Goal: Feedback & Contribution: Contribute content

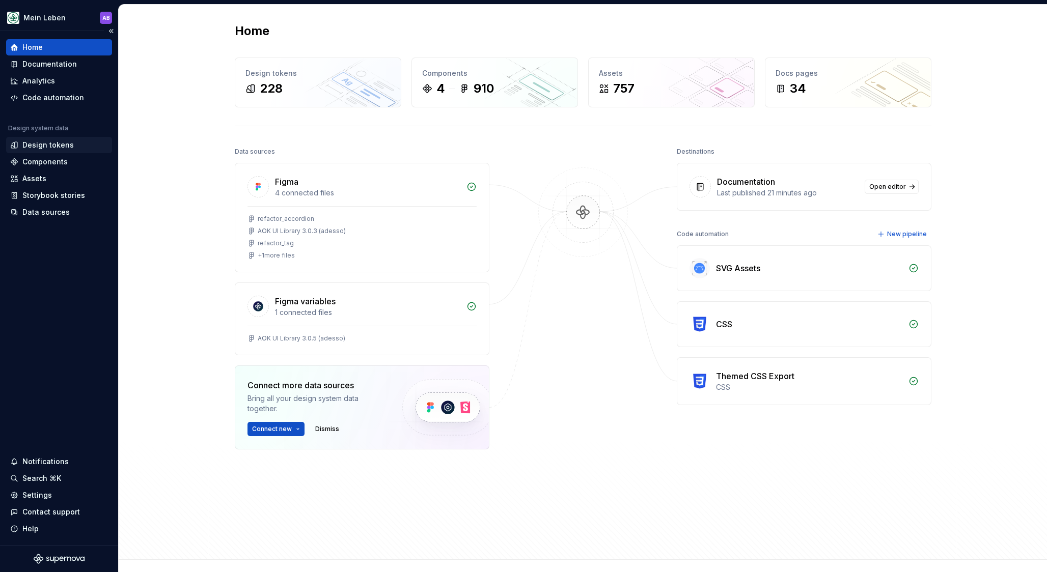
click at [59, 146] on div "Design tokens" at bounding box center [47, 145] width 51 height 10
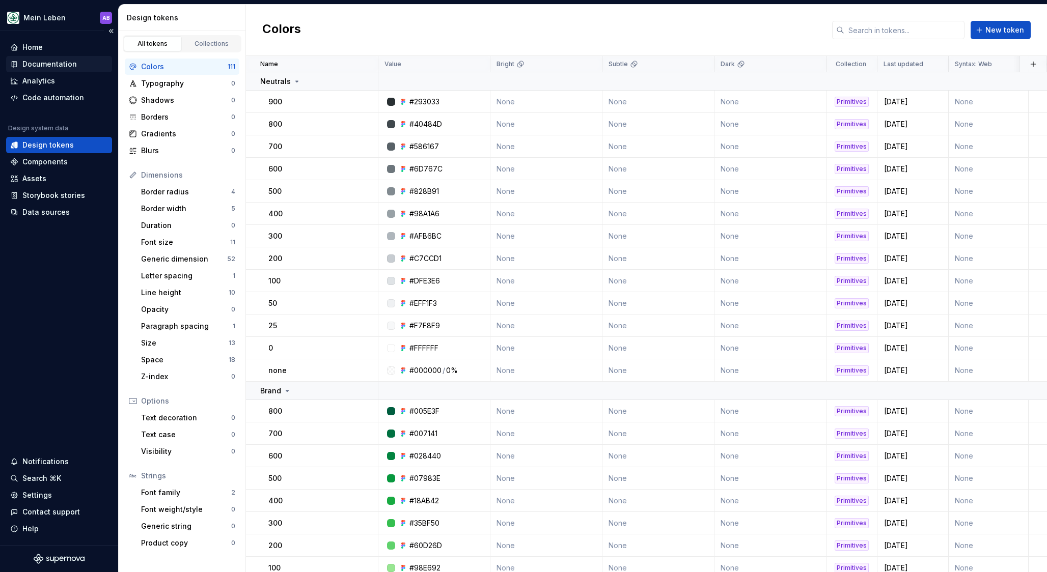
click at [50, 69] on div "Documentation" at bounding box center [59, 64] width 106 height 16
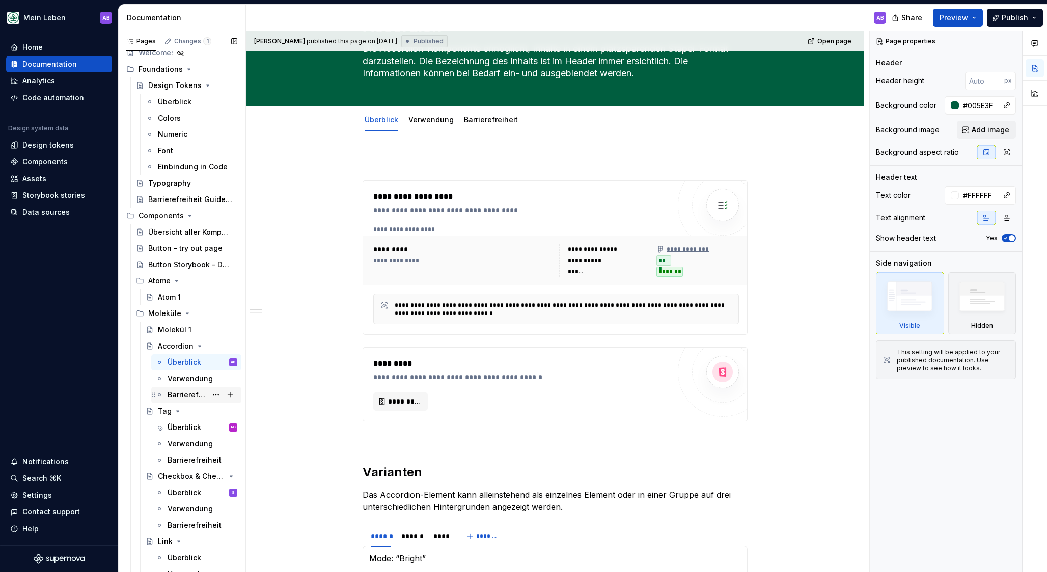
scroll to position [46, 0]
click at [173, 344] on div "Accordion" at bounding box center [176, 346] width 36 height 10
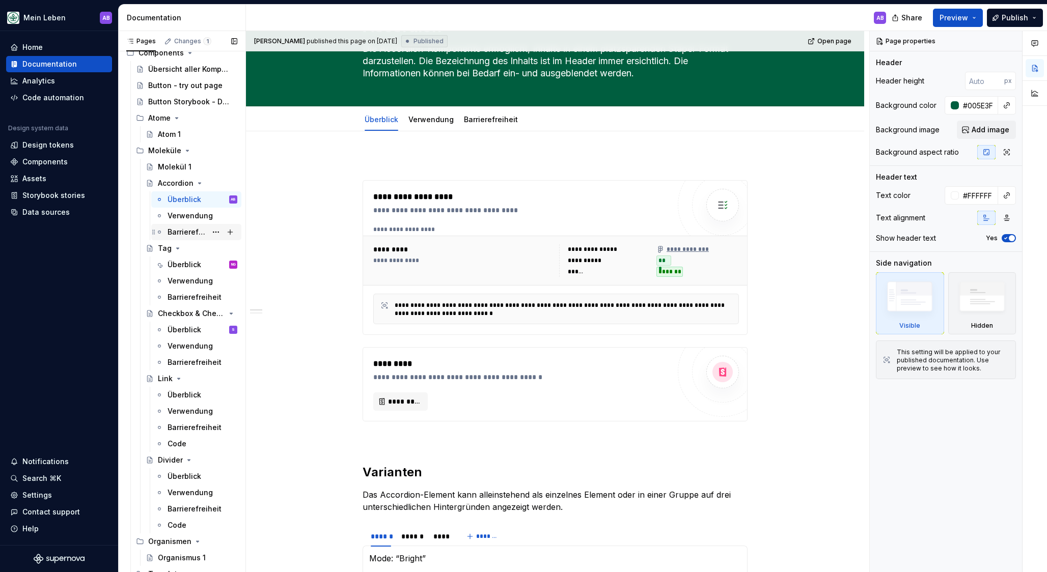
scroll to position [190, 0]
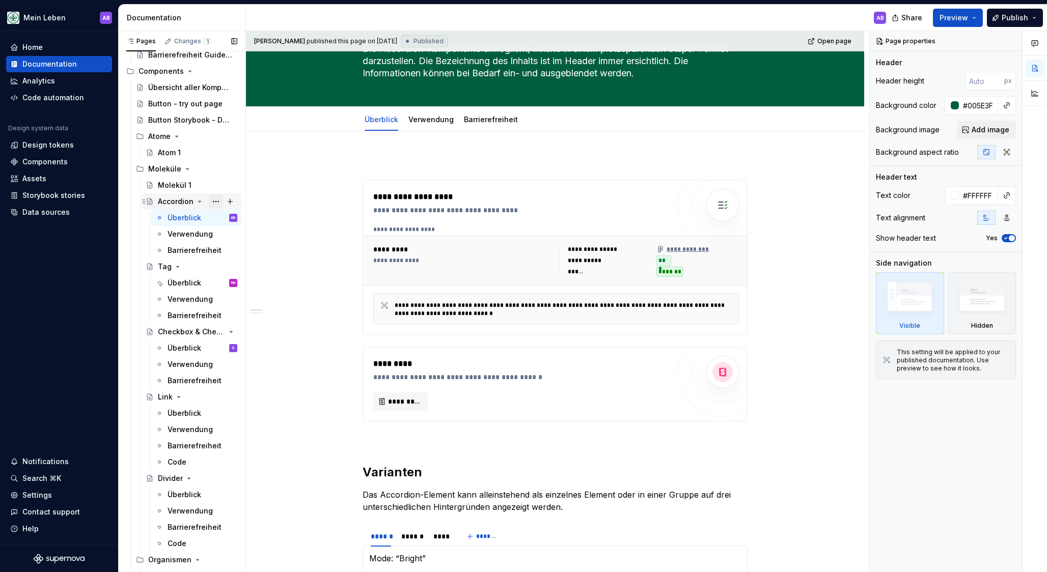
click at [214, 201] on button "Page tree" at bounding box center [216, 201] width 14 height 14
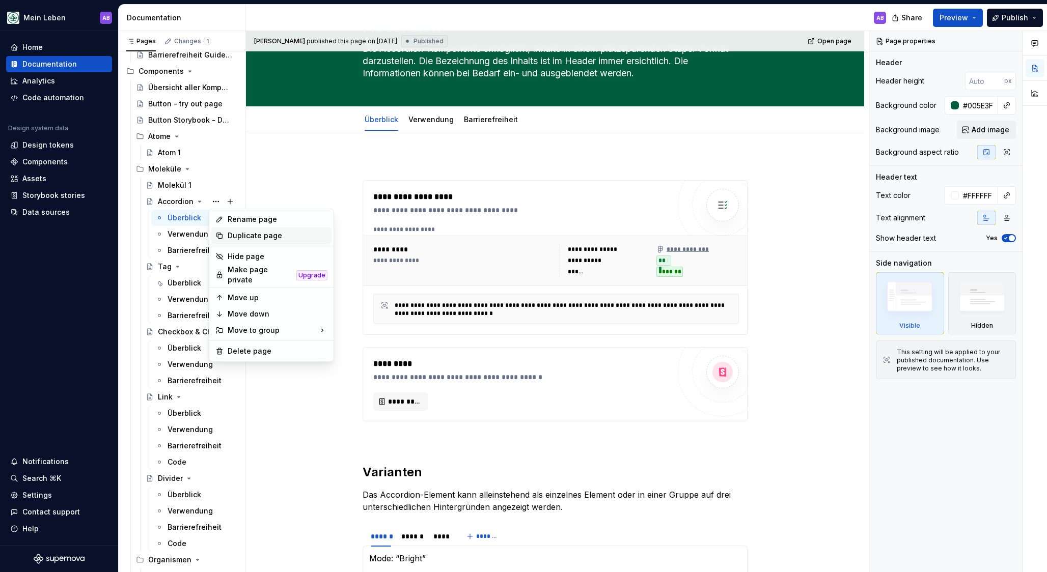
click at [230, 235] on div "Duplicate page" at bounding box center [278, 236] width 100 height 10
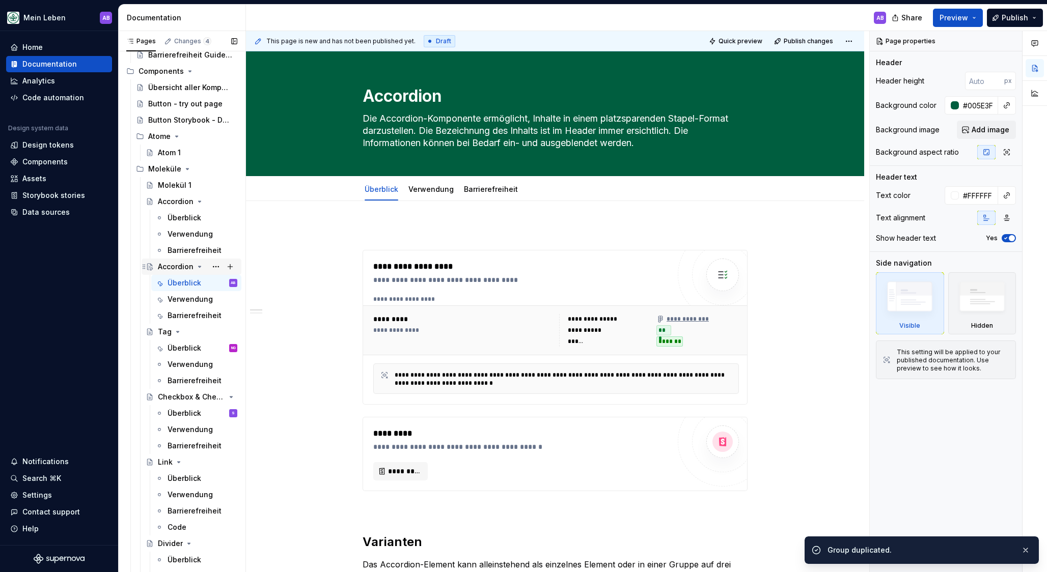
click at [175, 266] on div "Accordion" at bounding box center [176, 267] width 36 height 10
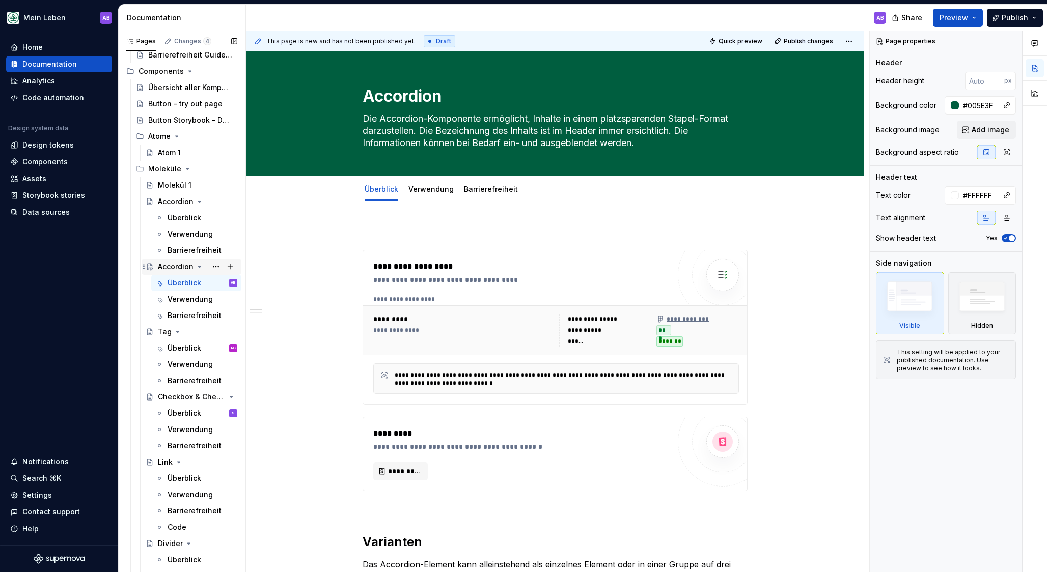
click at [173, 268] on div "Accordion" at bounding box center [176, 267] width 36 height 10
click at [393, 95] on textarea "Accordion" at bounding box center [552, 96] width 385 height 24
type textarea "*"
type textarea "B"
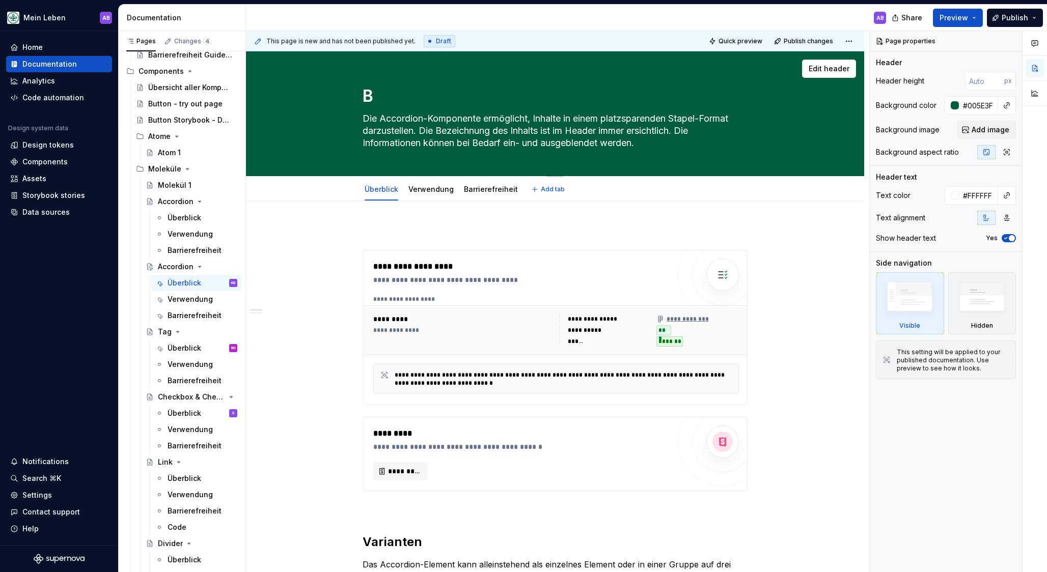
type textarea "*"
type textarea "Bu"
type textarea "*"
type textarea "But"
type textarea "*"
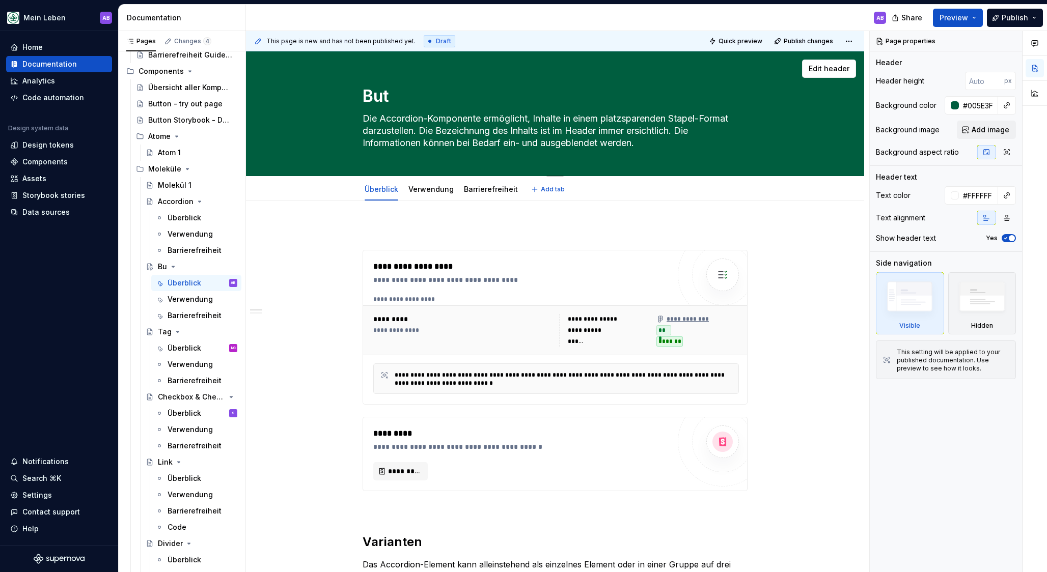
type textarea "Butt"
type textarea "*"
type textarea "Butto"
type textarea "*"
type textarea "Button"
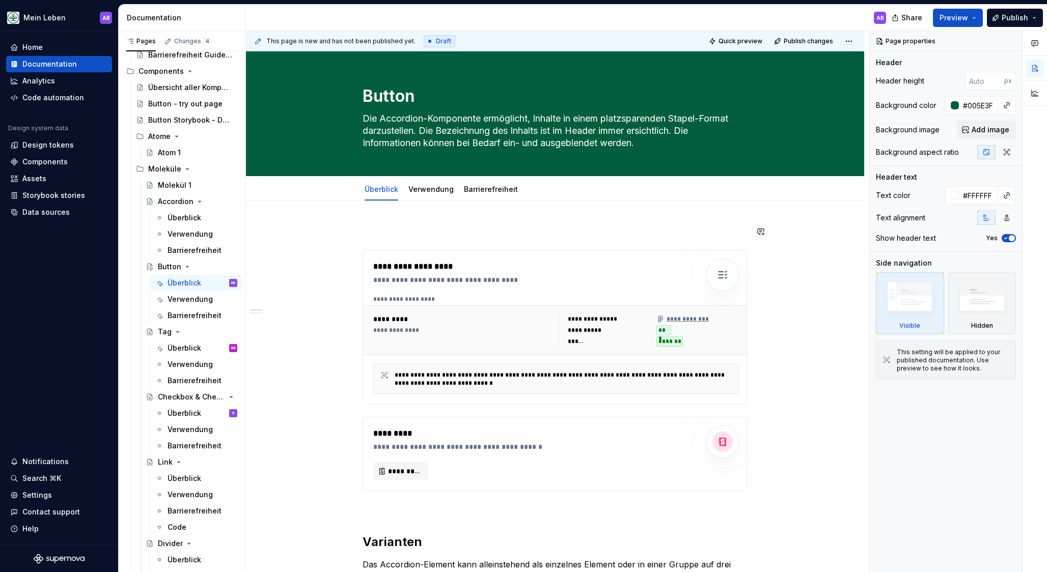
type textarea "*"
type textarea "Button"
click at [405, 136] on textarea "Die Accordion-Komponente ermöglicht, Inhalte in einem platzsparenden Stapel-For…" at bounding box center [552, 130] width 385 height 41
paste textarea "Buttons sind digitale Knöpfe, welche eine Aktion oder ein Ereignis auslösen. Bu…"
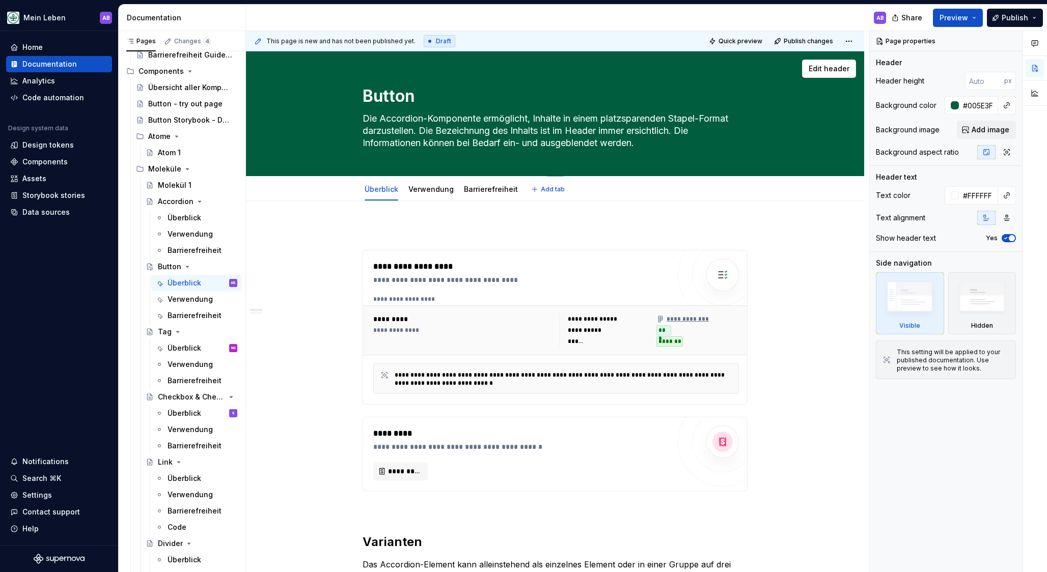
type textarea "*"
type textarea "Buttons sind digitale Knöpfe, welche eine Aktion oder ein Ereignis auslösen. Bu…"
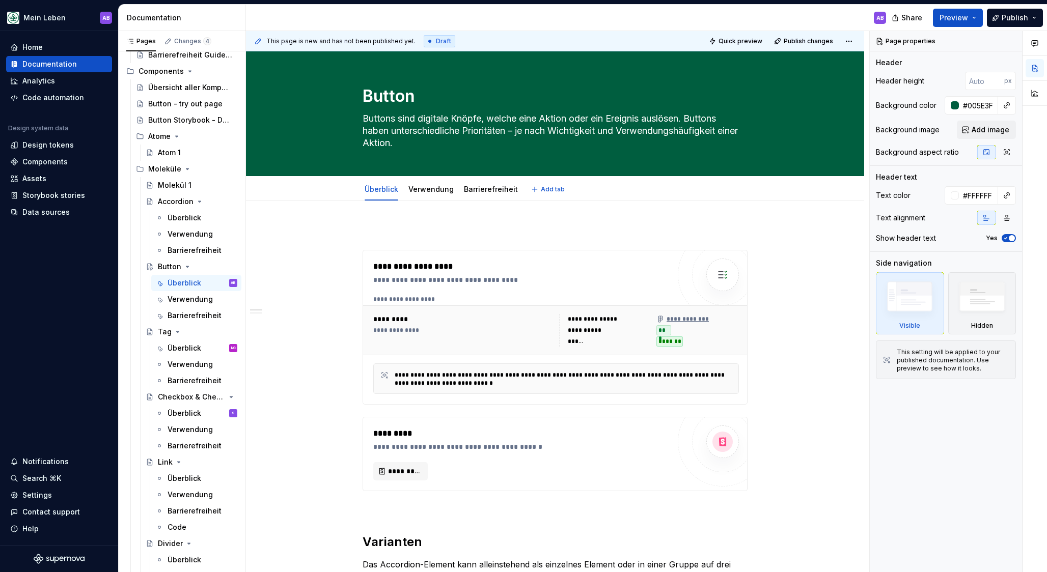
type textarea "*"
type textarea "Buttons sind digitale Knöpfe, welche eine Aktion oder ein Ereignis auslösen. Bu…"
click at [449, 275] on div "**********" at bounding box center [521, 280] width 296 height 10
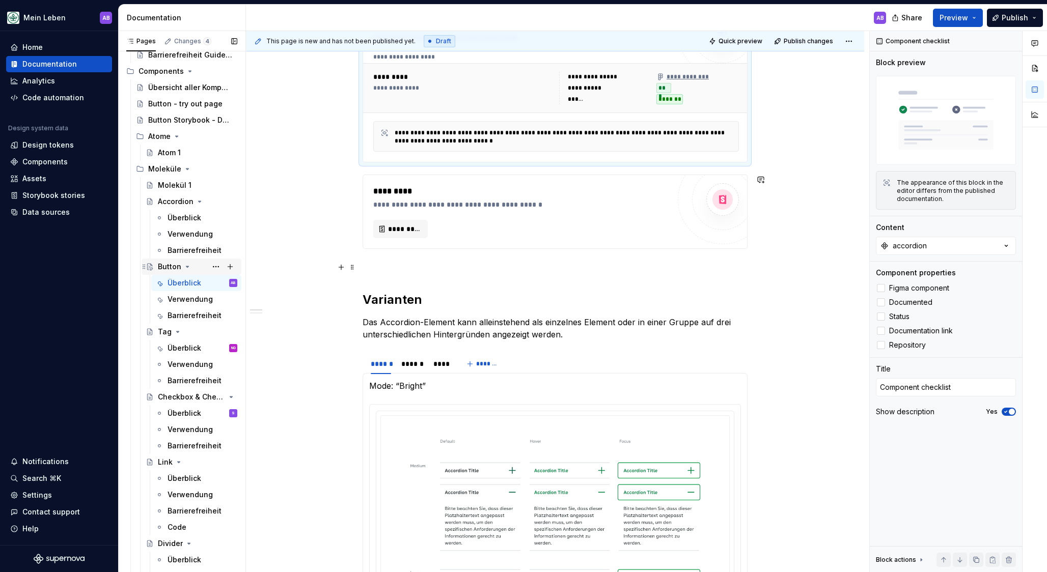
scroll to position [245, 0]
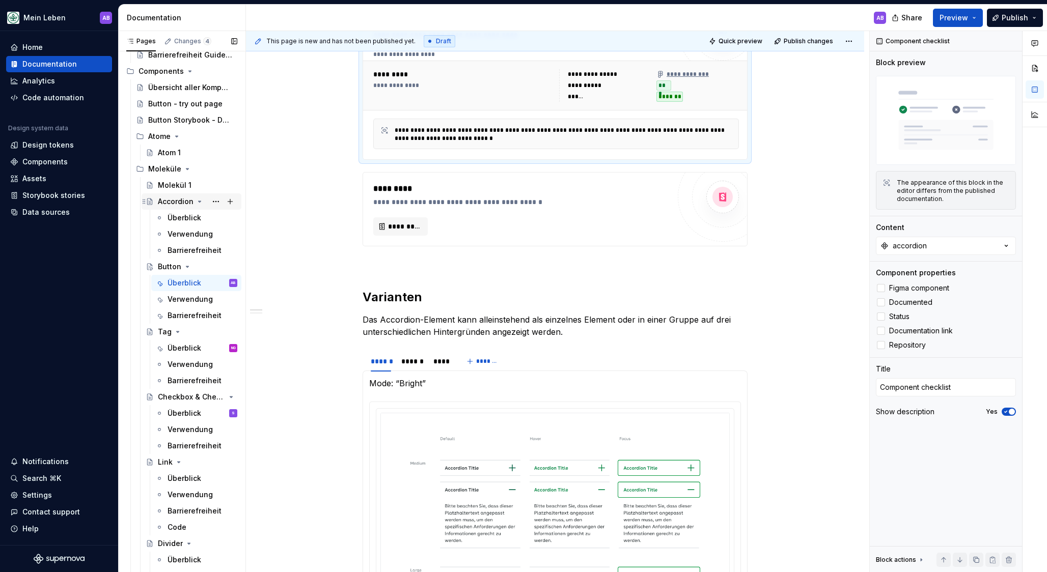
click at [177, 205] on div "Accordion" at bounding box center [176, 202] width 36 height 10
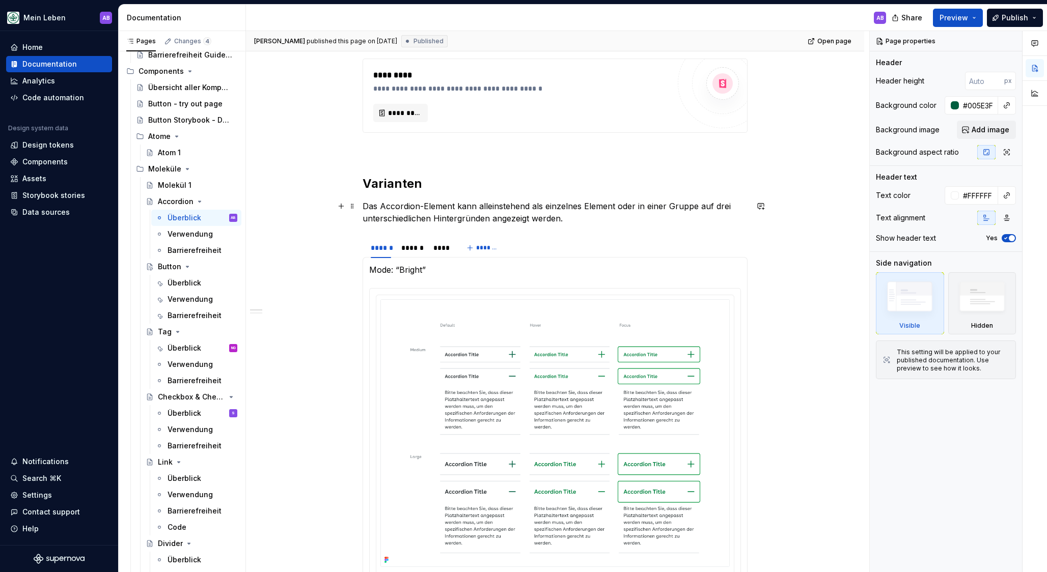
scroll to position [359, 0]
click at [166, 269] on div "Button" at bounding box center [169, 264] width 23 height 10
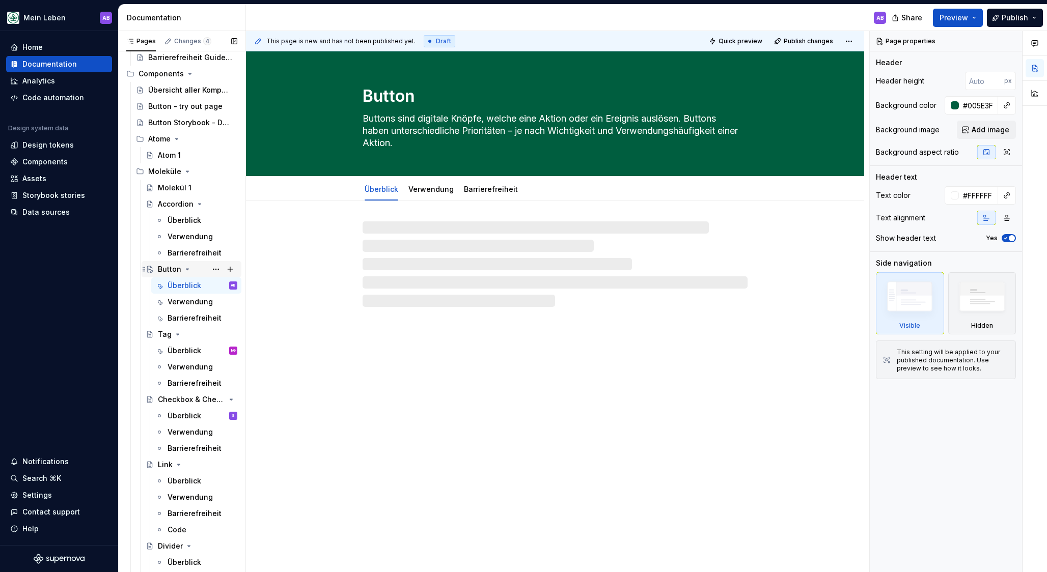
scroll to position [184, 0]
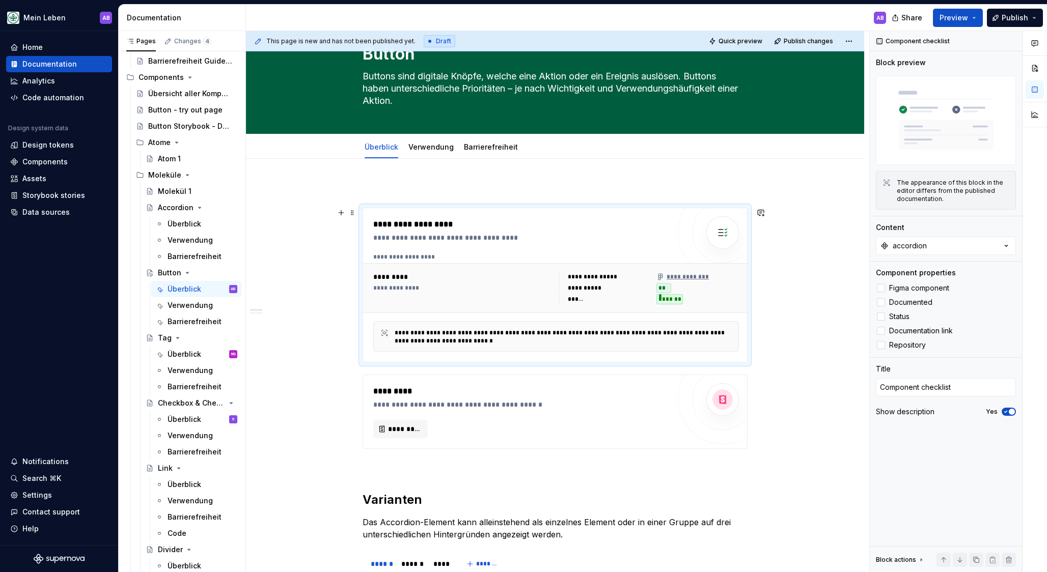
click at [432, 241] on div "**********" at bounding box center [521, 238] width 296 height 10
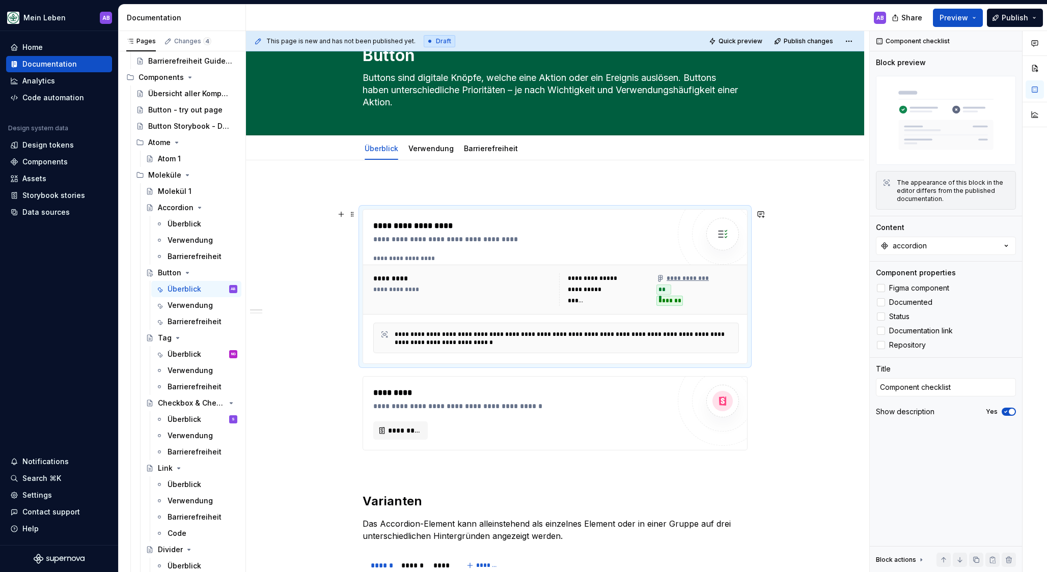
scroll to position [38, 0]
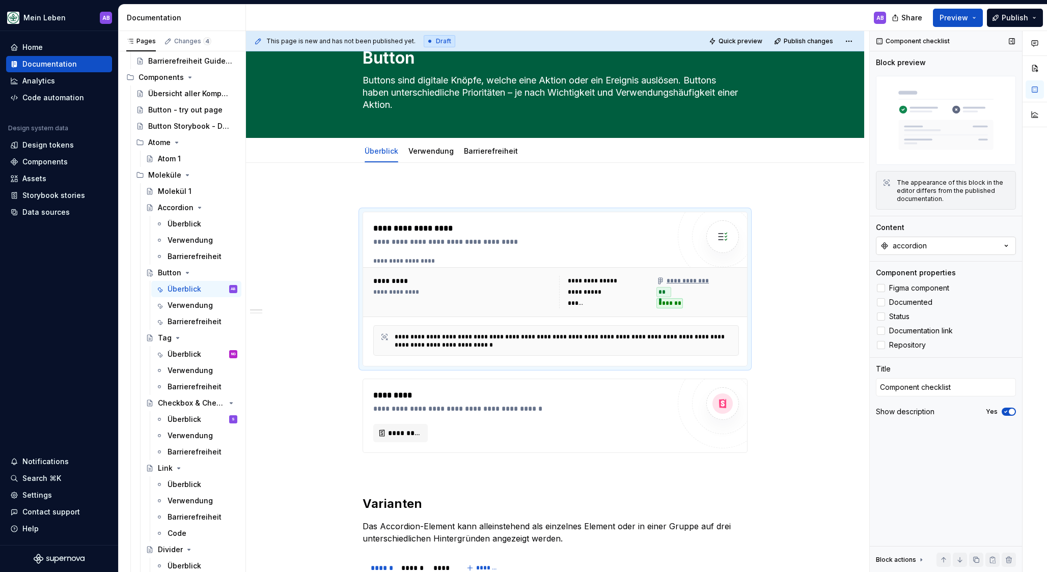
click at [944, 247] on button "accordion" at bounding box center [946, 246] width 140 height 18
click at [892, 291] on div "Button" at bounding box center [893, 287] width 23 height 10
type textarea "*"
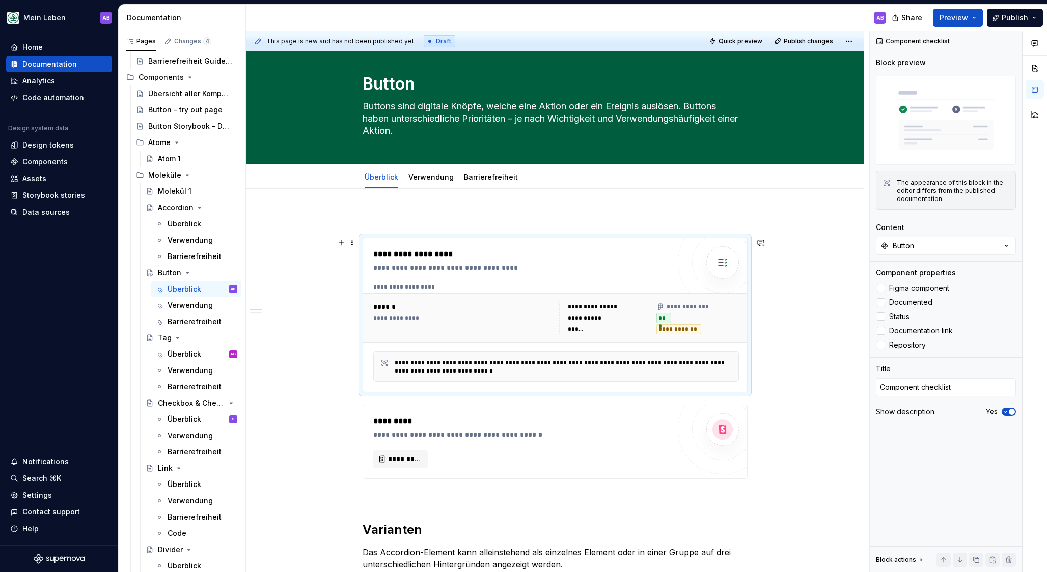
scroll to position [11, 0]
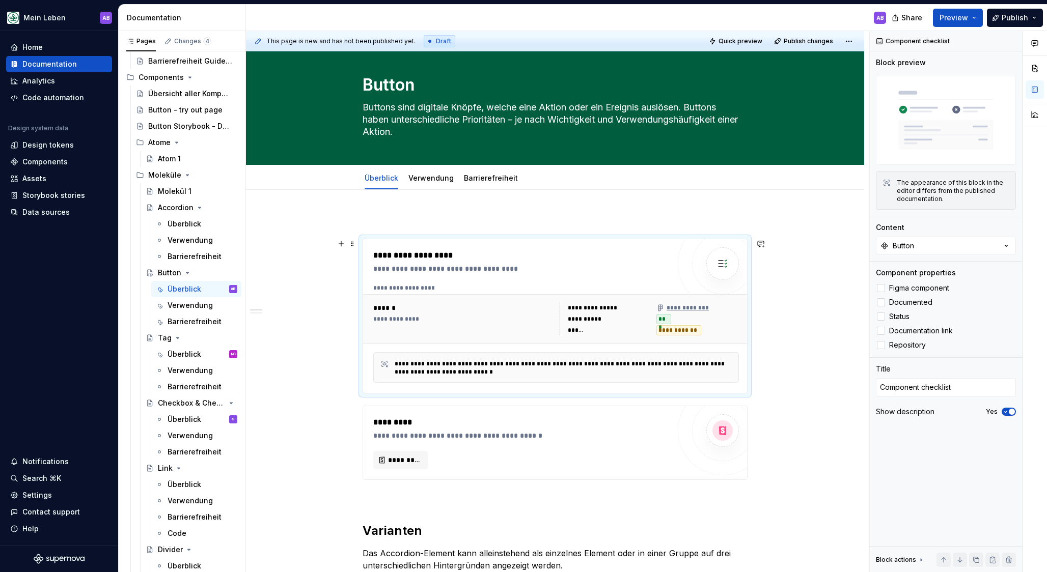
click at [684, 331] on div "**********" at bounding box center [678, 330] width 45 height 10
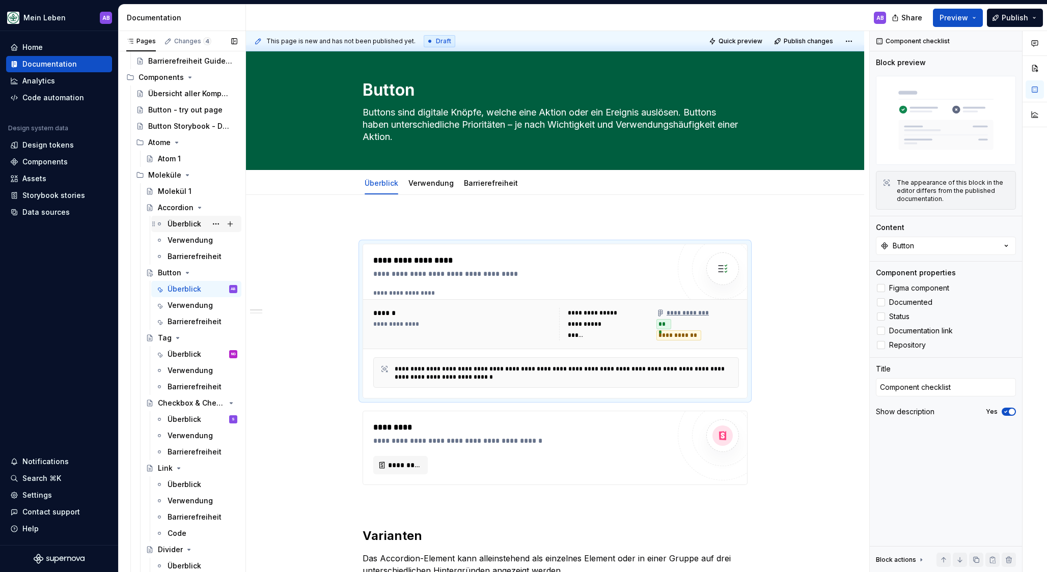
click at [185, 222] on div "Überblick" at bounding box center [184, 224] width 34 height 10
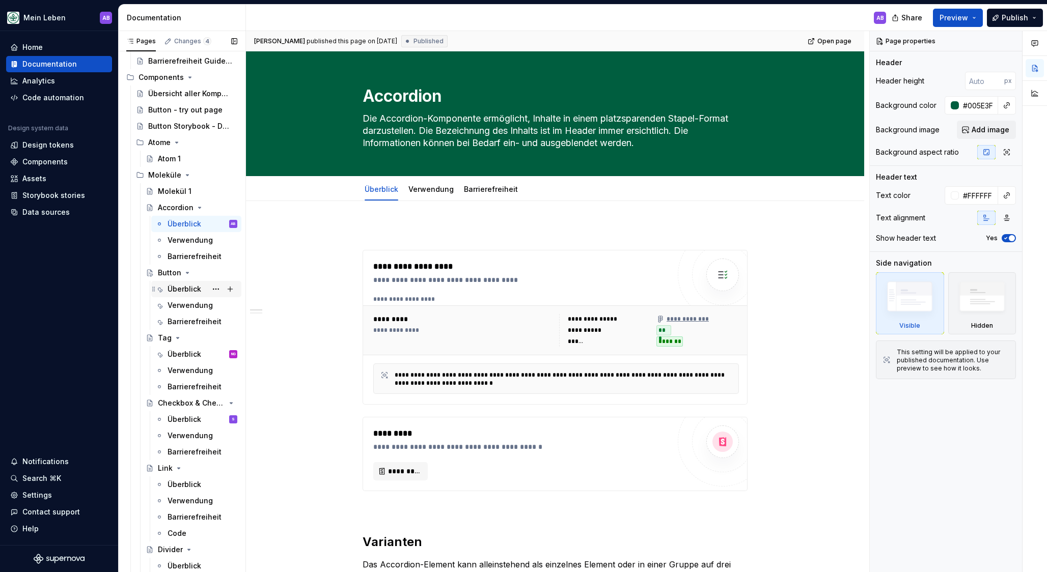
click at [182, 283] on div "Überblick" at bounding box center [202, 289] width 70 height 14
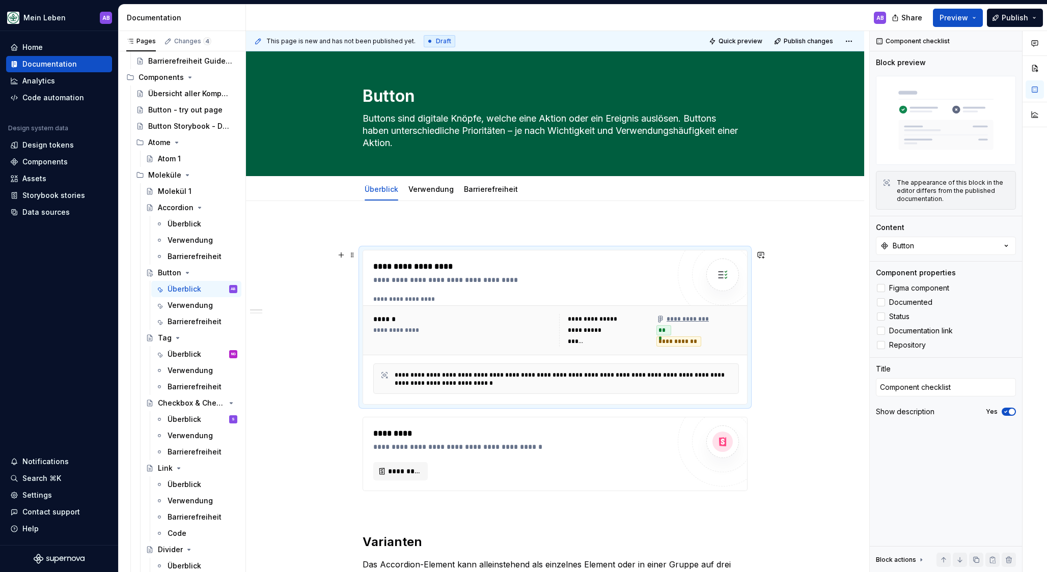
click at [568, 324] on div "**********" at bounding box center [649, 330] width 180 height 33
click at [530, 293] on div "**********" at bounding box center [521, 327] width 296 height 133
click at [681, 343] on div "**********" at bounding box center [678, 342] width 45 height 10
click at [893, 316] on span "Status" at bounding box center [899, 317] width 20 height 8
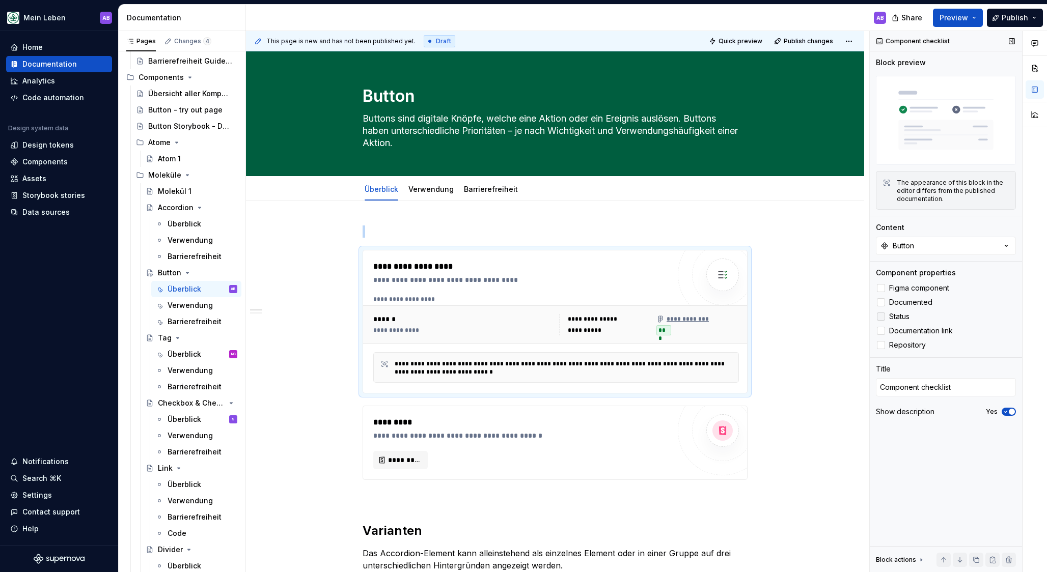
click at [893, 316] on span "Status" at bounding box center [899, 317] width 20 height 8
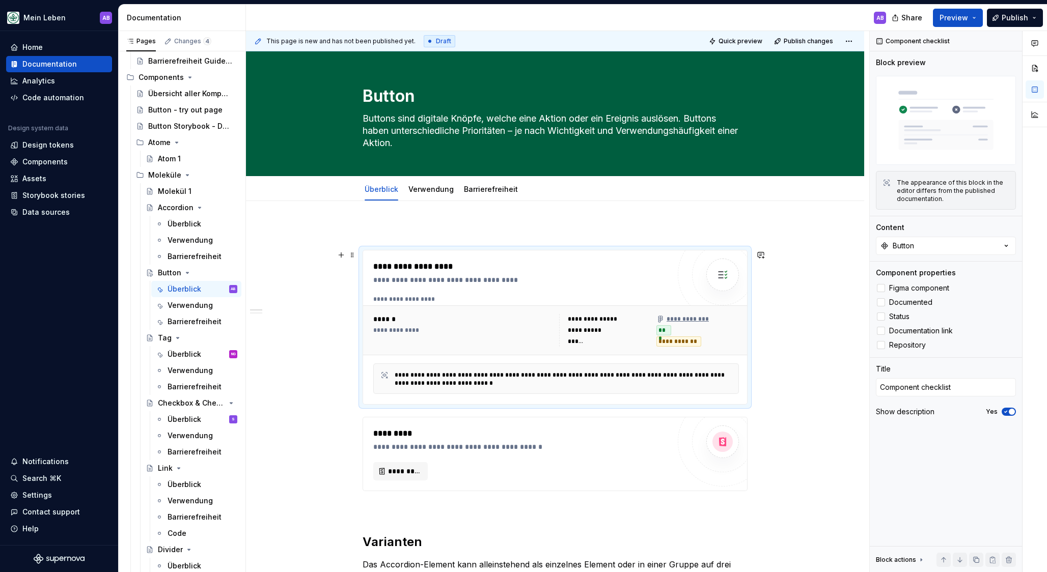
click at [665, 341] on div "**********" at bounding box center [678, 342] width 45 height 10
click at [721, 274] on img at bounding box center [722, 275] width 20 height 20
click at [1005, 410] on icon "button" at bounding box center [1005, 412] width 8 height 6
click at [1005, 410] on span "button" at bounding box center [1005, 412] width 6 height 6
click at [499, 376] on div "**********" at bounding box center [564, 379] width 338 height 16
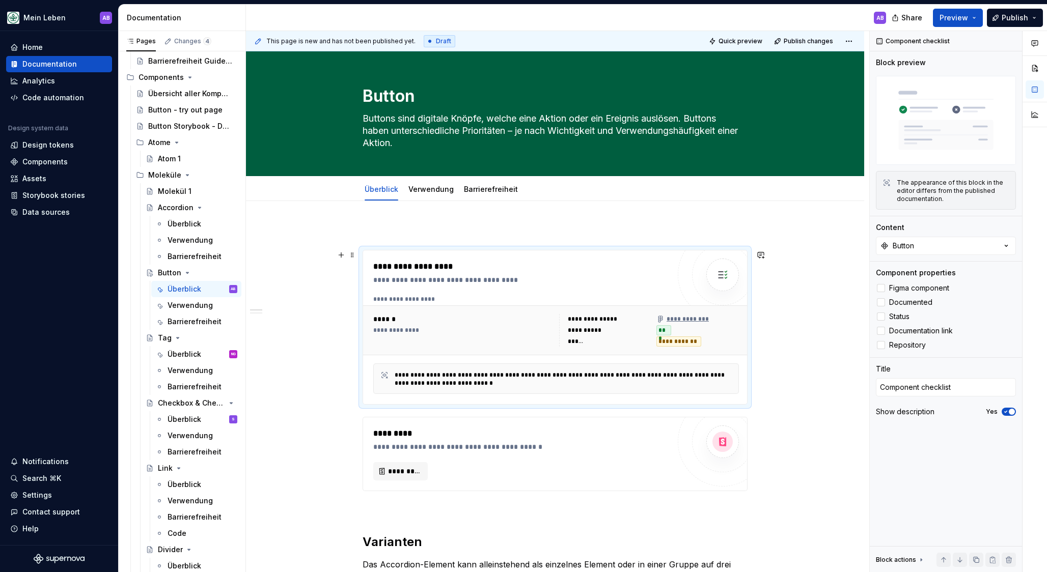
click at [464, 373] on div "**********" at bounding box center [564, 379] width 338 height 16
click at [179, 226] on div "Überblick" at bounding box center [184, 224] width 34 height 10
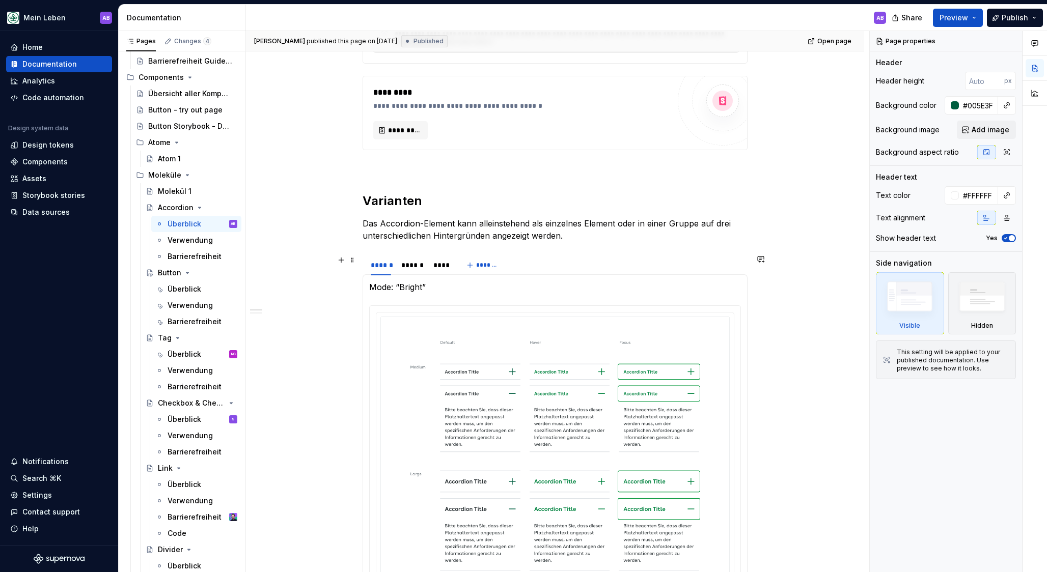
scroll to position [329, 0]
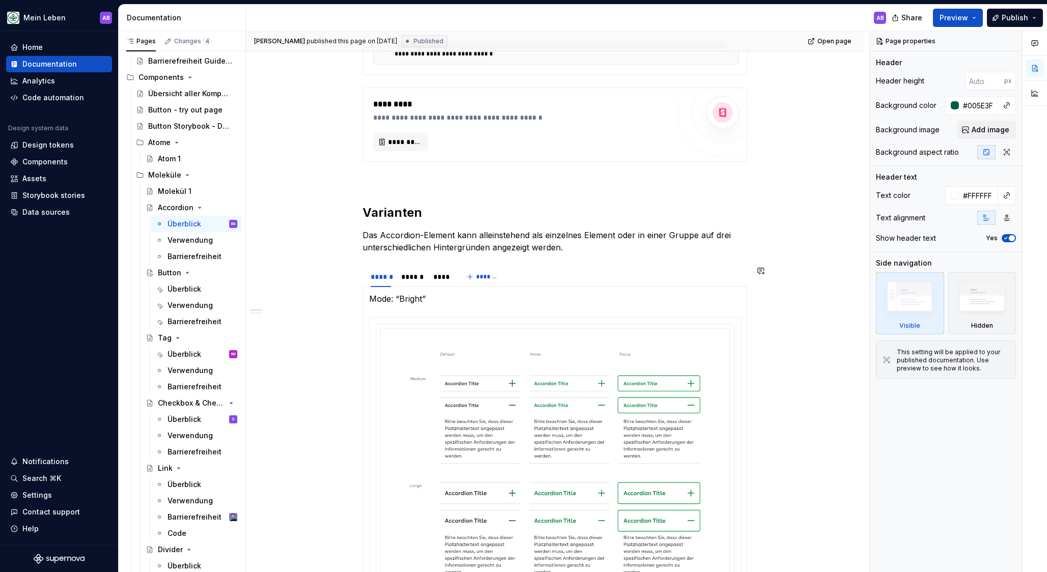
click at [414, 239] on p "Das Accordion-Element kann alleinstehend als einzelnes Element oder in einer Gr…" at bounding box center [554, 241] width 385 height 24
type textarea "*"
click at [414, 239] on p "Das Accordion-Element kann alleinstehend als einzelnes Element oder in einer Gr…" at bounding box center [554, 241] width 385 height 24
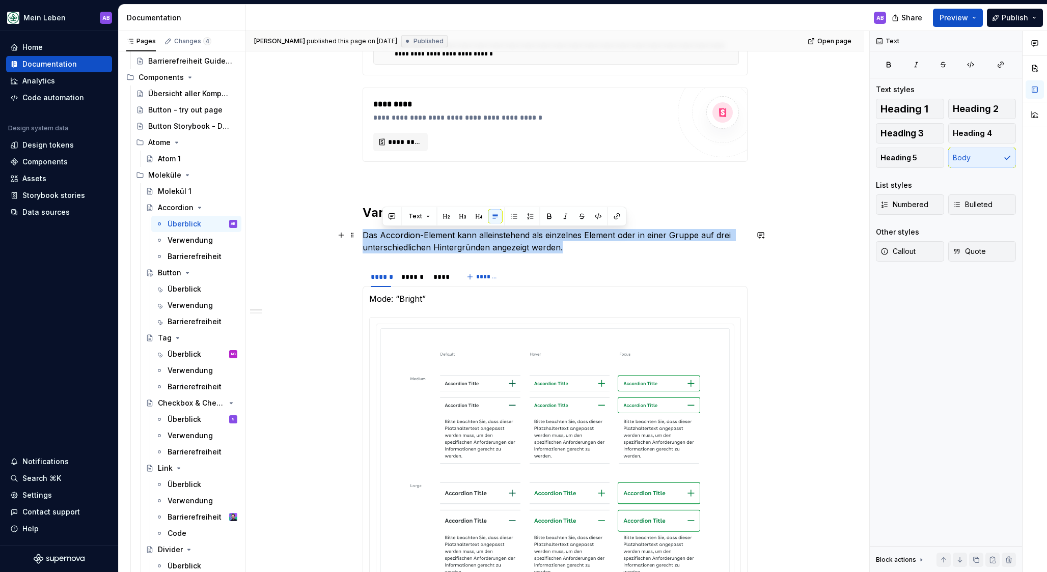
click at [414, 239] on p "Das Accordion-Element kann alleinstehend als einzelnes Element oder in einer Gr…" at bounding box center [554, 241] width 385 height 24
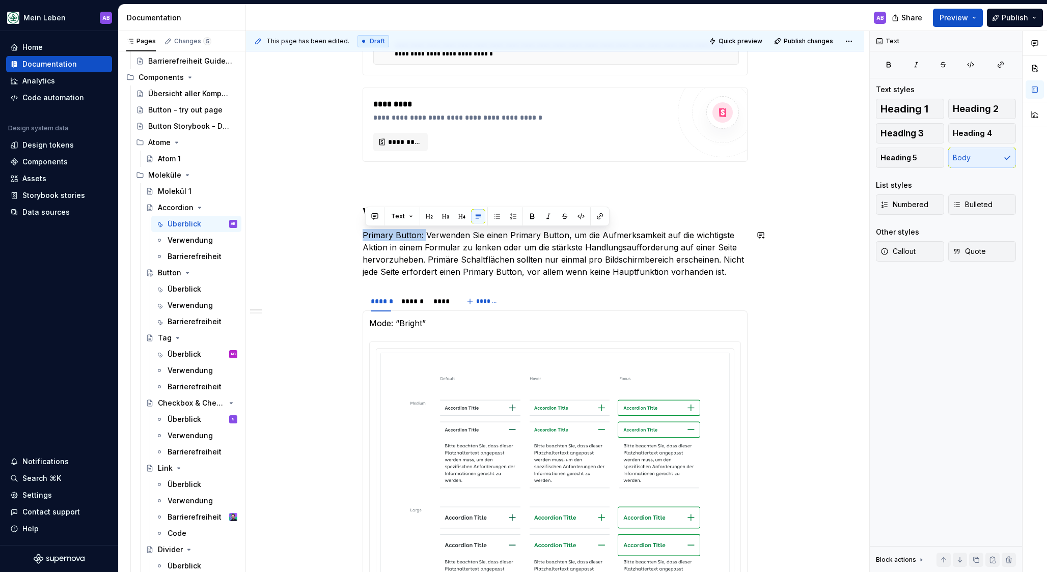
drag, startPoint x: 426, startPoint y: 234, endPoint x: 321, endPoint y: 225, distance: 105.8
click at [321, 225] on div "**********" at bounding box center [555, 562] width 618 height 1381
click at [730, 274] on p "Primary Button: Verwenden Sie einen Primary Button, um die Aufmerksamkeit auf d…" at bounding box center [554, 253] width 385 height 49
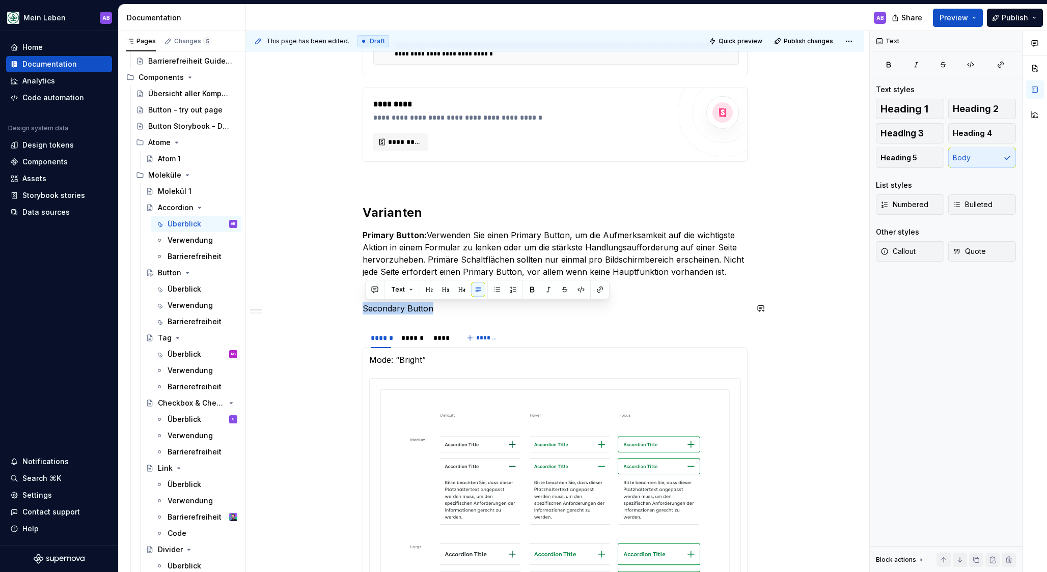
drag, startPoint x: 444, startPoint y: 306, endPoint x: 367, endPoint y: 300, distance: 77.6
click at [367, 300] on div "**********" at bounding box center [554, 501] width 385 height 1210
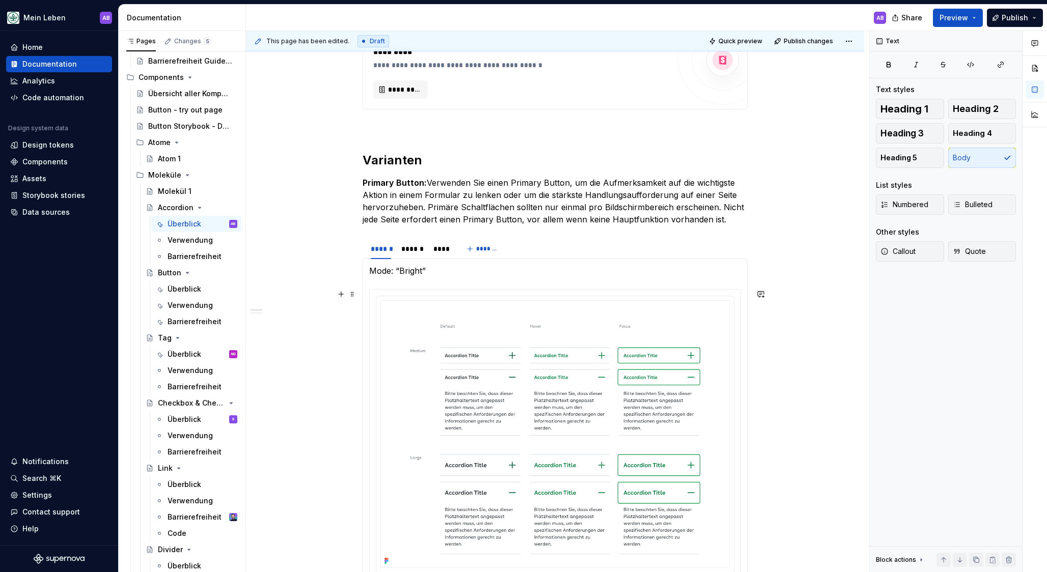
scroll to position [401, 0]
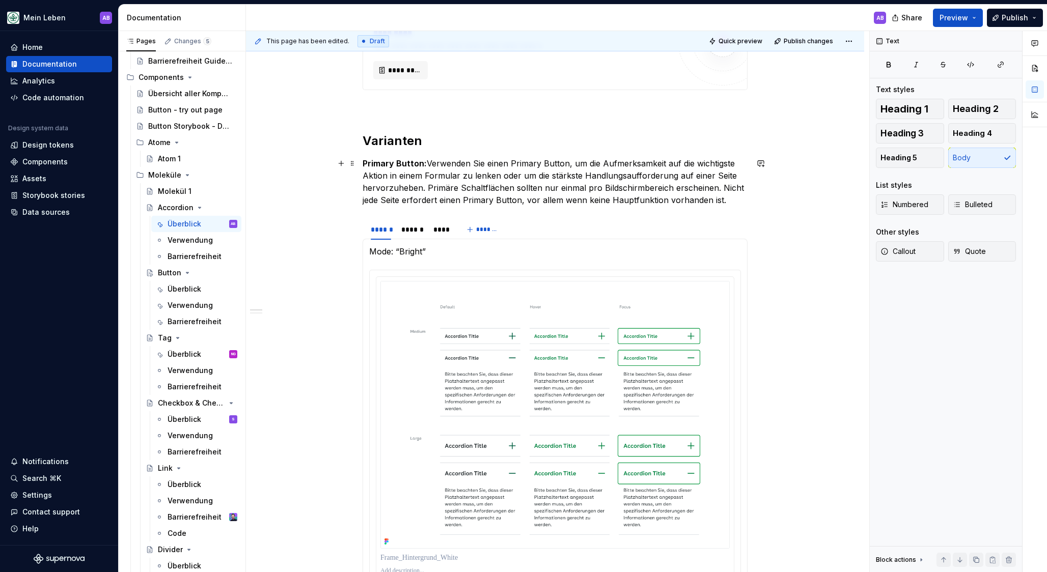
click at [397, 184] on p "Primary Button: Verwenden Sie einen Primary Button, um die Aufmerksamkeit auf d…" at bounding box center [554, 181] width 385 height 49
click at [354, 167] on span at bounding box center [352, 163] width 8 height 14
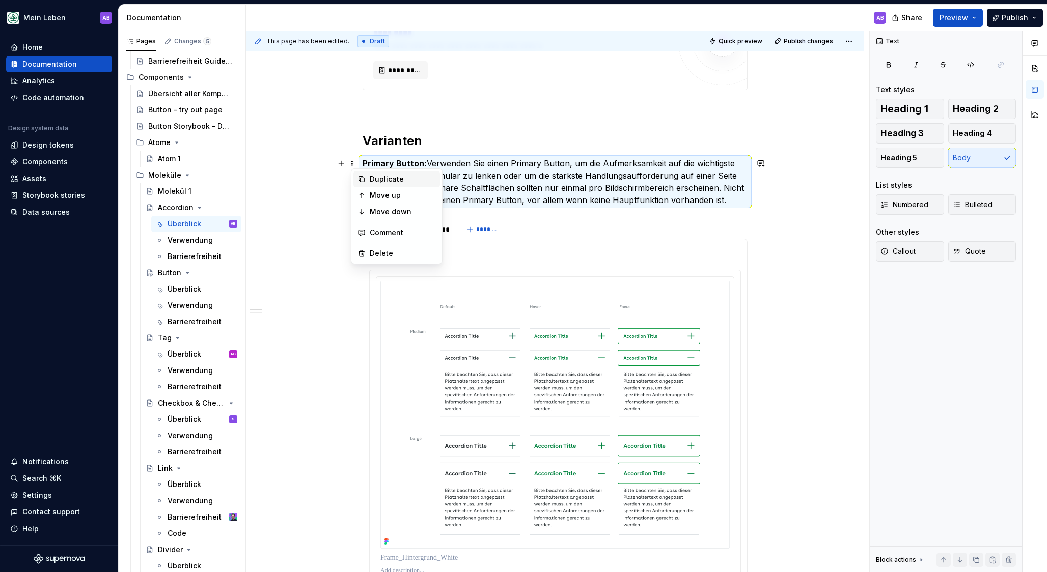
click at [382, 177] on div "Duplicate" at bounding box center [403, 179] width 66 height 10
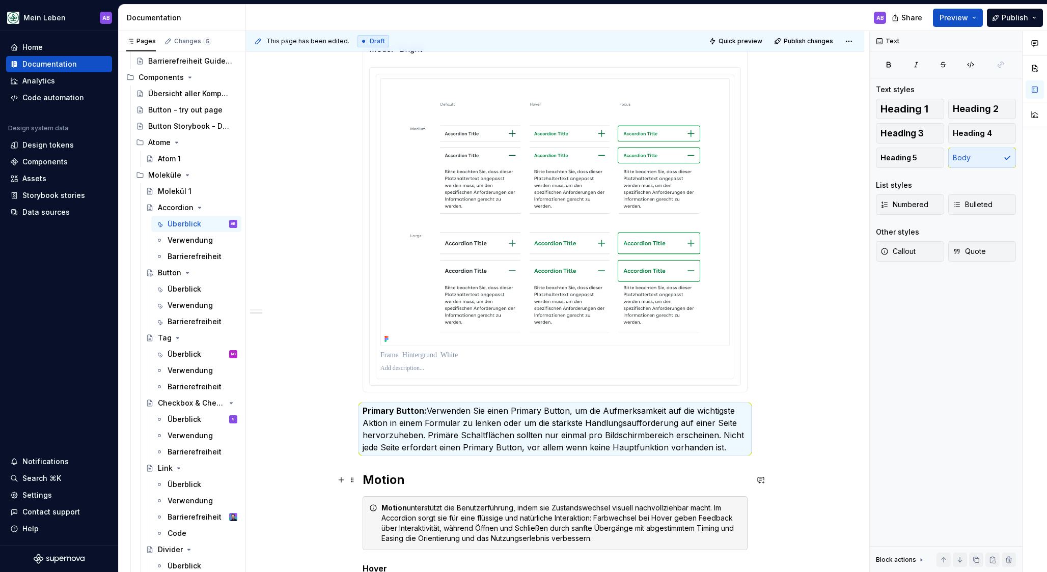
scroll to position [605, 0]
click at [401, 409] on strong "Primary Button:" at bounding box center [394, 410] width 64 height 10
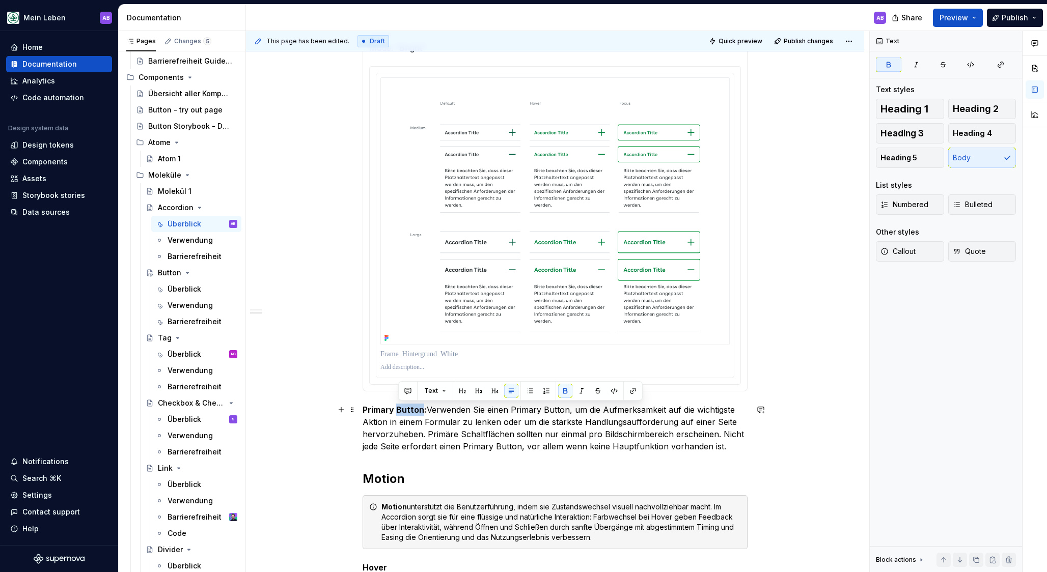
click at [401, 409] on strong "Primary Button:" at bounding box center [394, 410] width 64 height 10
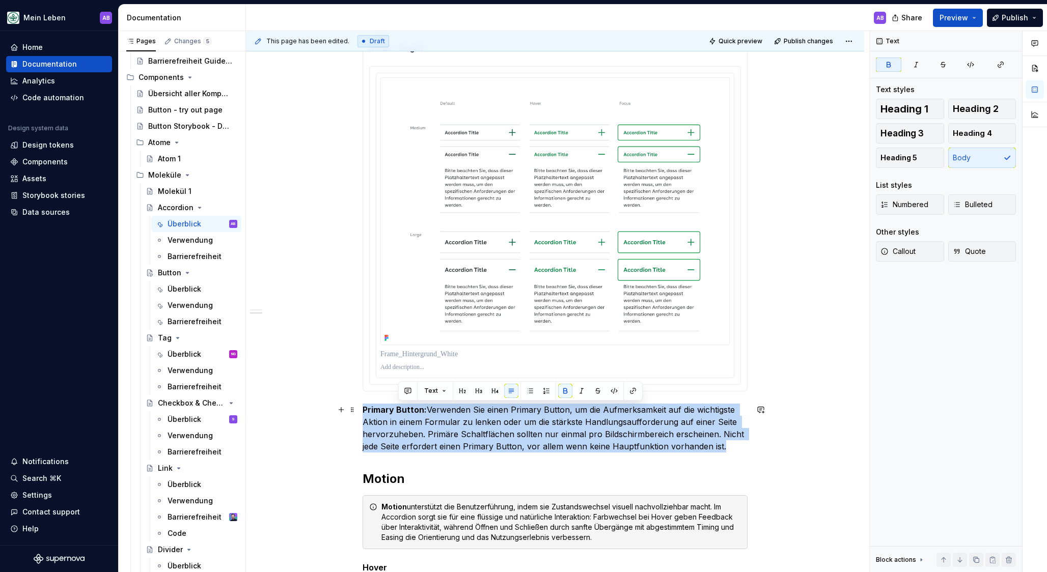
click at [401, 409] on strong "Primary Button:" at bounding box center [394, 410] width 64 height 10
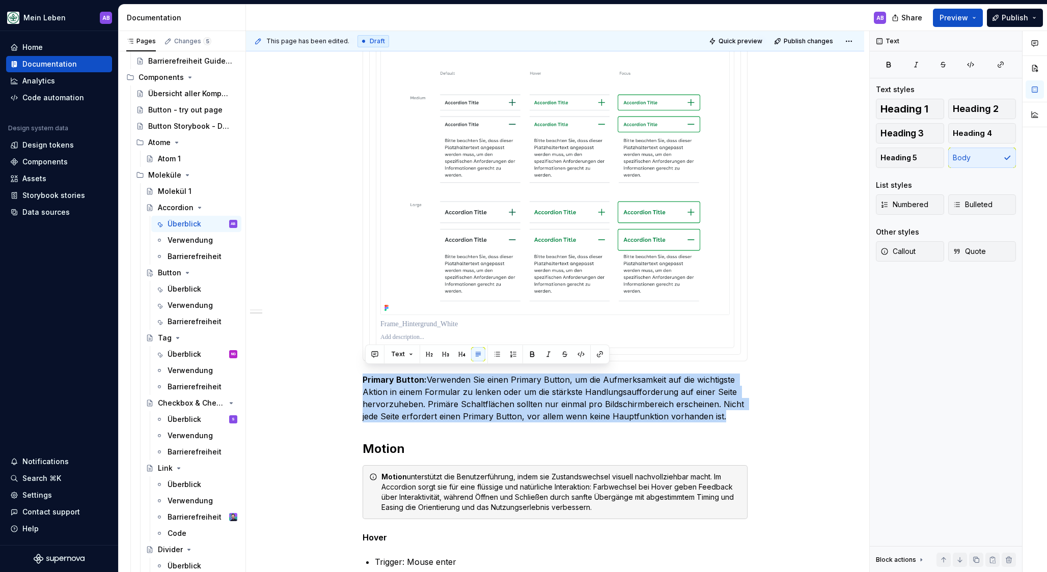
scroll to position [669, 0]
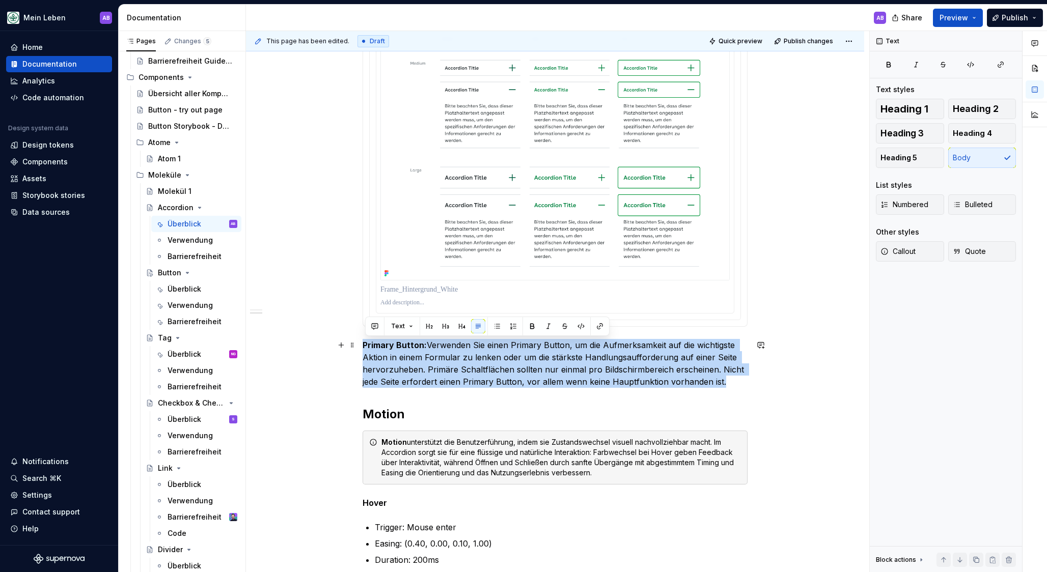
click at [404, 350] on p "Primary Button: Verwenden Sie einen Primary Button, um die Aufmerksamkeit auf d…" at bounding box center [554, 363] width 385 height 49
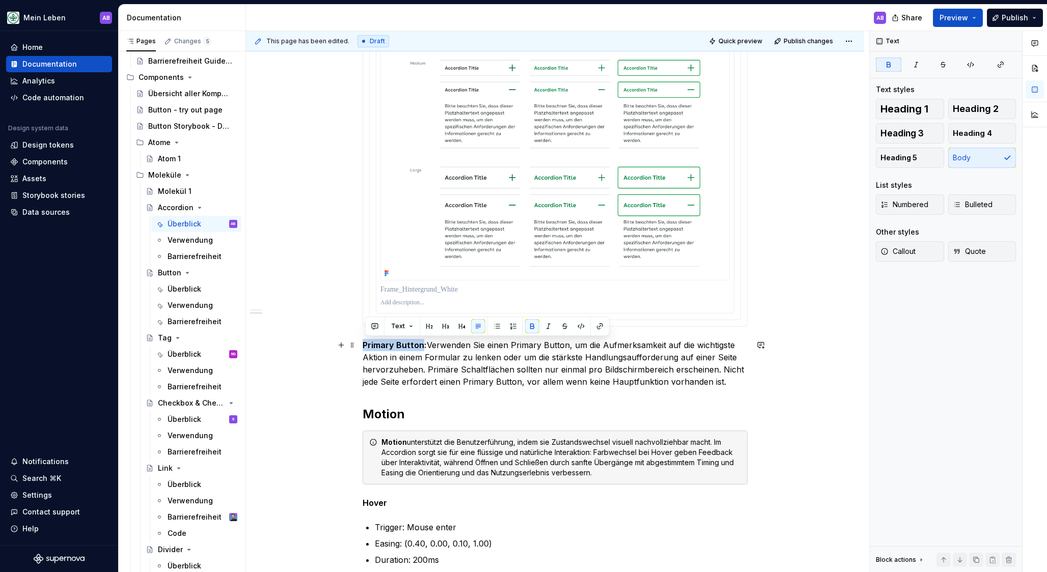
drag, startPoint x: 422, startPoint y: 346, endPoint x: 368, endPoint y: 344, distance: 54.5
click at [368, 344] on strong "Primary Button:" at bounding box center [394, 345] width 64 height 10
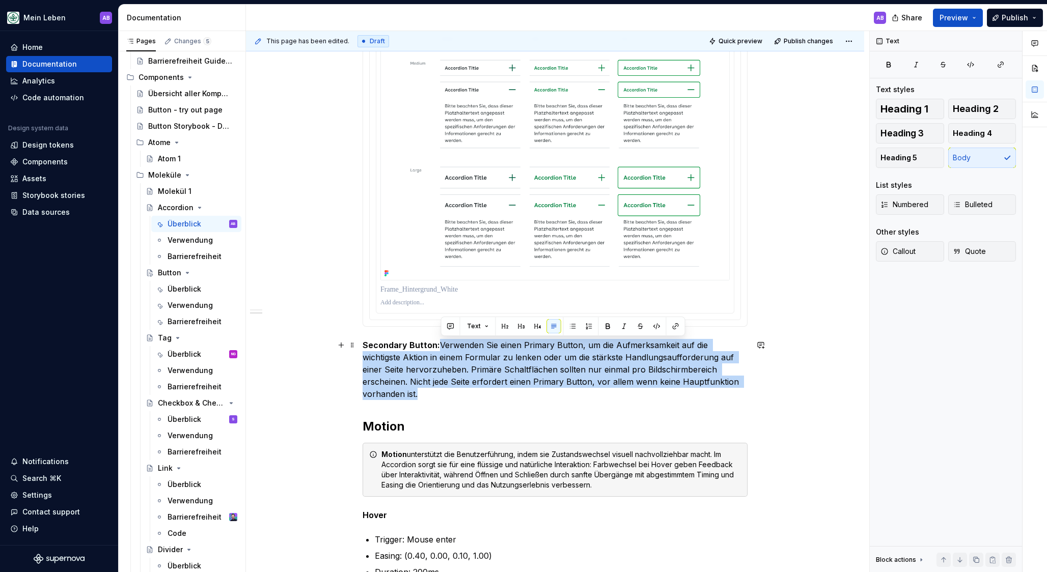
drag, startPoint x: 441, startPoint y: 343, endPoint x: 765, endPoint y: 383, distance: 326.7
click at [765, 383] on div "**********" at bounding box center [555, 259] width 618 height 1454
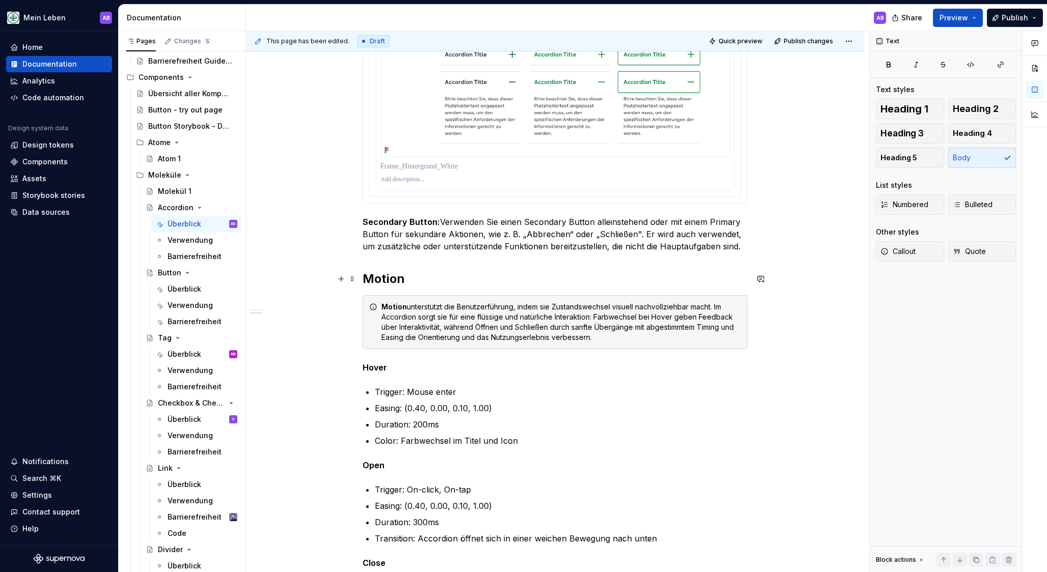
scroll to position [795, 0]
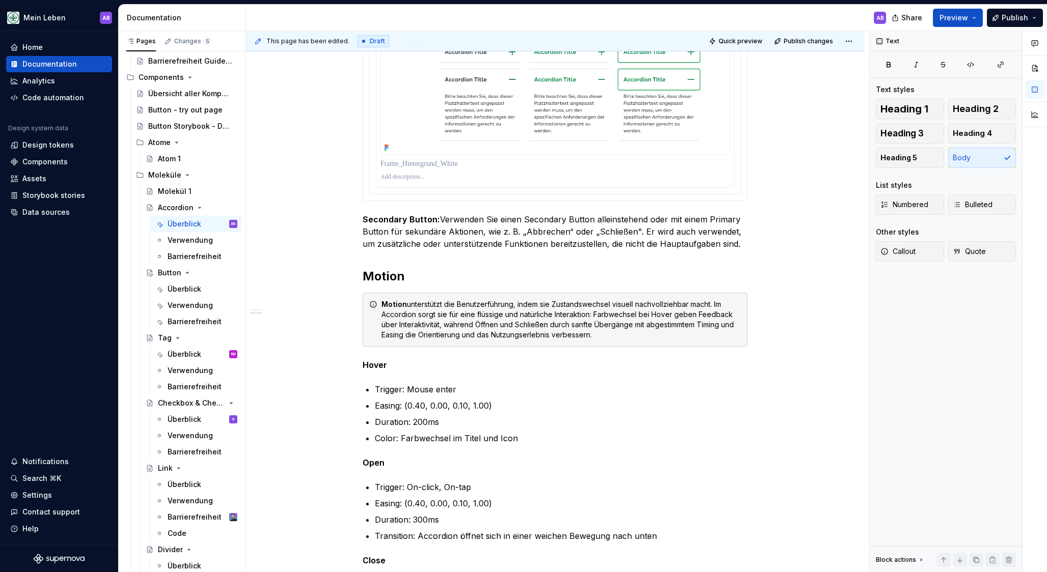
click at [409, 315] on div "Motion unterstützt die Benutzerführung, indem sie Zustandswechsel visuell nachv…" at bounding box center [560, 319] width 359 height 41
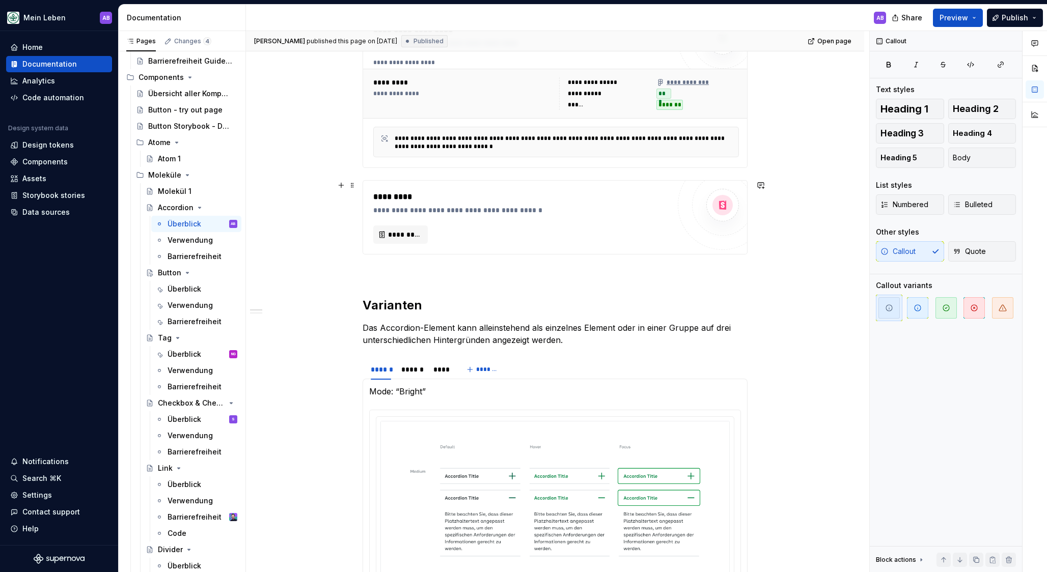
scroll to position [0, 0]
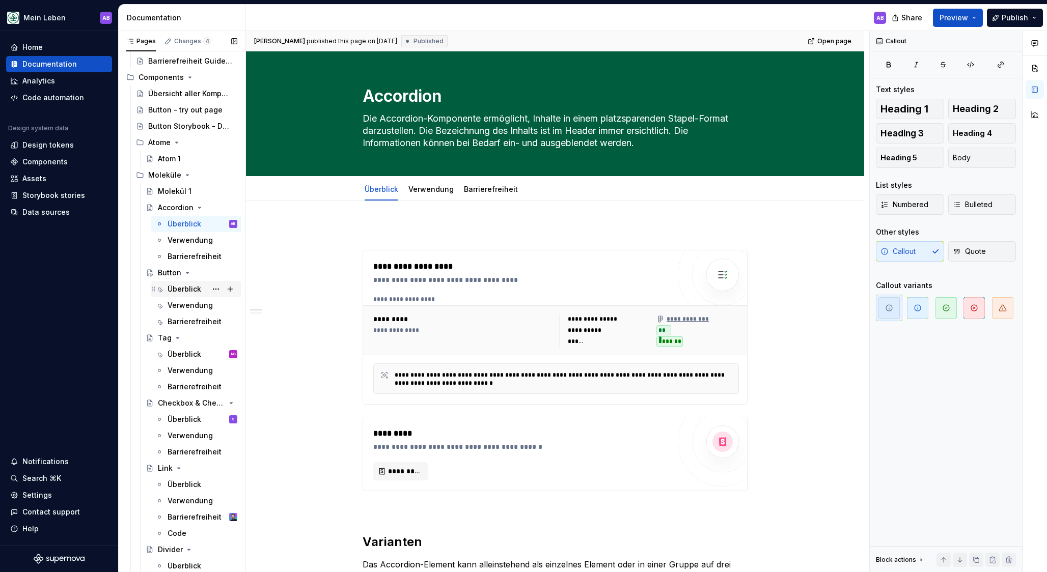
click at [184, 288] on div "Überblick" at bounding box center [184, 289] width 34 height 10
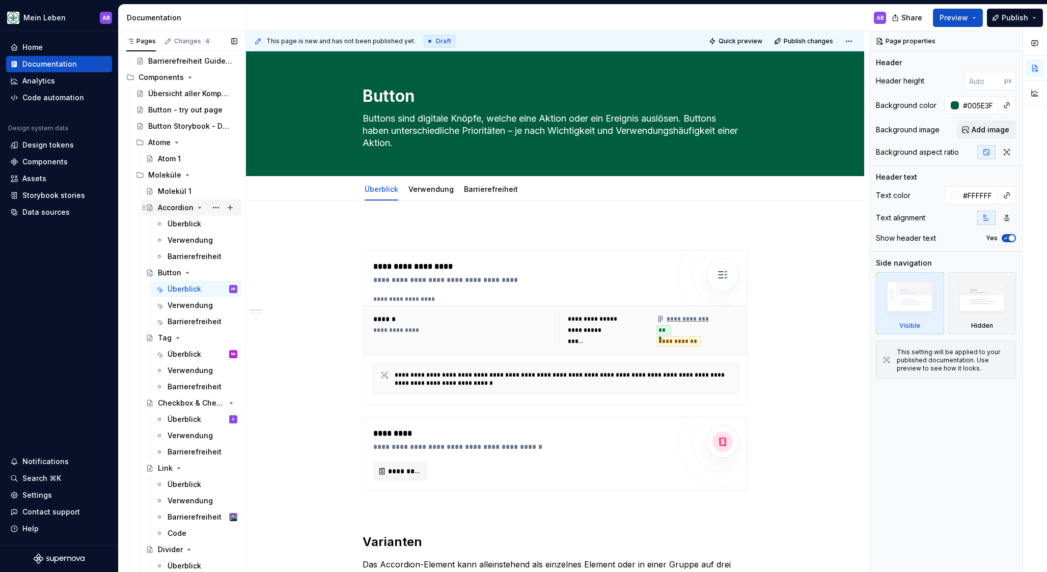
click at [164, 212] on div "Accordion" at bounding box center [176, 208] width 36 height 10
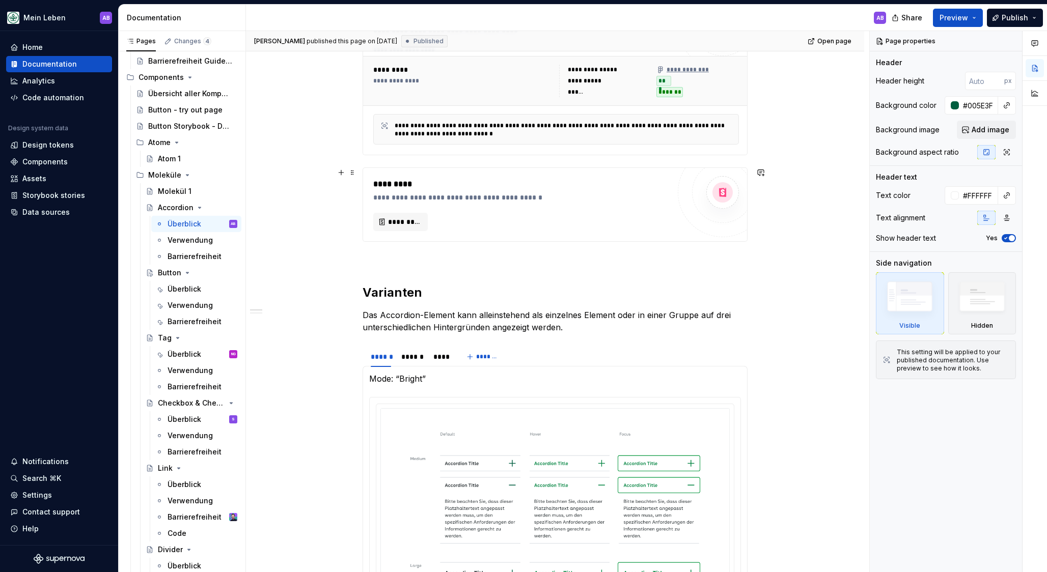
scroll to position [268, 0]
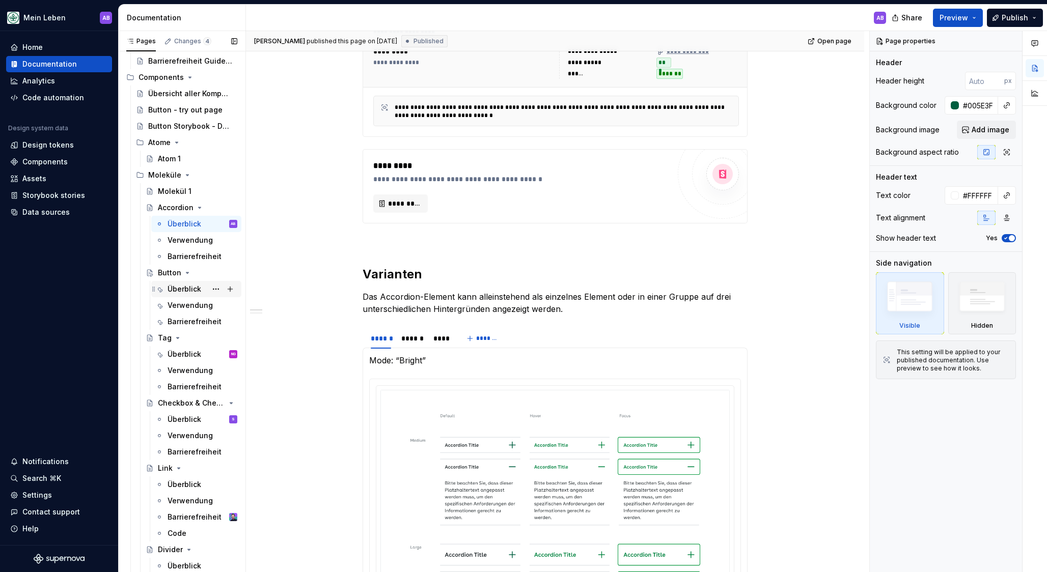
click at [184, 294] on div "Überblick" at bounding box center [184, 289] width 34 height 10
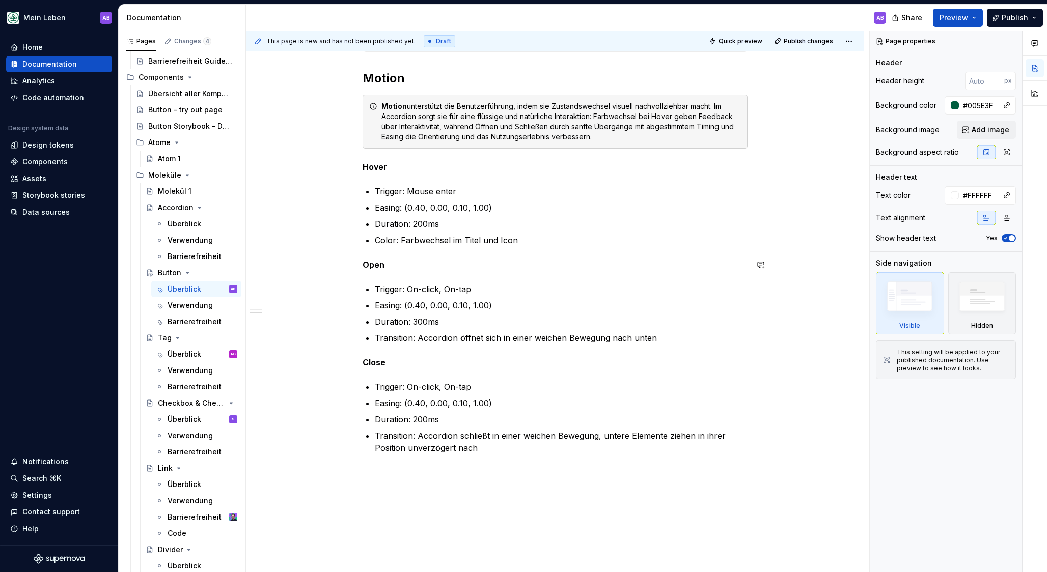
scroll to position [867, 0]
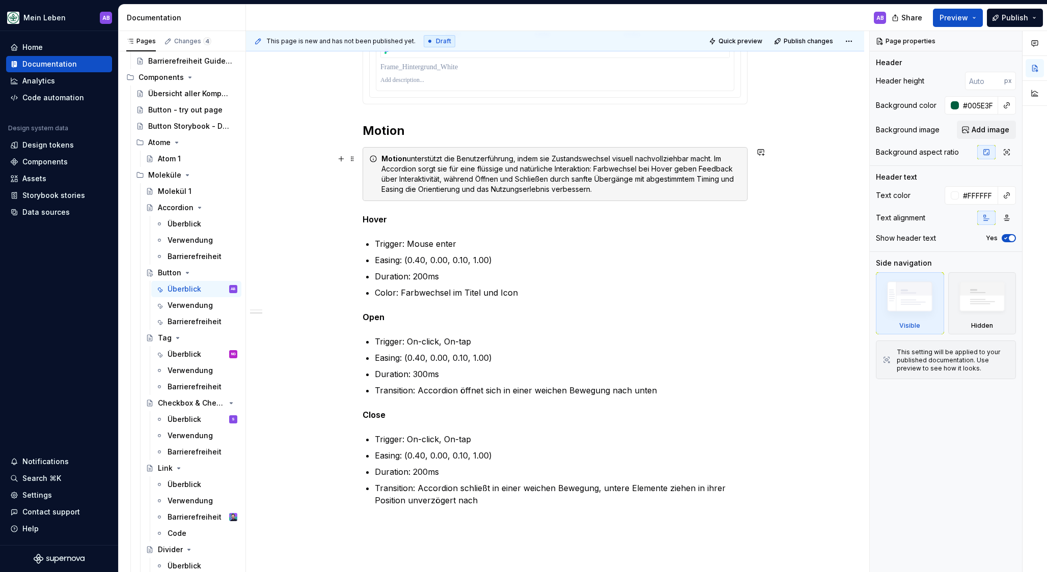
type textarea "*"
click at [397, 171] on div "Motion unterstützt die Benutzerführung, indem sie Zustandswechsel visuell nachv…" at bounding box center [560, 174] width 359 height 41
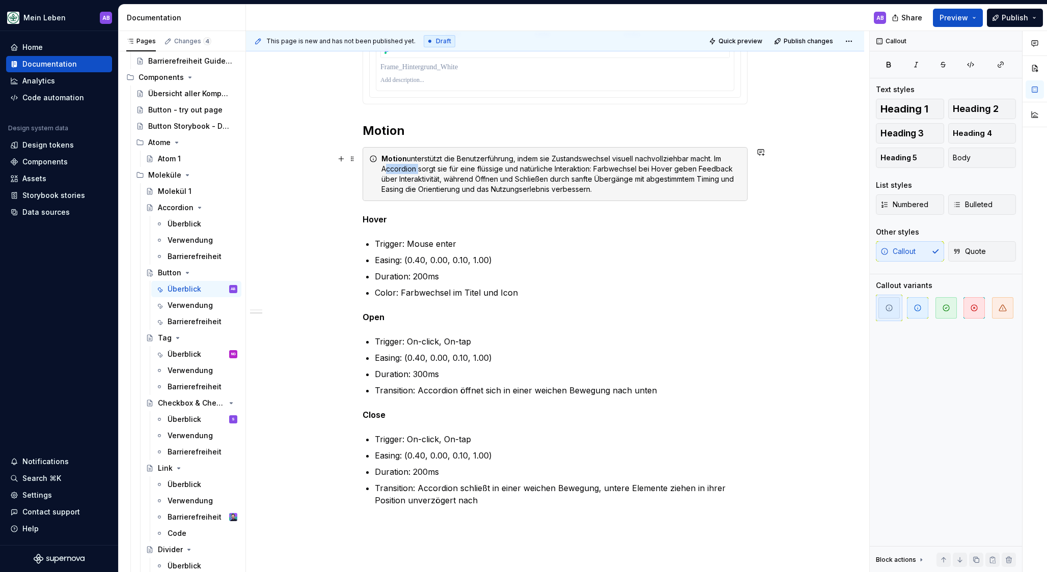
click at [397, 171] on div "Motion unterstützt die Benutzerführung, indem sie Zustandswechsel visuell nachv…" at bounding box center [560, 174] width 359 height 41
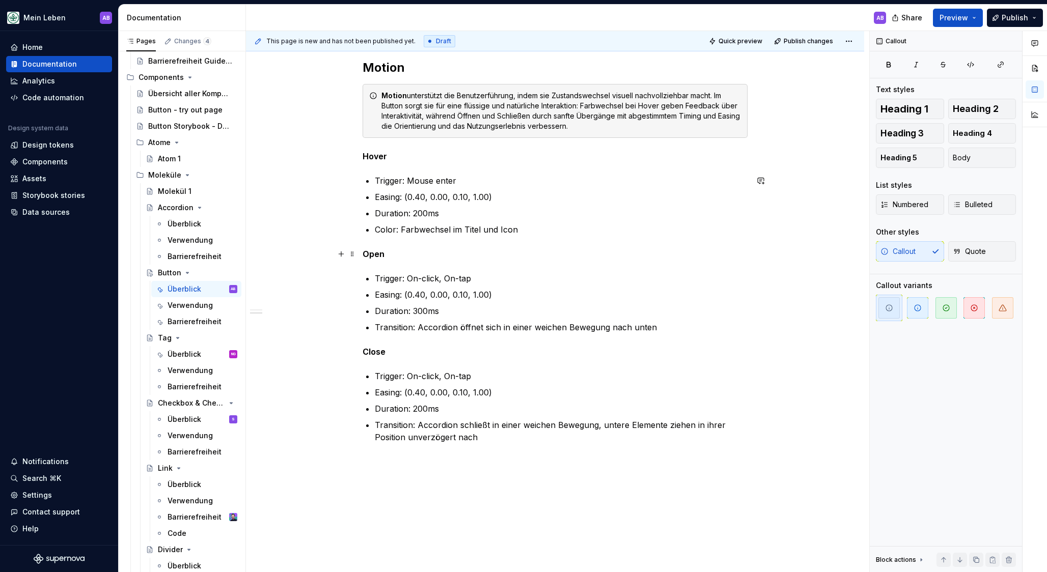
scroll to position [962, 0]
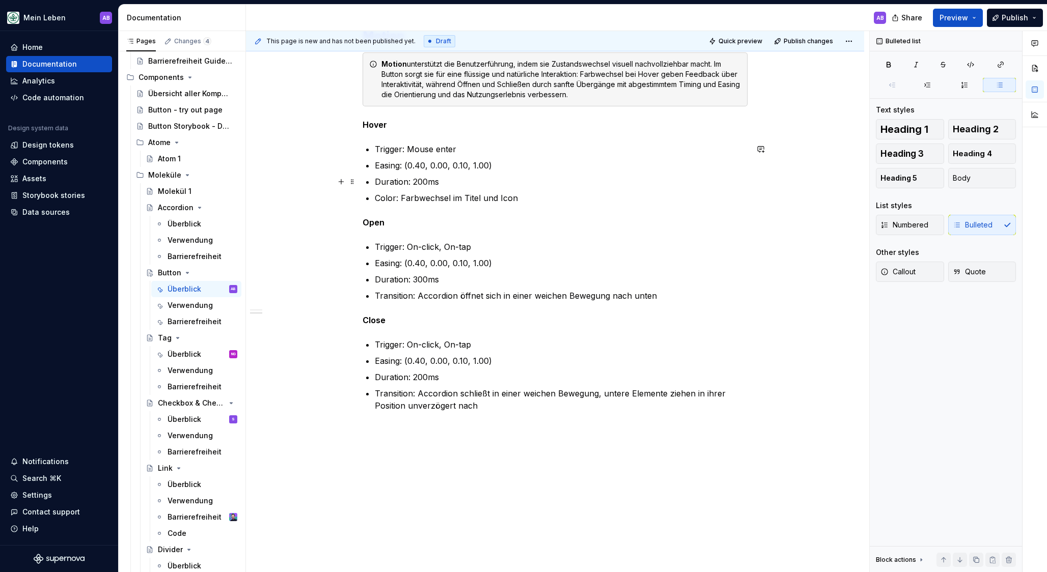
click at [419, 182] on p "Duration: 200ms" at bounding box center [561, 182] width 373 height 12
drag, startPoint x: 404, startPoint y: 197, endPoint x: 559, endPoint y: 202, distance: 155.4
click at [557, 202] on p "Color: Farbwechsel im Titel und Icon" at bounding box center [561, 198] width 373 height 12
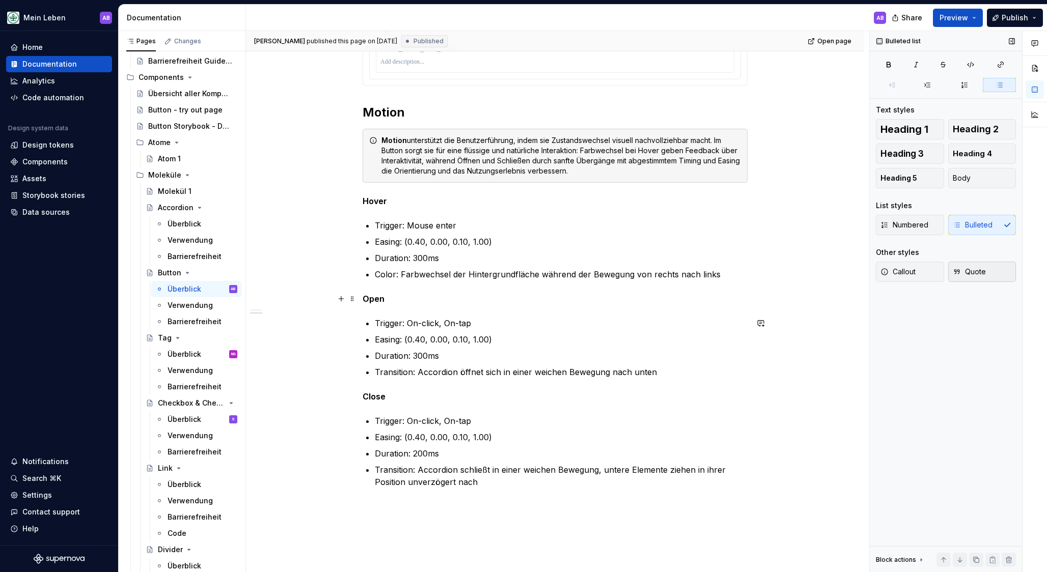
scroll to position [884, 0]
click at [376, 300] on strong "Open" at bounding box center [373, 301] width 22 height 10
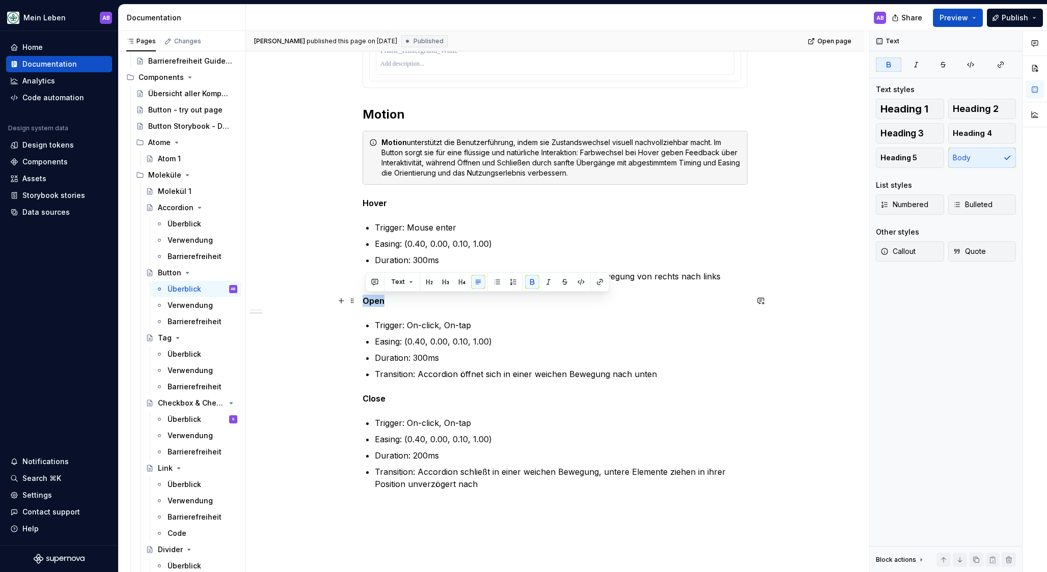
click at [376, 300] on strong "Open" at bounding box center [373, 301] width 22 height 10
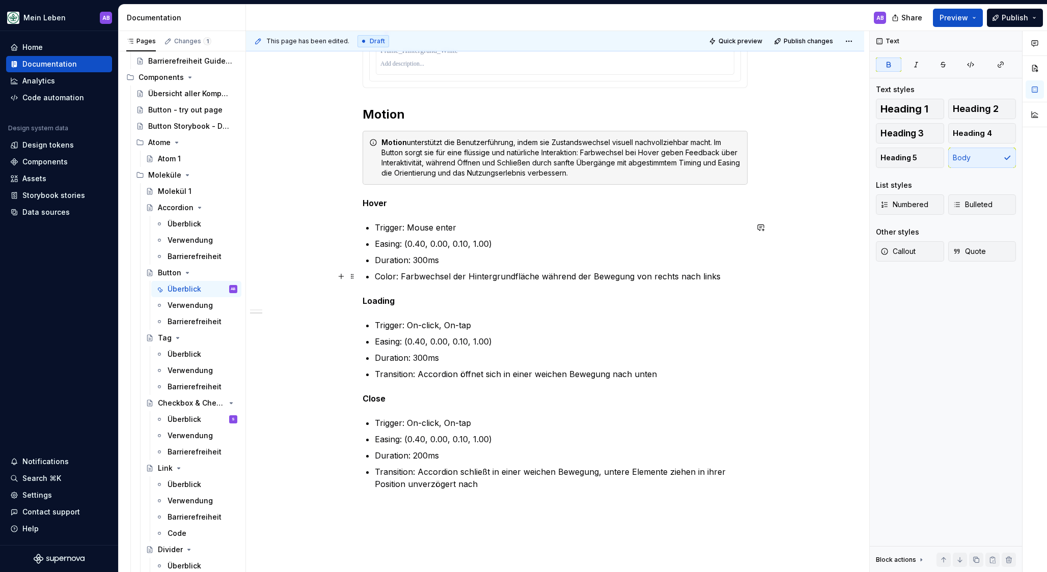
click at [731, 276] on p "Color: Farbwechsel der Hintergrundfläche während der Bewegung von rechts nach l…" at bounding box center [561, 276] width 373 height 12
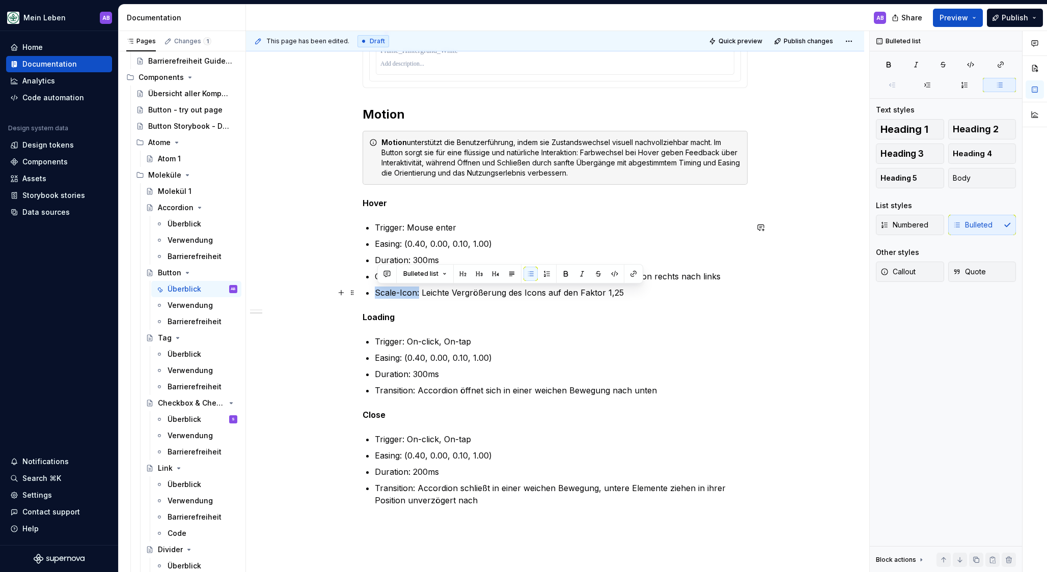
drag, startPoint x: 422, startPoint y: 292, endPoint x: 368, endPoint y: 292, distance: 53.5
click at [349, 273] on div "**********" at bounding box center [555, 3] width 618 height 1373
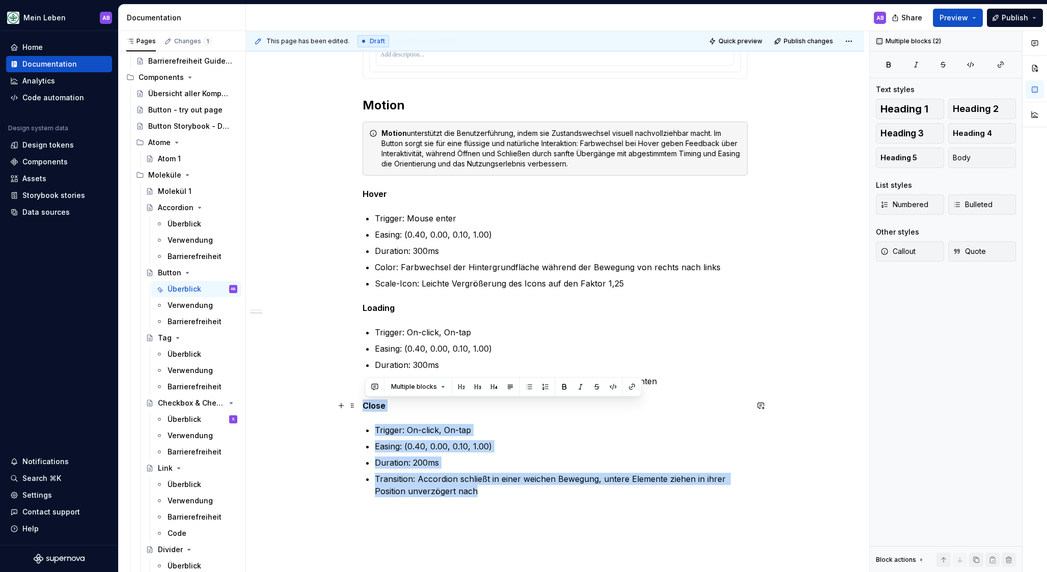
drag, startPoint x: 480, startPoint y: 488, endPoint x: 323, endPoint y: 401, distance: 178.9
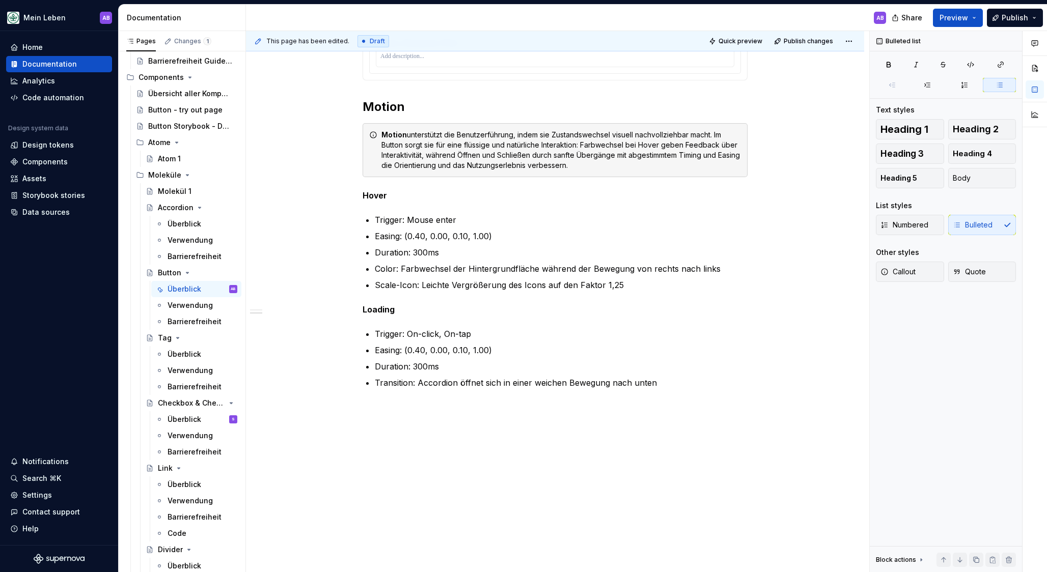
scroll to position [891, 0]
drag, startPoint x: 496, startPoint y: 348, endPoint x: 407, endPoint y: 346, distance: 89.1
click at [407, 346] on p "Easing: (0.40, 0.00, 0.10, 1.00)" at bounding box center [561, 350] width 373 height 12
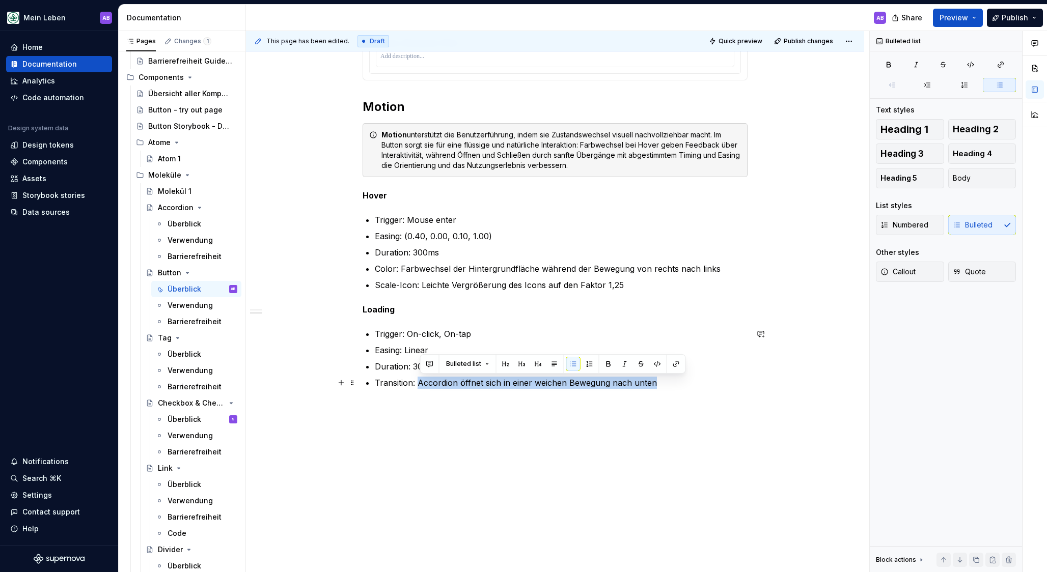
drag, startPoint x: 421, startPoint y: 381, endPoint x: 727, endPoint y: 377, distance: 307.0
click at [727, 377] on p "Transition: Accordion öffnet sich in einer weichen Bewegung nach unten" at bounding box center [561, 383] width 373 height 12
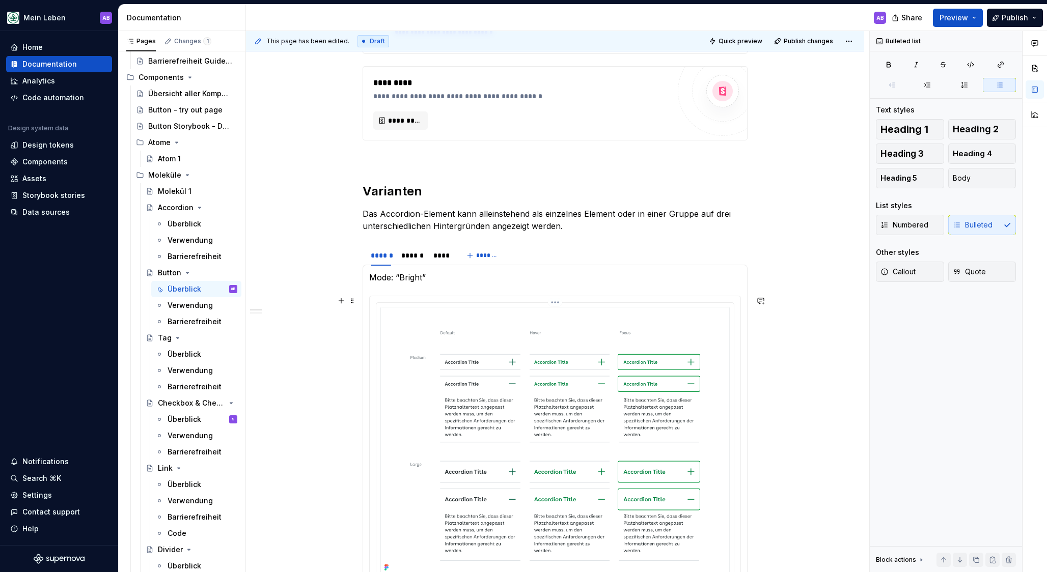
scroll to position [352, 0]
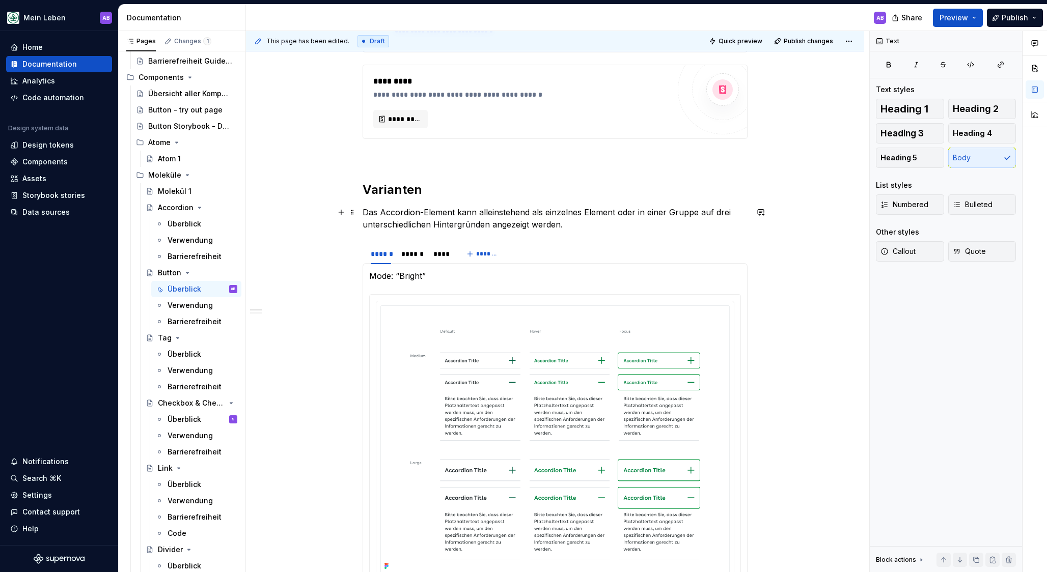
click at [448, 223] on p "Das Accordion-Element kann alleinstehend als einzelnes Element oder in einer Gr…" at bounding box center [554, 218] width 385 height 24
click at [406, 191] on h2 "Varianten" at bounding box center [554, 190] width 385 height 16
click at [450, 212] on p "Das Accordion-Element kann alleinstehend als einzelnes Element oder in einer Gr…" at bounding box center [554, 218] width 385 height 24
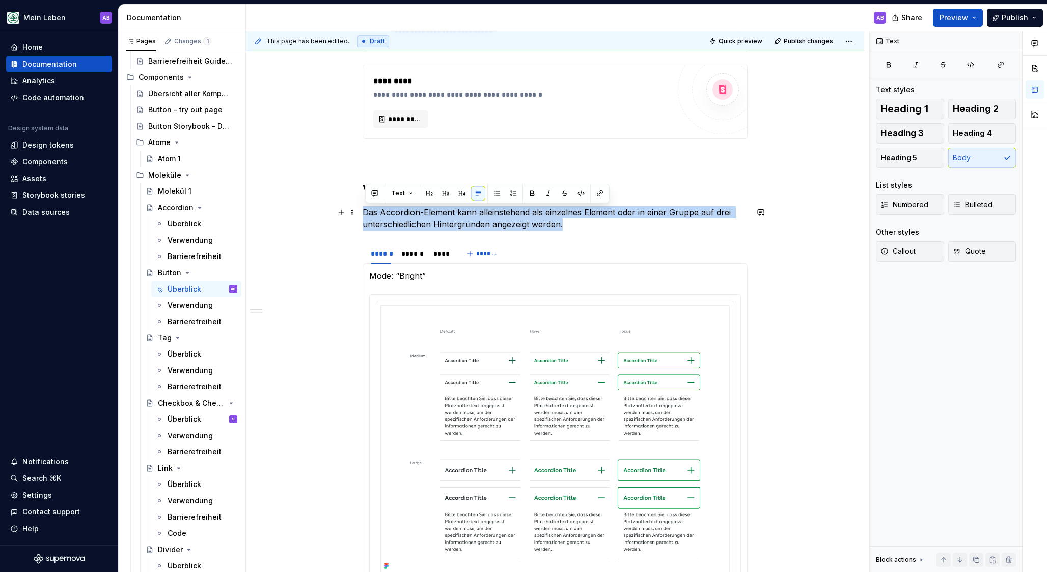
drag, startPoint x: 566, startPoint y: 222, endPoint x: 332, endPoint y: 216, distance: 233.3
click at [332, 216] on div "**********" at bounding box center [555, 480] width 618 height 1263
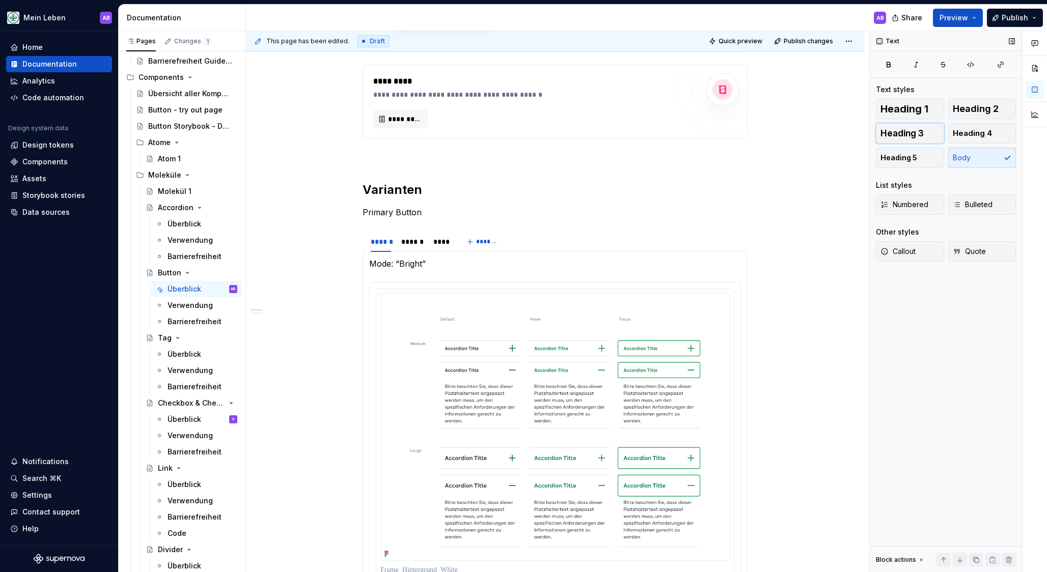
click at [905, 135] on span "Heading 3" at bounding box center [901, 133] width 43 height 10
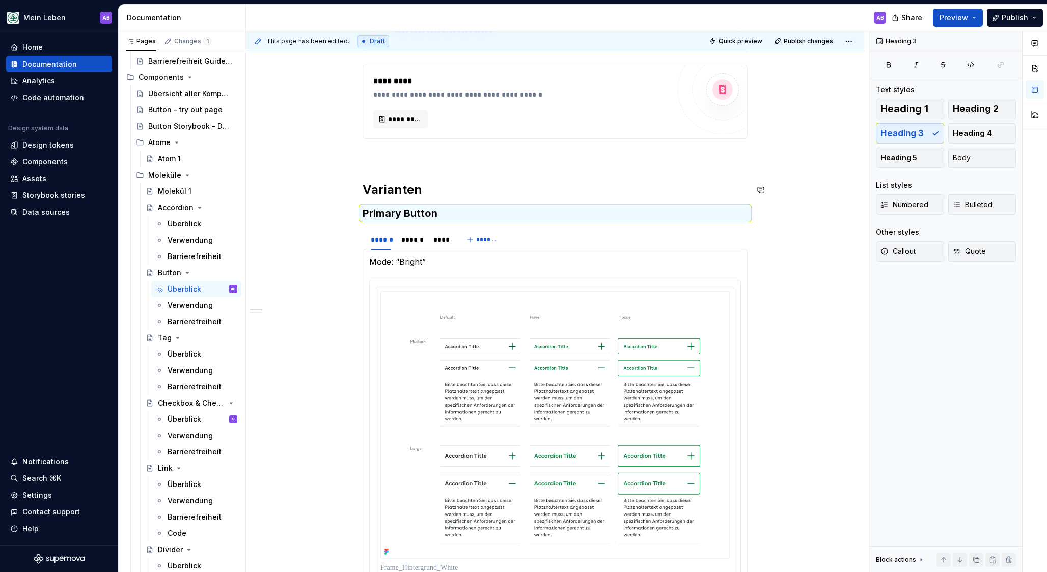
click at [556, 203] on div "**********" at bounding box center [554, 393] width 385 height 1041
click at [550, 209] on h3 "Primary Button" at bounding box center [554, 213] width 385 height 14
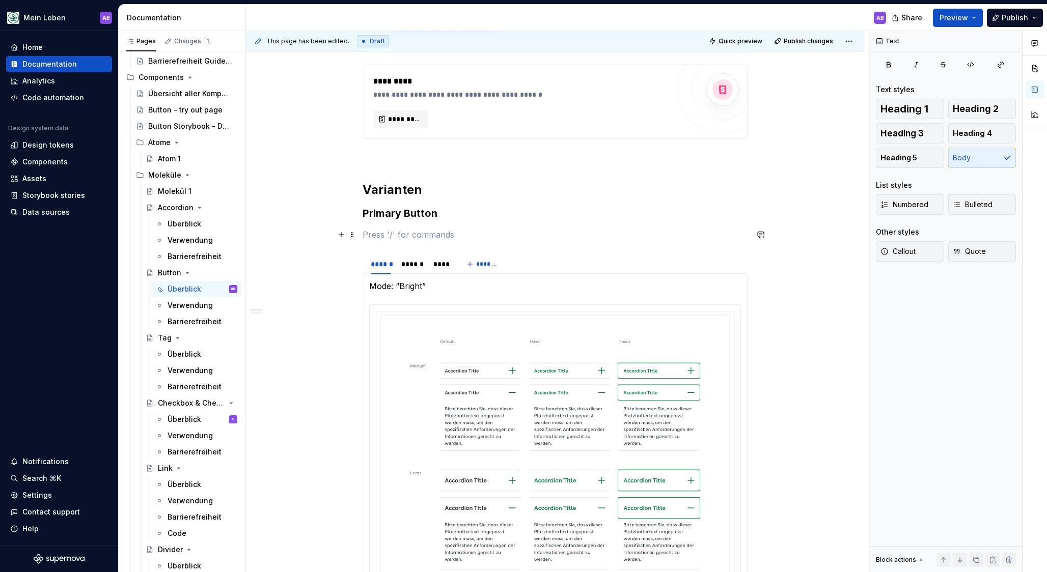
click at [390, 238] on p at bounding box center [554, 235] width 385 height 12
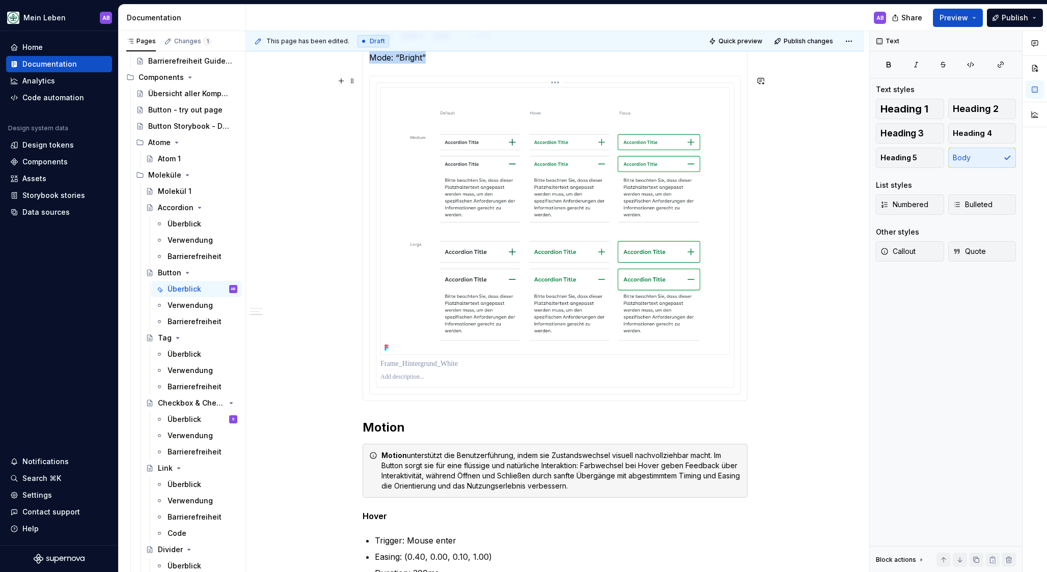
click at [502, 251] on img at bounding box center [554, 221] width 349 height 268
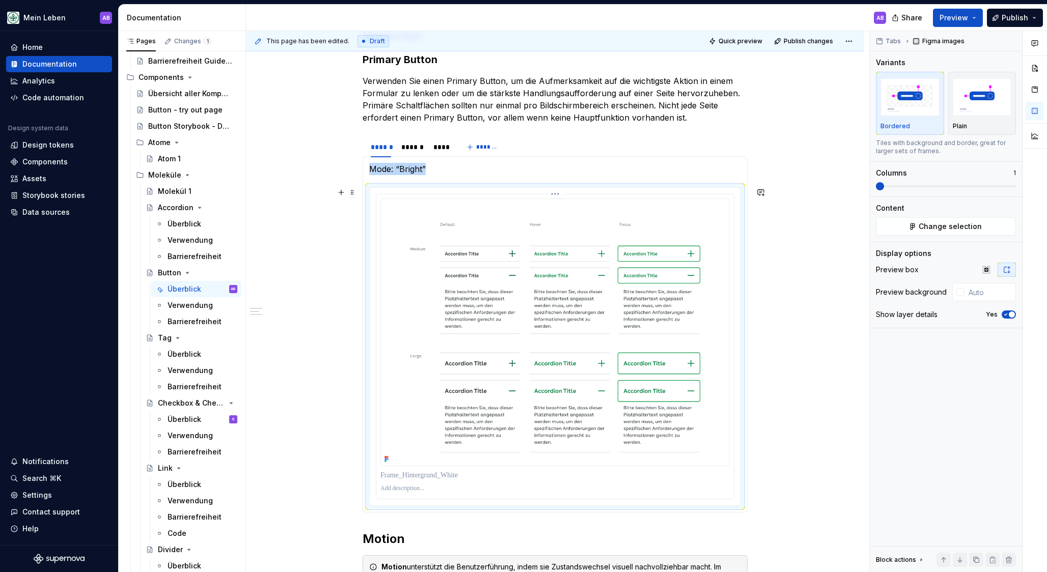
scroll to position [502, 0]
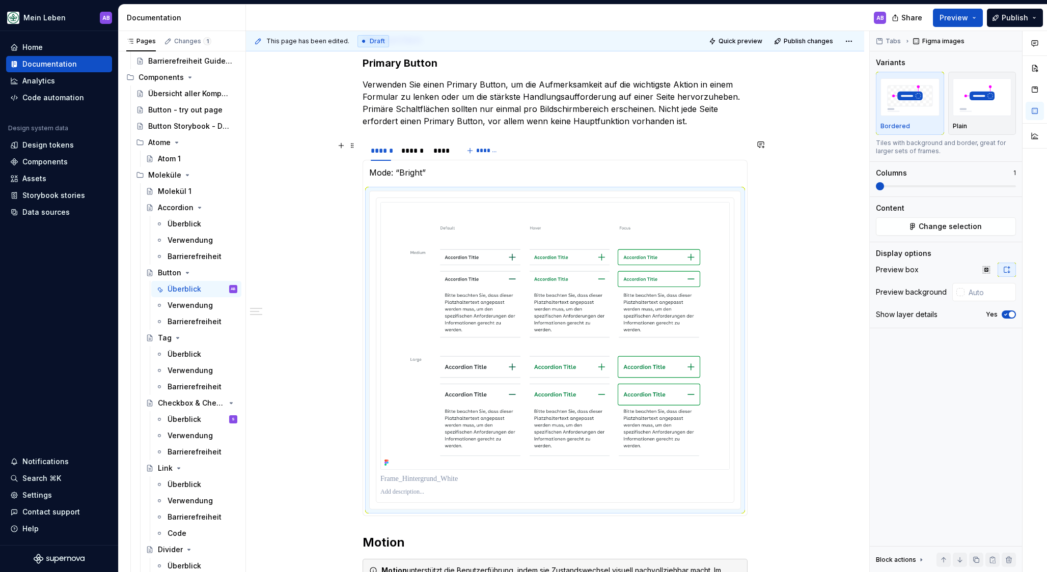
click at [554, 156] on div "****** ****** **** *******" at bounding box center [554, 151] width 385 height 20
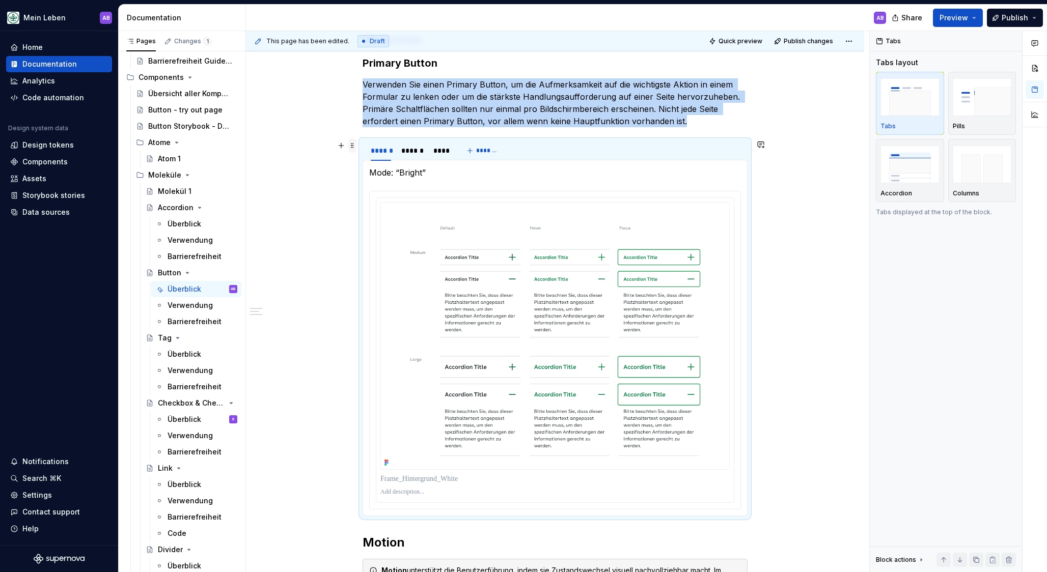
click at [356, 146] on span at bounding box center [352, 145] width 8 height 14
click at [371, 164] on div "Duplicate" at bounding box center [403, 161] width 66 height 10
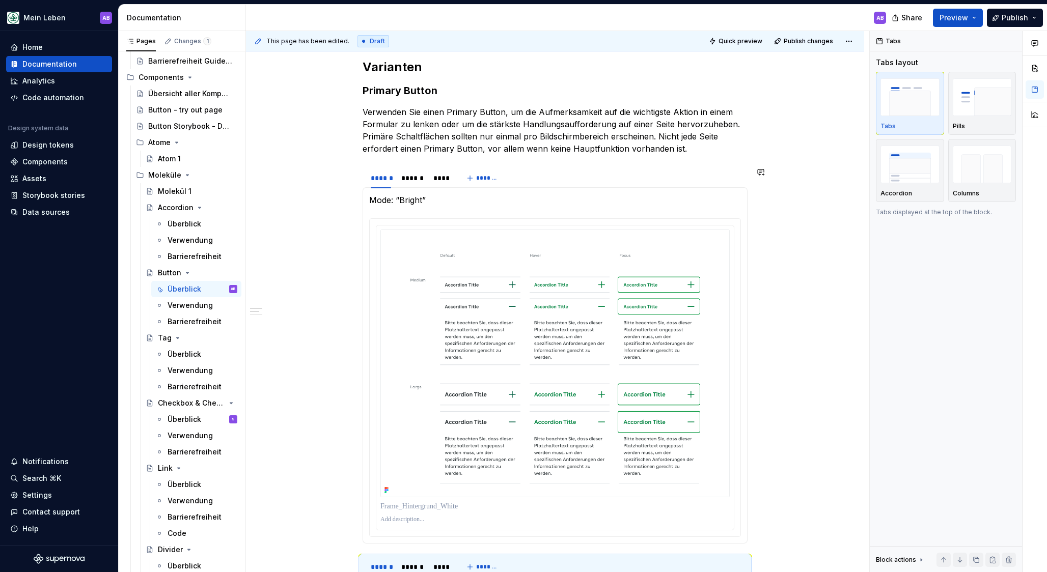
scroll to position [451, 0]
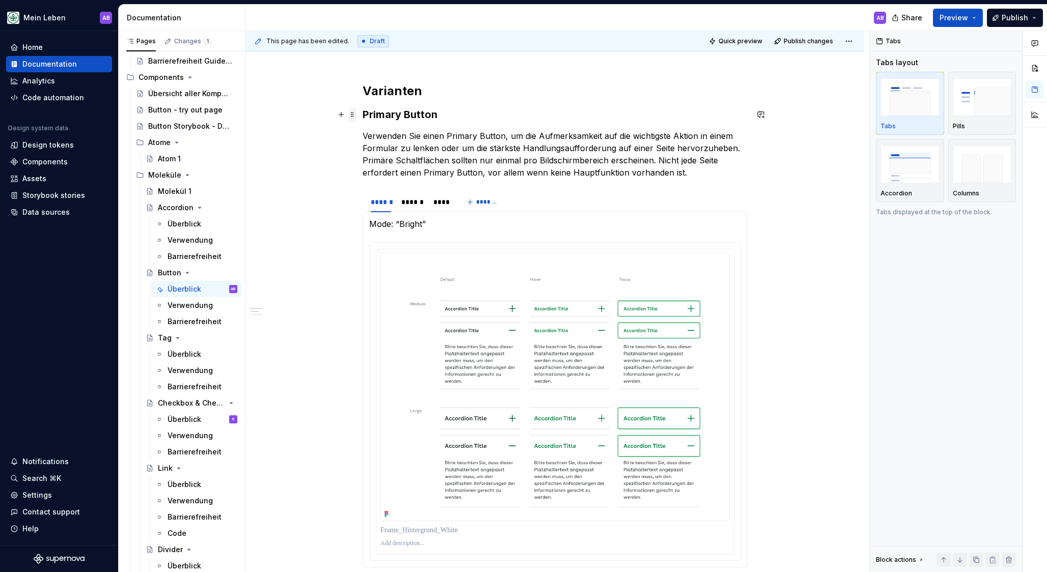
click at [355, 118] on span at bounding box center [352, 114] width 8 height 14
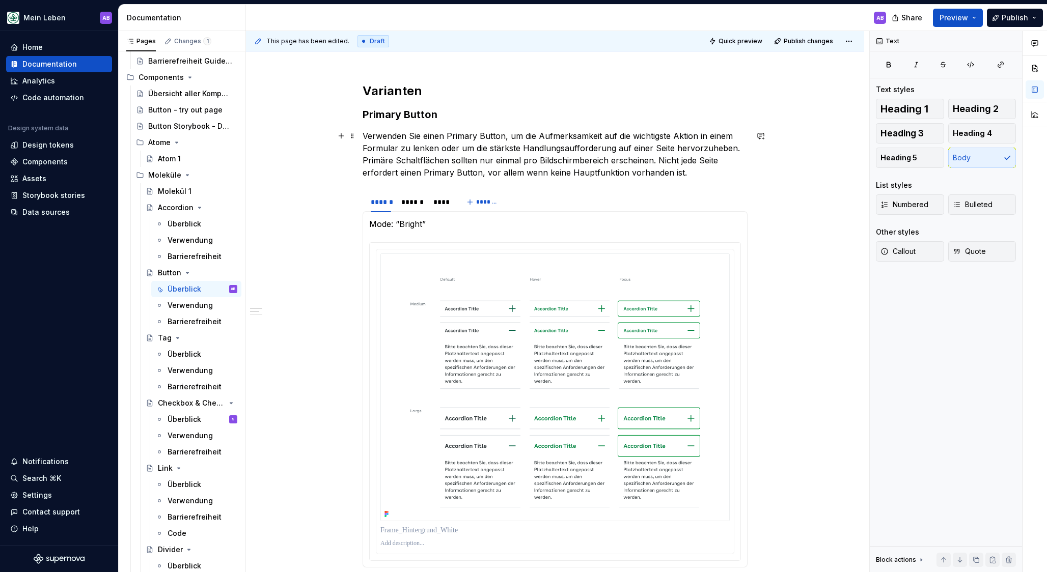
click at [394, 141] on p "Verwenden Sie einen Primary Button, um die Aufmerksamkeit auf die wichtigste Ak…" at bounding box center [554, 154] width 385 height 49
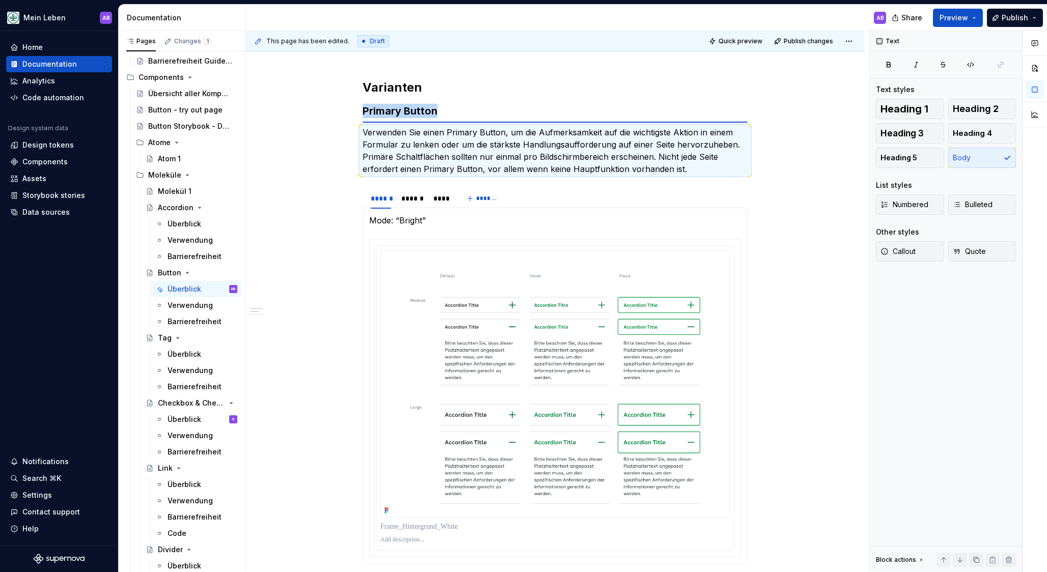
scroll to position [454, 0]
click at [355, 110] on span at bounding box center [352, 111] width 8 height 14
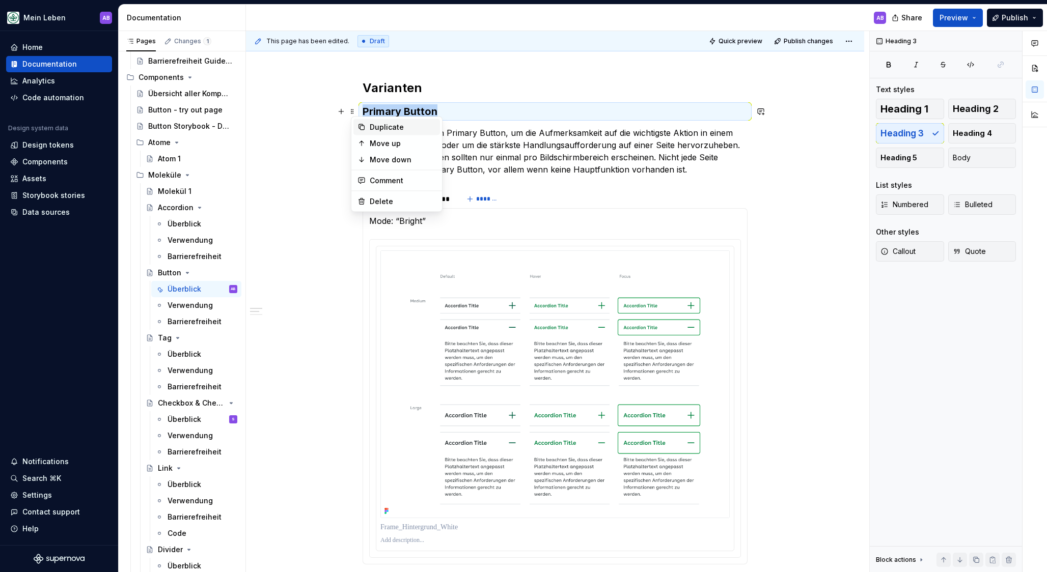
click at [370, 123] on div "Duplicate" at bounding box center [403, 127] width 66 height 10
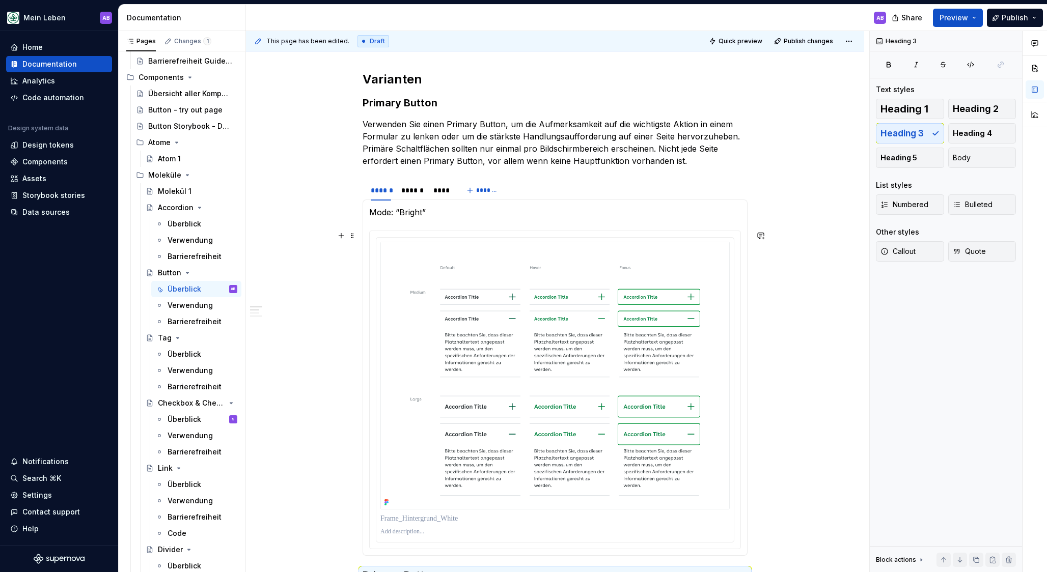
scroll to position [411, 0]
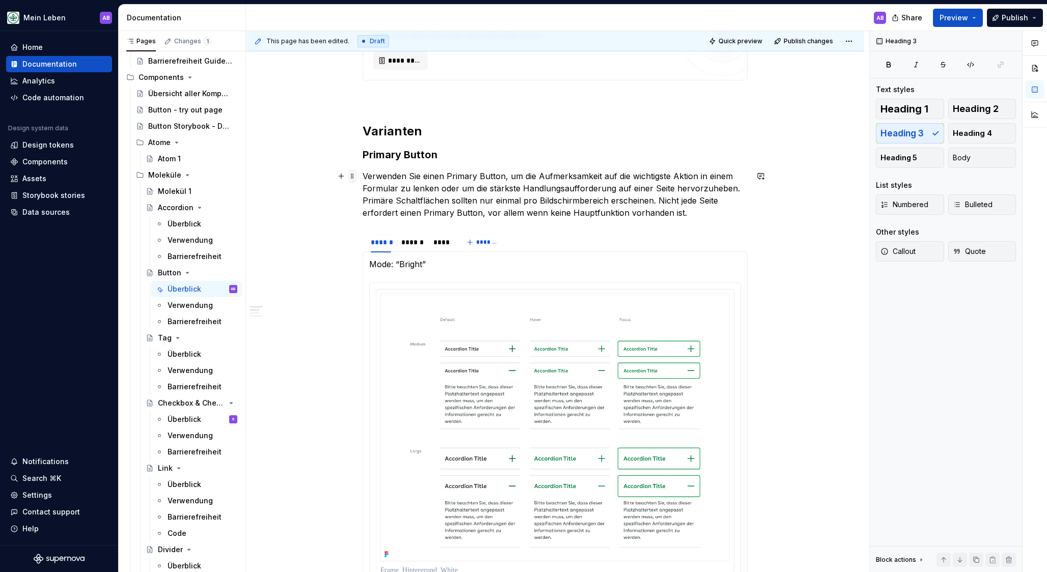
click at [356, 177] on span at bounding box center [352, 176] width 8 height 14
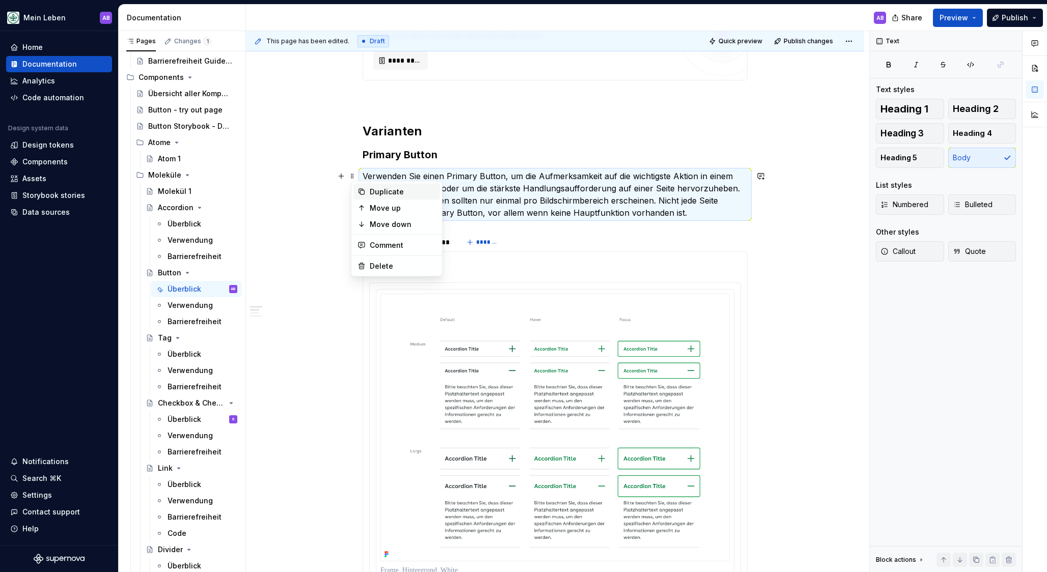
click at [375, 187] on div "Duplicate" at bounding box center [403, 192] width 66 height 10
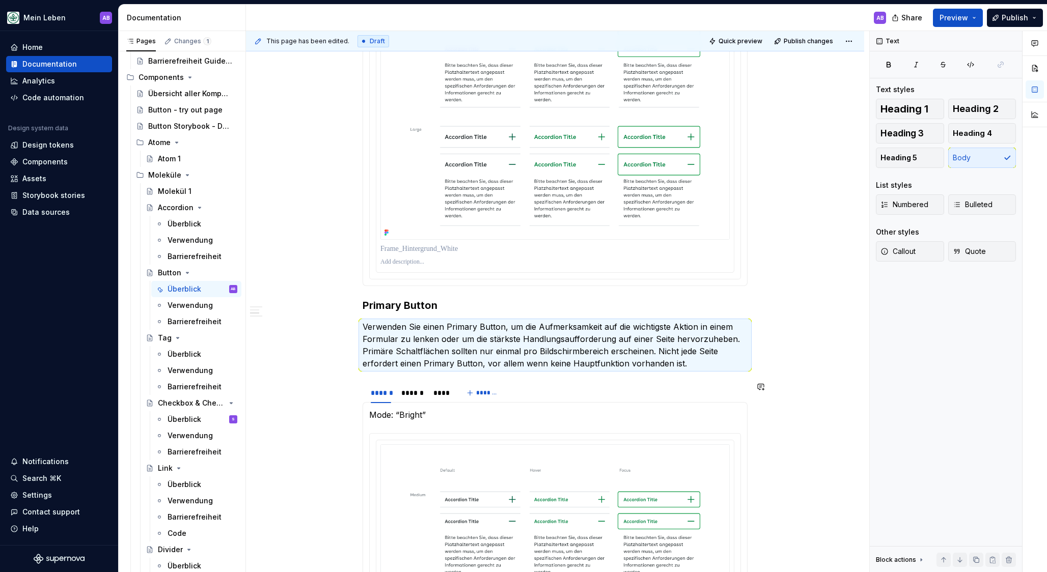
scroll to position [731, 0]
click at [405, 312] on h3 "Primary Button" at bounding box center [554, 307] width 385 height 14
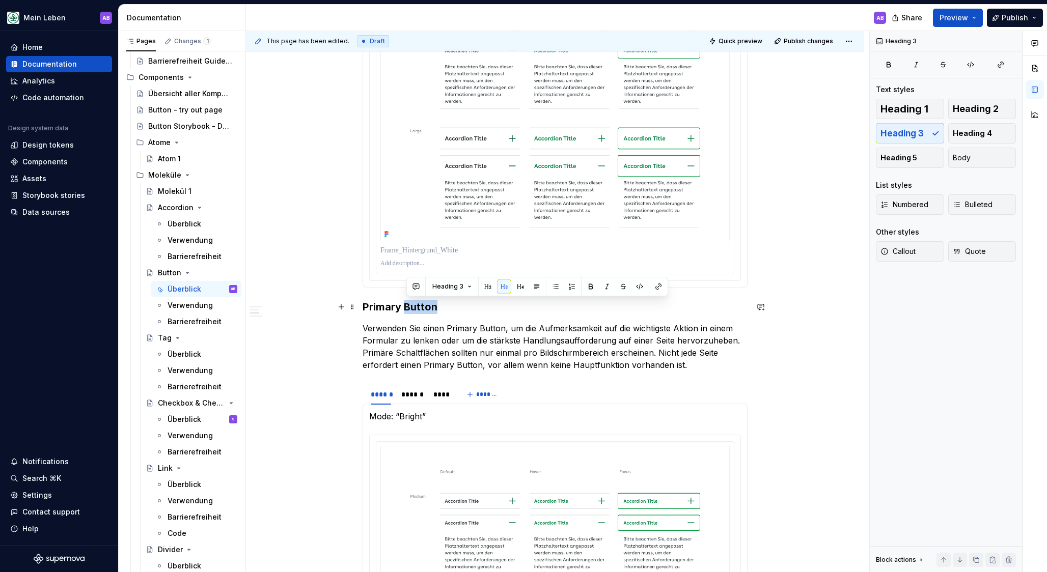
click at [405, 312] on h3 "Primary Button" at bounding box center [554, 307] width 385 height 14
click at [391, 337] on p "Verwenden Sie einen Primary Button, um die Aufmerksamkeit auf die wichtigste Ak…" at bounding box center [554, 346] width 385 height 49
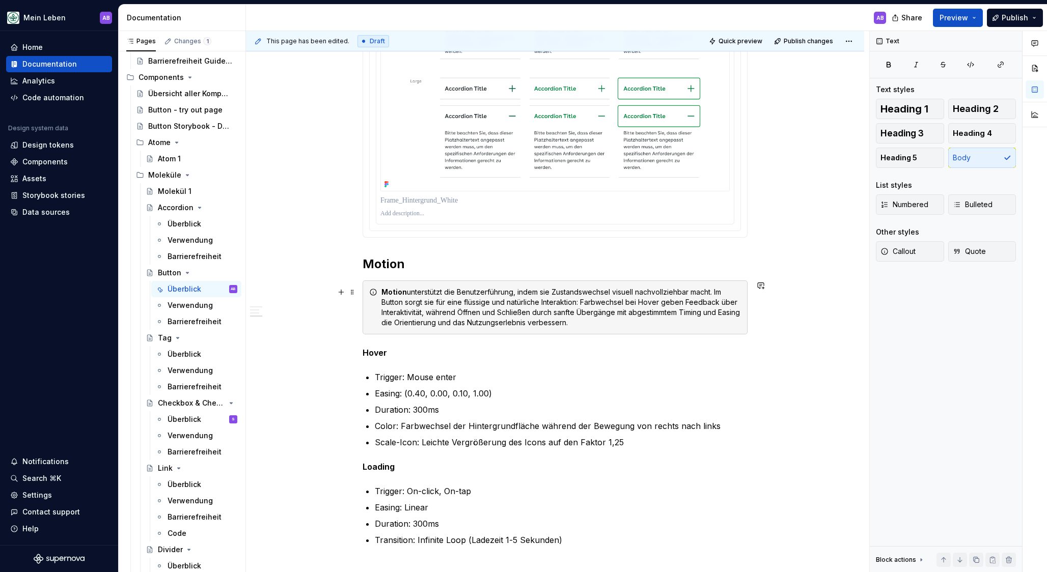
scroll to position [1243, 0]
type textarea "*"
click at [176, 209] on div "Accordion" at bounding box center [176, 208] width 36 height 10
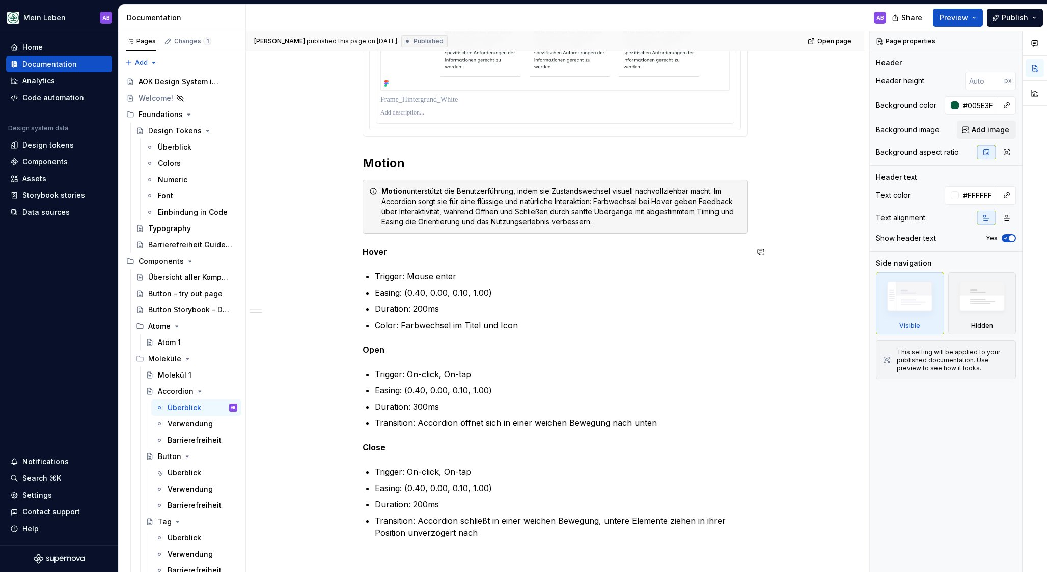
scroll to position [829, 0]
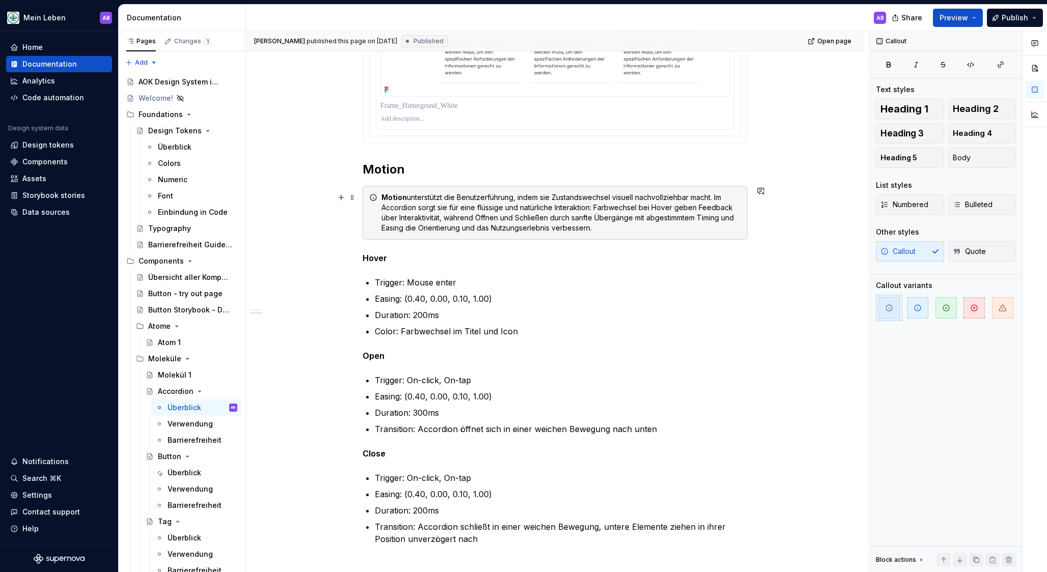
click at [419, 218] on div "Motion unterstützt die Benutzerführung, indem sie Zustandswechsel visuell nachv…" at bounding box center [560, 212] width 359 height 41
copy div "Motion unterstützt die Benutzerführung, indem sie Zustandswechsel visuell nachv…"
click at [460, 209] on div "Motion unterstützt die Benutzerführung, indem sie Zustandswechsel visuell nachv…" at bounding box center [560, 210] width 359 height 41
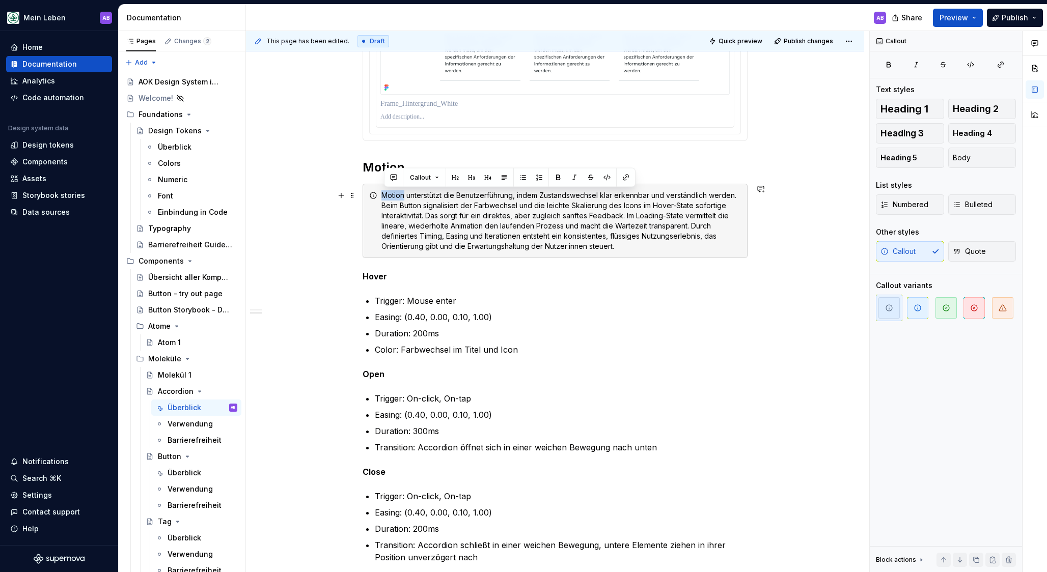
drag, startPoint x: 406, startPoint y: 194, endPoint x: 383, endPoint y: 193, distance: 22.9
click at [383, 193] on div "Motion unterstützt die Benutzerführung, indem Zustandswechsel klar erkennbar un…" at bounding box center [554, 221] width 385 height 74
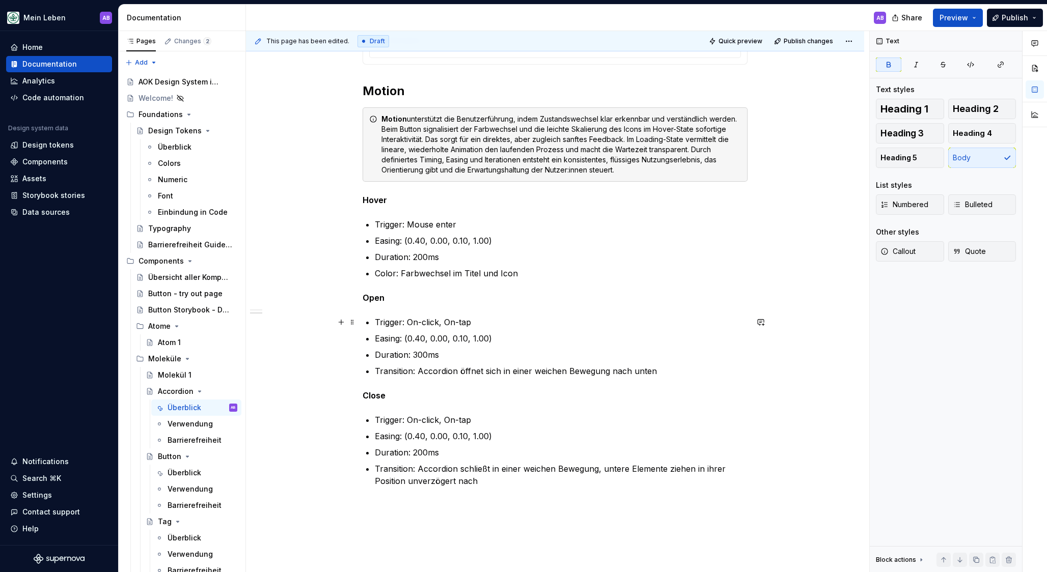
scroll to position [903, 0]
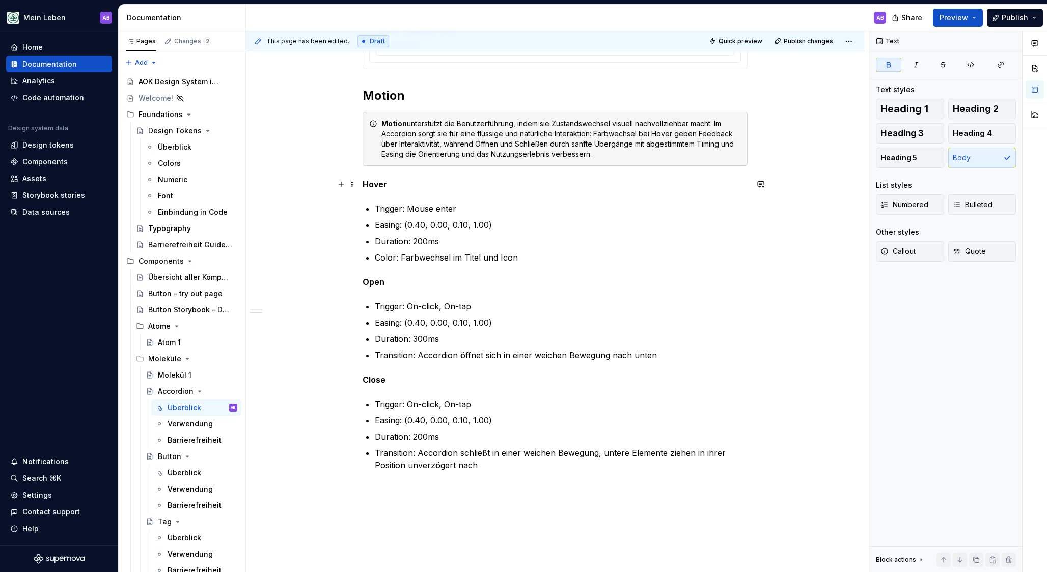
click at [300, 182] on div "**********" at bounding box center [557, 302] width 623 height 542
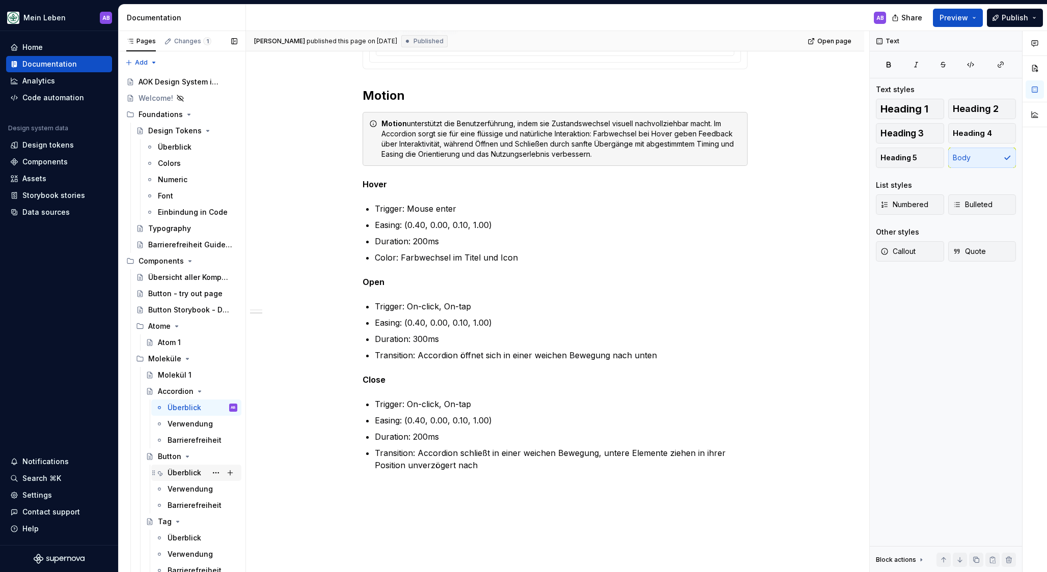
click at [182, 473] on div "Überblick" at bounding box center [184, 473] width 34 height 10
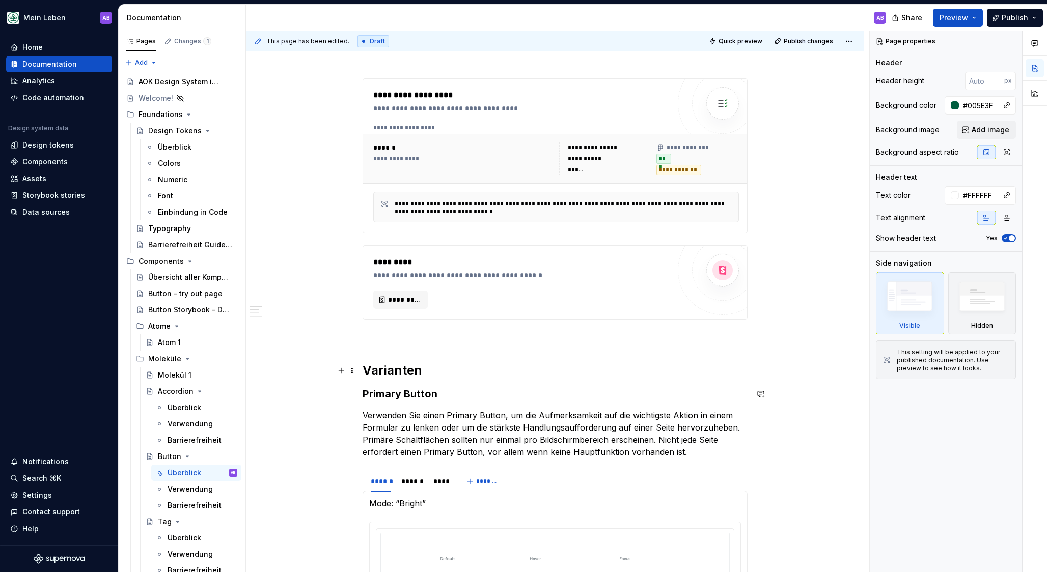
scroll to position [163, 0]
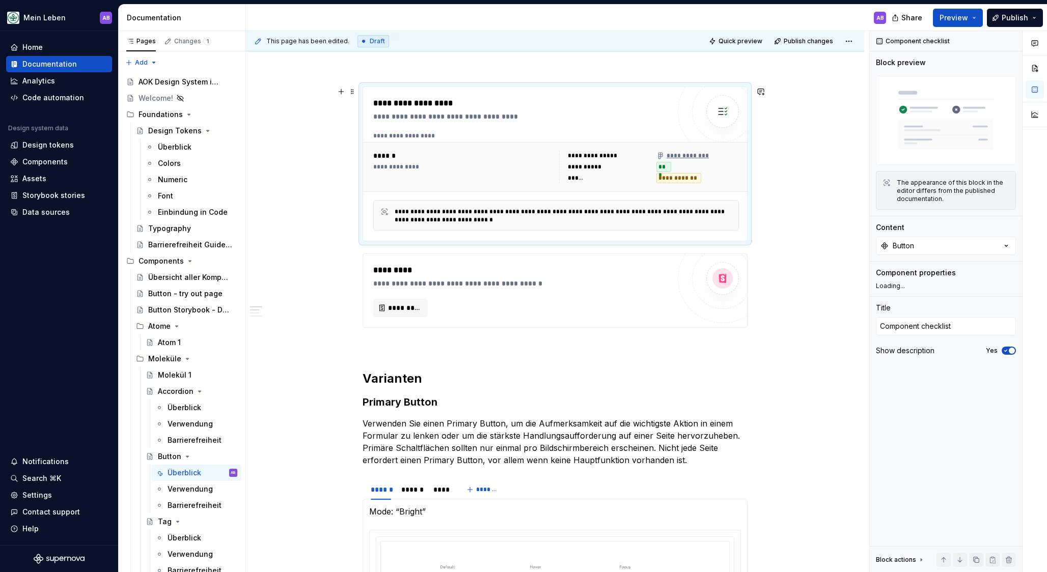
click at [421, 170] on div "**********" at bounding box center [463, 167] width 180 height 8
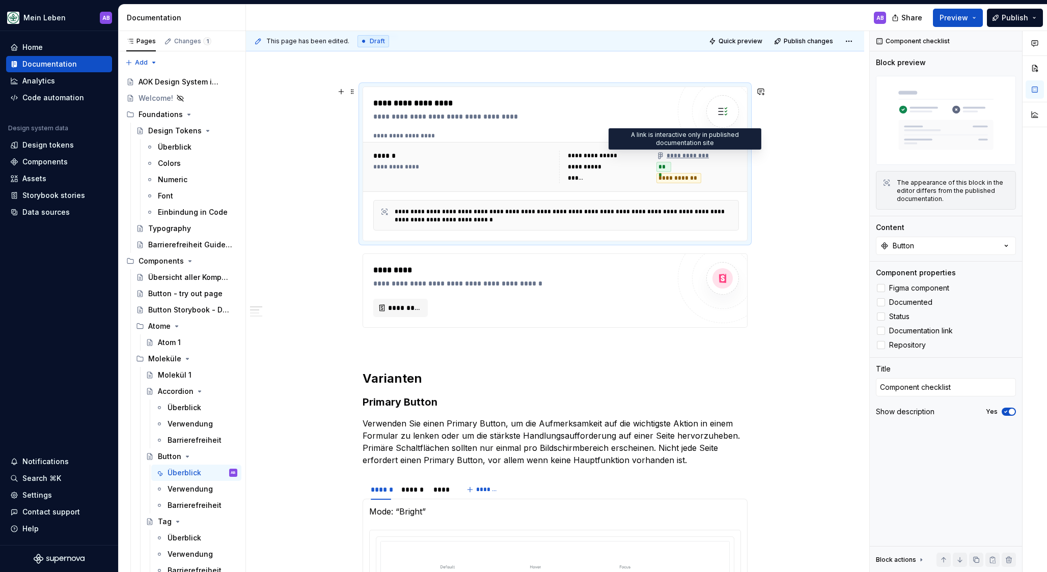
click at [690, 153] on div "**********" at bounding box center [682, 156] width 52 height 8
click at [689, 155] on div "**********" at bounding box center [682, 156] width 52 height 8
click at [724, 116] on img at bounding box center [722, 111] width 20 height 20
click at [932, 253] on button "Button" at bounding box center [946, 246] width 140 height 18
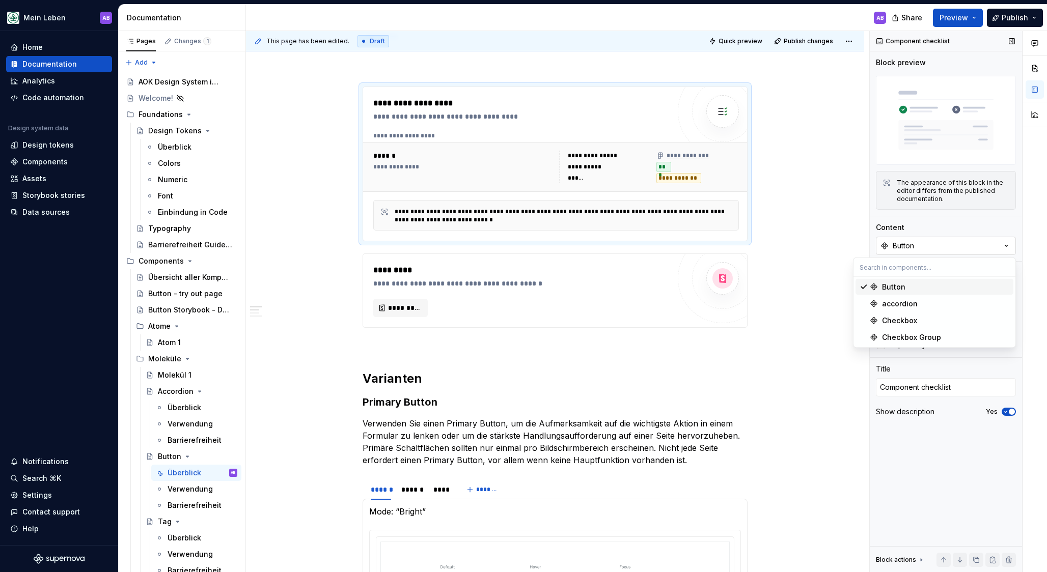
click at [931, 250] on button "Button" at bounding box center [946, 246] width 140 height 18
click at [650, 193] on div "**********" at bounding box center [556, 181] width 366 height 99
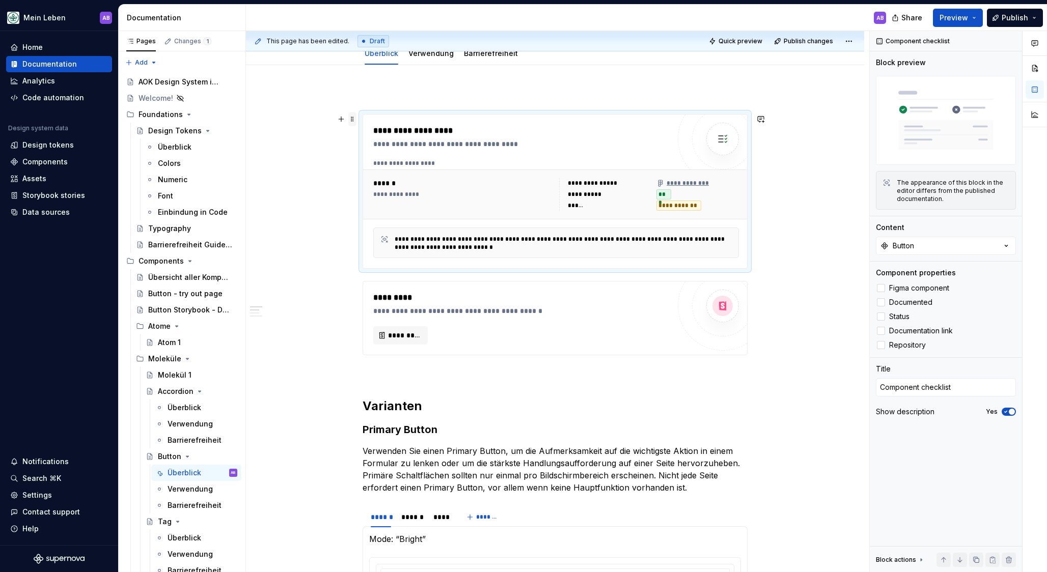
click at [355, 117] on span at bounding box center [352, 119] width 8 height 14
click at [493, 140] on div "**********" at bounding box center [521, 144] width 296 height 10
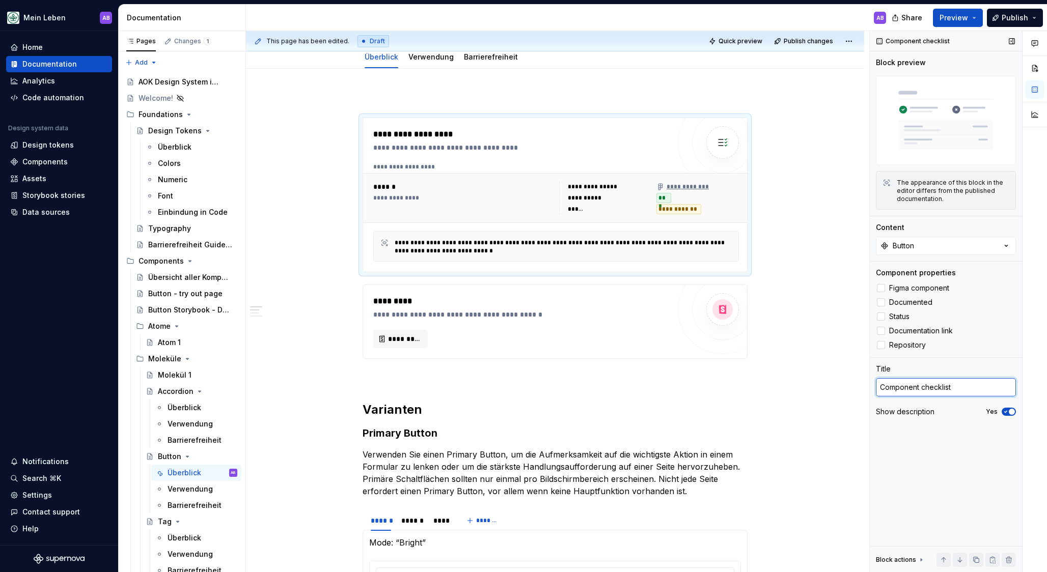
click at [916, 385] on textarea "Component checklist" at bounding box center [946, 387] width 140 height 18
click at [582, 241] on div "**********" at bounding box center [564, 247] width 338 height 16
click at [576, 208] on div "******" at bounding box center [577, 209] width 18 height 8
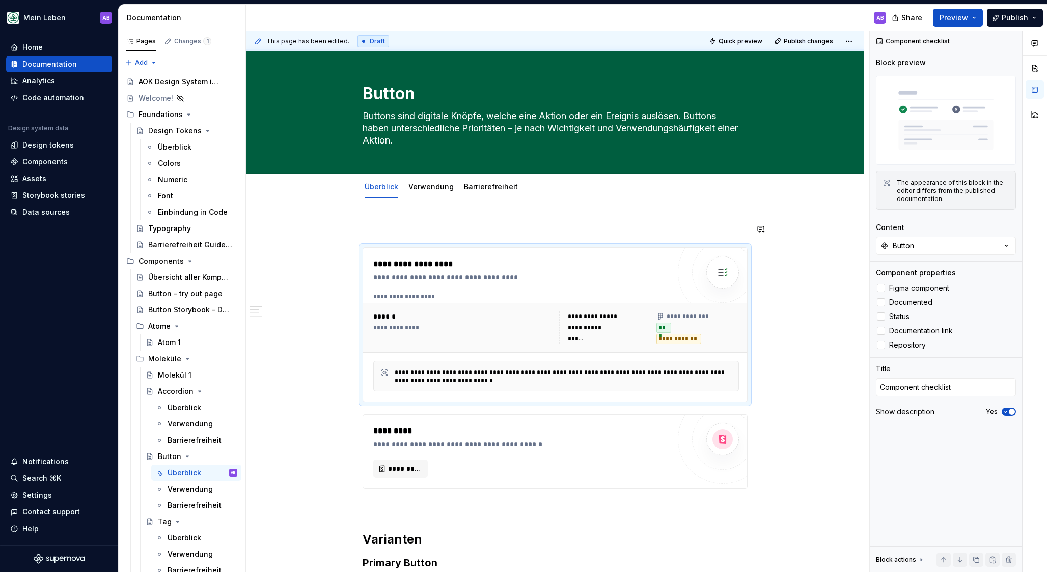
scroll to position [0, 0]
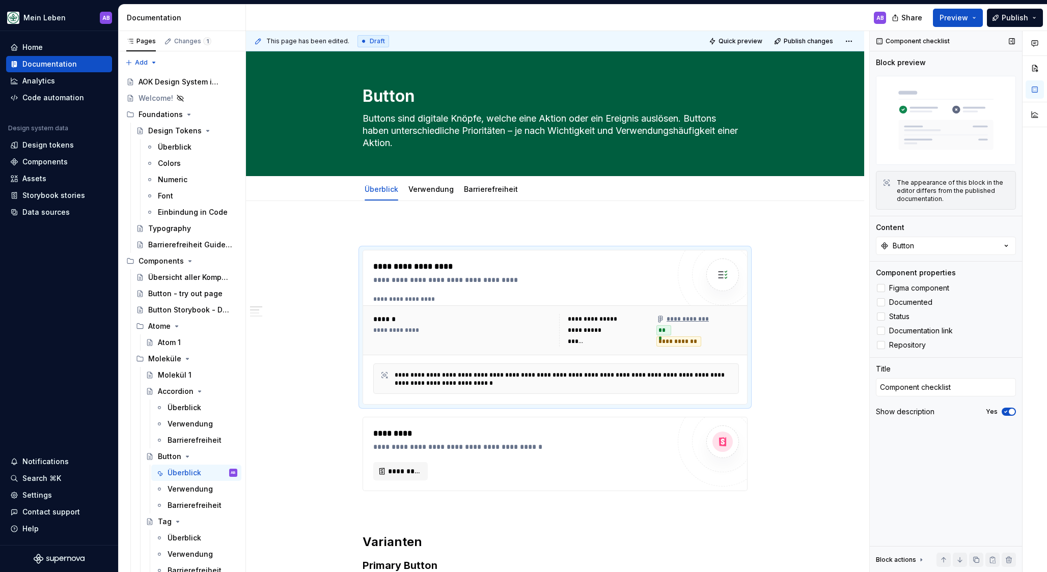
click at [908, 183] on div "The appearance of this block in the editor differs from the published documenta…" at bounding box center [953, 191] width 113 height 24
click at [1011, 411] on span "button" at bounding box center [1012, 412] width 6 height 6
click at [1011, 411] on button "No" at bounding box center [1008, 412] width 14 height 8
click at [934, 334] on span "Documentation link" at bounding box center [921, 331] width 64 height 8
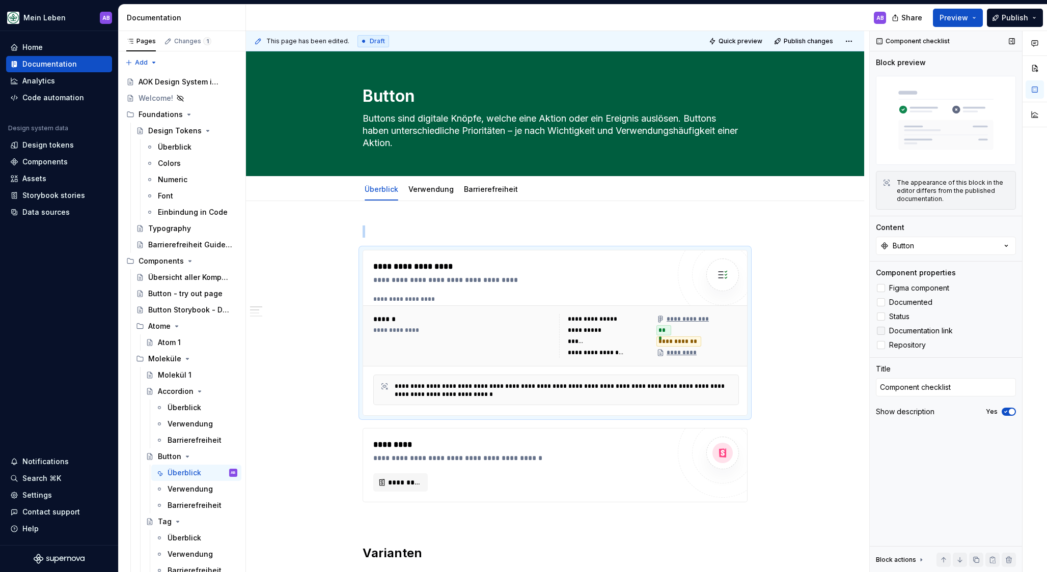
click at [934, 334] on span "Documentation link" at bounding box center [921, 331] width 64 height 8
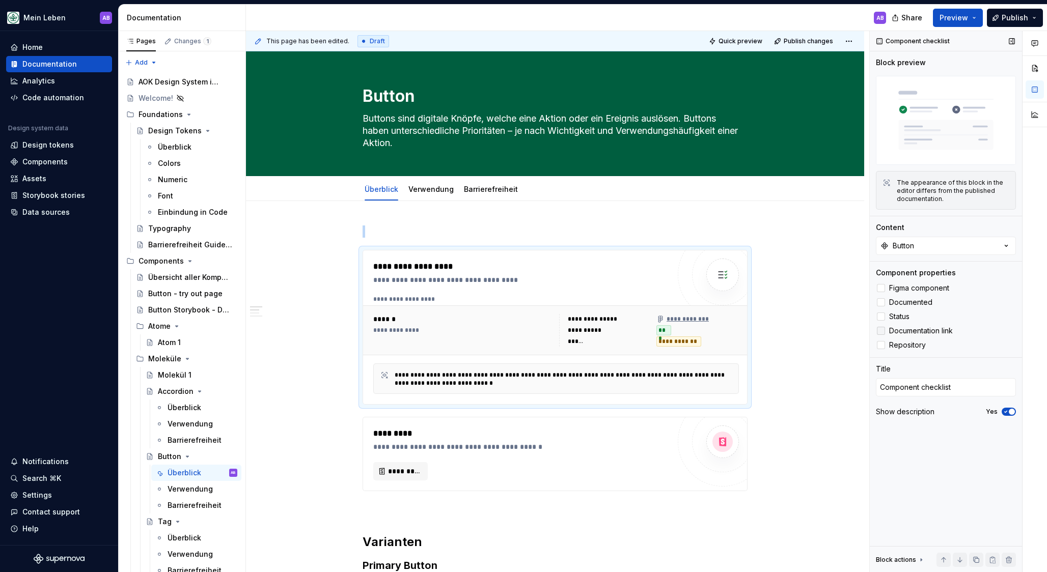
click at [934, 334] on span "Documentation link" at bounding box center [921, 331] width 64 height 8
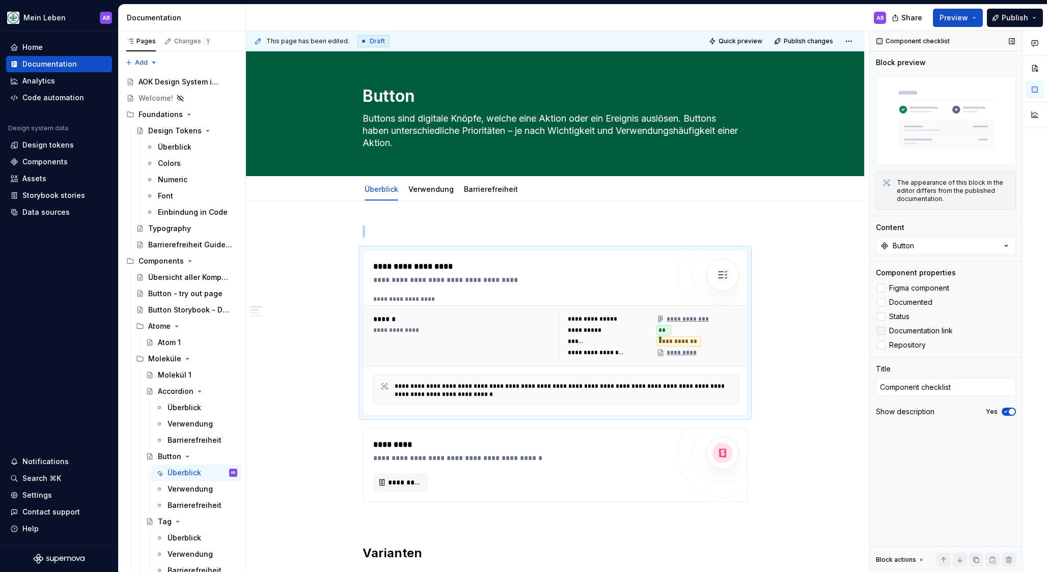
click at [934, 334] on span "Documentation link" at bounding box center [921, 331] width 64 height 8
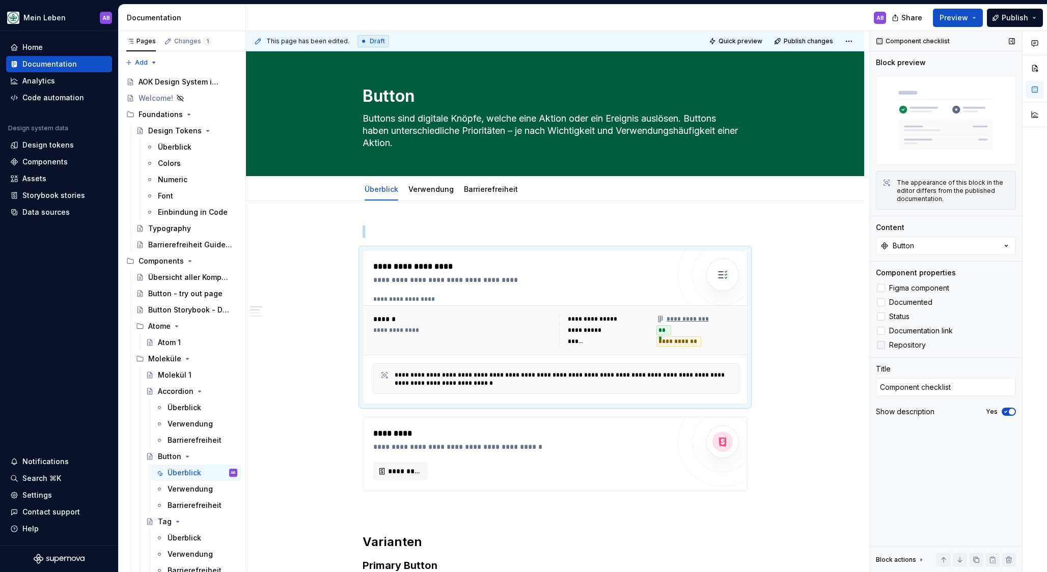
click at [909, 345] on span "Repository" at bounding box center [907, 345] width 37 height 8
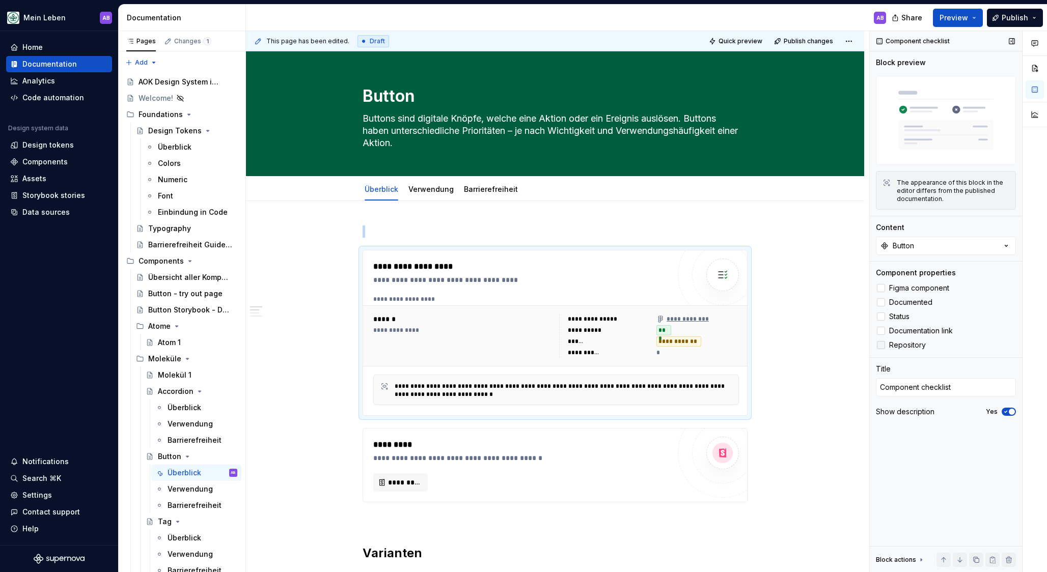
click at [909, 345] on span "Repository" at bounding box center [907, 345] width 37 height 8
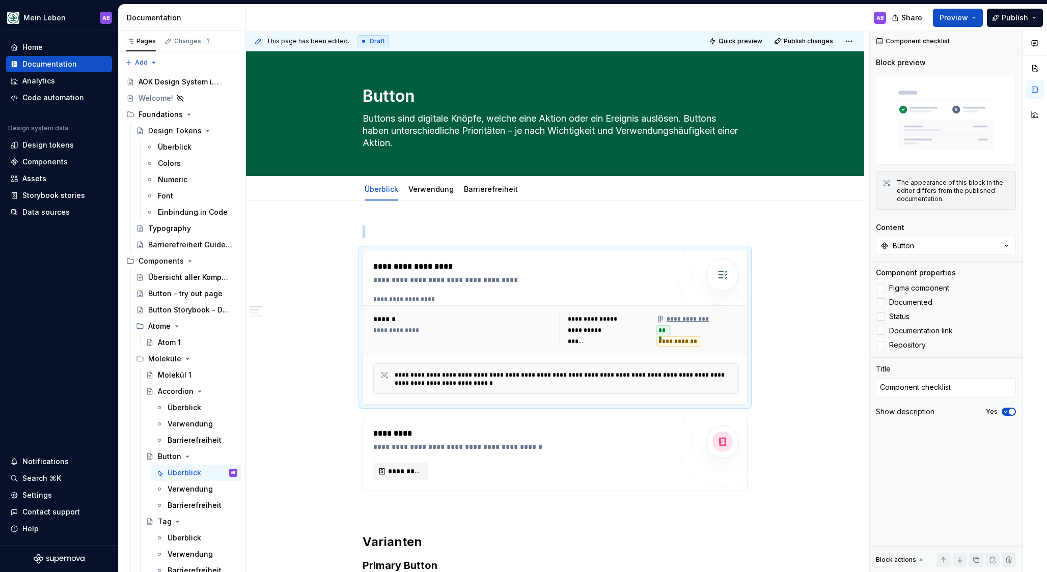
drag, startPoint x: 913, startPoint y: 332, endPoint x: 859, endPoint y: 336, distance: 53.6
click at [912, 332] on span "Documentation link" at bounding box center [921, 331] width 64 height 8
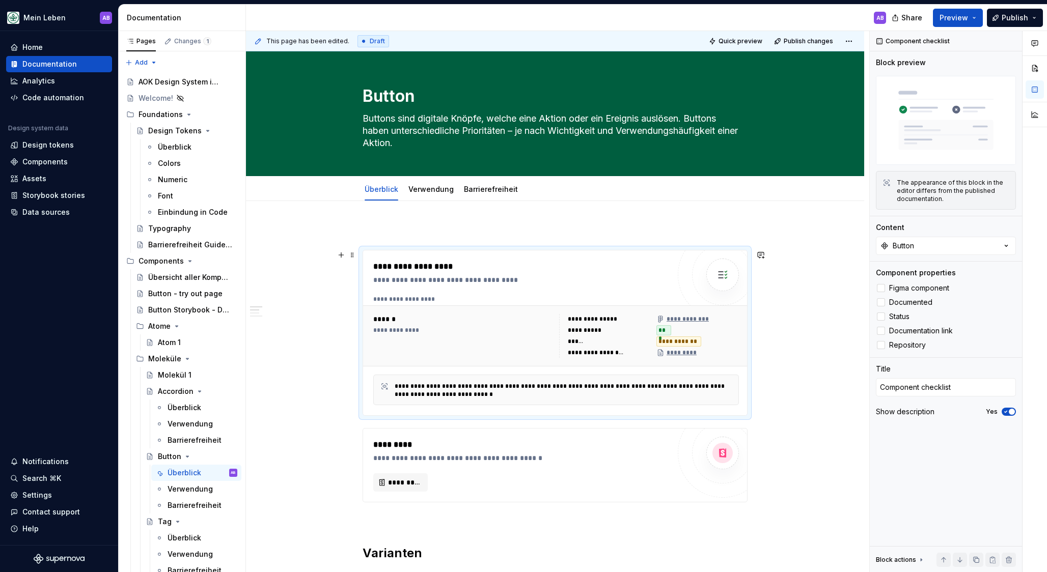
click at [687, 351] on div "*********" at bounding box center [677, 353] width 42 height 8
click at [903, 332] on span "Documentation link" at bounding box center [921, 331] width 64 height 8
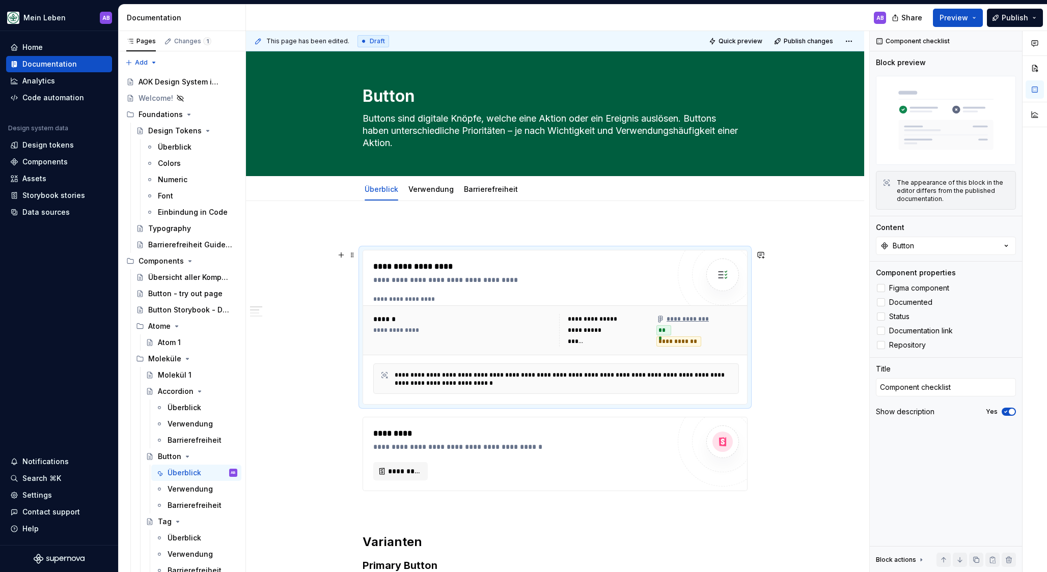
click at [553, 283] on div "**********" at bounding box center [521, 280] width 296 height 10
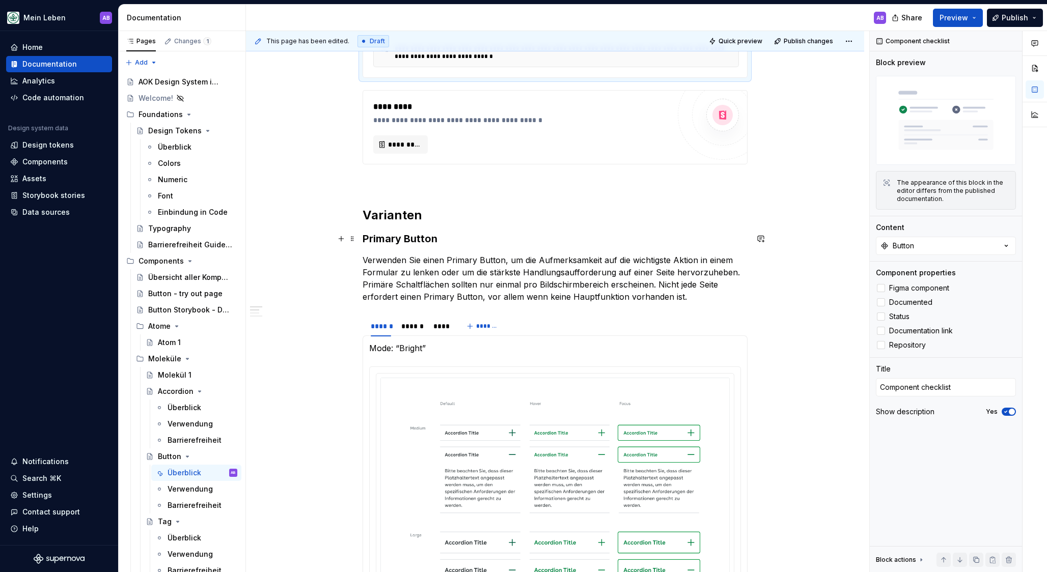
scroll to position [288, 0]
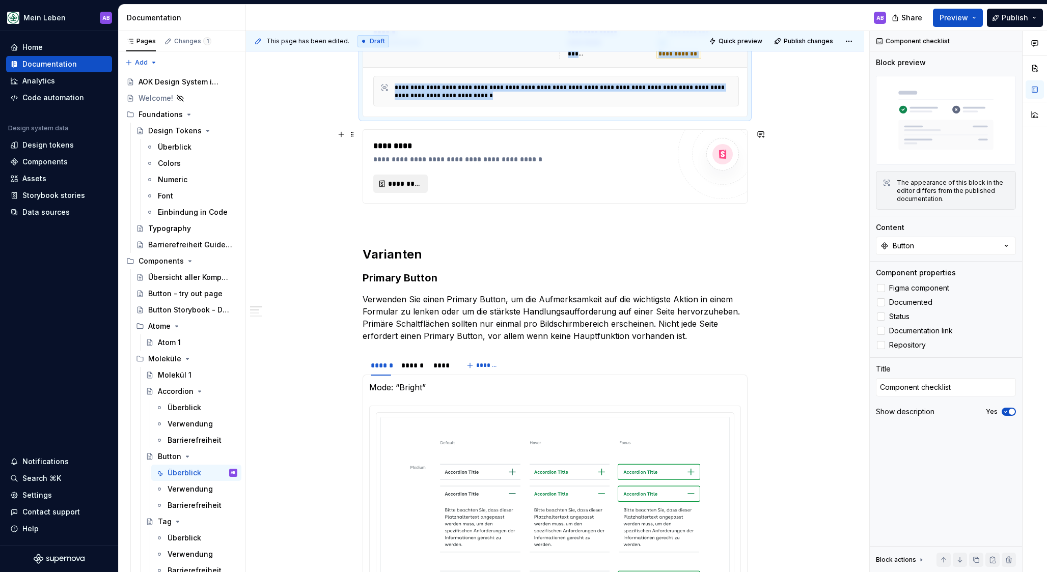
click at [421, 187] on span "*********" at bounding box center [404, 184] width 33 height 10
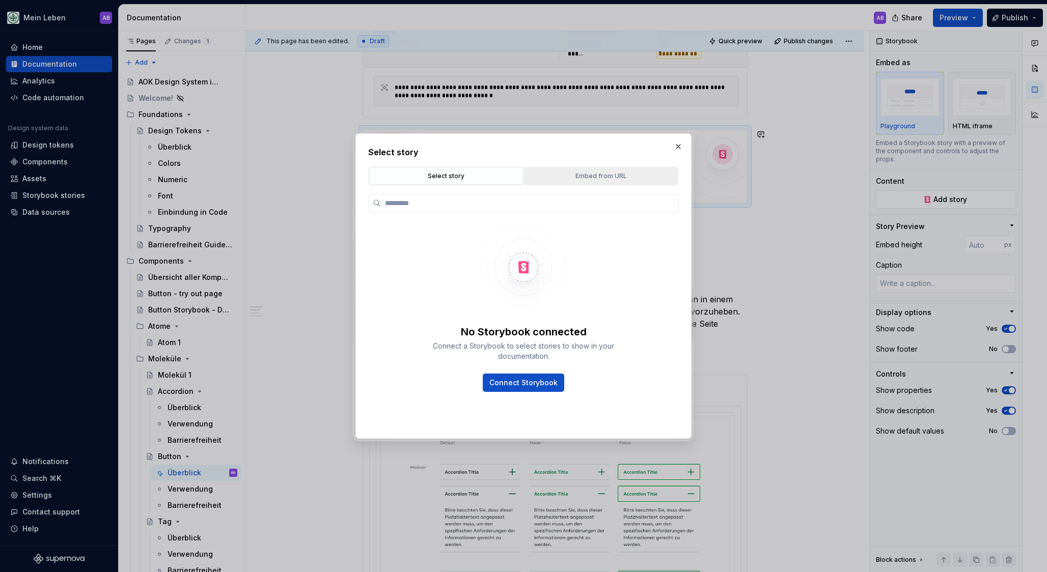
click at [543, 173] on div "Embed from URL" at bounding box center [600, 176] width 147 height 10
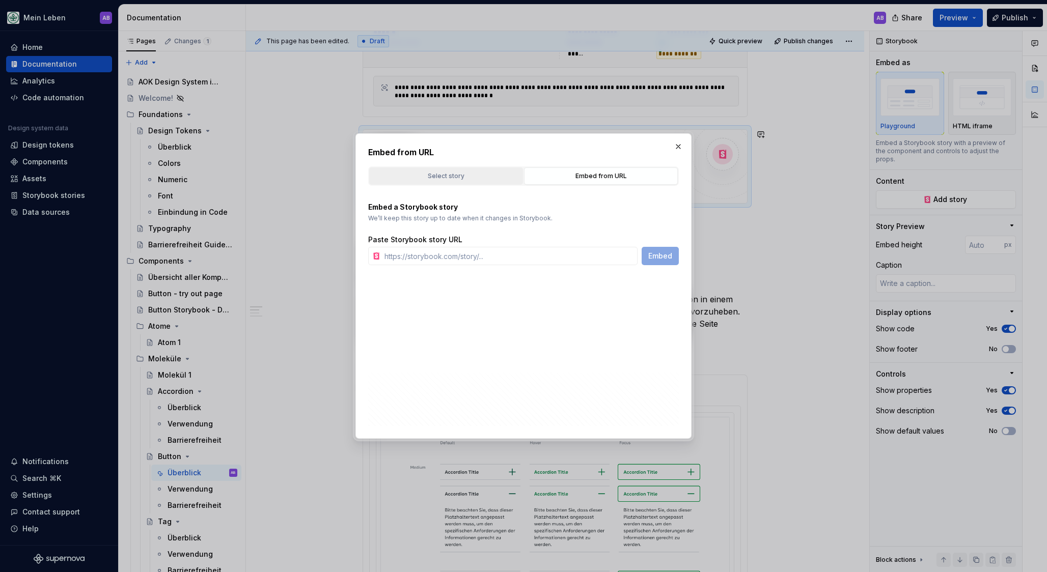
click at [492, 172] on div "Select story" at bounding box center [446, 176] width 147 height 10
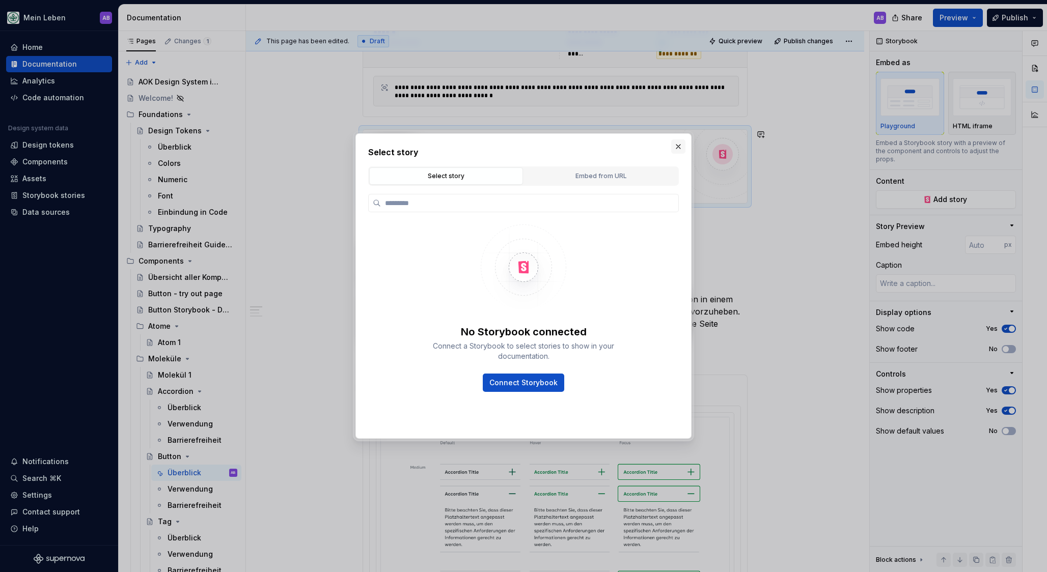
click at [678, 151] on button "button" at bounding box center [678, 146] width 14 height 14
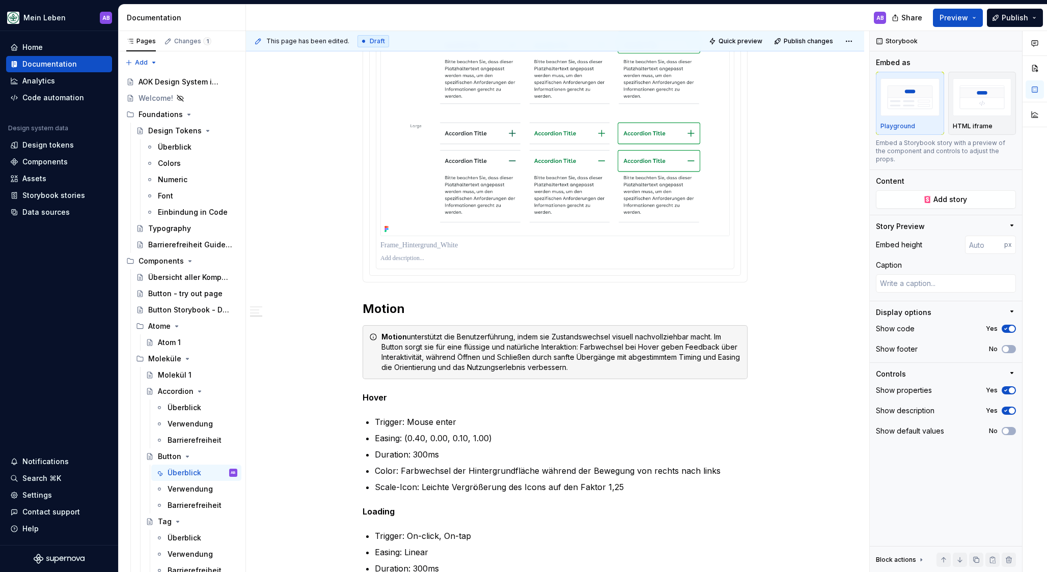
scroll to position [1398, 0]
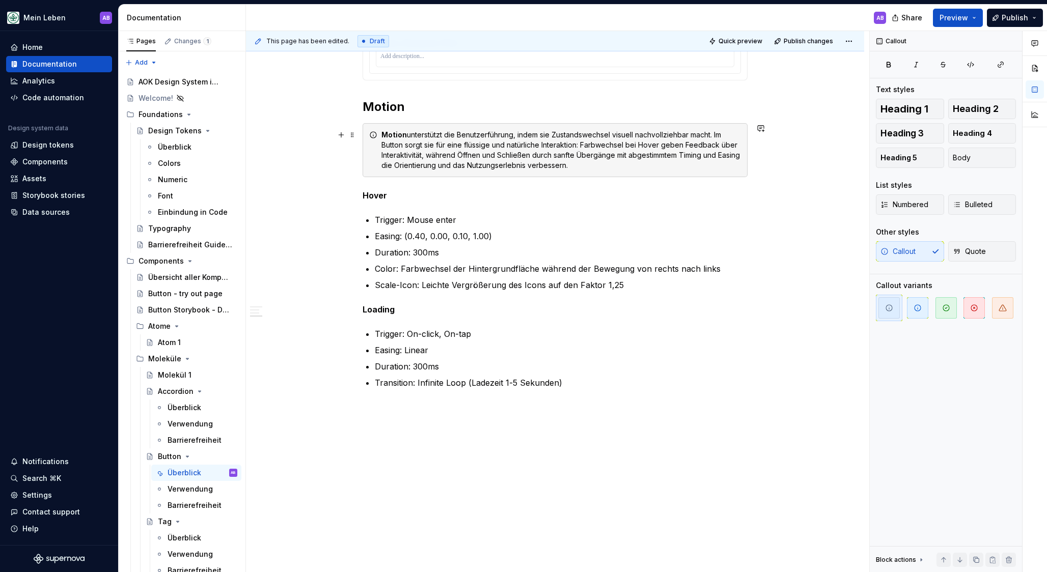
click at [518, 164] on div "Motion unterstützt die Benutzerführung, indem sie Zustandswechsel visuell nachv…" at bounding box center [560, 150] width 359 height 41
click at [517, 157] on div "Motion unterstützt die Benutzerführung, indem sie Zustandswechsel visuell nachv…" at bounding box center [560, 150] width 359 height 41
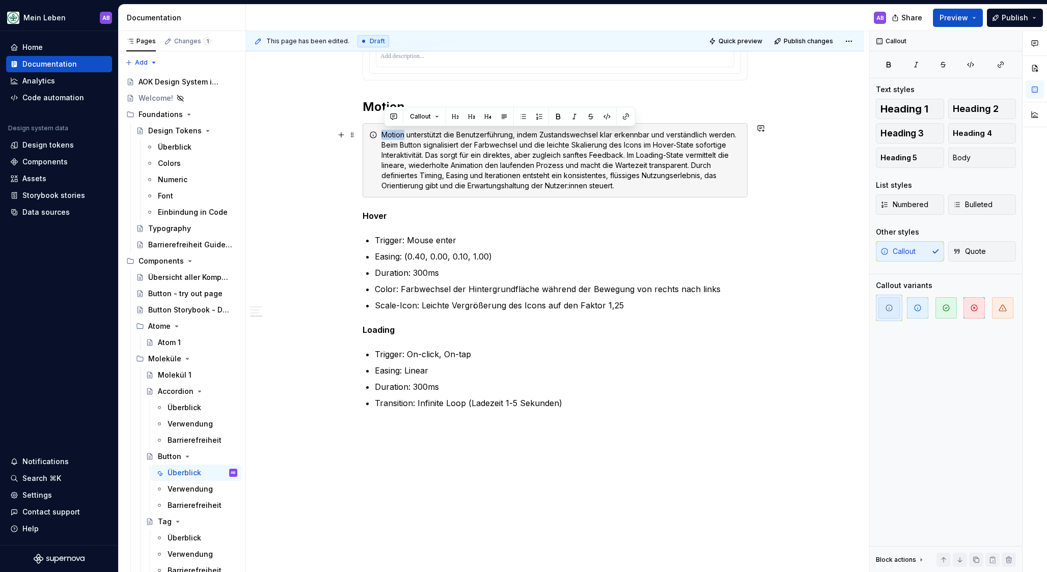
drag, startPoint x: 405, startPoint y: 133, endPoint x: 379, endPoint y: 133, distance: 26.0
click at [379, 133] on div "Motion unterstützt die Benutzerführung, indem Zustandswechsel klar erkennbar un…" at bounding box center [554, 160] width 385 height 74
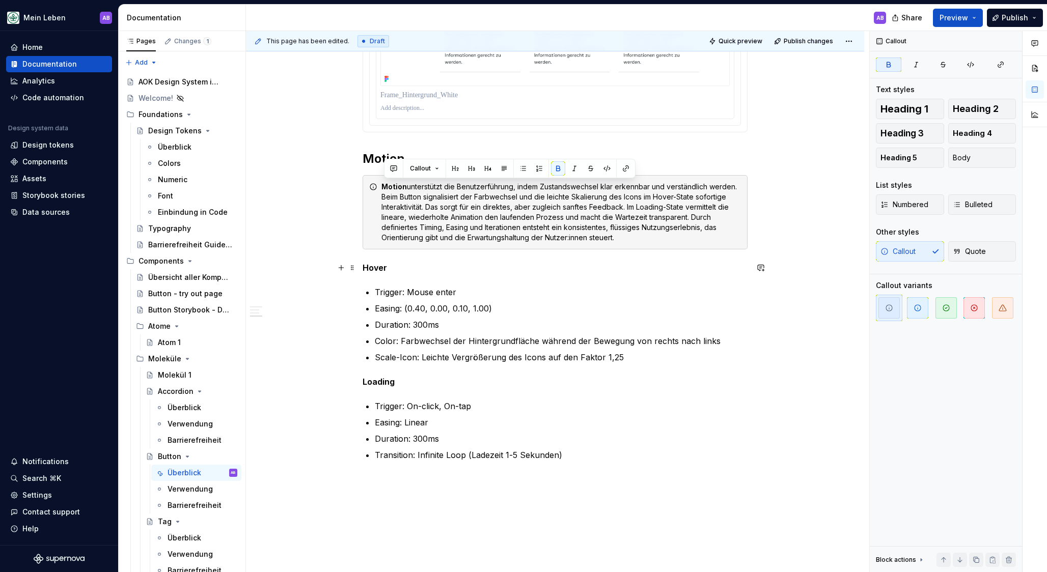
click at [550, 268] on p "Hover" at bounding box center [554, 268] width 385 height 12
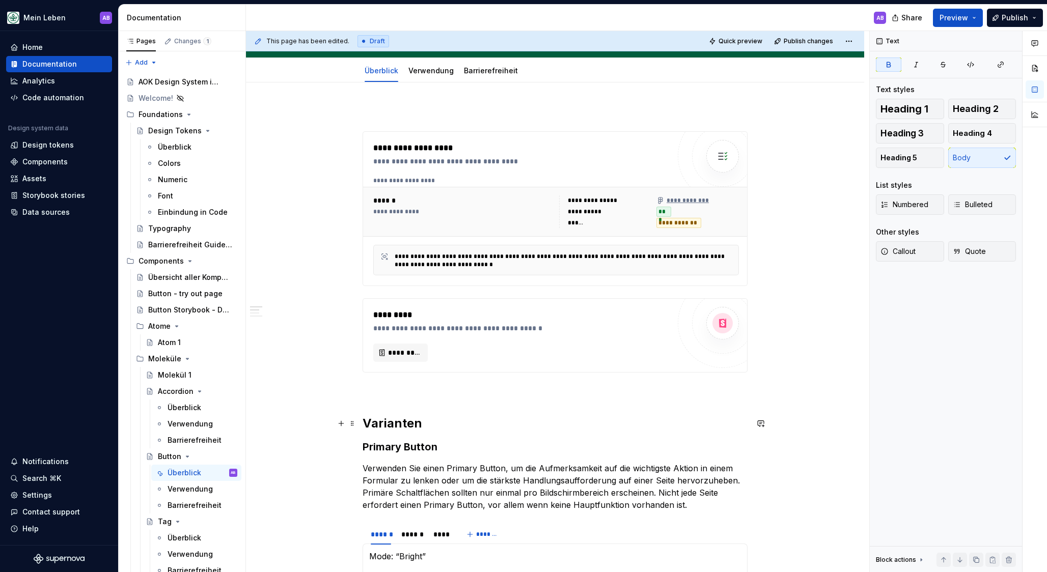
scroll to position [0, 0]
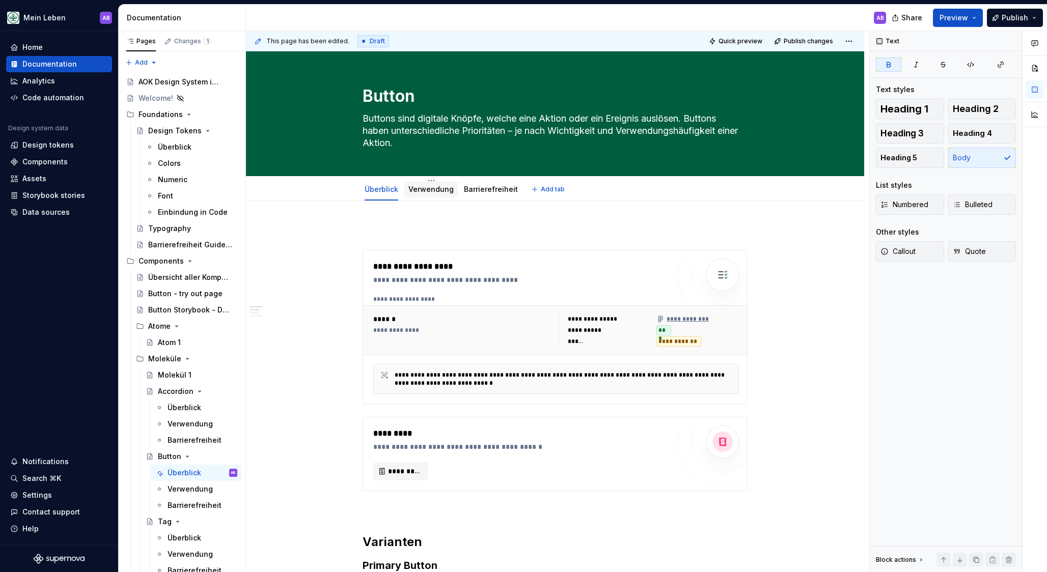
click at [439, 190] on link "Verwendung" at bounding box center [430, 189] width 45 height 9
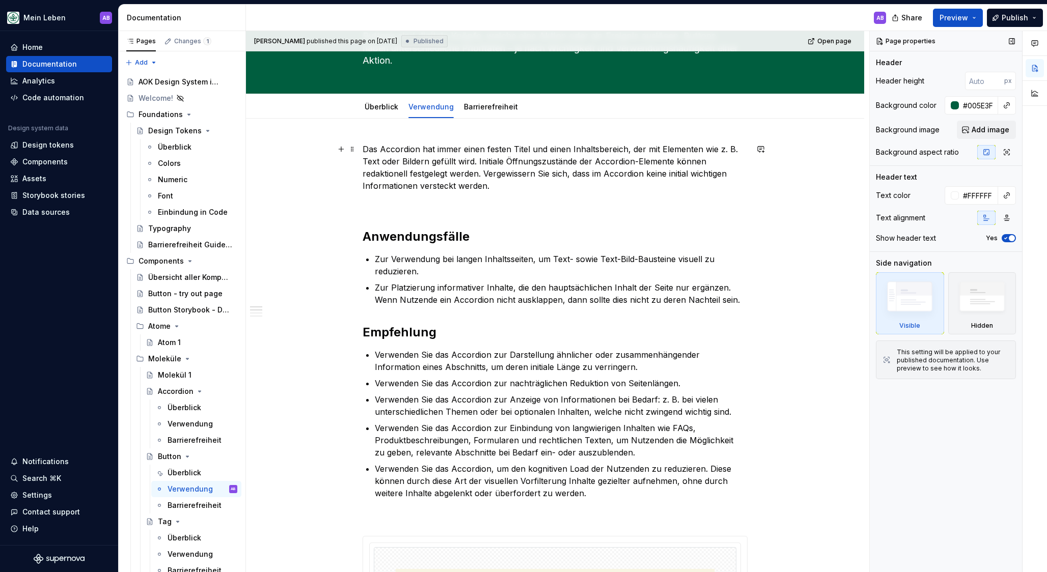
scroll to position [69, 0]
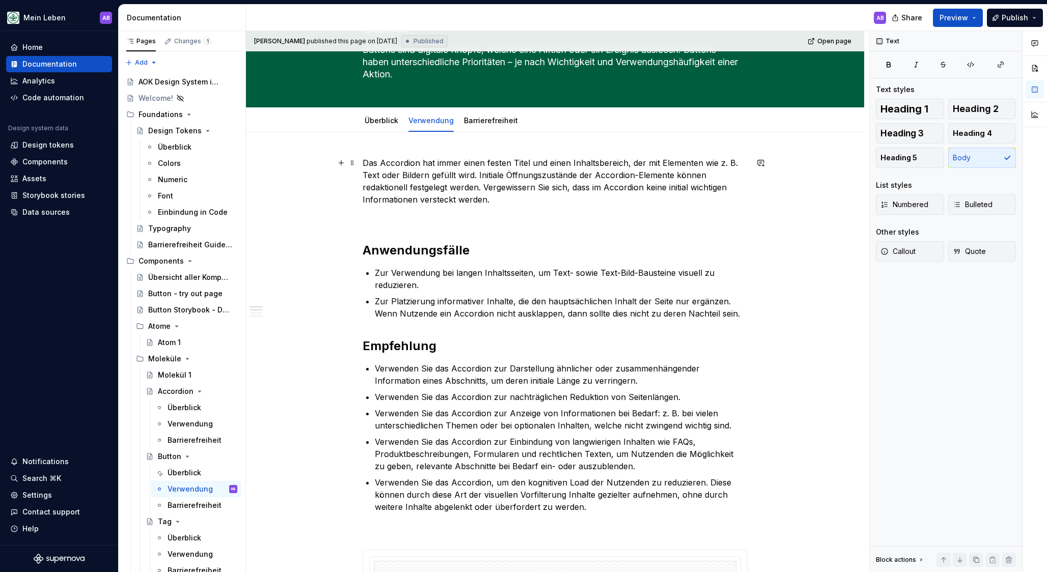
click at [560, 161] on p "Das Accordion hat immer einen festen Titel und einen Inhaltsbereich, der mit El…" at bounding box center [554, 181] width 385 height 49
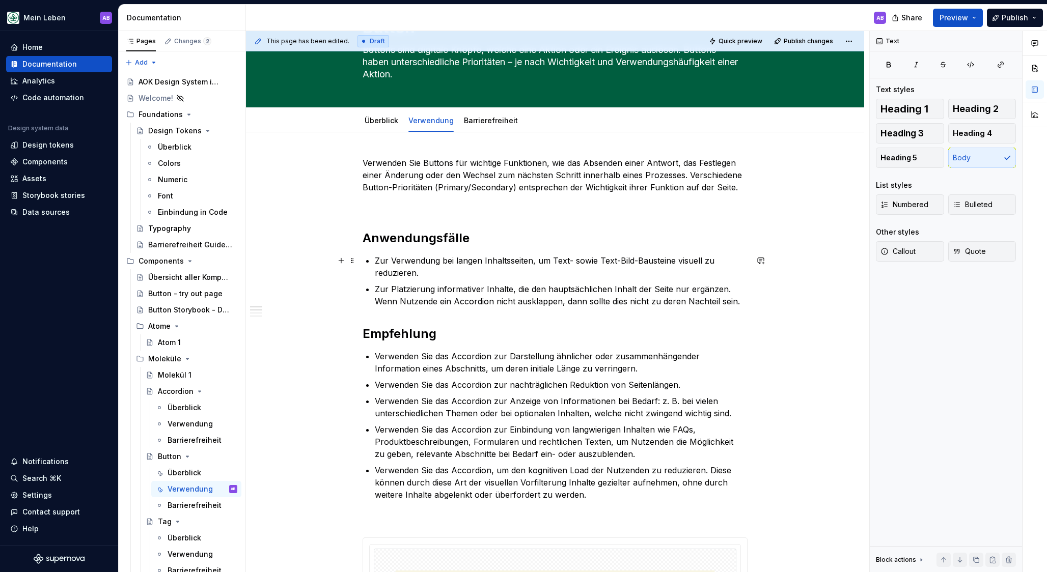
click at [422, 270] on p "Zur Verwendung bei langen Inhaltsseiten, um Text- sowie Text-Bild-Bausteine vis…" at bounding box center [561, 267] width 373 height 24
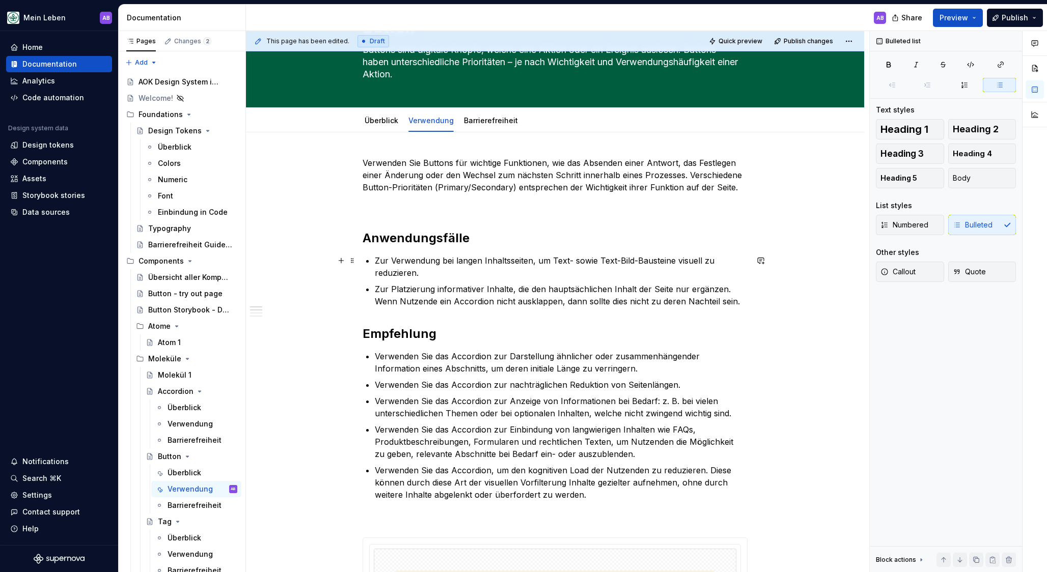
click at [421, 270] on p "Zur Verwendung bei langen Inhaltsseiten, um Text- sowie Text-Bild-Bausteine vis…" at bounding box center [561, 267] width 373 height 24
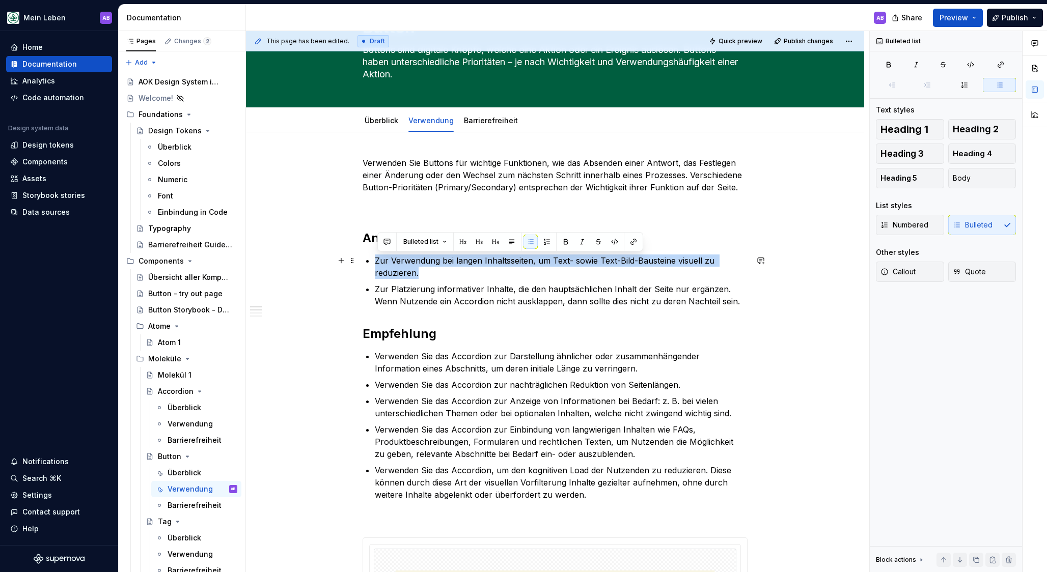
click at [421, 270] on p "Zur Verwendung bei langen Inhaltsseiten, um Text- sowie Text-Bild-Bausteine vis…" at bounding box center [561, 267] width 373 height 24
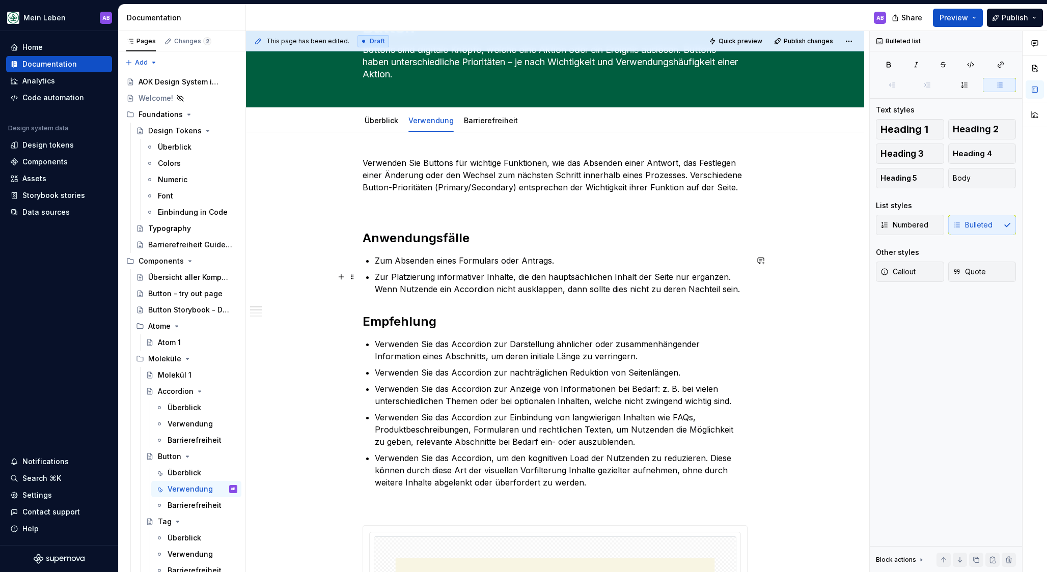
click at [470, 295] on p "Zur Platzierung informativer Inhalte, die den hauptsächlichen Inhalt der Seite …" at bounding box center [561, 283] width 373 height 24
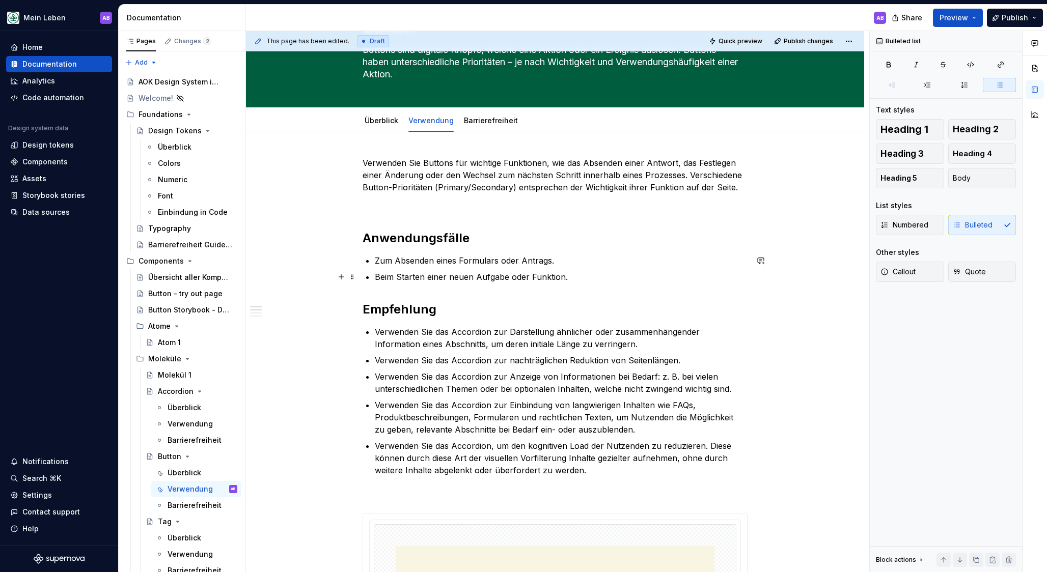
click at [589, 280] on p "Beim Starten einer neuen Aufgabe oder Funktion." at bounding box center [561, 277] width 373 height 12
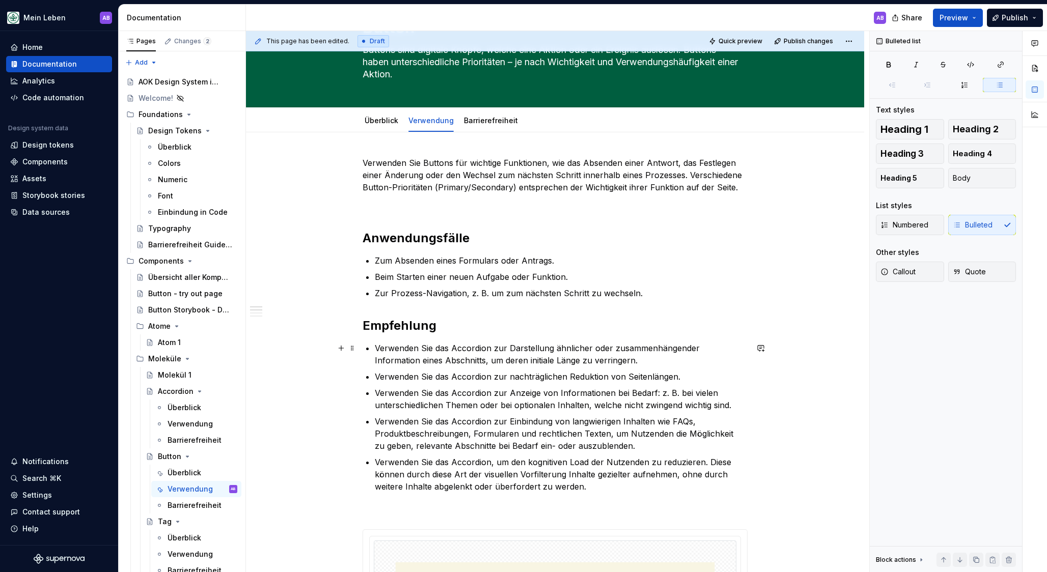
click at [427, 353] on p "Verwenden Sie das Accordion zur Darstellung ähnlicher oder zusammenhängender In…" at bounding box center [561, 354] width 373 height 24
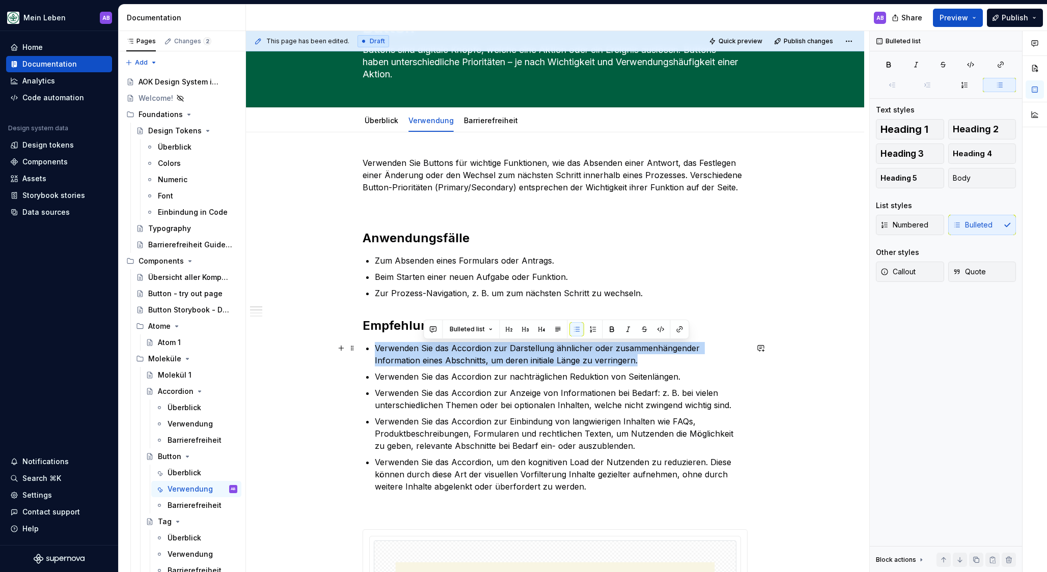
click at [427, 353] on p "Verwenden Sie das Accordion zur Darstellung ähnlicher oder zusammenhängender In…" at bounding box center [561, 354] width 373 height 24
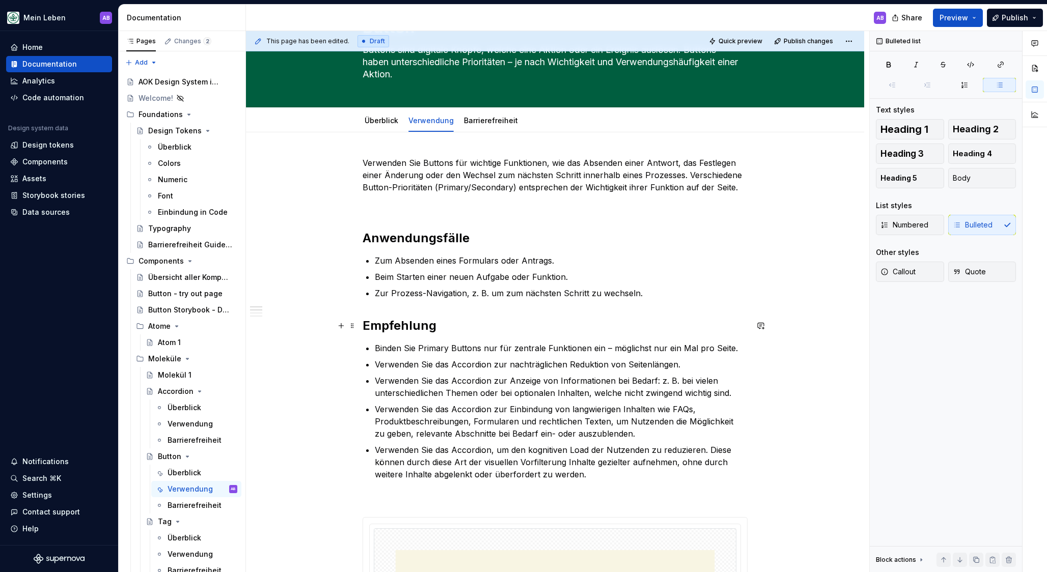
click at [452, 320] on h2 "Empfehlung" at bounding box center [554, 326] width 385 height 16
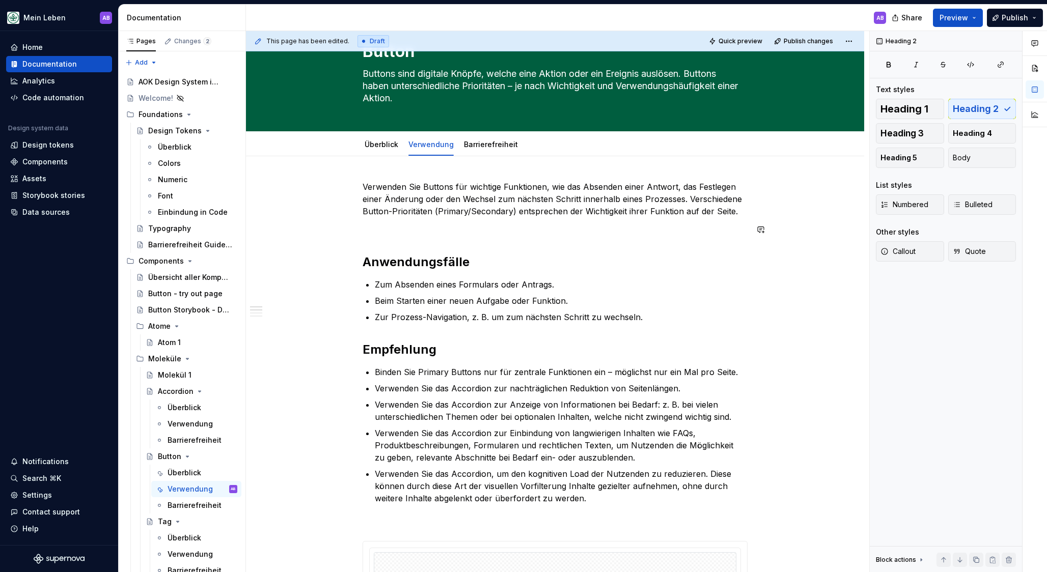
scroll to position [0, 0]
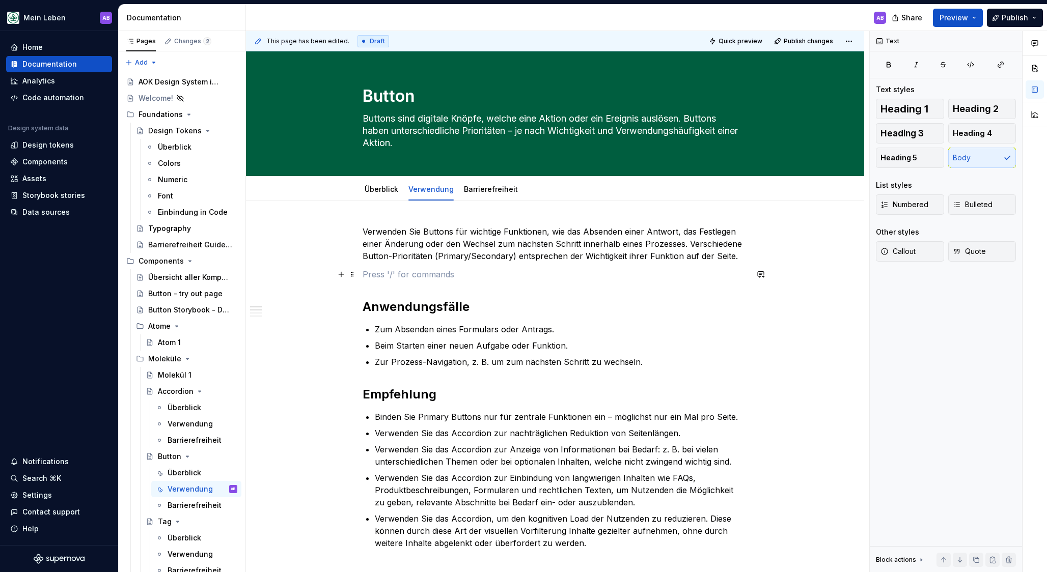
click at [407, 274] on p at bounding box center [554, 274] width 385 height 12
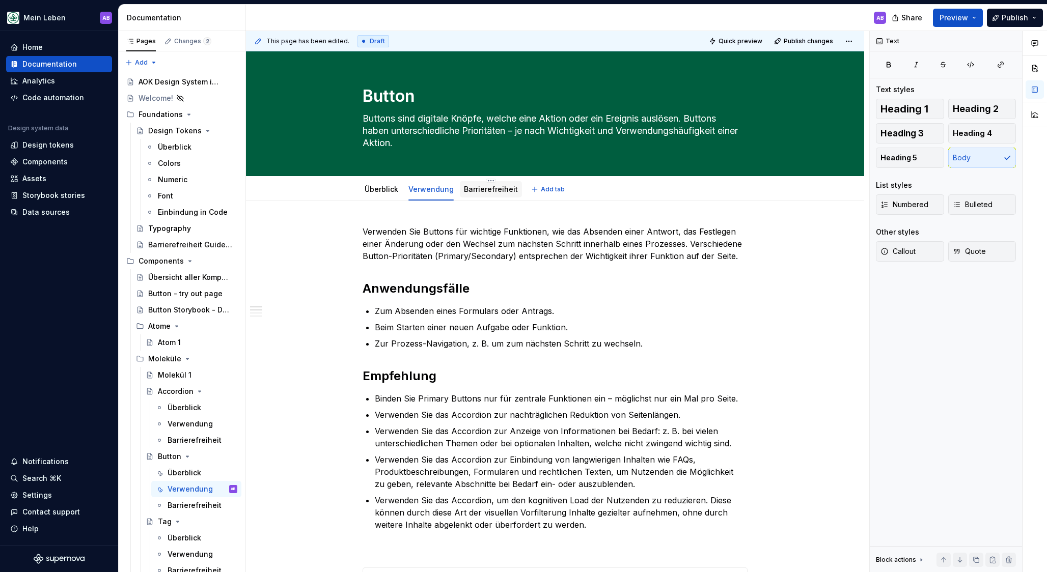
click at [473, 194] on div "Barrierefreiheit" at bounding box center [491, 189] width 54 height 12
click at [477, 188] on link "Barrierefreiheit" at bounding box center [491, 189] width 54 height 9
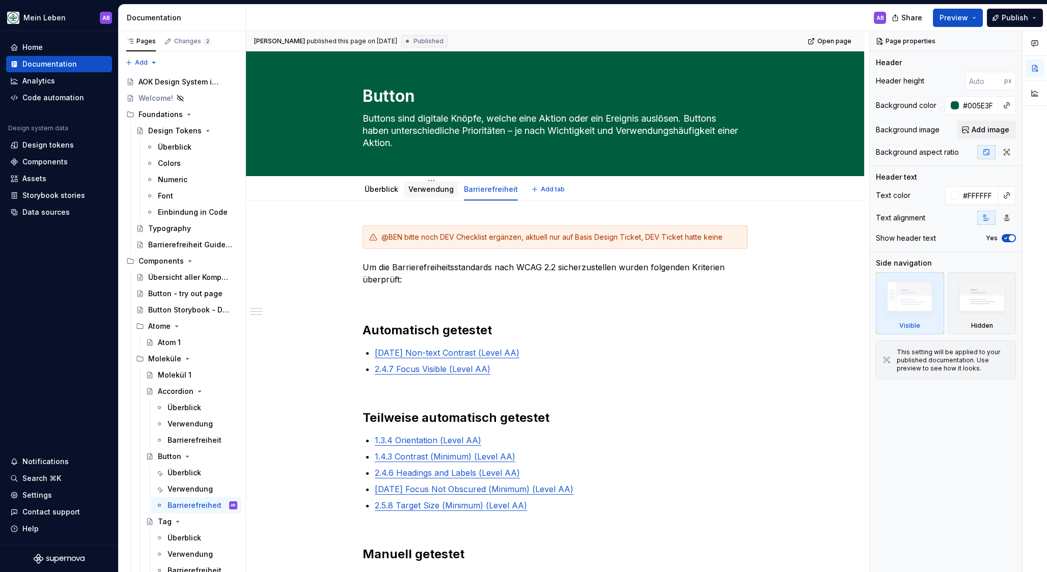
click at [440, 185] on link "Verwendung" at bounding box center [430, 189] width 45 height 9
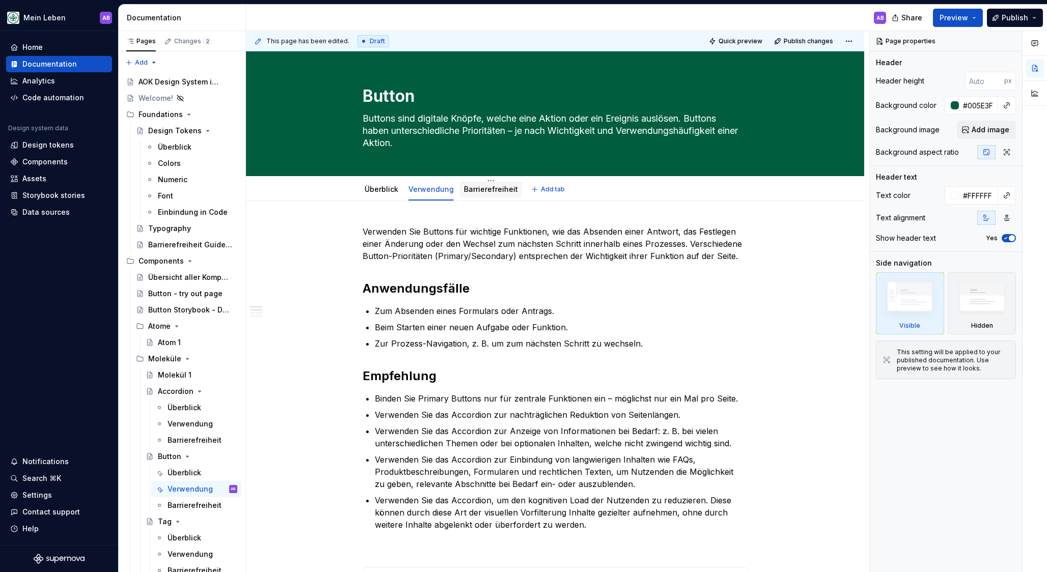
click at [475, 189] on link "Barrierefreiheit" at bounding box center [491, 189] width 54 height 9
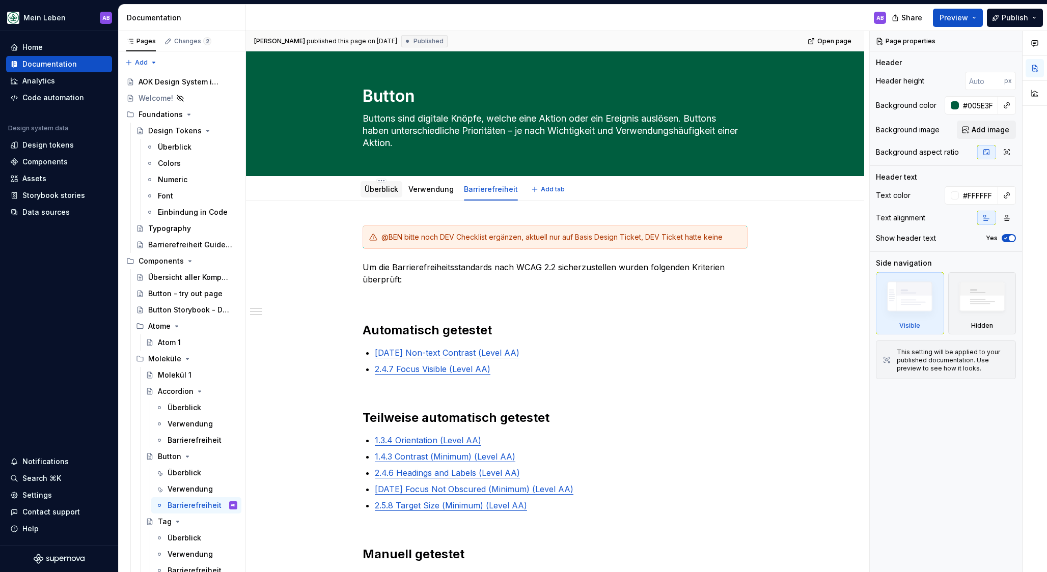
click at [398, 191] on link "Überblick" at bounding box center [382, 189] width 34 height 9
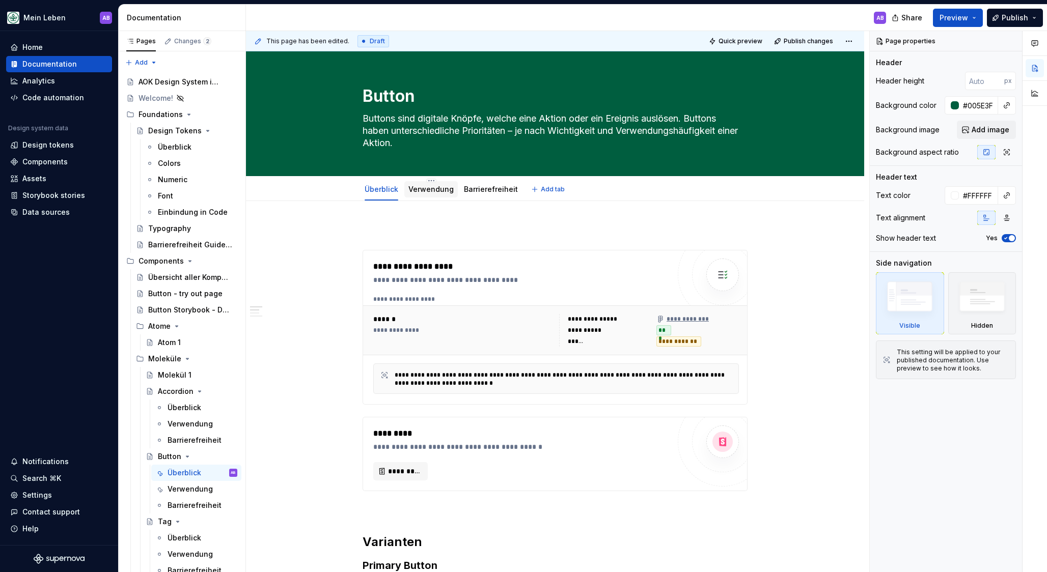
click at [431, 189] on link "Verwendung" at bounding box center [430, 189] width 45 height 9
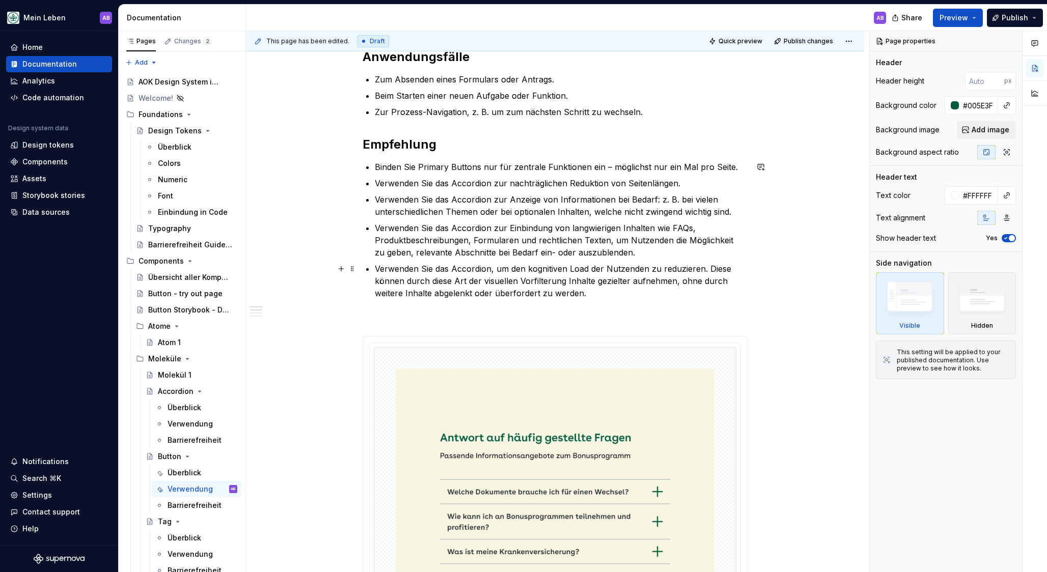
scroll to position [236, 0]
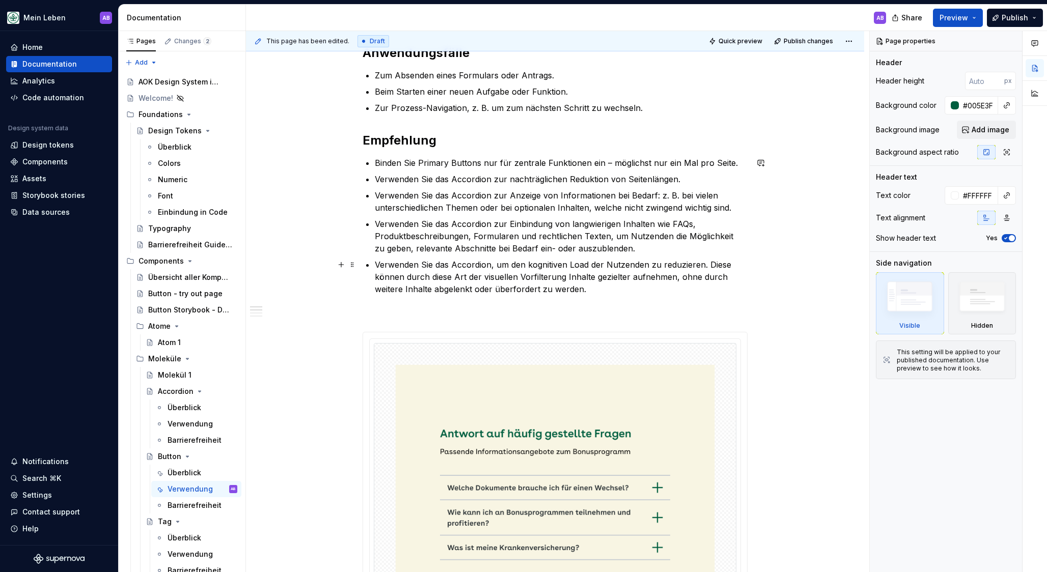
type textarea "*"
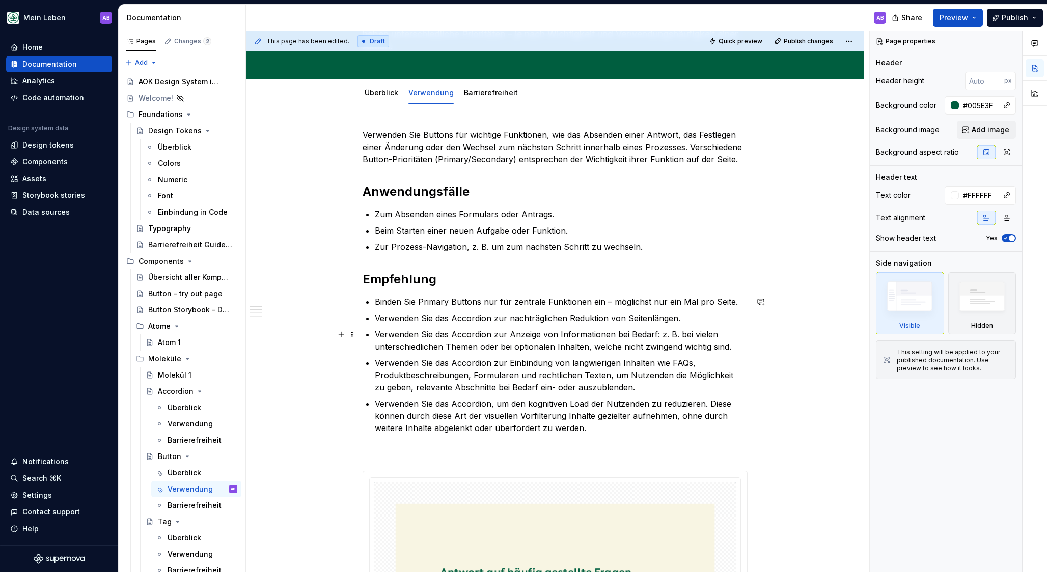
scroll to position [100, 0]
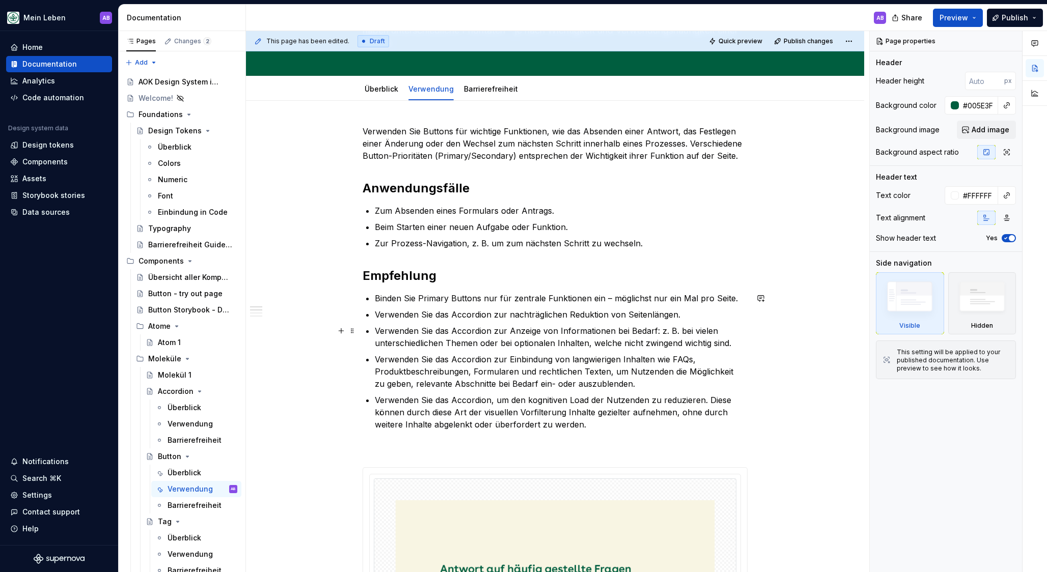
click at [490, 322] on ul "Binden Sie Primary Buttons nur für zentrale Funktionen ein – möglichst nur ein …" at bounding box center [561, 361] width 373 height 138
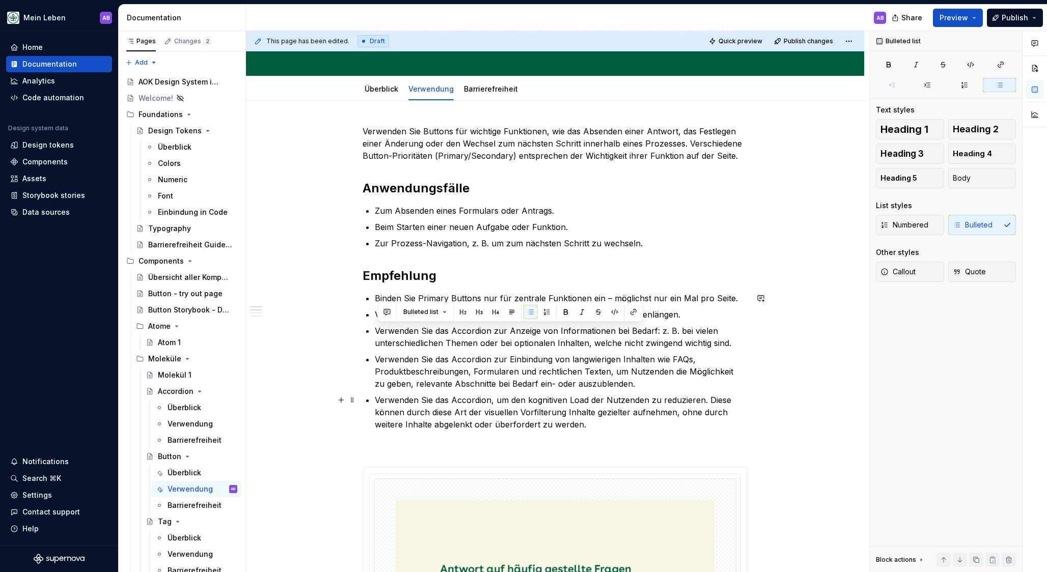
click at [447, 428] on p "Verwenden Sie das Accordion, um den kognitiven Load der Nutzenden zu reduzieren…" at bounding box center [561, 412] width 373 height 37
click at [387, 230] on p "Beim Starten einer neuen Aufgabe oder Funktion." at bounding box center [561, 227] width 373 height 12
click at [356, 229] on span at bounding box center [352, 227] width 8 height 14
click at [389, 212] on p "Zum Absenden eines Formulars oder Antrags." at bounding box center [561, 211] width 373 height 12
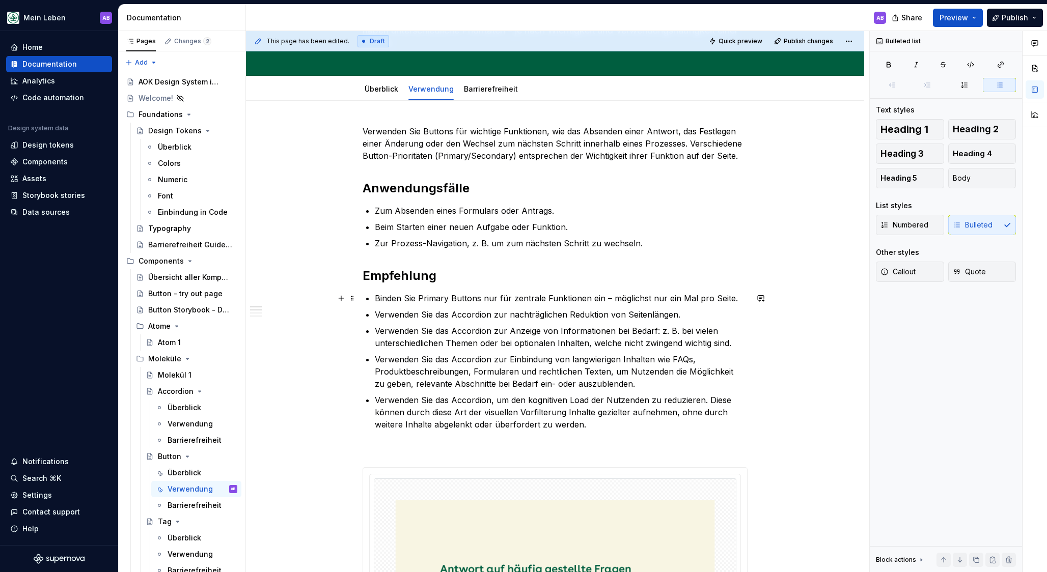
click at [423, 301] on p "Binden Sie Primary Buttons nur für zentrale Funktionen ein – möglichst nur ein …" at bounding box center [561, 298] width 373 height 12
click at [405, 316] on p "Verwenden Sie das Accordion zur nachträglichen Reduktion von Seitenlängen." at bounding box center [561, 315] width 373 height 12
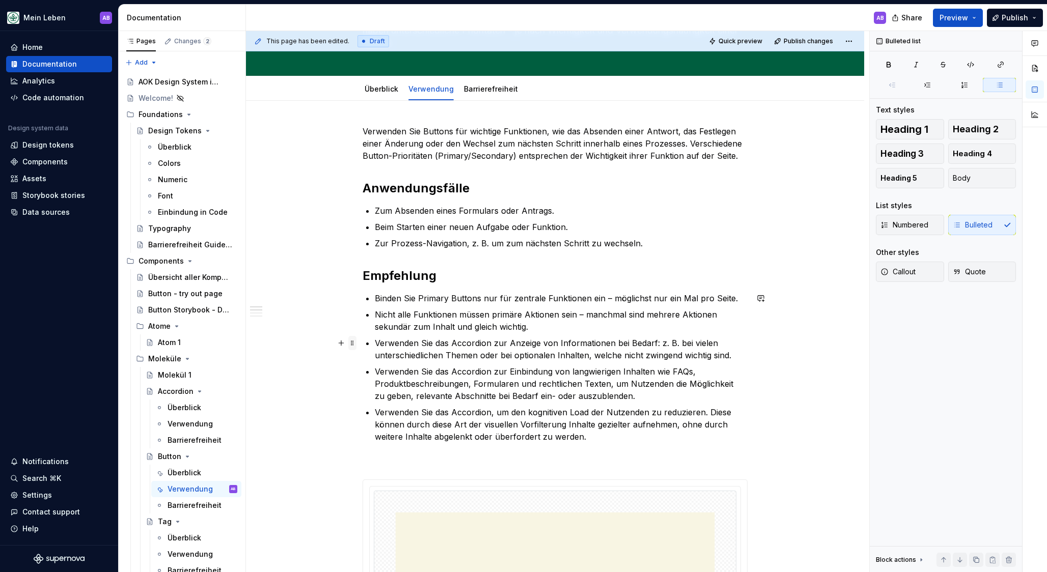
click at [356, 346] on span at bounding box center [352, 343] width 8 height 14
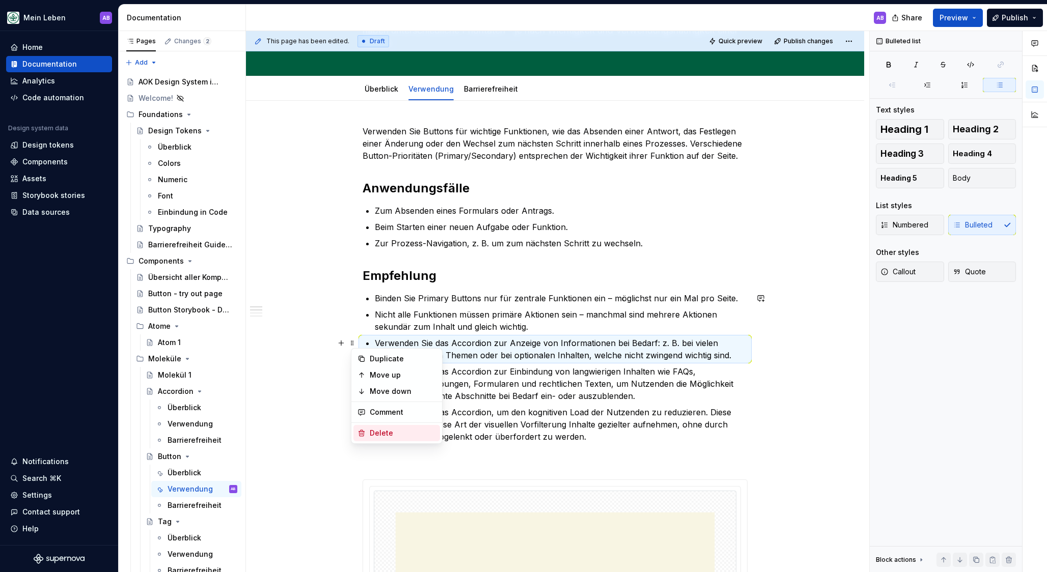
click at [370, 433] on div "Delete" at bounding box center [403, 433] width 66 height 10
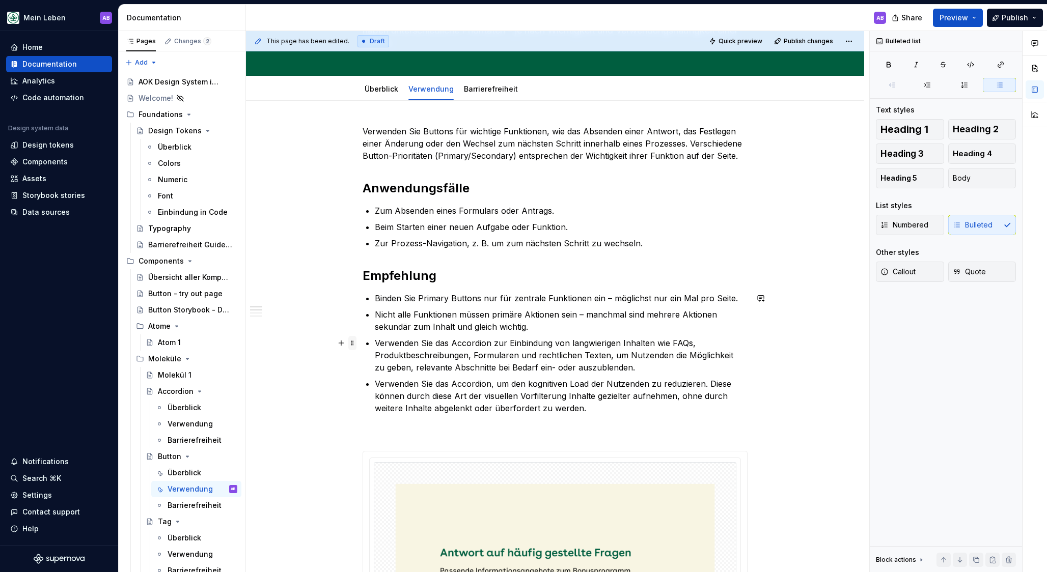
click at [351, 343] on span at bounding box center [352, 343] width 8 height 14
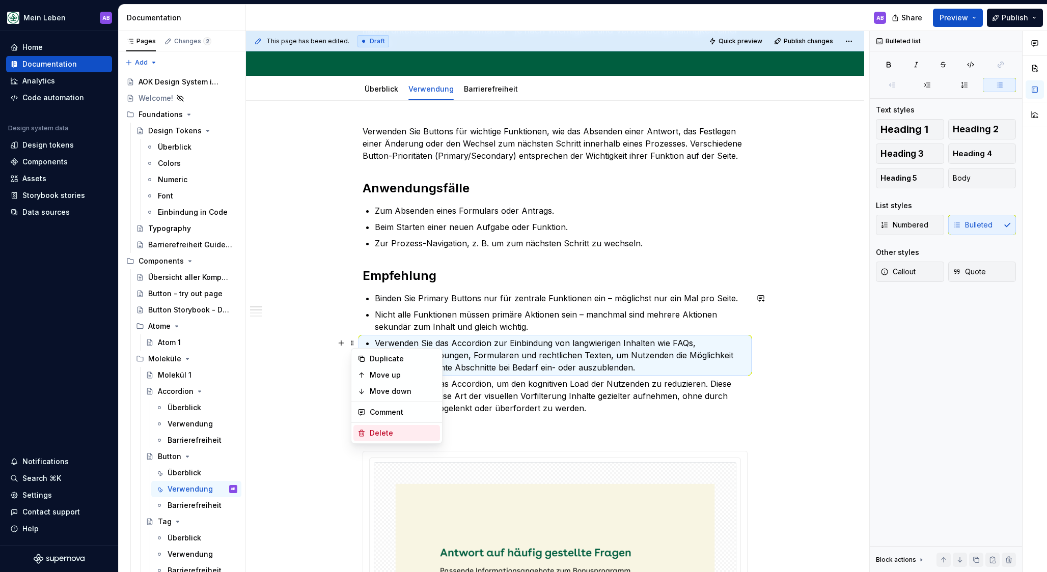
drag, startPoint x: 376, startPoint y: 433, endPoint x: 375, endPoint y: 428, distance: 5.8
click at [376, 433] on div "Delete" at bounding box center [403, 433] width 66 height 10
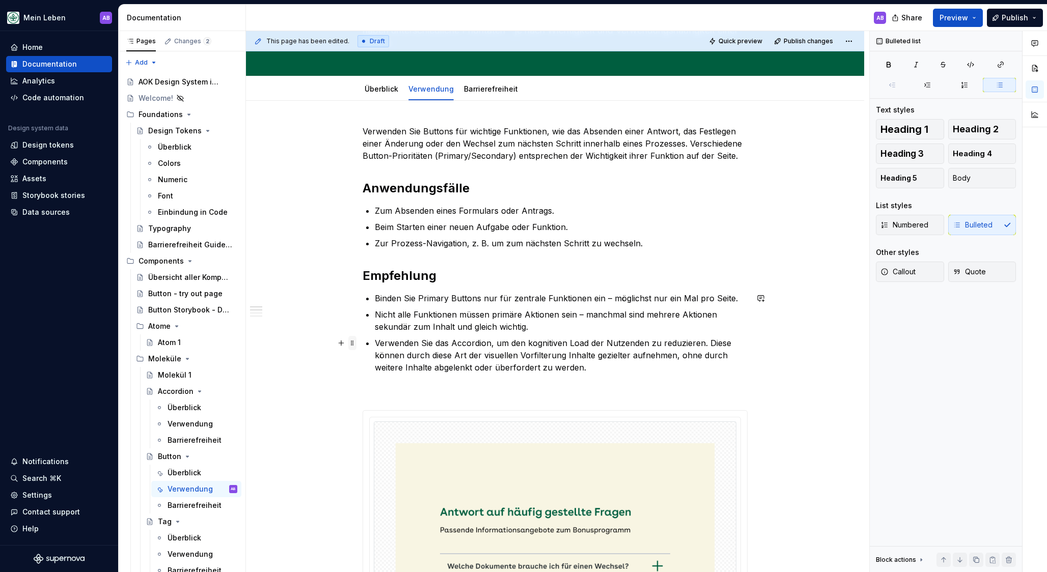
click at [356, 346] on span at bounding box center [352, 343] width 8 height 14
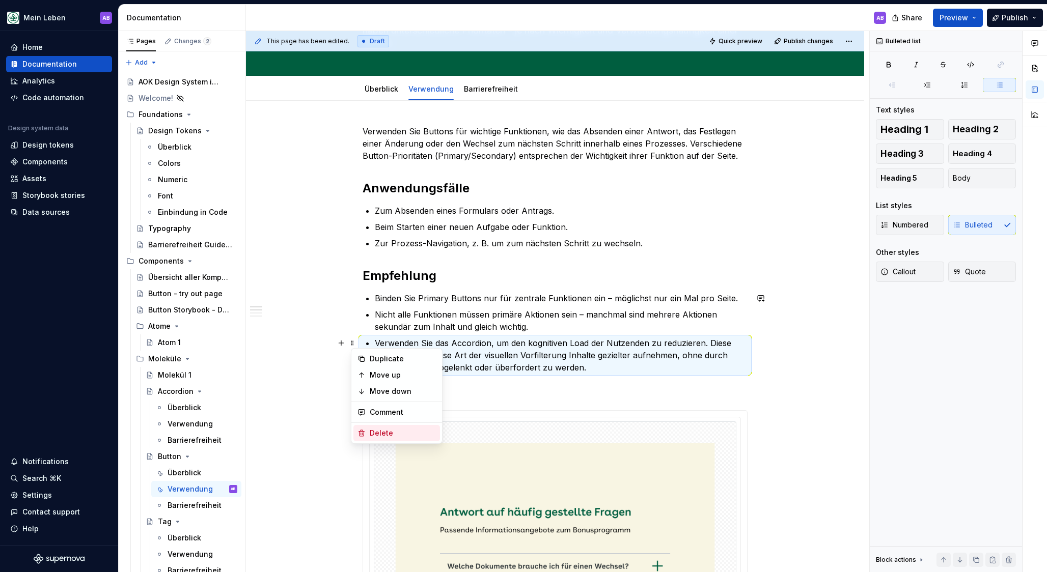
click at [388, 430] on div "Delete" at bounding box center [403, 433] width 66 height 10
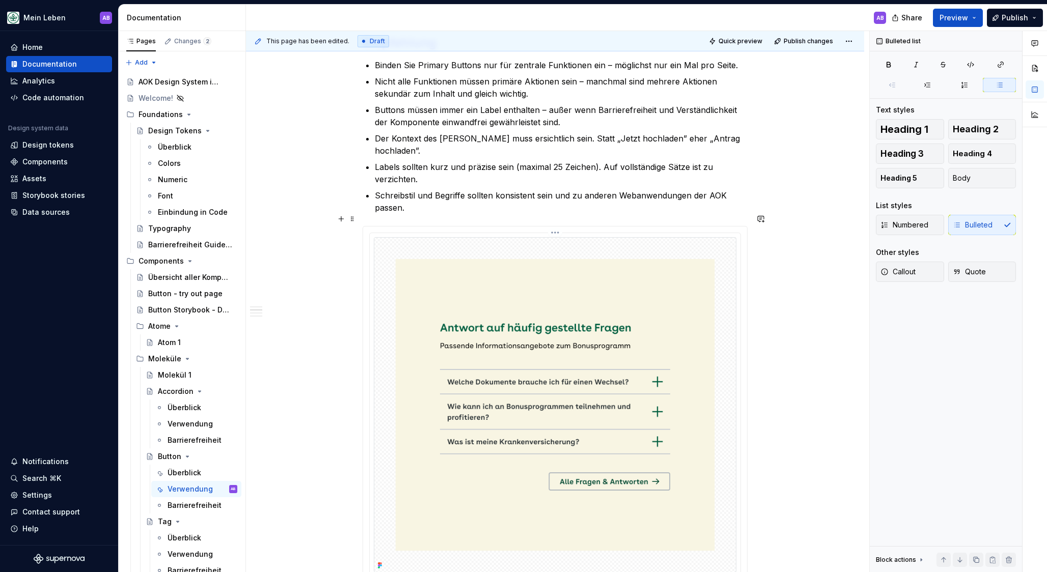
scroll to position [254, 0]
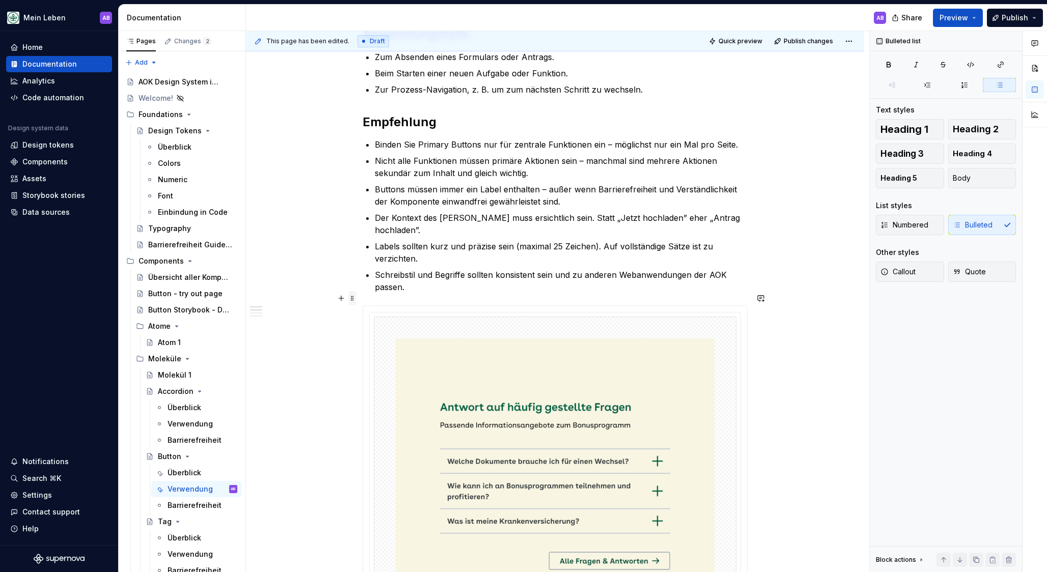
click at [356, 298] on span at bounding box center [352, 298] width 8 height 14
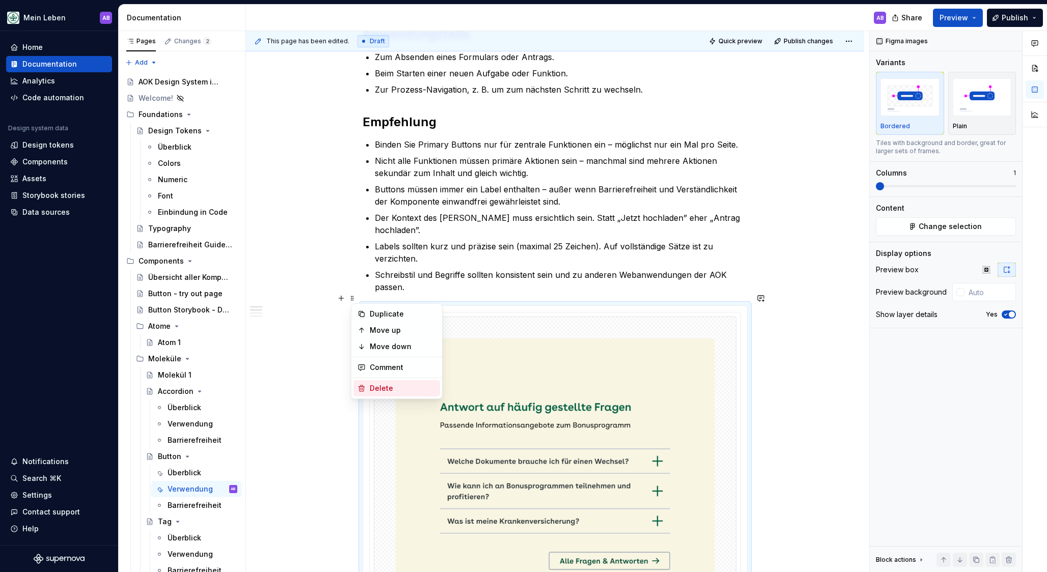
click at [377, 385] on div "Delete" at bounding box center [403, 388] width 66 height 10
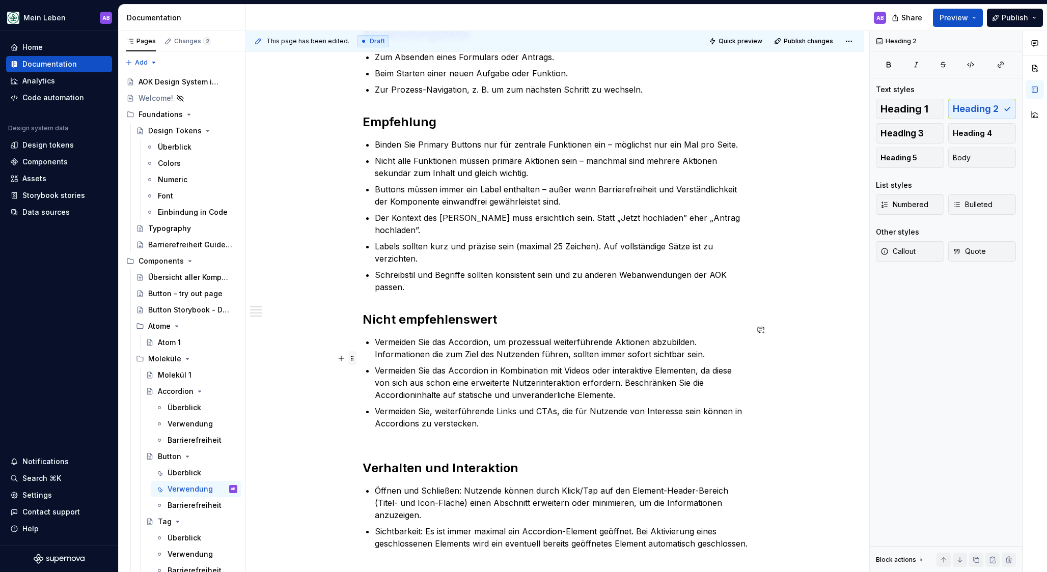
click at [356, 357] on span at bounding box center [352, 358] width 8 height 14
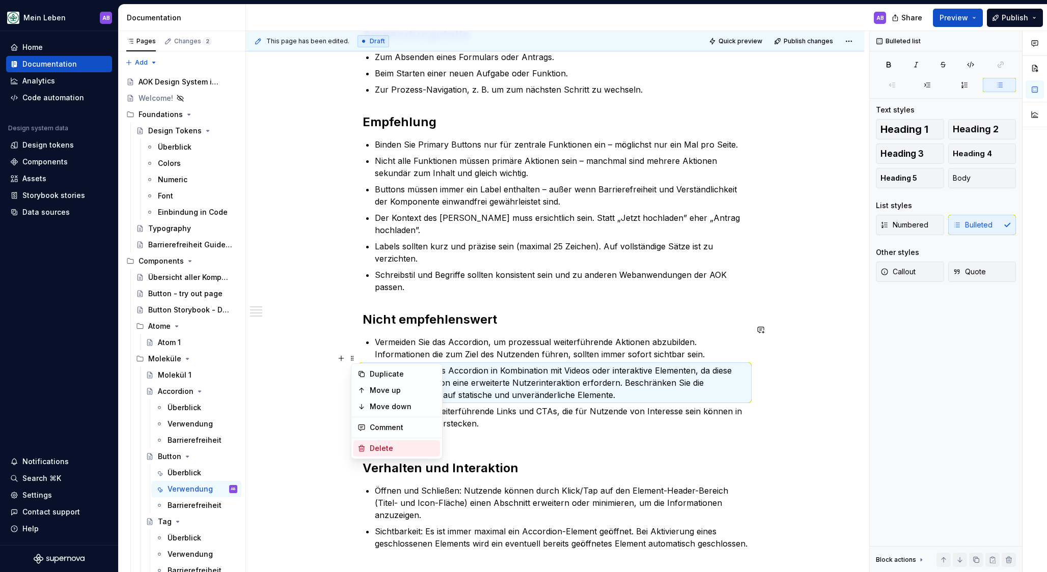
click at [370, 451] on div "Delete" at bounding box center [403, 448] width 66 height 10
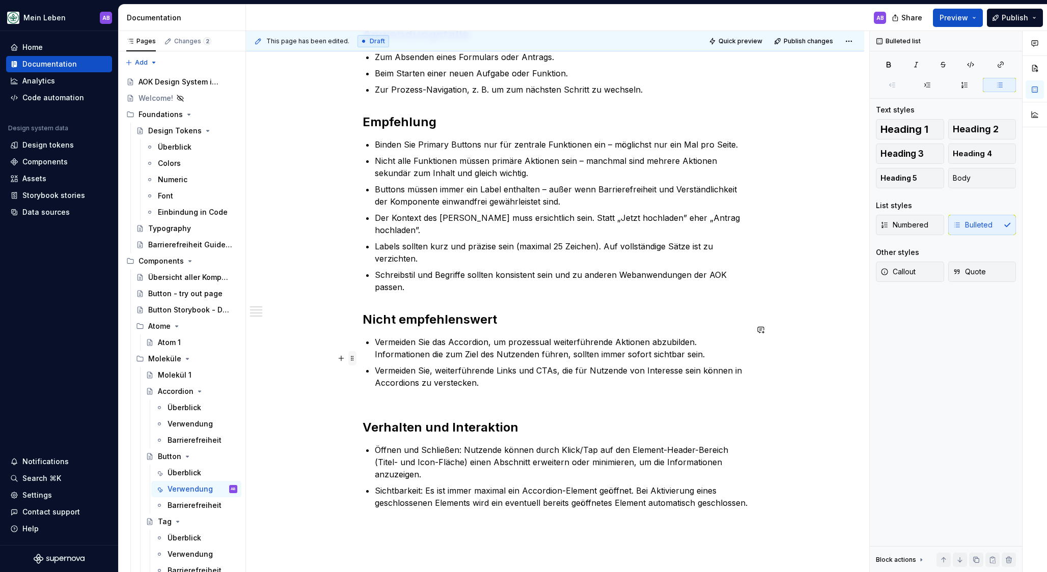
click at [359, 361] on div "Verwenden Sie Buttons für wichtige Funktionen, wie das Absenden einer Antwort, …" at bounding box center [555, 320] width 618 height 746
click at [356, 360] on span at bounding box center [352, 358] width 8 height 14
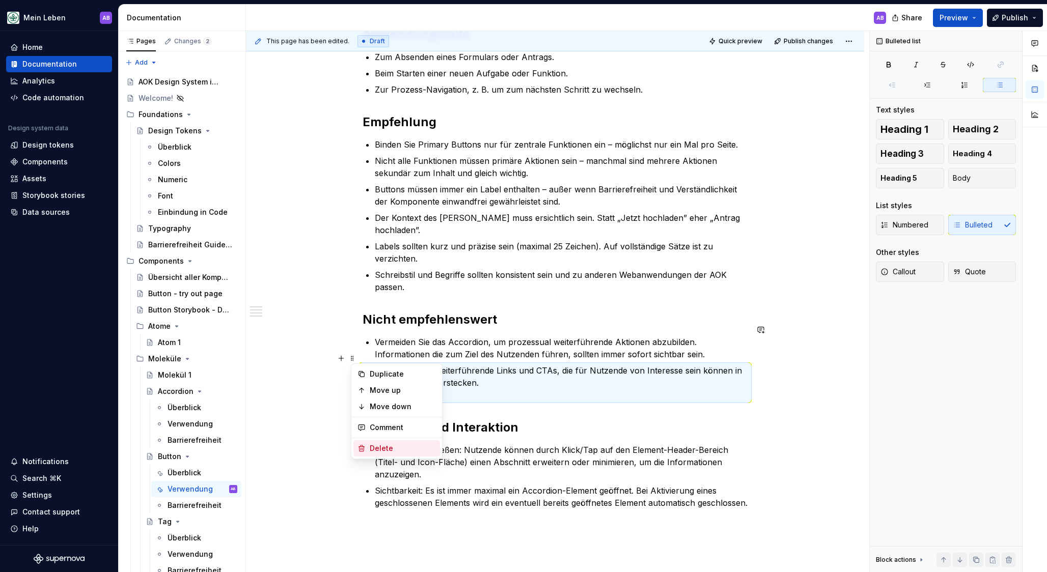
drag, startPoint x: 377, startPoint y: 449, endPoint x: 382, endPoint y: 436, distance: 13.7
click at [377, 449] on div "Delete" at bounding box center [403, 448] width 66 height 10
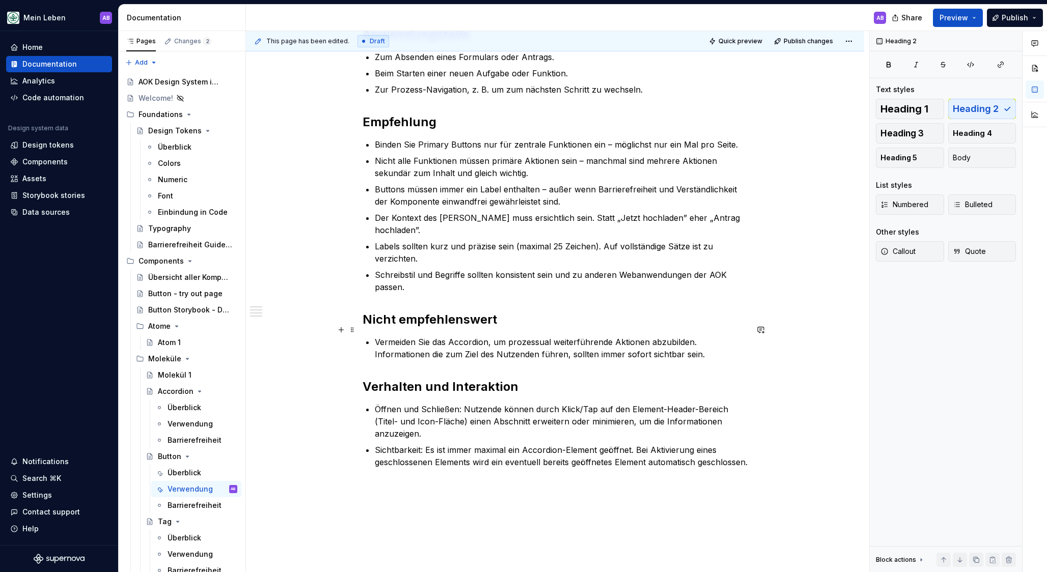
click at [412, 336] on p "Vermeiden Sie das Accordion, um prozessual weiterführende Aktionen abzubilden. …" at bounding box center [561, 348] width 373 height 24
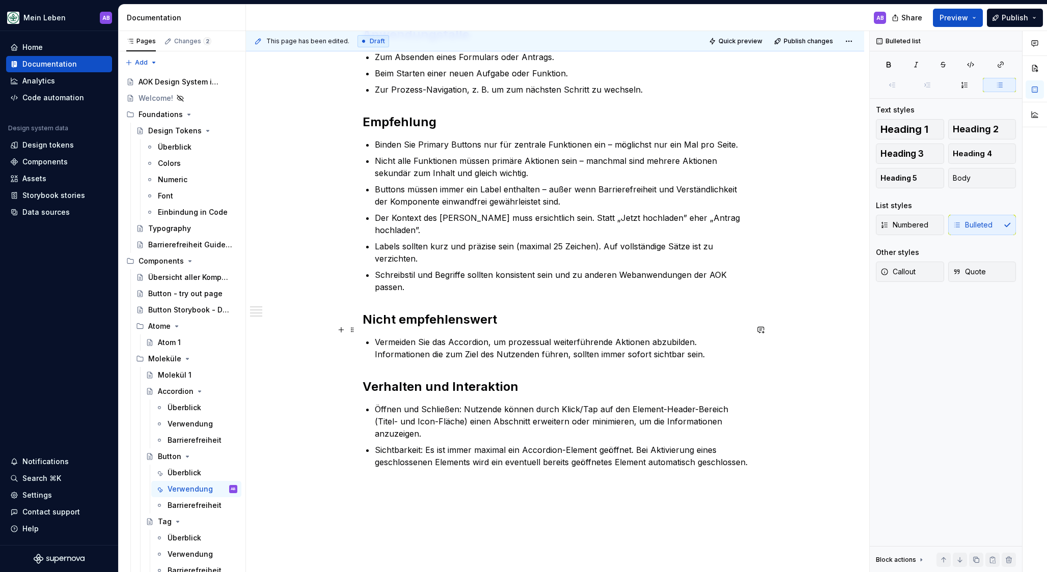
click at [410, 336] on p "Vermeiden Sie das Accordion, um prozessual weiterführende Aktionen abzubilden. …" at bounding box center [561, 348] width 373 height 24
click at [379, 358] on div "Verwenden Sie Buttons für wichtige Funktionen, wie das Absenden einer Antwort, …" at bounding box center [554, 219] width 385 height 497
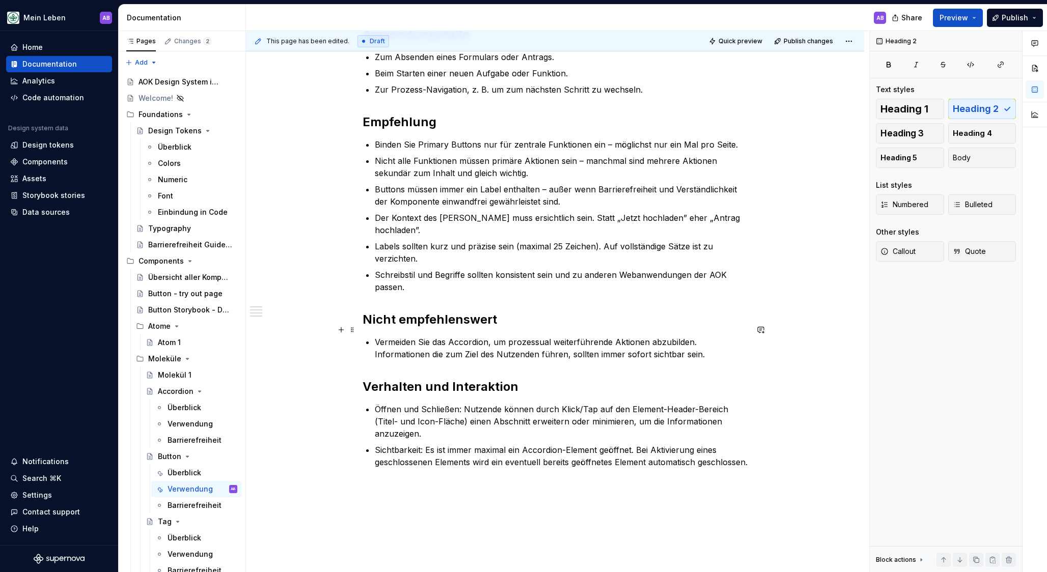
click at [395, 343] on p "Vermeiden Sie das Accordion, um prozessual weiterführende Aktionen abzubilden. …" at bounding box center [561, 348] width 373 height 24
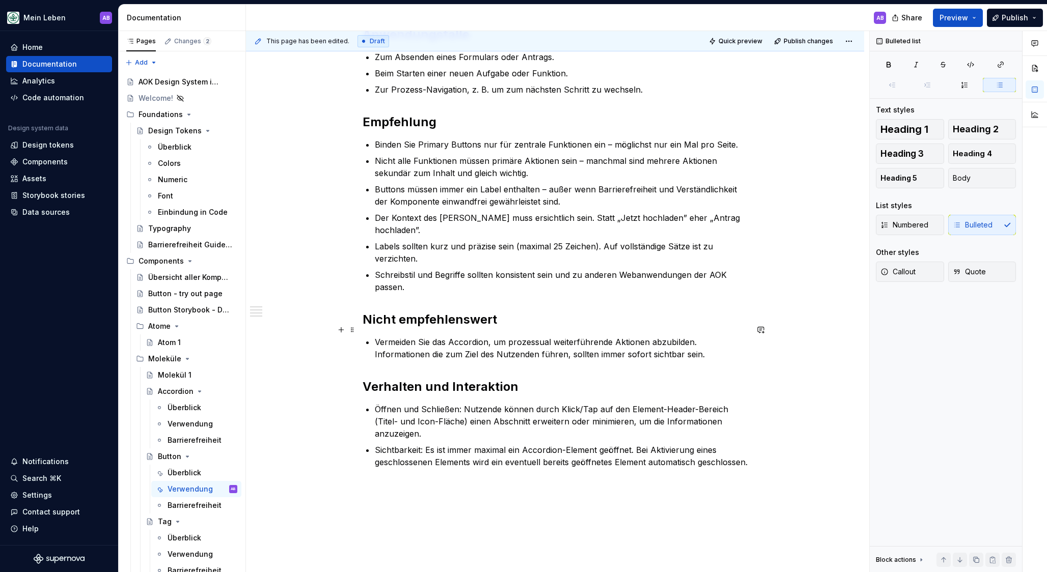
click at [403, 338] on p "Vermeiden Sie das Accordion, um prozessual weiterführende Aktionen abzubilden. …" at bounding box center [561, 348] width 373 height 24
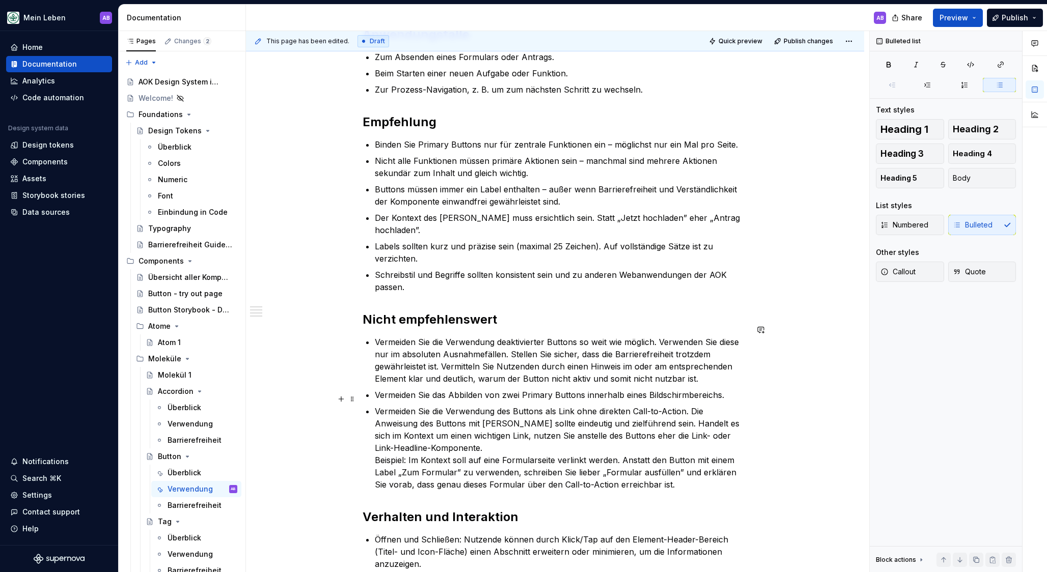
click at [538, 437] on p "Vermeiden Sie die Verwendung des Buttons als Link ohne direkten Call-to-Action.…" at bounding box center [561, 448] width 373 height 86
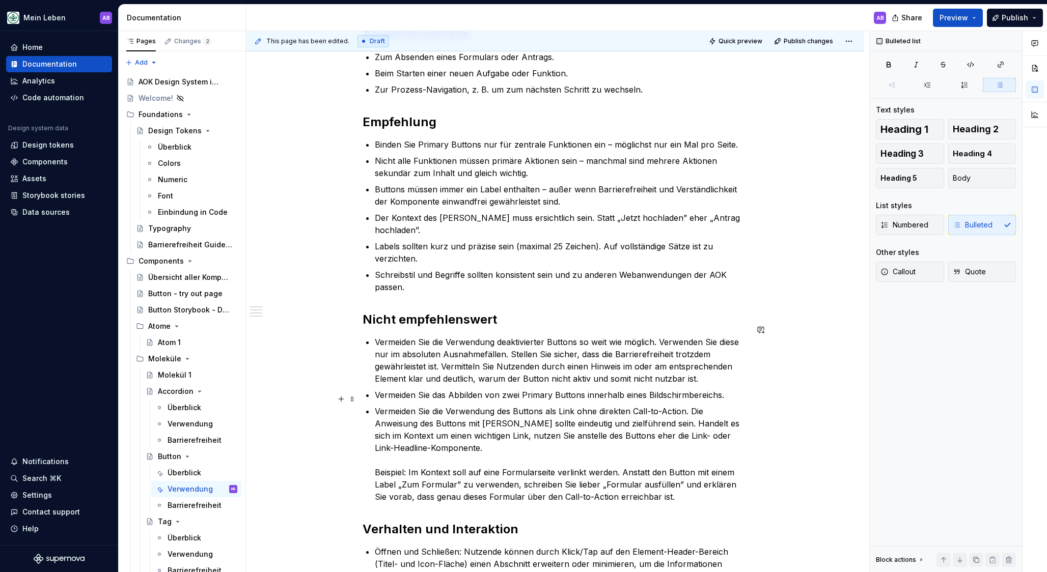
click at [661, 479] on p "Vermeiden Sie die Verwendung des Buttons als Link ohne direkten Call-to-Action.…" at bounding box center [561, 454] width 373 height 98
click at [671, 490] on p "Vermeiden Sie die Verwendung des Buttons als Link ohne direkten Call-to-Action.…" at bounding box center [561, 454] width 373 height 98
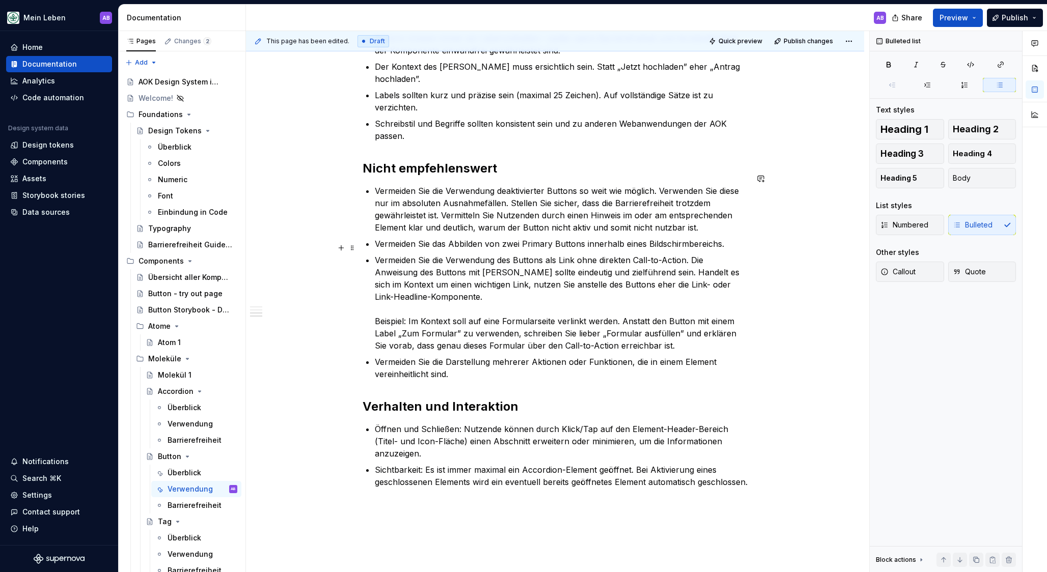
scroll to position [411, 0]
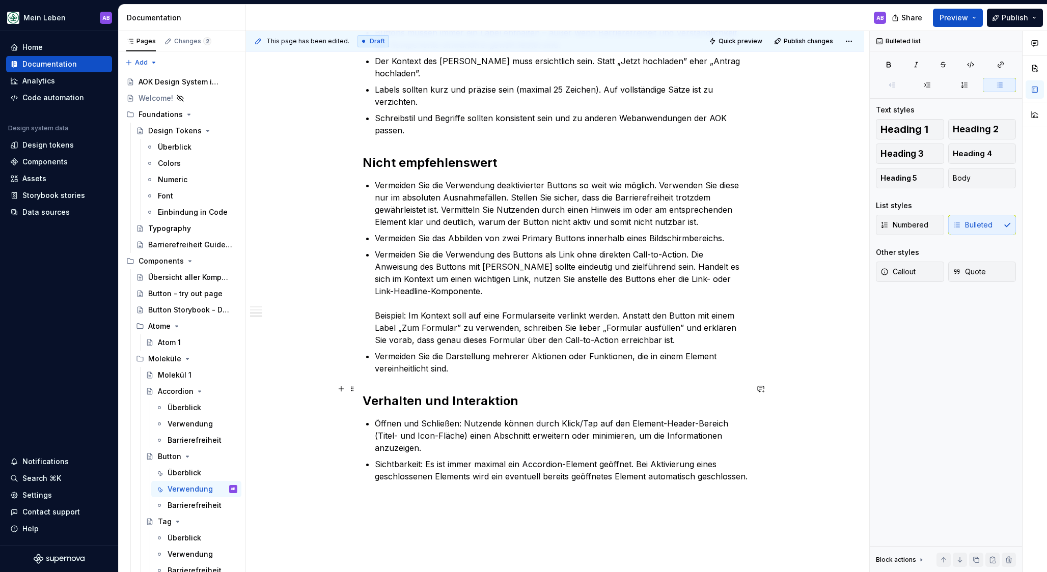
click at [469, 393] on h2 "Verhalten und Interaktion" at bounding box center [554, 401] width 385 height 16
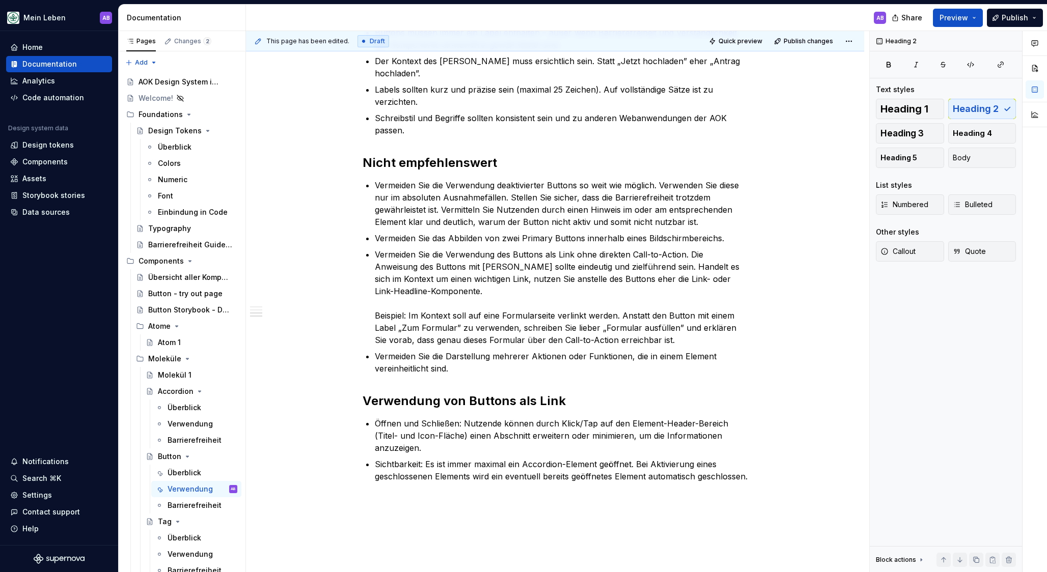
click at [479, 417] on p "Öffnen und Schließen: Nutzende können durch Klick/Tap auf den Element-Header-Be…" at bounding box center [561, 435] width 373 height 37
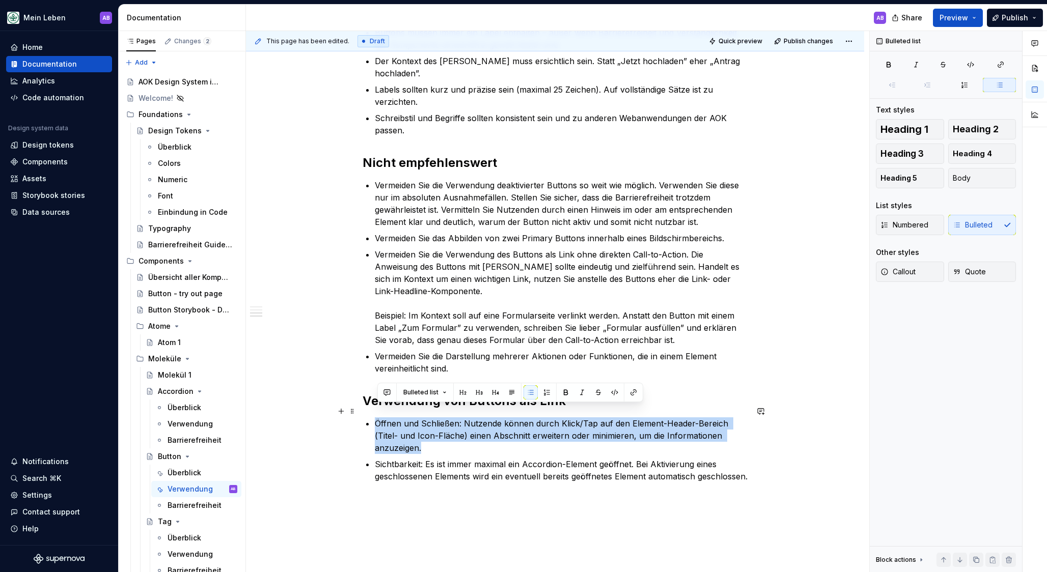
click at [479, 417] on p "Öffnen und Schließen: Nutzende können durch Klick/Tap auf den Element-Header-Be…" at bounding box center [561, 435] width 373 height 37
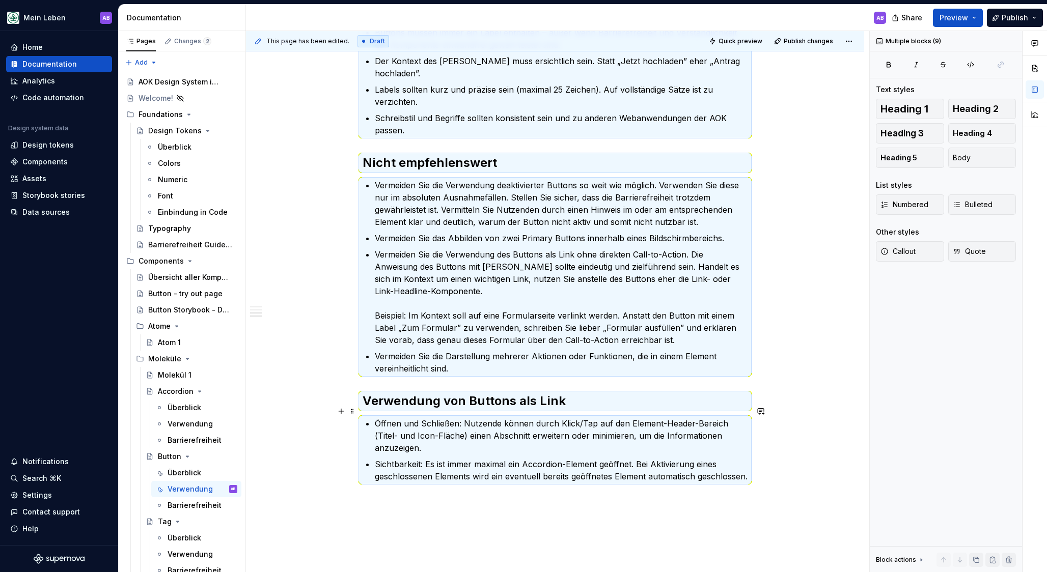
click at [466, 424] on p "Öffnen und Schließen: Nutzende können durch Klick/Tap auf den Element-Header-Be…" at bounding box center [561, 435] width 373 height 37
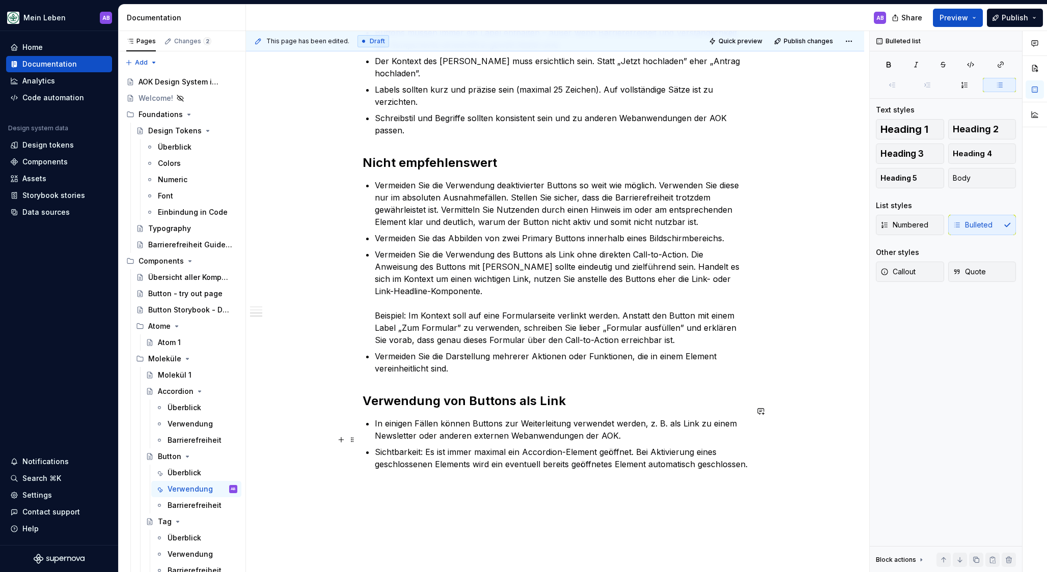
click at [423, 454] on p "Sichtbarkeit: Es ist immer maximal ein Accordion-Element geöffnet. Bei Aktivier…" at bounding box center [561, 458] width 373 height 24
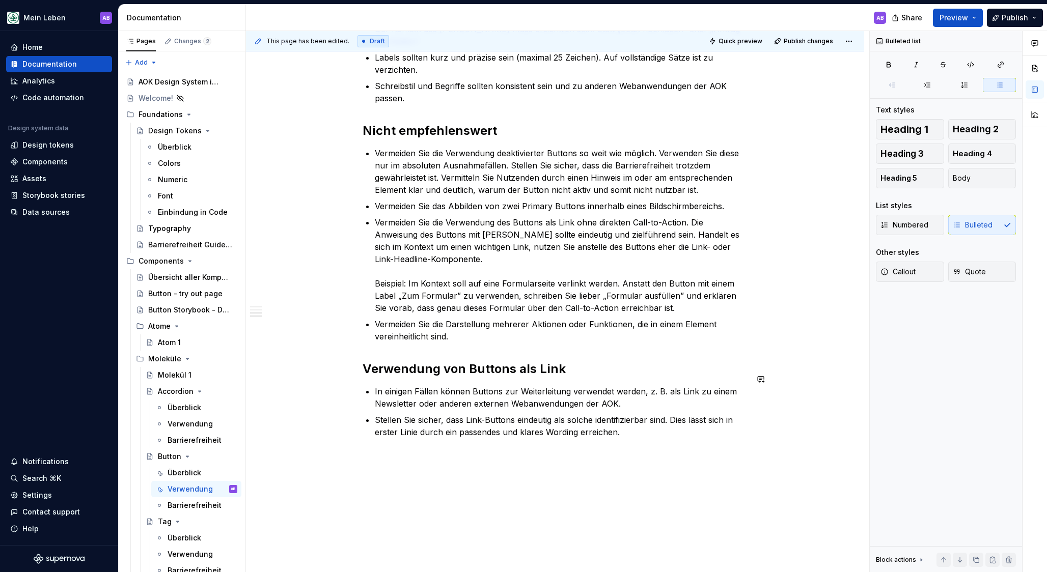
click at [429, 467] on div "Verwenden Sie Buttons für wichtige Funktionen, wie das Absenden einer Antwort, …" at bounding box center [555, 190] width 618 height 864
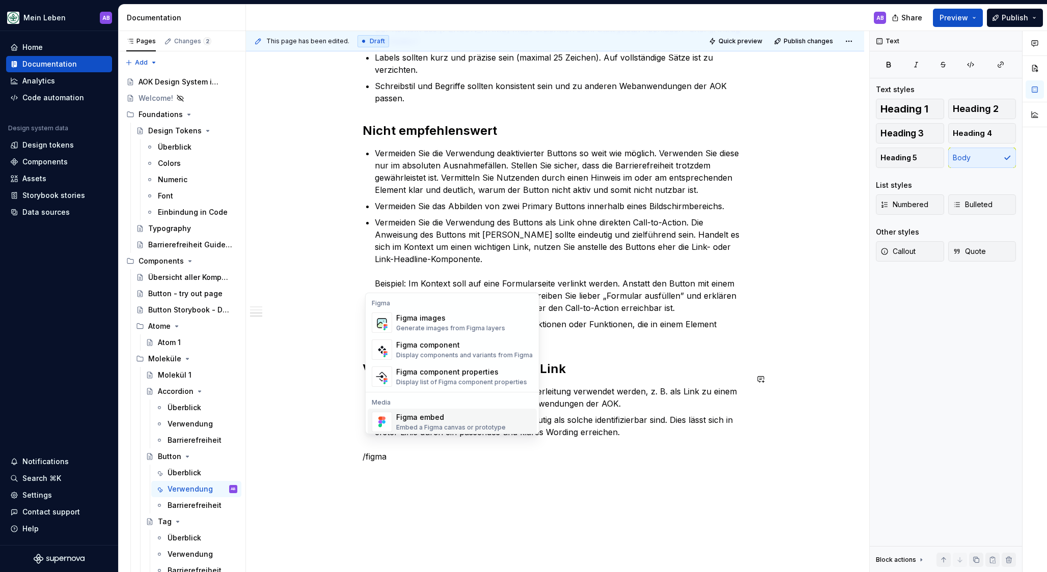
click at [462, 419] on div "Figma embed" at bounding box center [450, 417] width 109 height 10
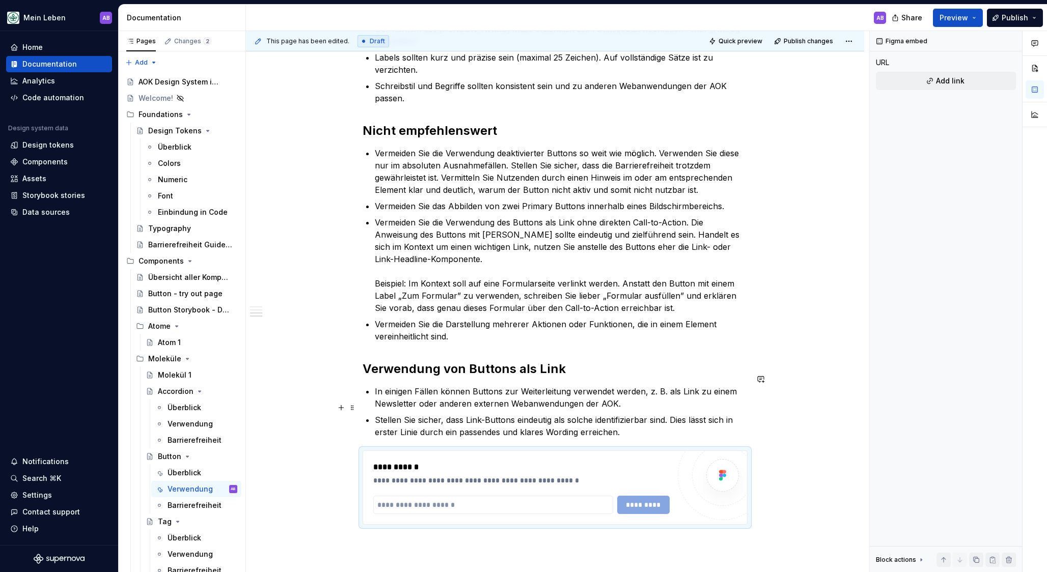
type textarea "*"
click at [420, 496] on input "text" at bounding box center [493, 505] width 240 height 18
paste input "**********"
type input "**********"
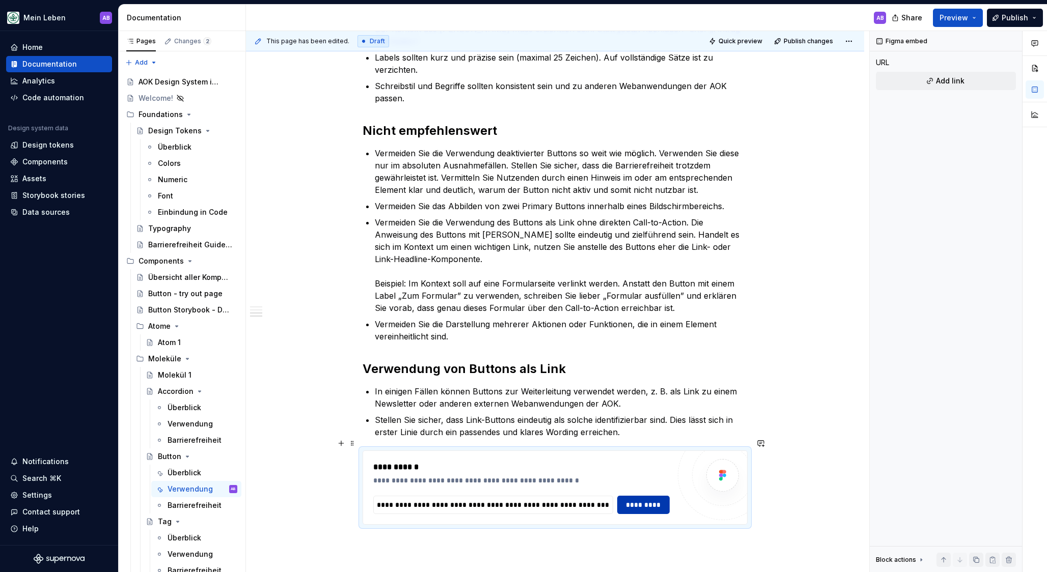
scroll to position [0, 0]
click at [627, 500] on span "*********" at bounding box center [643, 505] width 39 height 10
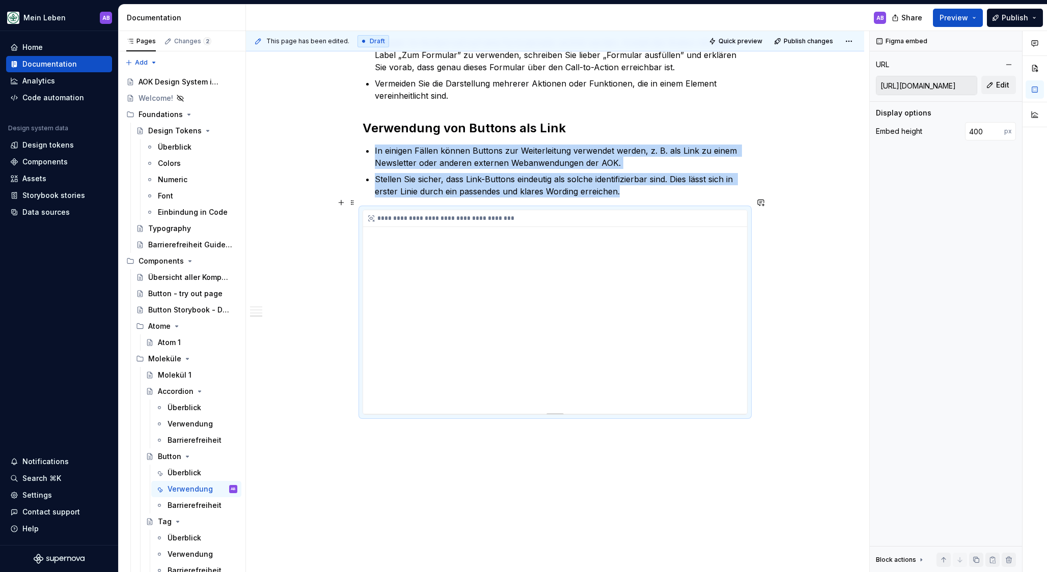
scroll to position [683, 0]
click at [729, 37] on span "Quick preview" at bounding box center [740, 41] width 44 height 8
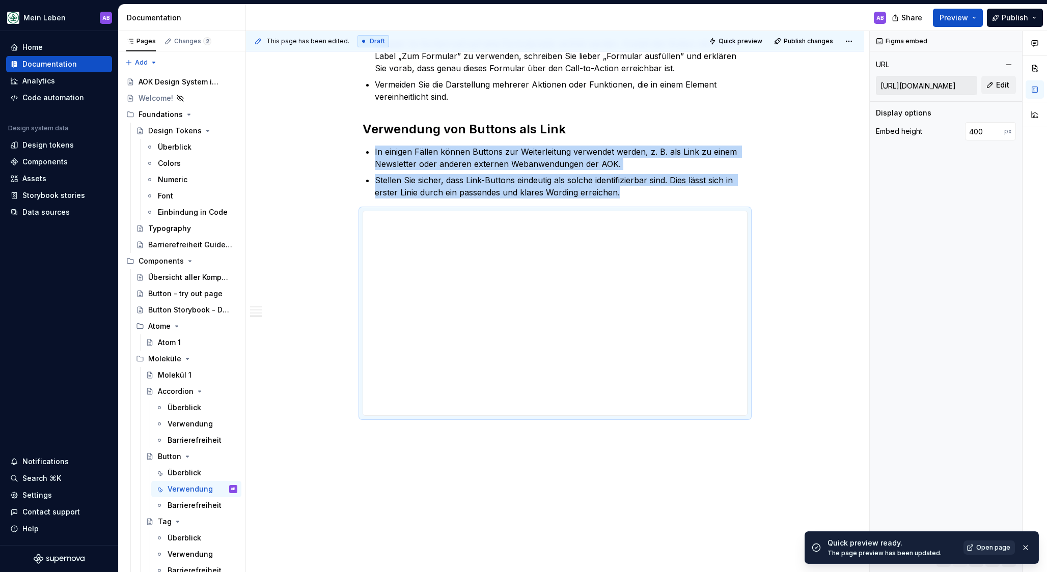
click at [981, 542] on link "Open page" at bounding box center [988, 548] width 51 height 14
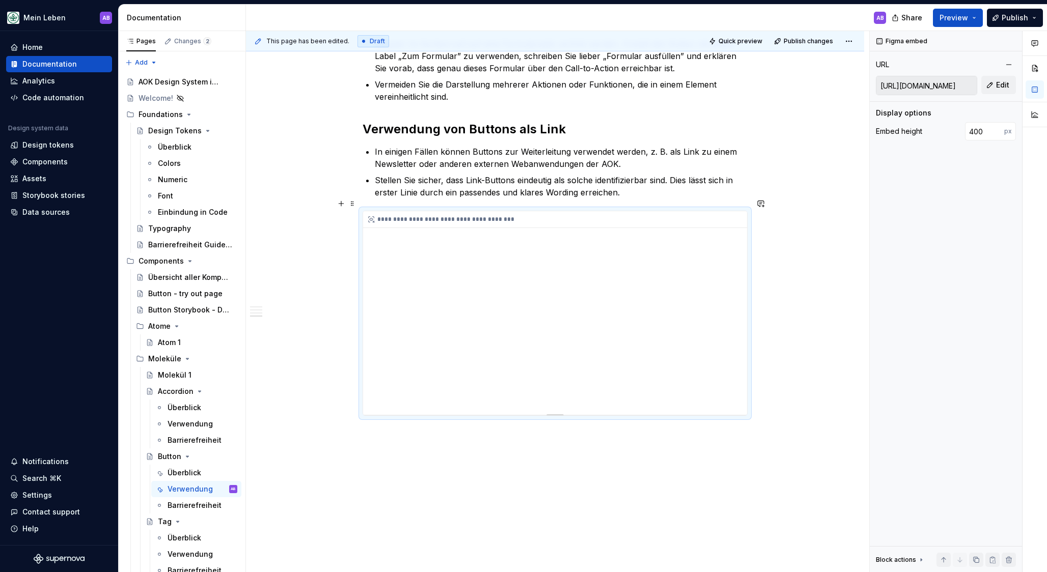
click at [451, 223] on div "**********" at bounding box center [555, 313] width 384 height 204
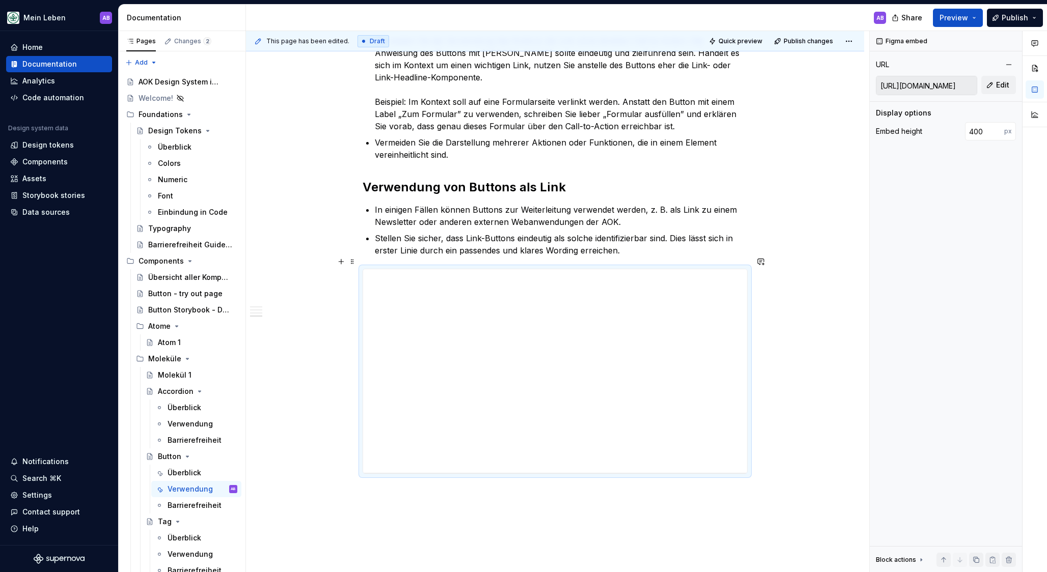
scroll to position [517, 0]
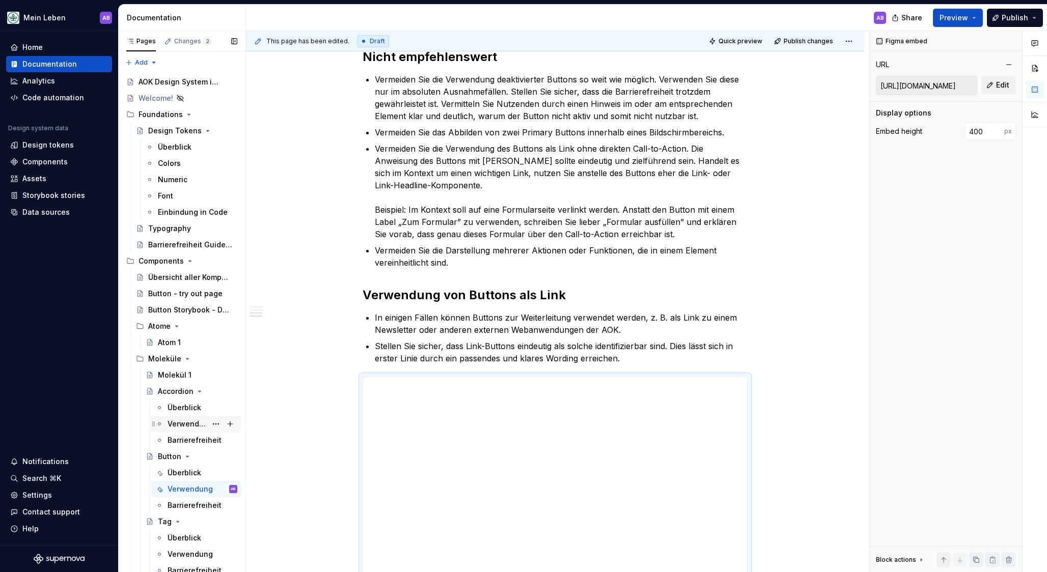
click at [183, 424] on div "Verwendung" at bounding box center [186, 424] width 39 height 10
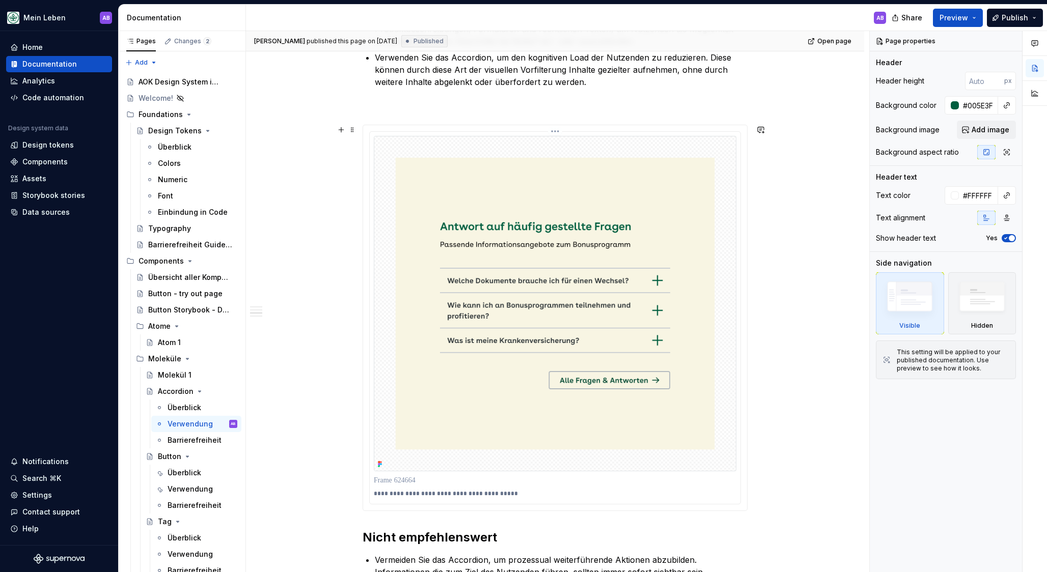
scroll to position [520, 0]
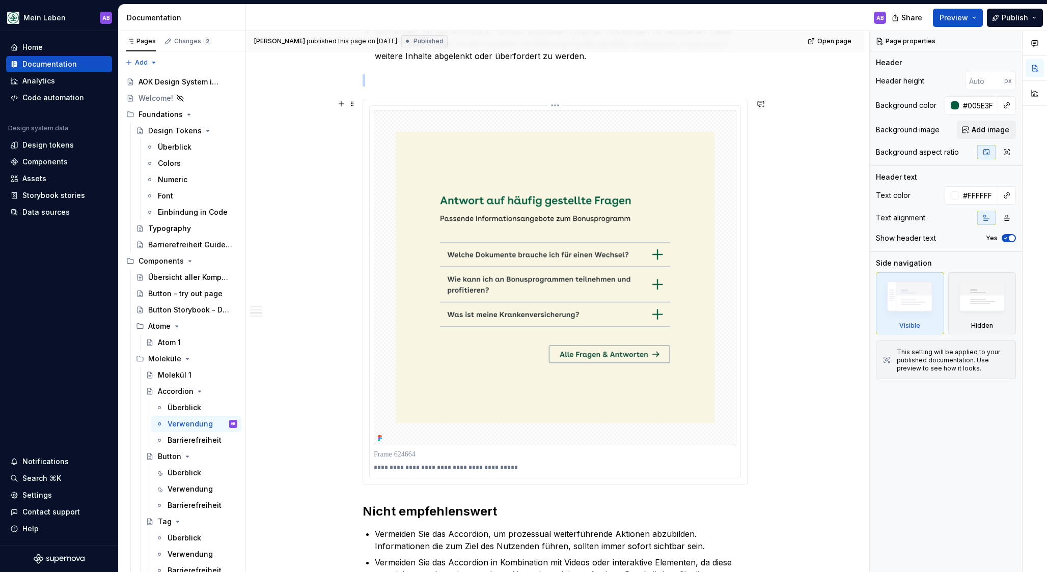
click at [507, 274] on img at bounding box center [555, 277] width 362 height 335
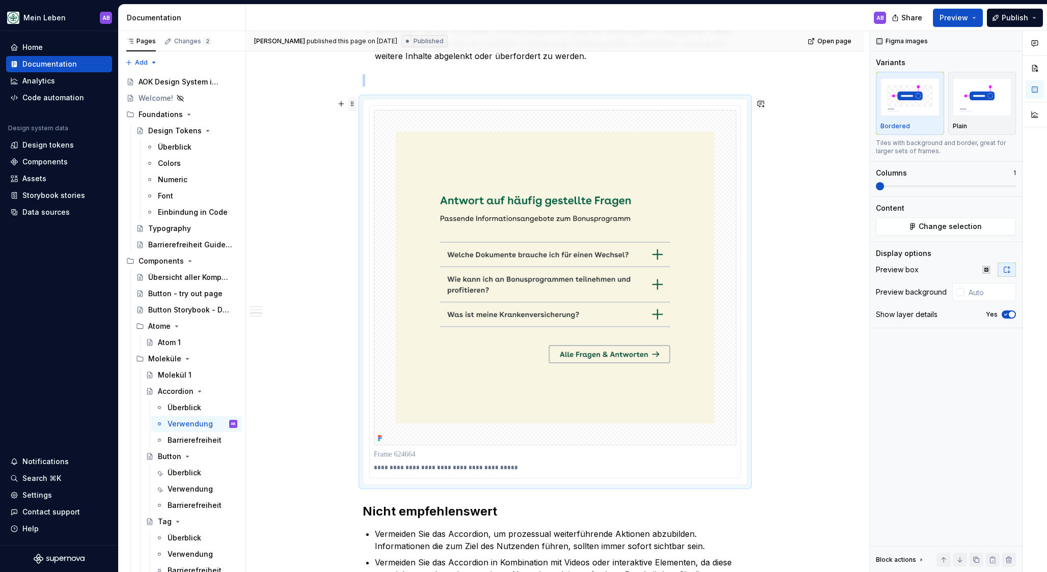
click at [353, 101] on span at bounding box center [352, 104] width 8 height 14
click at [354, 100] on span at bounding box center [352, 104] width 8 height 14
click at [181, 487] on div "Verwendung" at bounding box center [186, 489] width 39 height 10
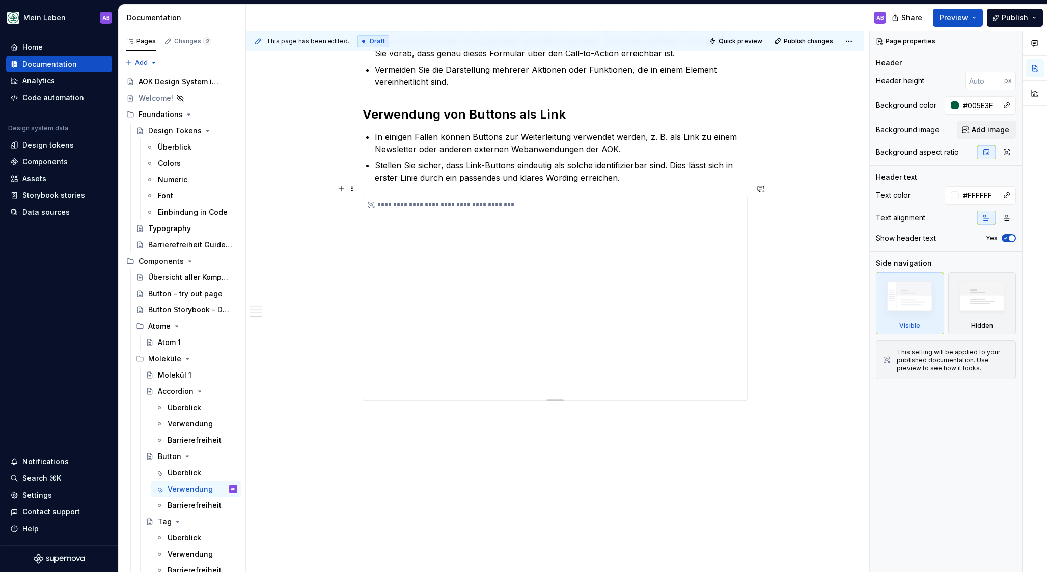
scroll to position [693, 0]
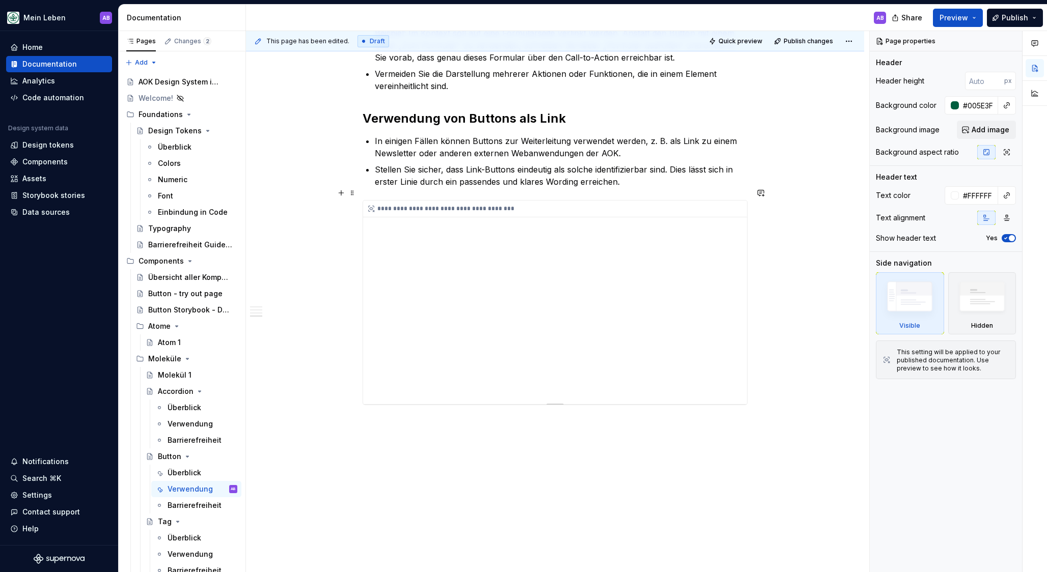
type textarea "*"
drag, startPoint x: 432, startPoint y: 295, endPoint x: 418, endPoint y: 287, distance: 15.8
click at [431, 295] on div "**********" at bounding box center [555, 303] width 384 height 204
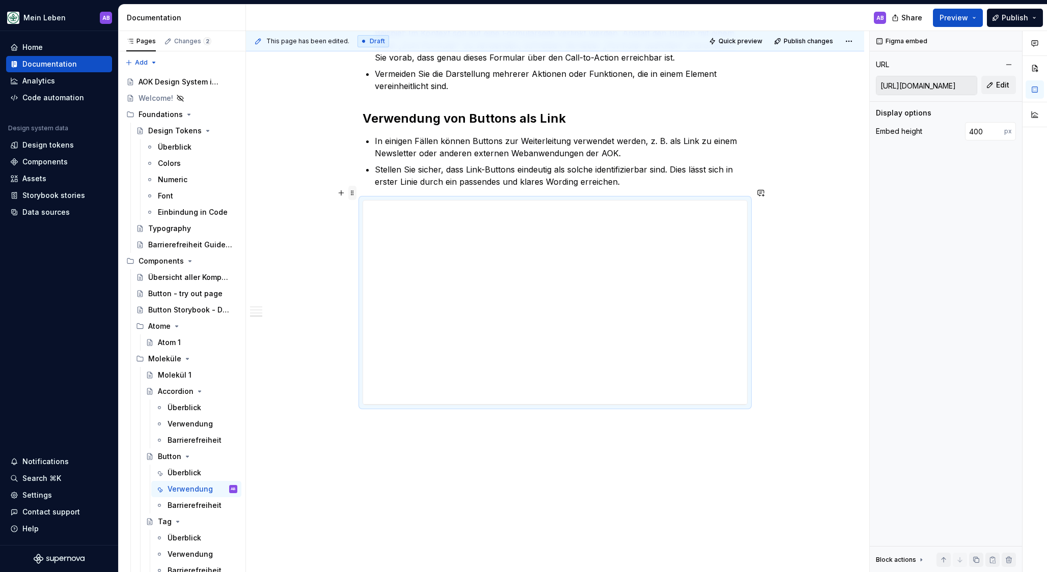
click at [355, 192] on span at bounding box center [352, 193] width 8 height 14
click at [371, 288] on div "Delete" at bounding box center [396, 283] width 87 height 16
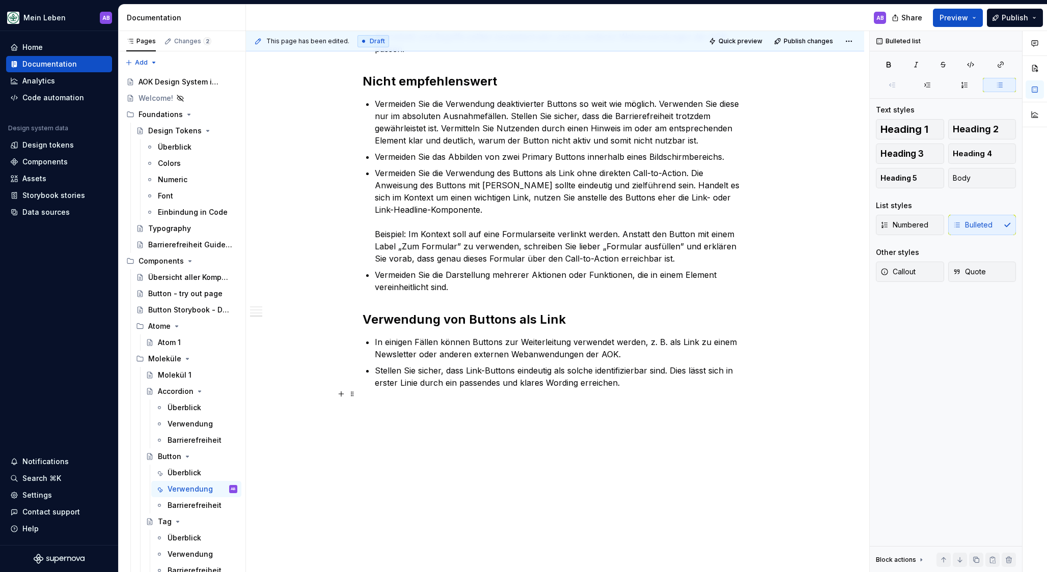
scroll to position [480, 0]
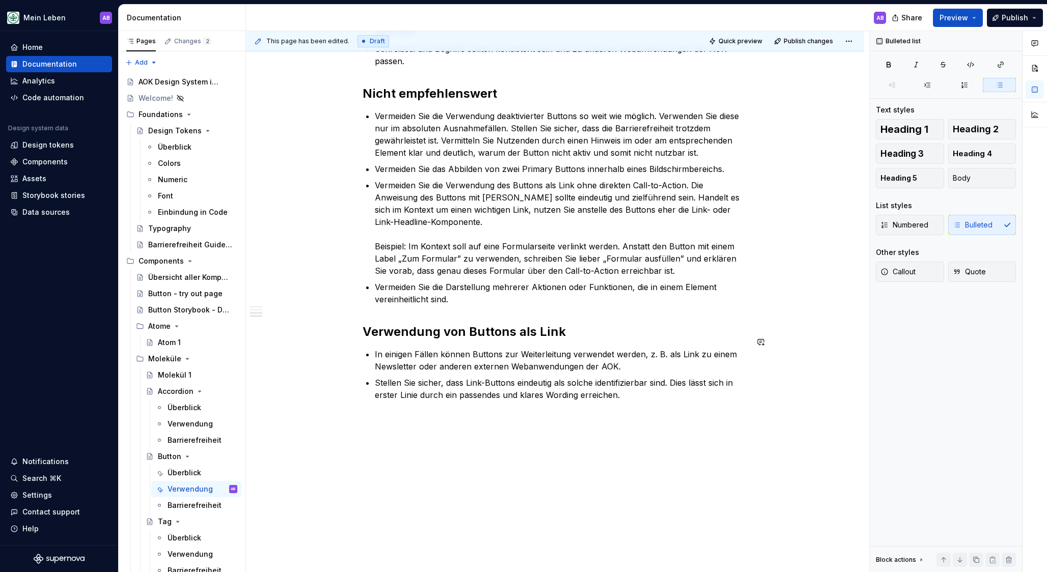
click at [405, 416] on div "Verwenden Sie Buttons für wichtige Funktionen, wie das Absenden einer Antwort, …" at bounding box center [555, 153] width 618 height 864
click at [493, 400] on div "Verwenden Sie Buttons für wichtige Funktionen, wie das Absenden einer Antwort, …" at bounding box center [554, 79] width 385 height 668
click at [656, 377] on p "Stellen Sie sicher, dass Link-Buttons eindeutig als solche identifizierbar sind…" at bounding box center [561, 389] width 373 height 24
click at [654, 383] on p "Stellen Sie sicher, dass Link-Buttons eindeutig als solche identifizierbar sind…" at bounding box center [561, 389] width 373 height 24
click at [649, 393] on div "Verwenden Sie Buttons für wichtige Funktionen, wie das Absenden einer Antwort, …" at bounding box center [554, 79] width 385 height 668
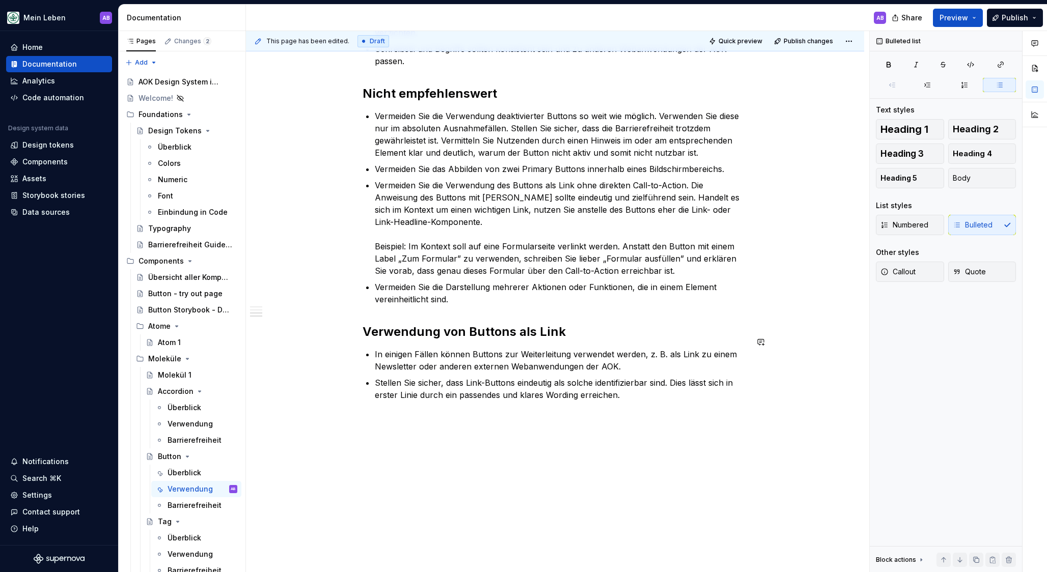
click at [556, 408] on div "Verwenden Sie Buttons für wichtige Funktionen, wie das Absenden einer Antwort, …" at bounding box center [555, 153] width 618 height 864
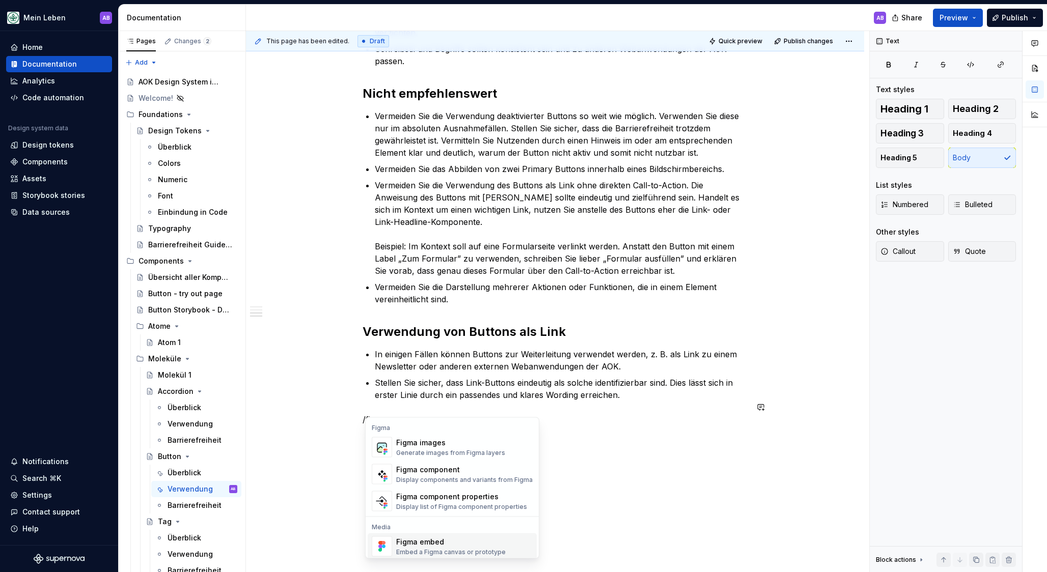
click at [500, 541] on div "Figma embed" at bounding box center [450, 542] width 109 height 10
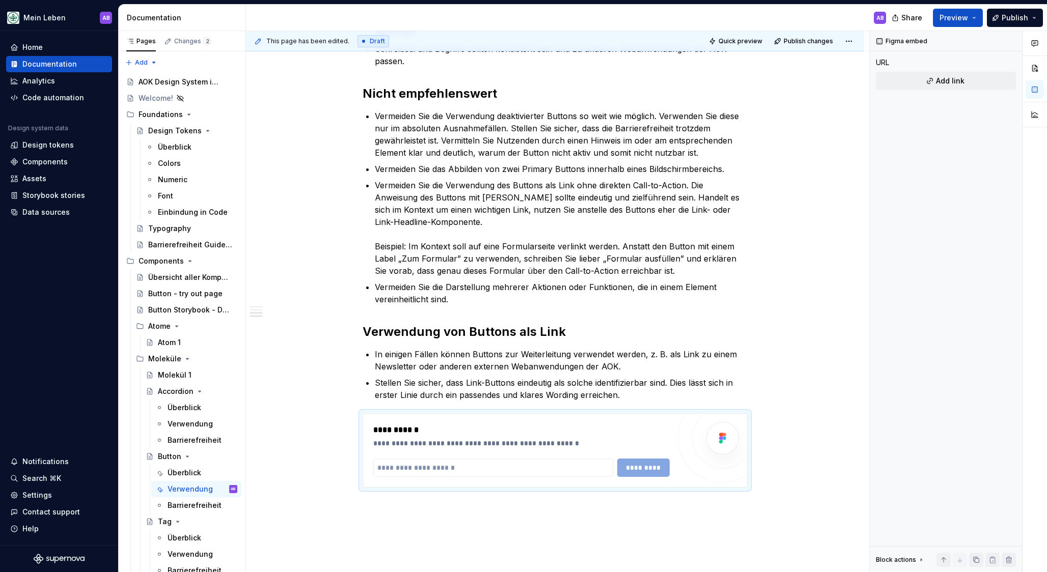
type textarea "*"
click at [495, 459] on input "text" at bounding box center [493, 468] width 240 height 18
paste input "**********"
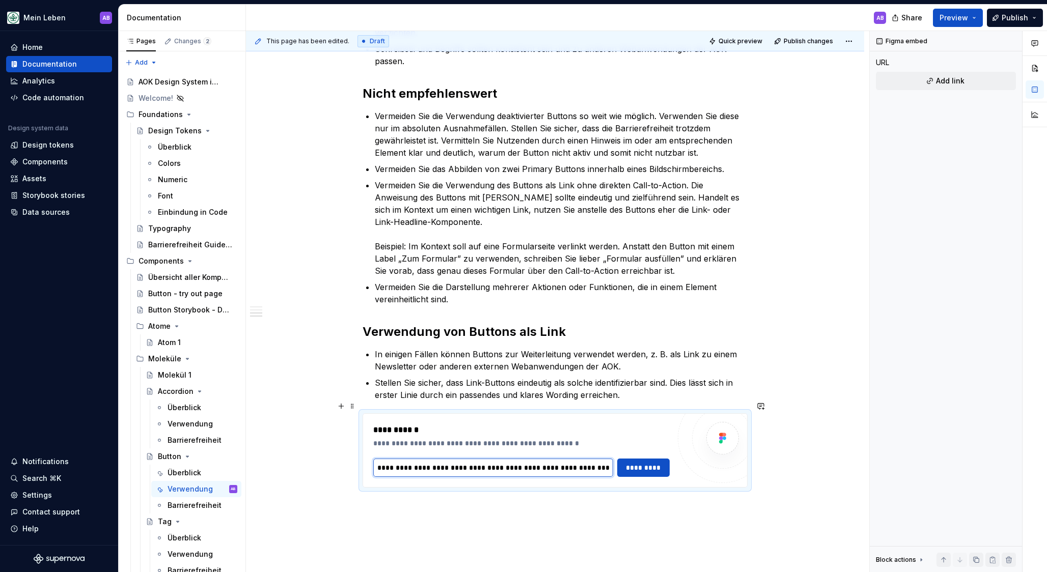
scroll to position [0, 265]
type input "**********"
click at [622, 459] on button "*********" at bounding box center [643, 468] width 52 height 18
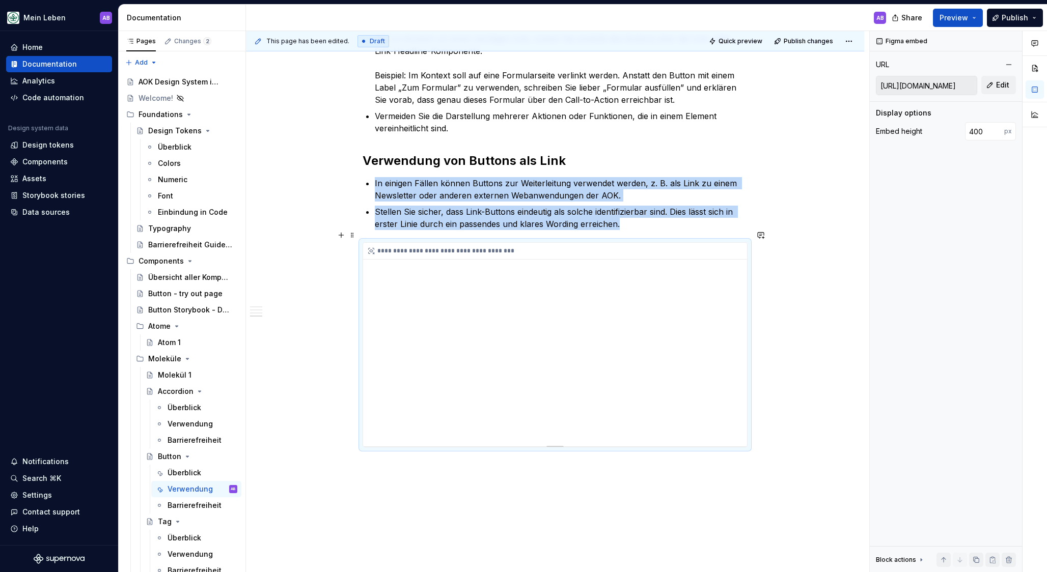
scroll to position [652, 0]
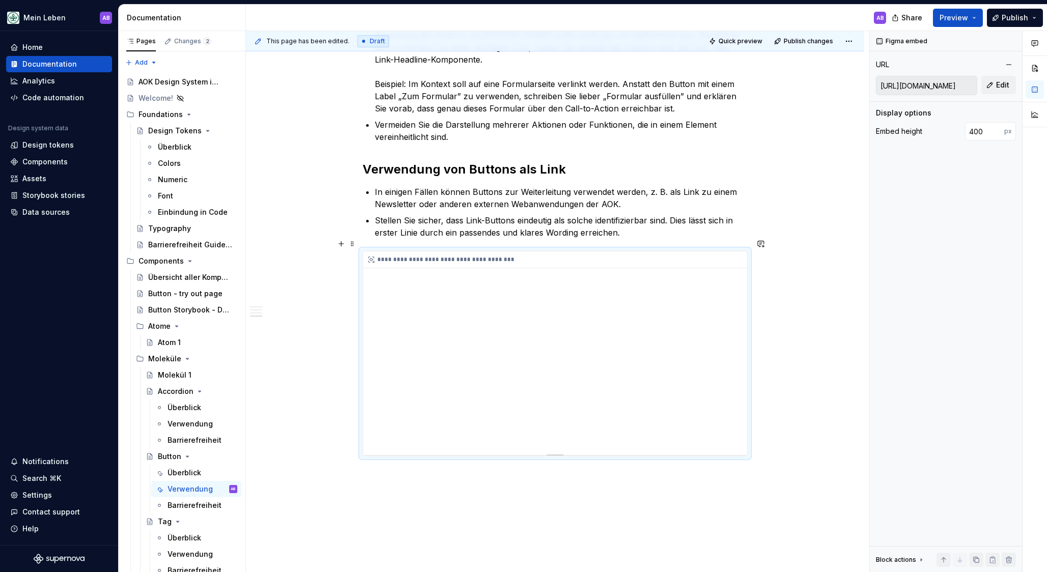
click at [559, 295] on div "**********" at bounding box center [555, 353] width 384 height 204
click at [737, 390] on div "**********" at bounding box center [555, 356] width 384 height 204
click at [736, 391] on div "**********" at bounding box center [555, 356] width 384 height 204
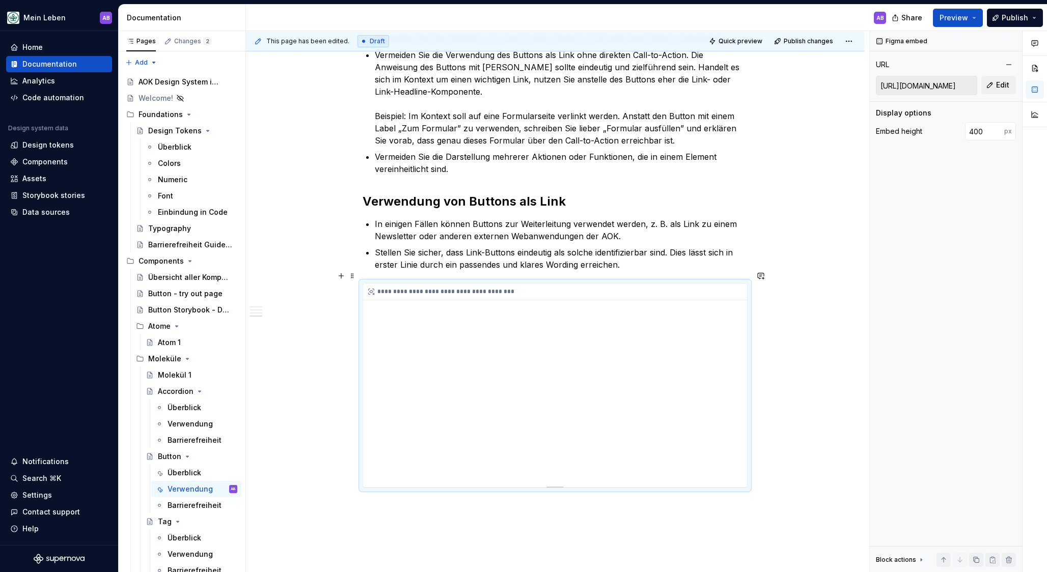
click at [596, 367] on div "**********" at bounding box center [555, 386] width 384 height 204
click at [735, 425] on div "**********" at bounding box center [555, 387] width 384 height 204
click at [729, 419] on div "**********" at bounding box center [555, 387] width 384 height 204
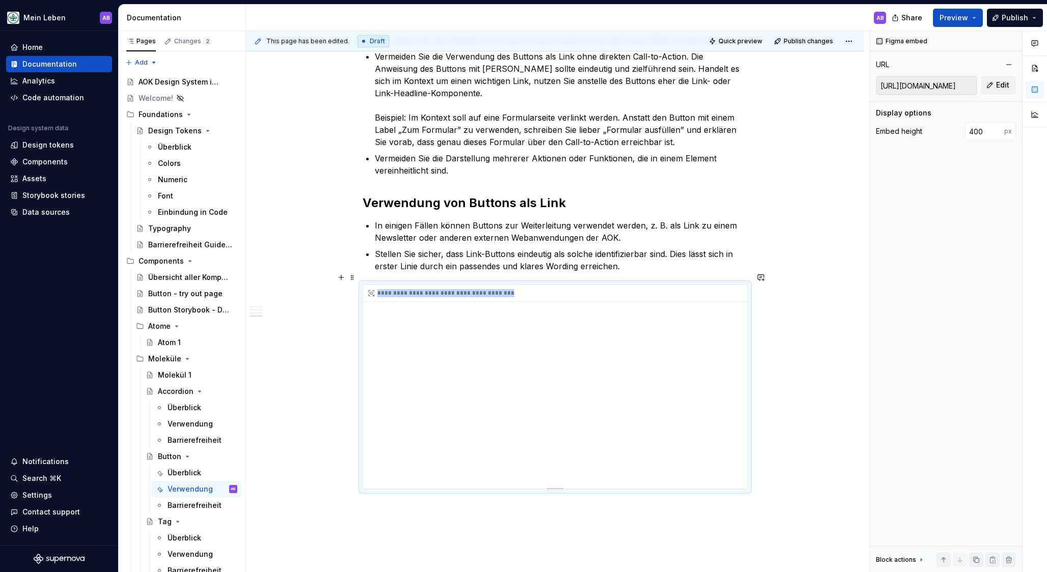
click at [646, 407] on div "**********" at bounding box center [555, 387] width 384 height 204
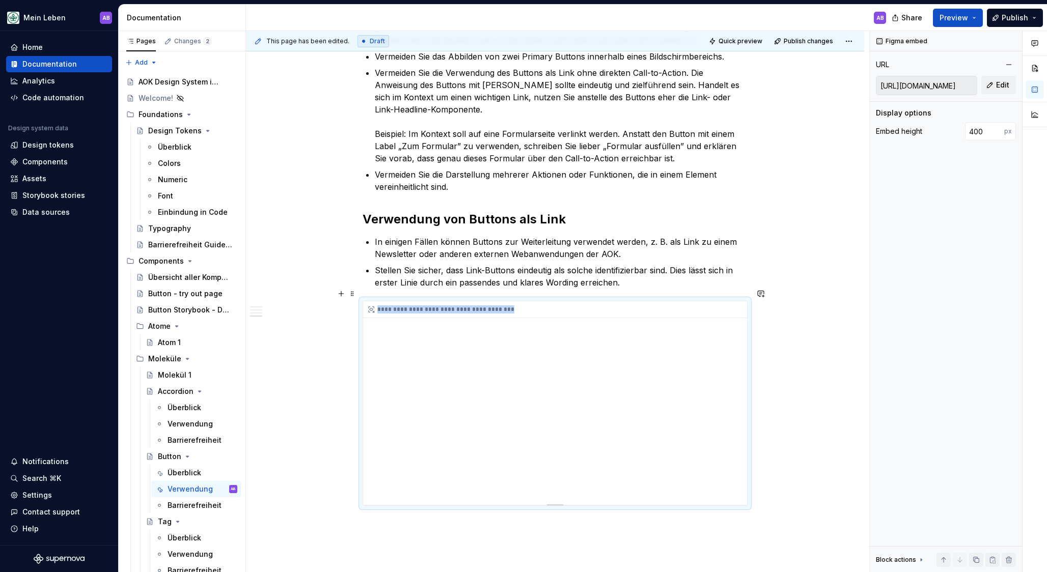
click at [587, 391] on div "**********" at bounding box center [555, 403] width 384 height 204
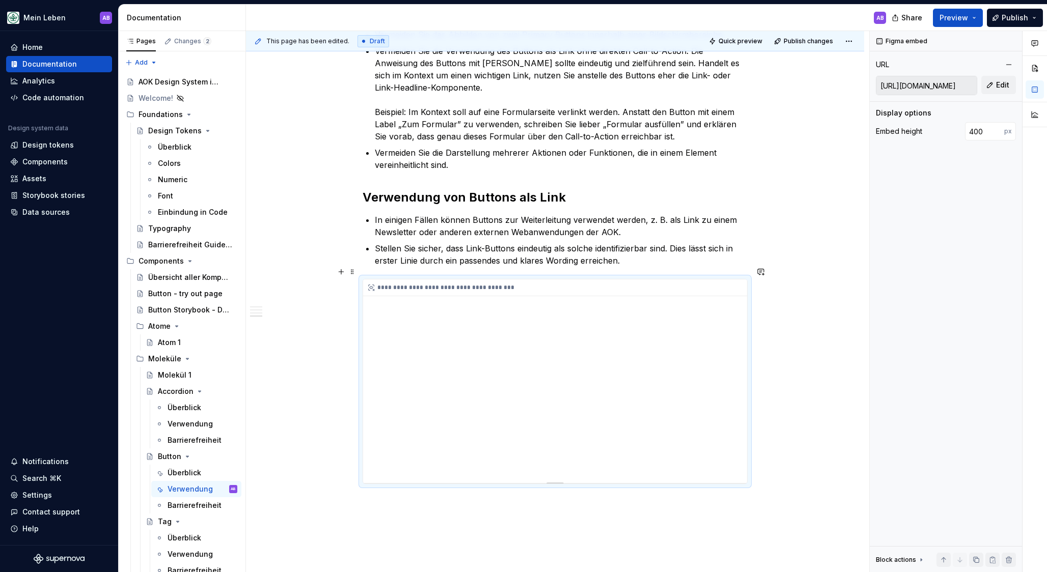
scroll to position [621, 0]
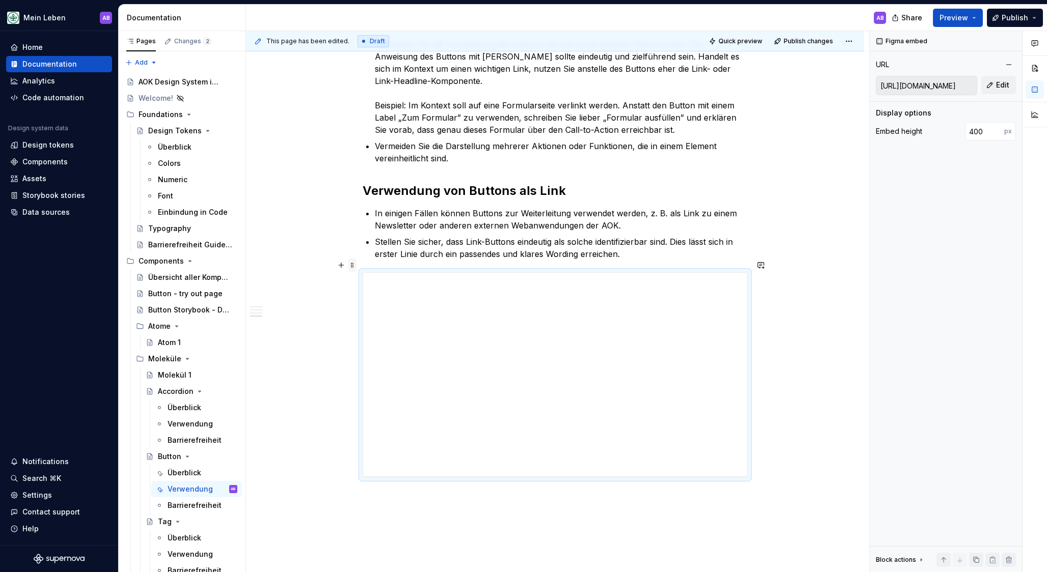
click at [356, 265] on span at bounding box center [352, 265] width 8 height 14
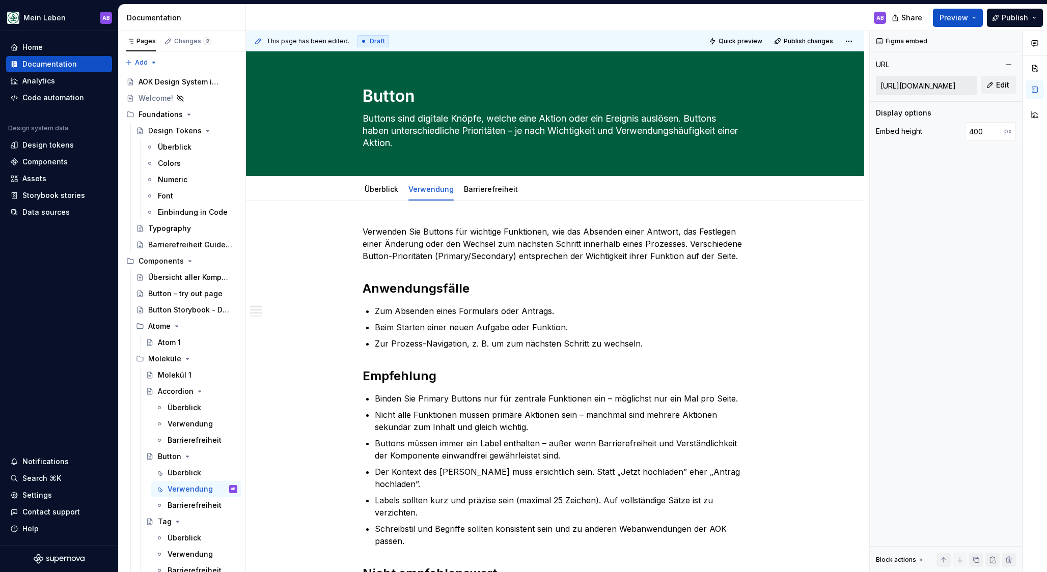
scroll to position [13, 0]
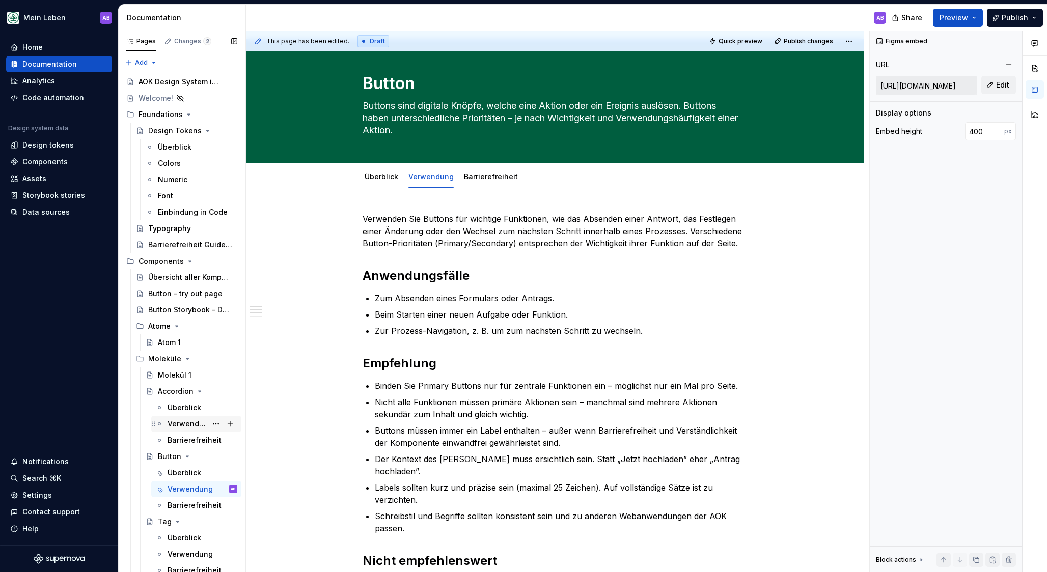
click at [175, 423] on div "Verwendung" at bounding box center [186, 424] width 39 height 10
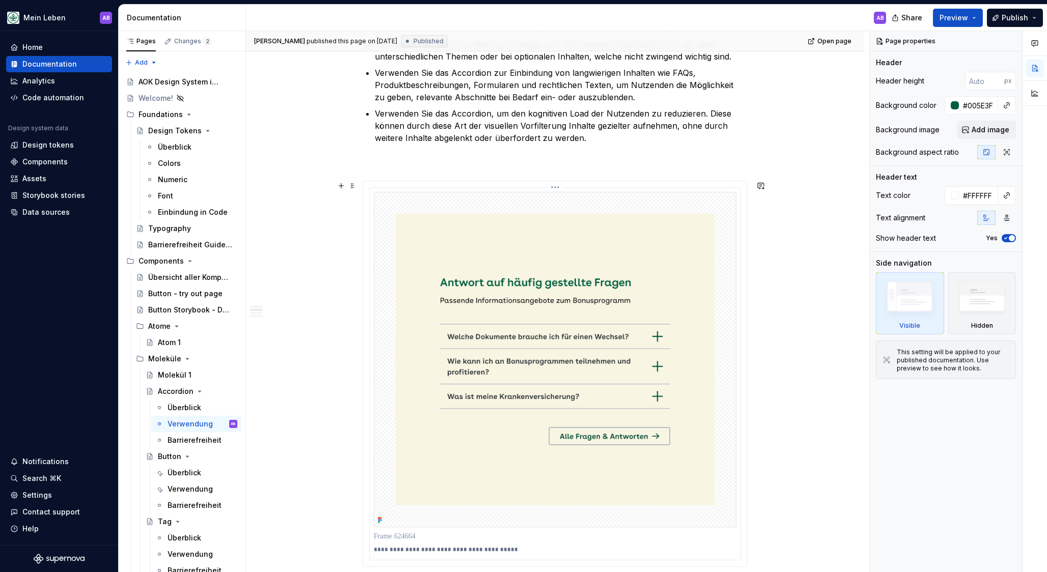
scroll to position [457, 0]
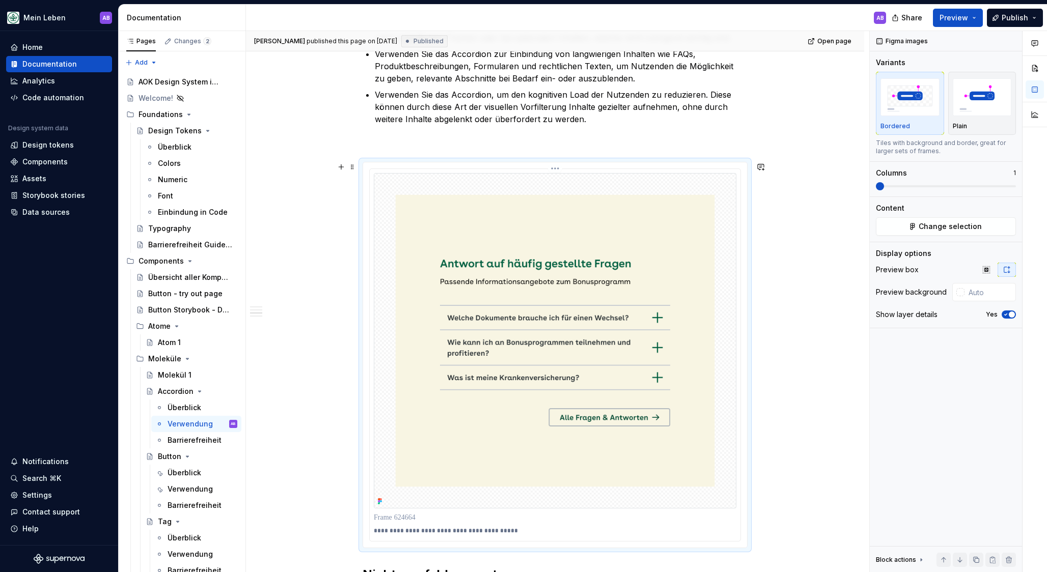
click at [389, 353] on img at bounding box center [555, 340] width 362 height 335
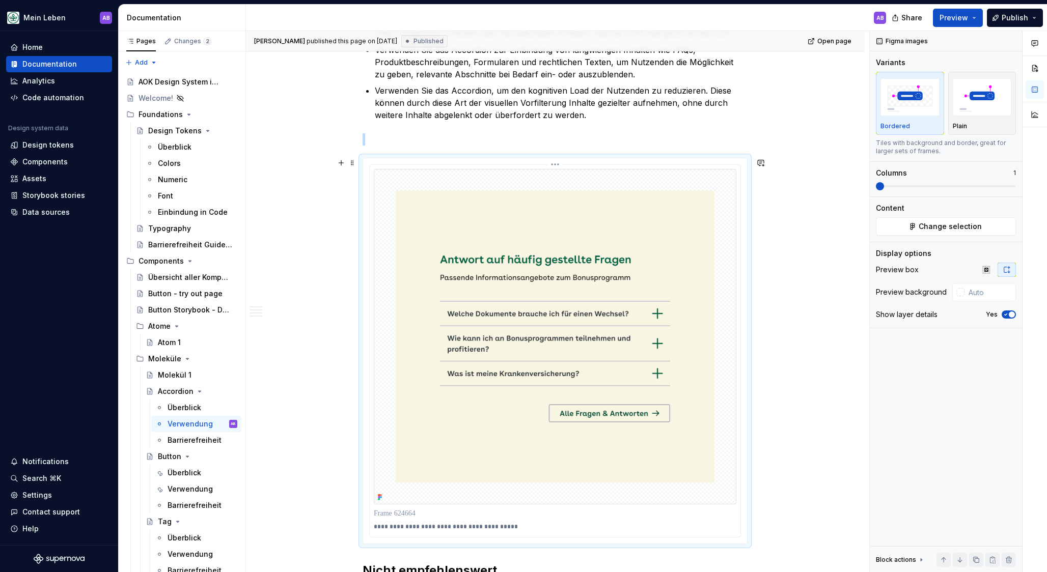
scroll to position [483, 0]
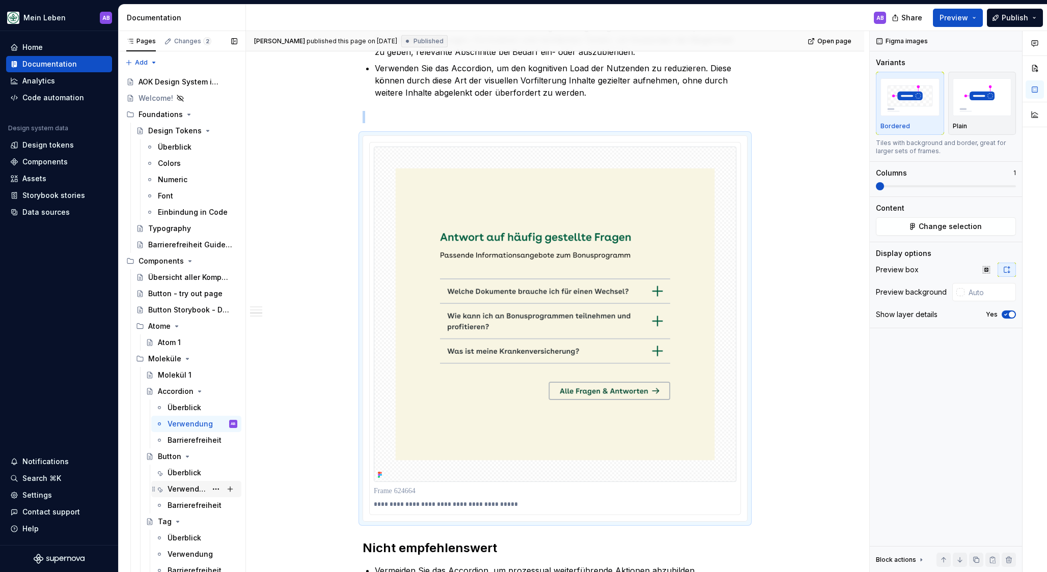
click at [178, 493] on div "Verwendung" at bounding box center [186, 489] width 39 height 10
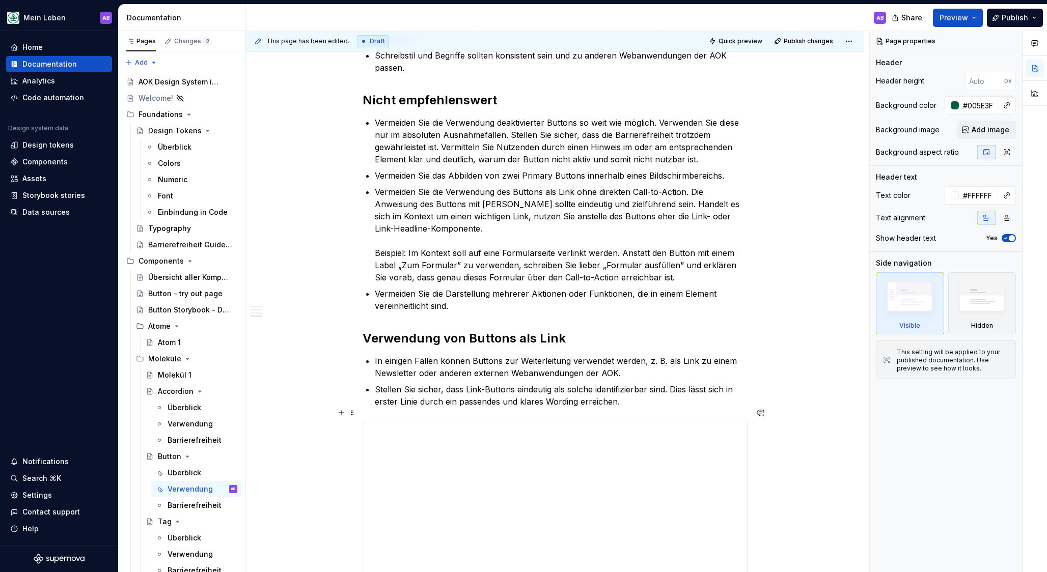
scroll to position [697, 0]
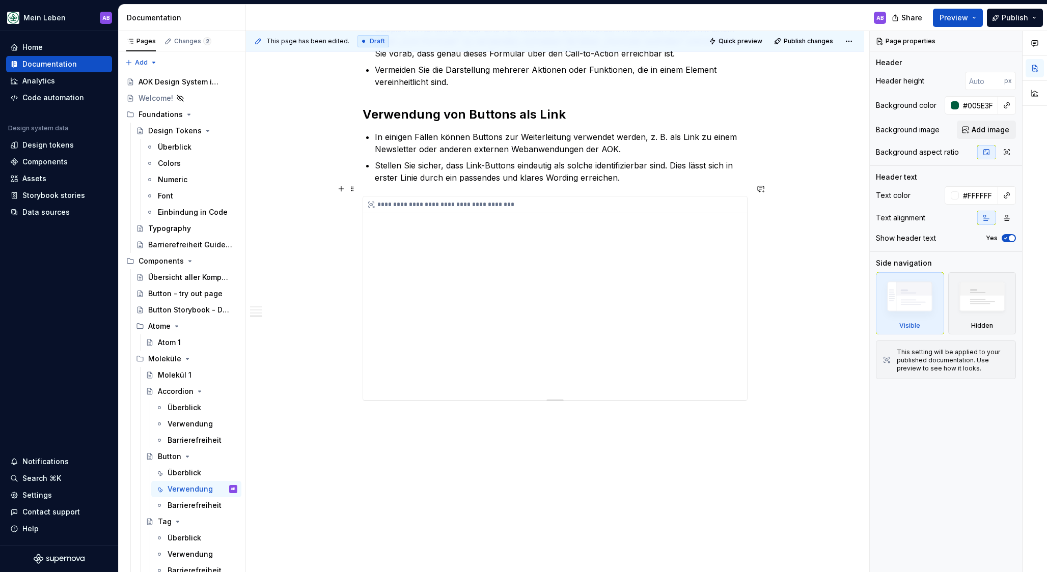
type textarea "*"
click at [403, 349] on div "**********" at bounding box center [555, 299] width 384 height 204
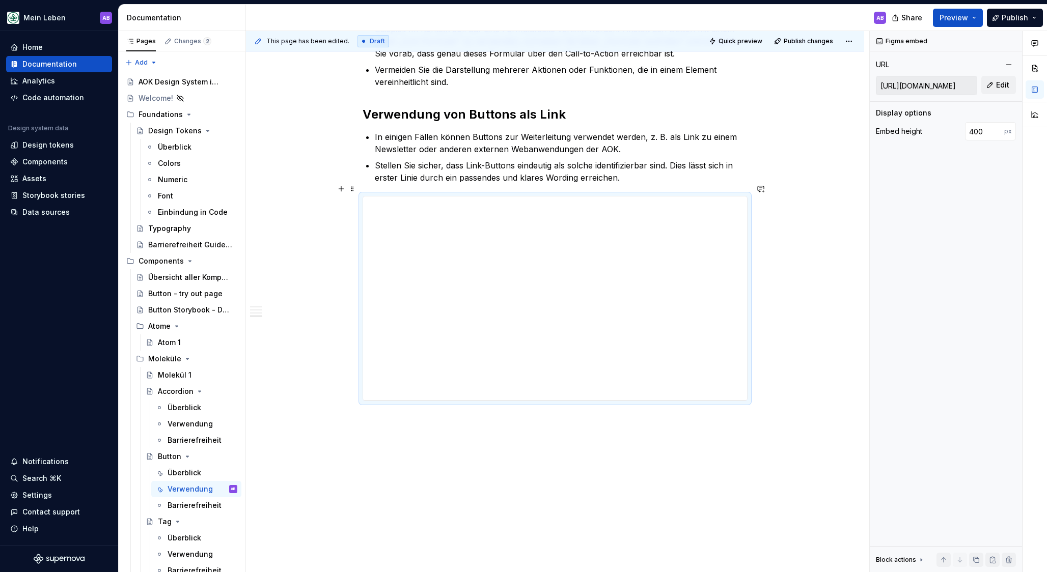
click at [358, 189] on div "This page has been edited. Draft Quick preview Publish changes Button Buttons s…" at bounding box center [557, 302] width 623 height 542
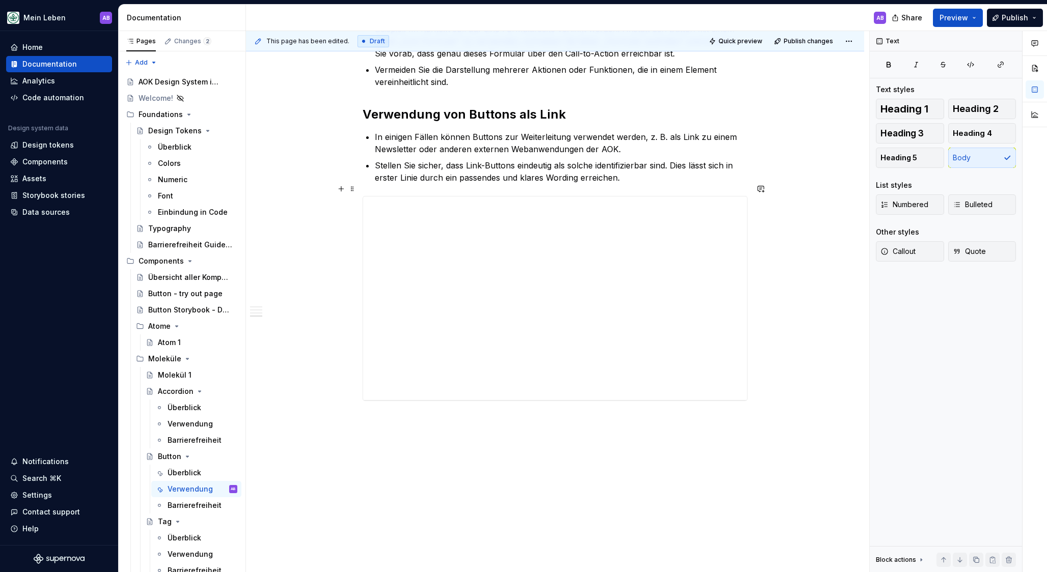
click at [356, 189] on span at bounding box center [352, 189] width 8 height 14
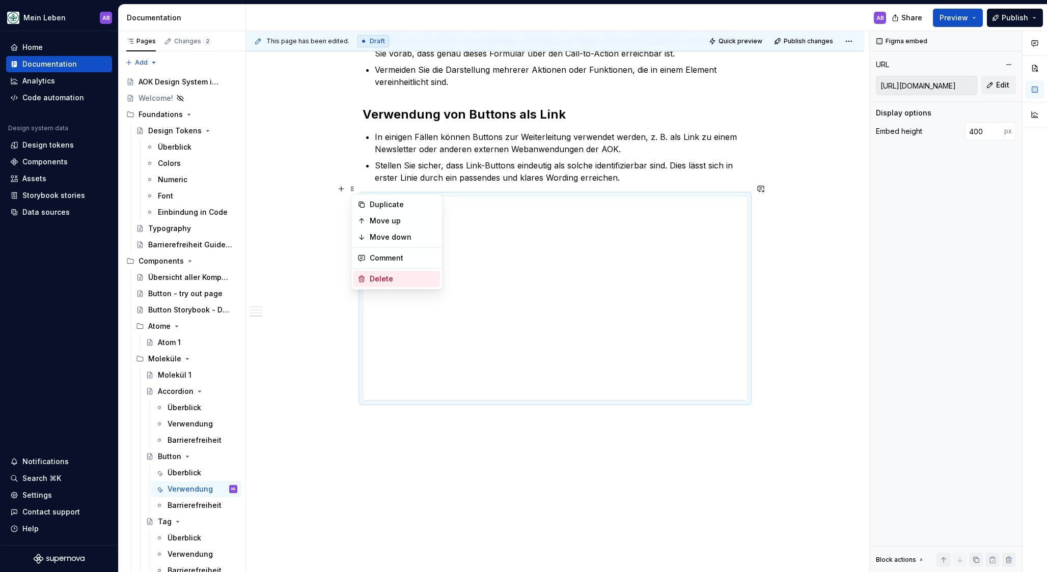
click at [375, 279] on div "Delete" at bounding box center [403, 279] width 66 height 10
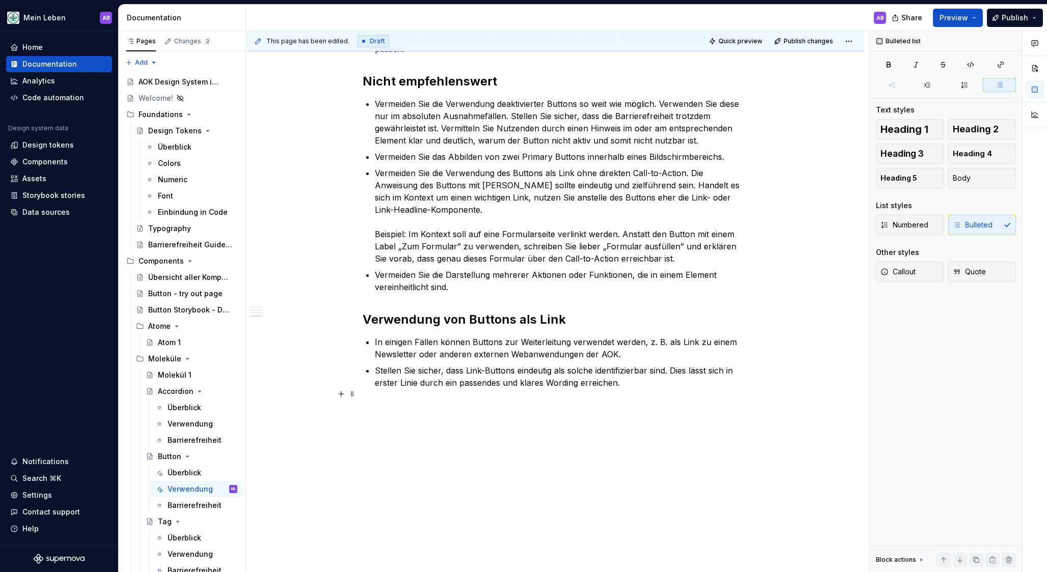
scroll to position [480, 0]
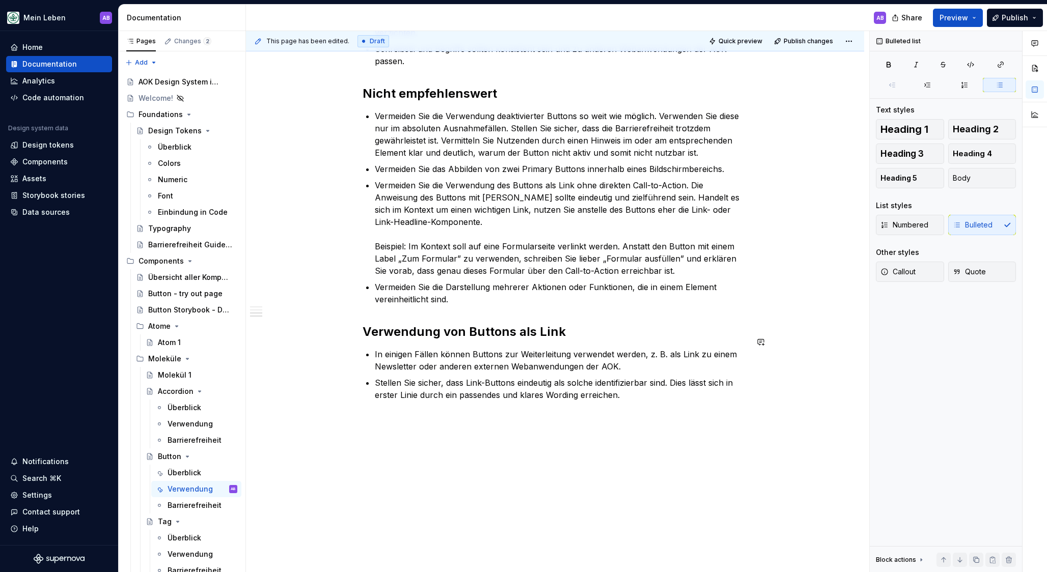
click at [401, 406] on div "Verwenden Sie Buttons für wichtige Funktionen, wie das Absenden einer Antwort, …" at bounding box center [555, 153] width 618 height 864
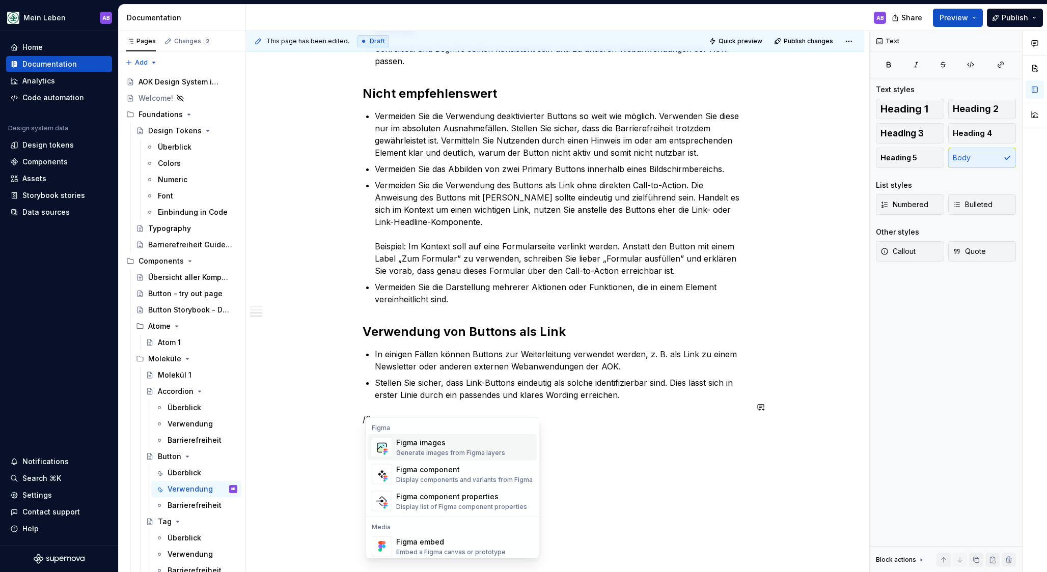
click at [456, 454] on div "Generate images from Figma layers" at bounding box center [450, 453] width 109 height 8
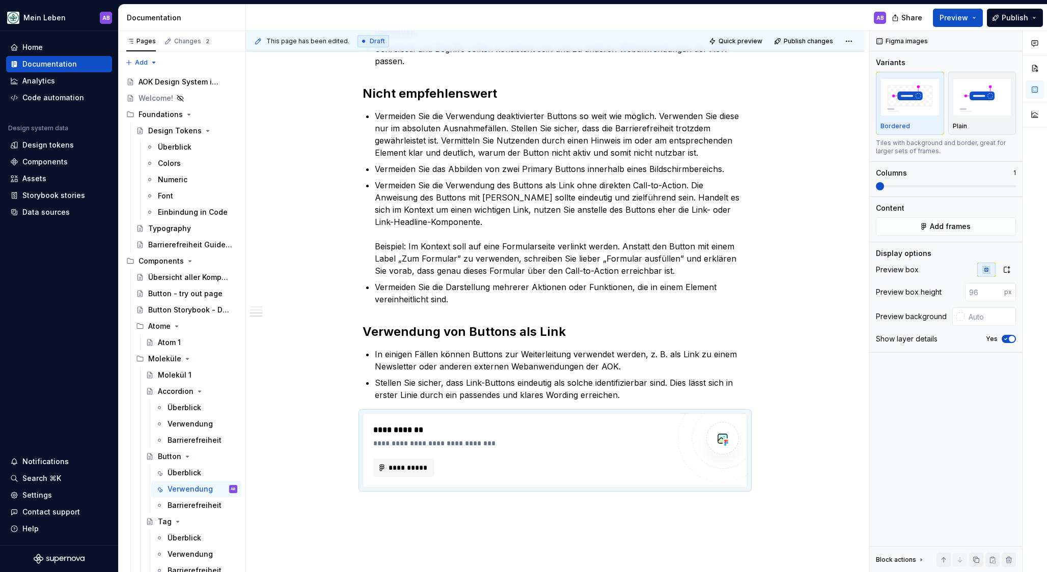
type textarea "*"
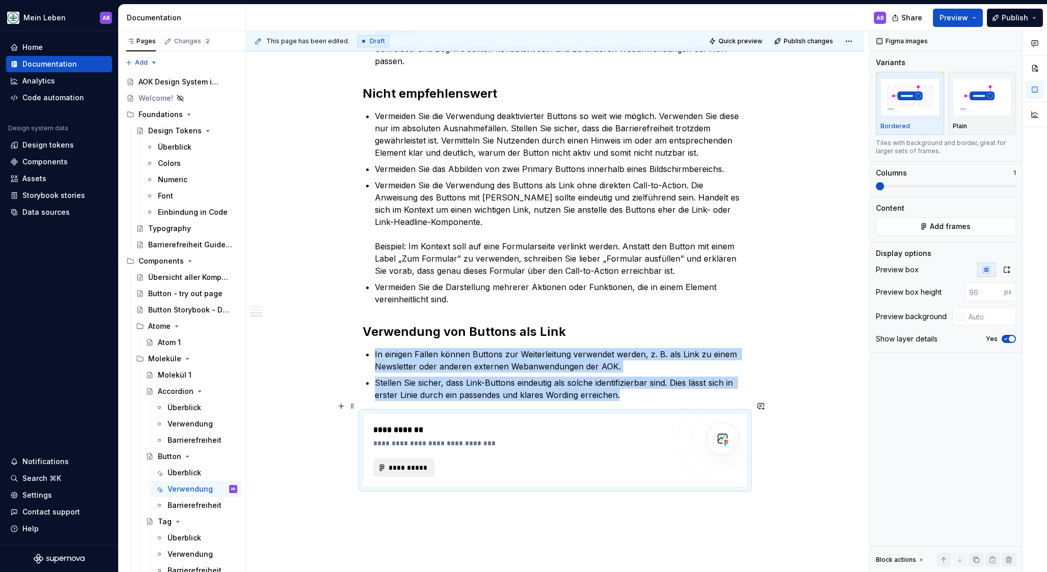
click at [428, 463] on span "**********" at bounding box center [408, 468] width 40 height 10
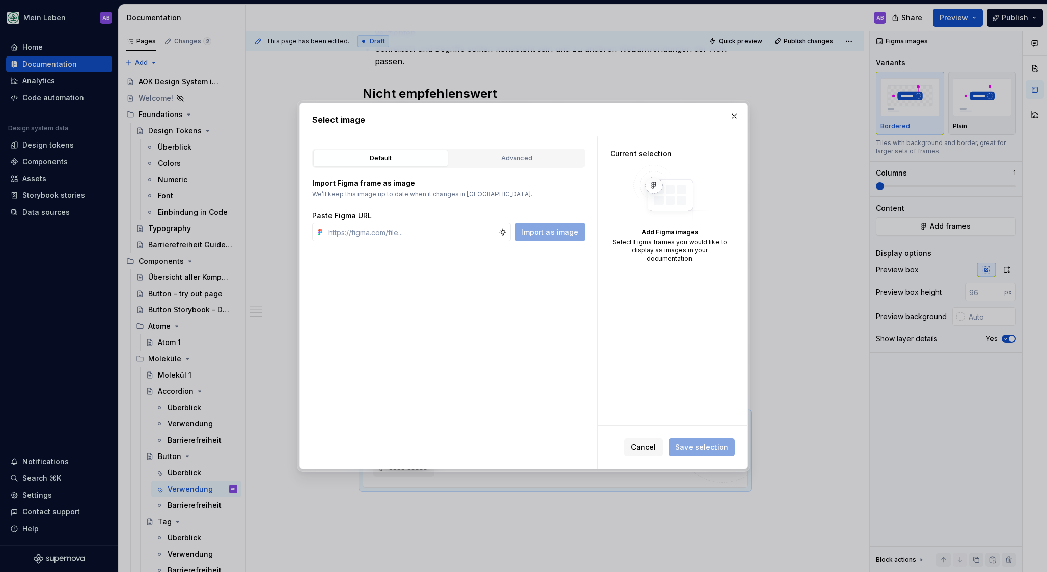
click at [372, 243] on div "Default Advanced Import Figma frame as image We’ll keep this image up to date w…" at bounding box center [448, 302] width 297 height 332
click at [376, 236] on input "text" at bounding box center [411, 232] width 174 height 18
paste input "[URL][DOMAIN_NAME]"
type input "[URL][DOMAIN_NAME]"
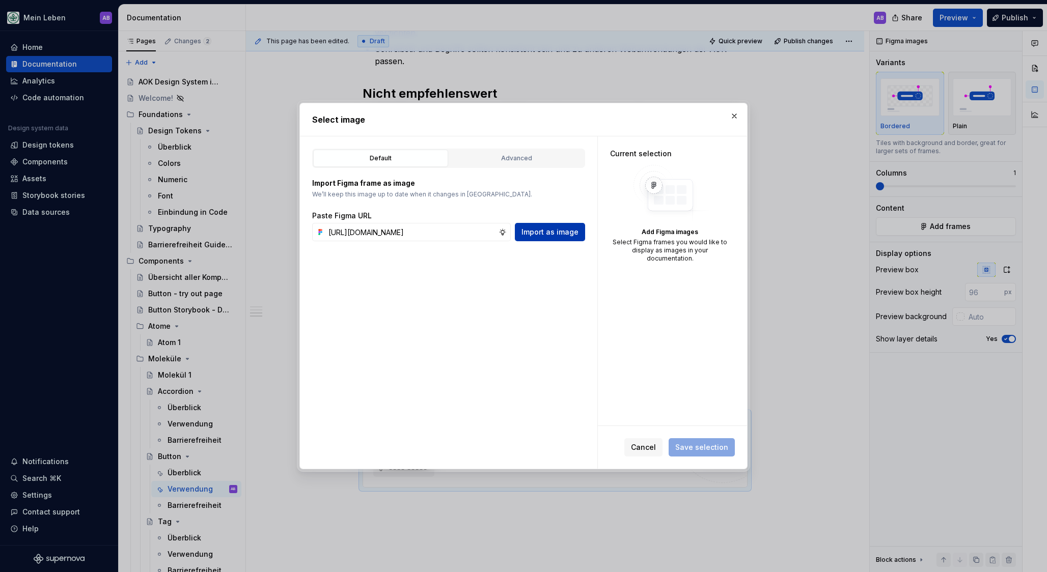
scroll to position [0, 0]
click at [545, 230] on span "Import as image" at bounding box center [549, 232] width 57 height 10
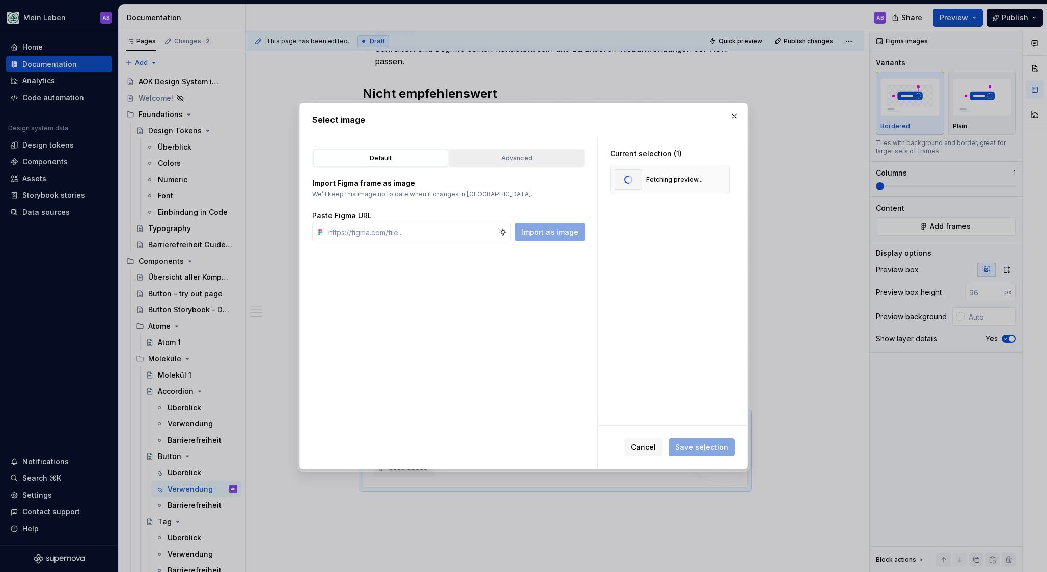
click at [501, 161] on div "Advanced" at bounding box center [517, 158] width 128 height 10
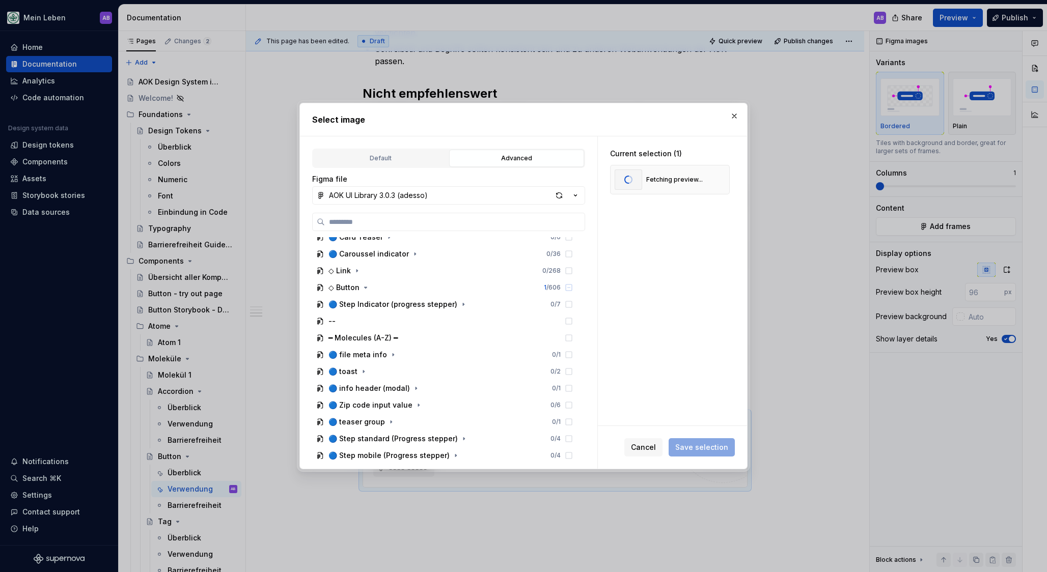
scroll to position [563, 0]
click at [350, 286] on div "◇ Button" at bounding box center [343, 287] width 31 height 10
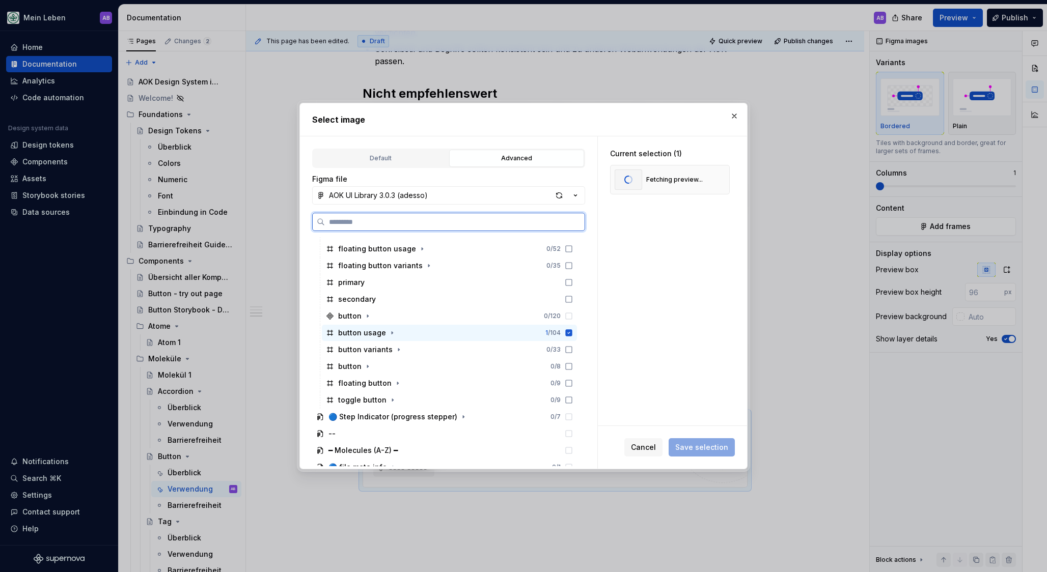
scroll to position [724, 0]
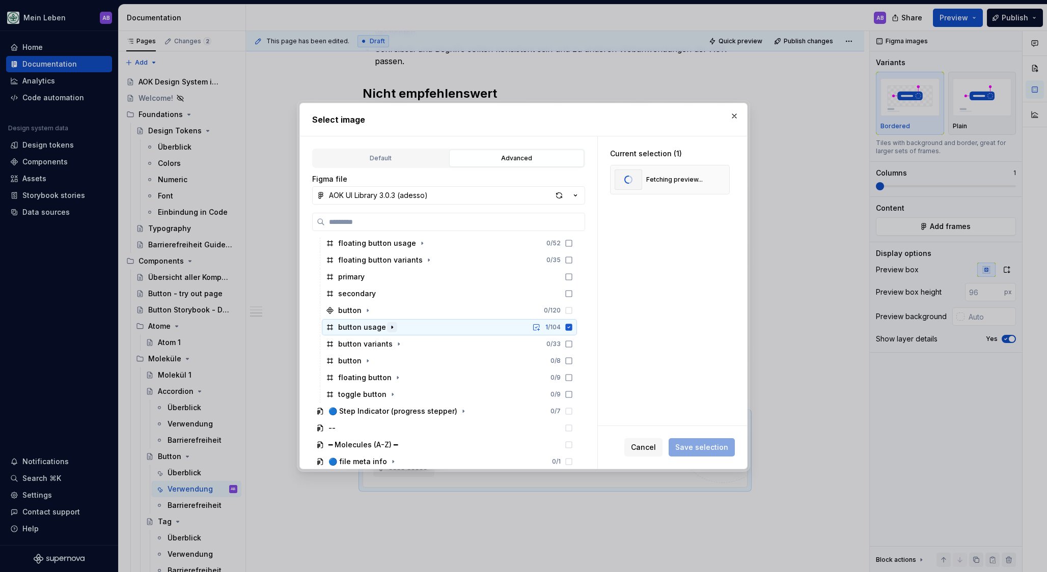
click at [388, 328] on icon "button" at bounding box center [392, 327] width 8 height 8
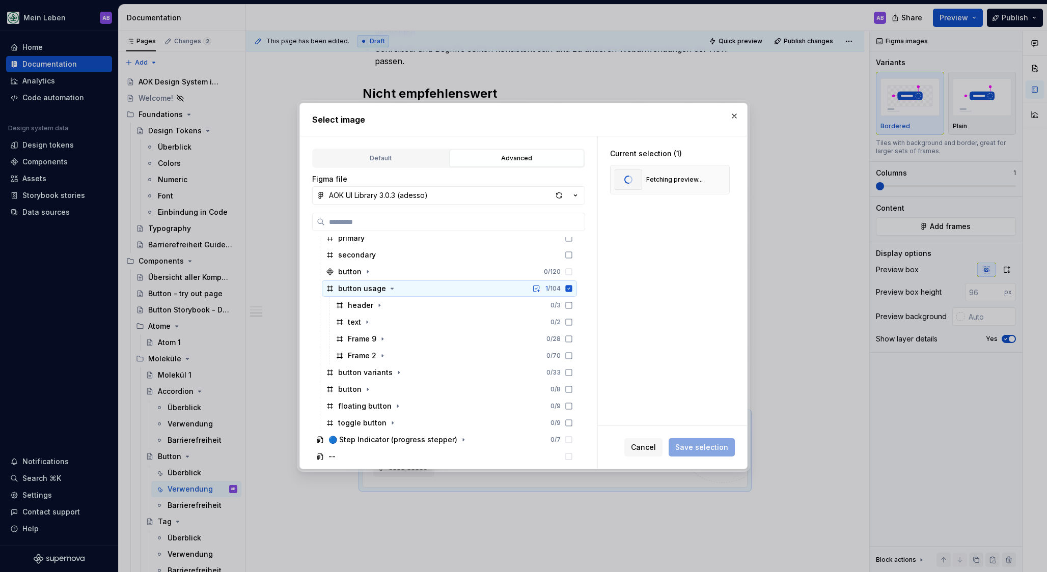
scroll to position [767, 0]
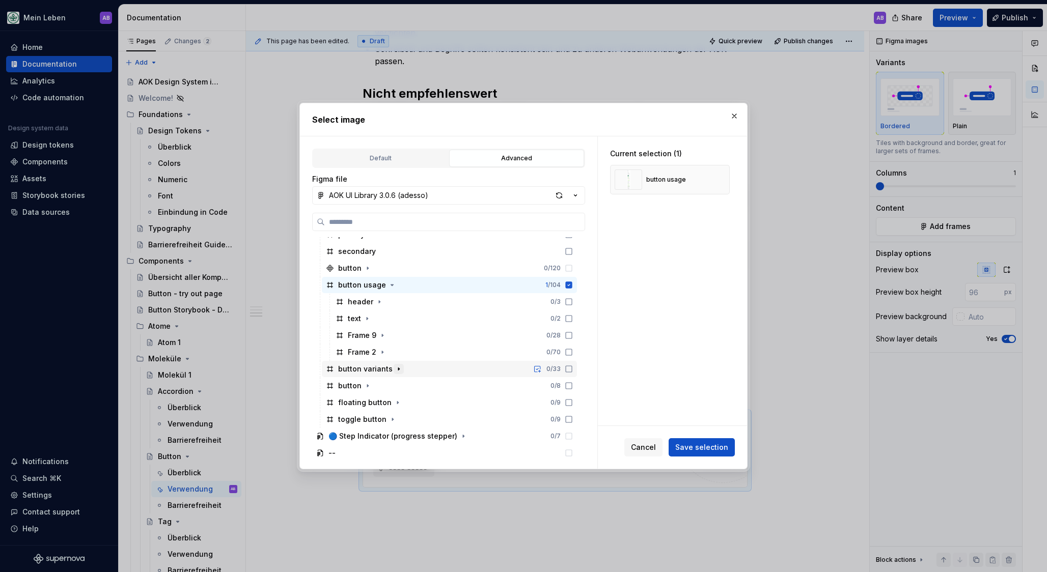
click at [395, 370] on icon "button" at bounding box center [399, 369] width 8 height 8
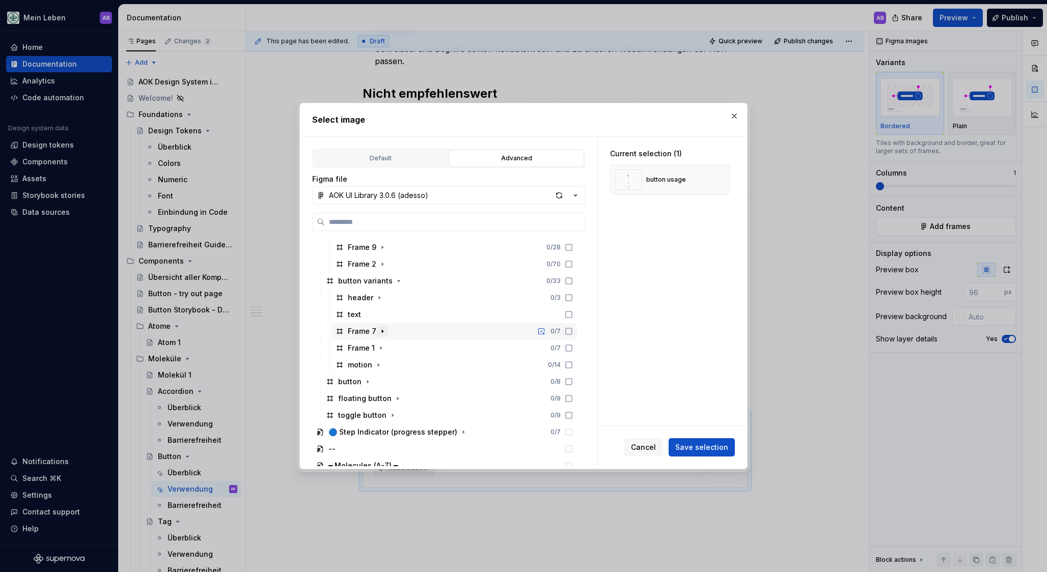
click at [379, 332] on icon "button" at bounding box center [382, 331] width 8 height 8
click at [379, 343] on div "Frame 1 0 / 7" at bounding box center [453, 348] width 245 height 16
click at [379, 345] on icon "button" at bounding box center [381, 348] width 8 height 8
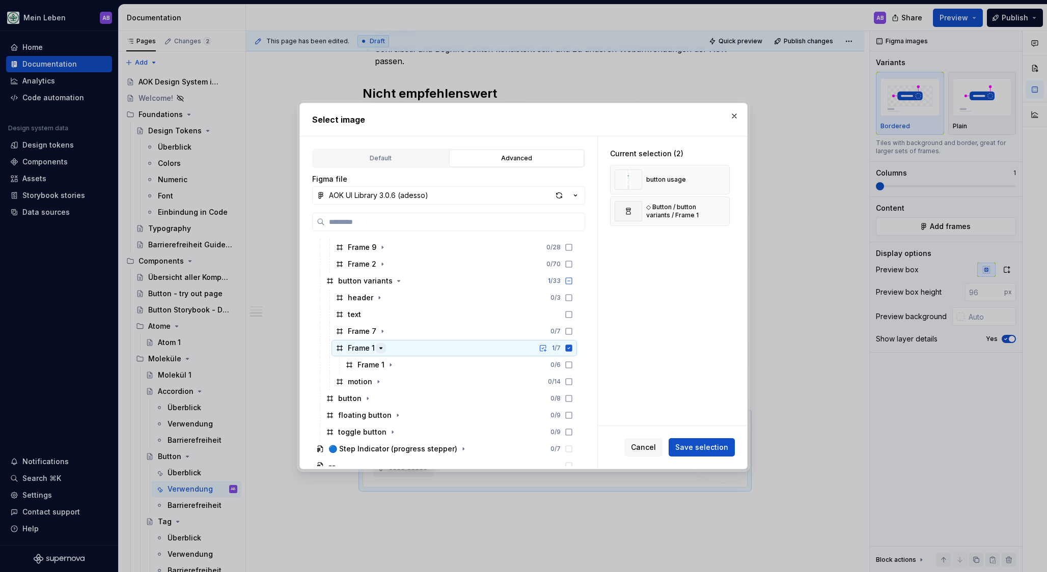
click at [379, 345] on icon "button" at bounding box center [381, 348] width 8 height 8
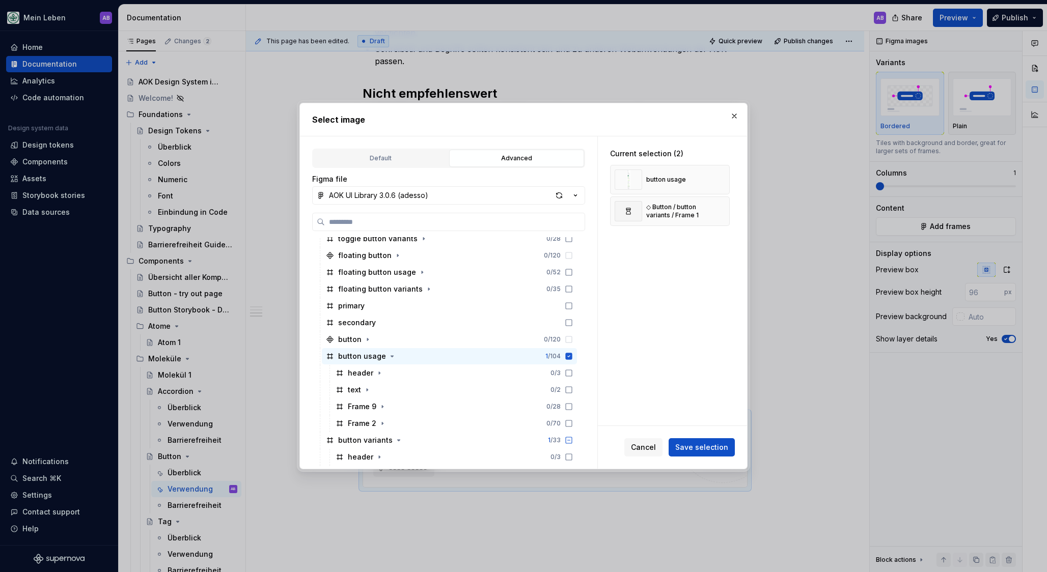
scroll to position [691, 0]
click at [394, 443] on button "button" at bounding box center [399, 444] width 10 height 10
click at [385, 427] on icon "button" at bounding box center [382, 428] width 8 height 8
click at [383, 427] on icon "button" at bounding box center [382, 428] width 8 height 8
click at [379, 427] on icon "button" at bounding box center [382, 428] width 8 height 8
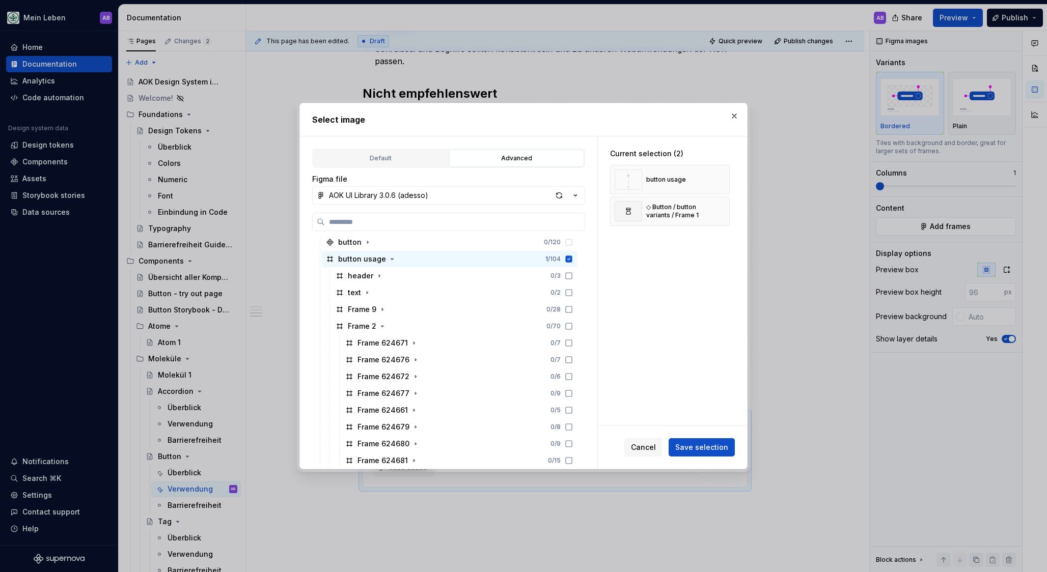
scroll to position [809, 0]
click at [411, 374] on icon "button" at bounding box center [415, 377] width 8 height 8
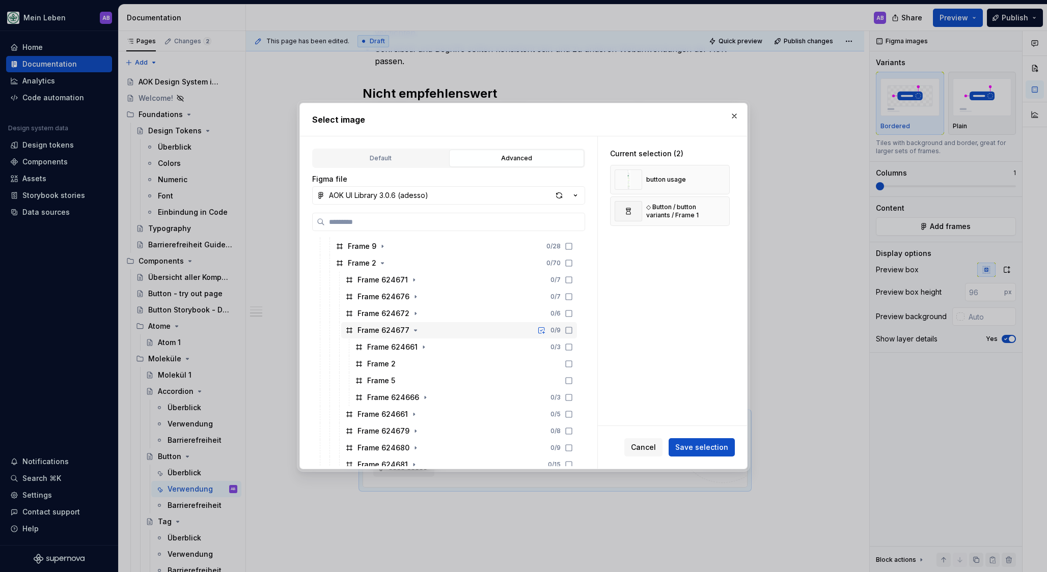
scroll to position [857, 0]
click at [424, 346] on icon "button" at bounding box center [423, 346] width 8 height 8
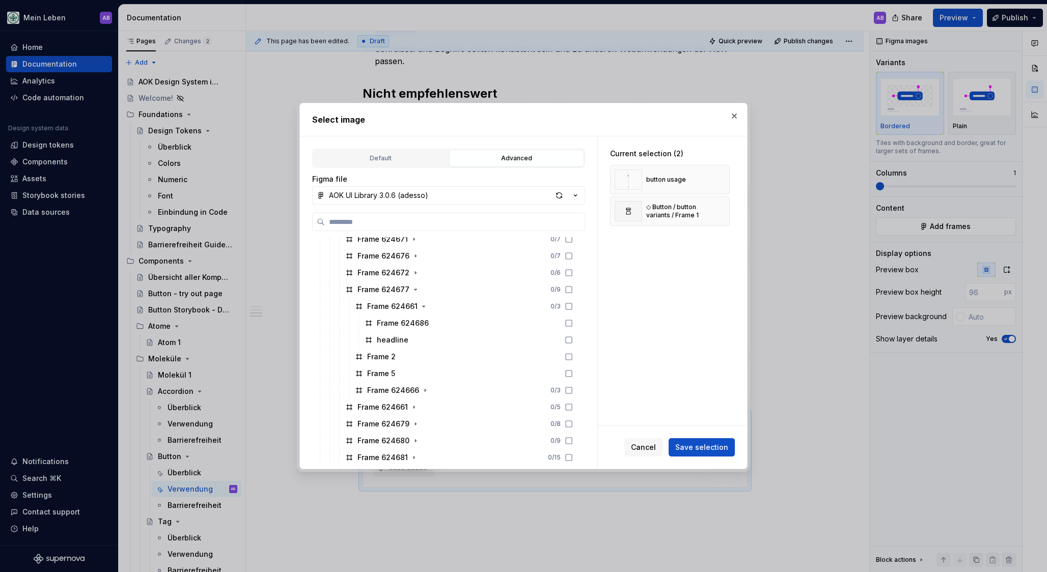
scroll to position [901, 0]
click at [459, 316] on div "Frame 624686" at bounding box center [468, 319] width 216 height 16
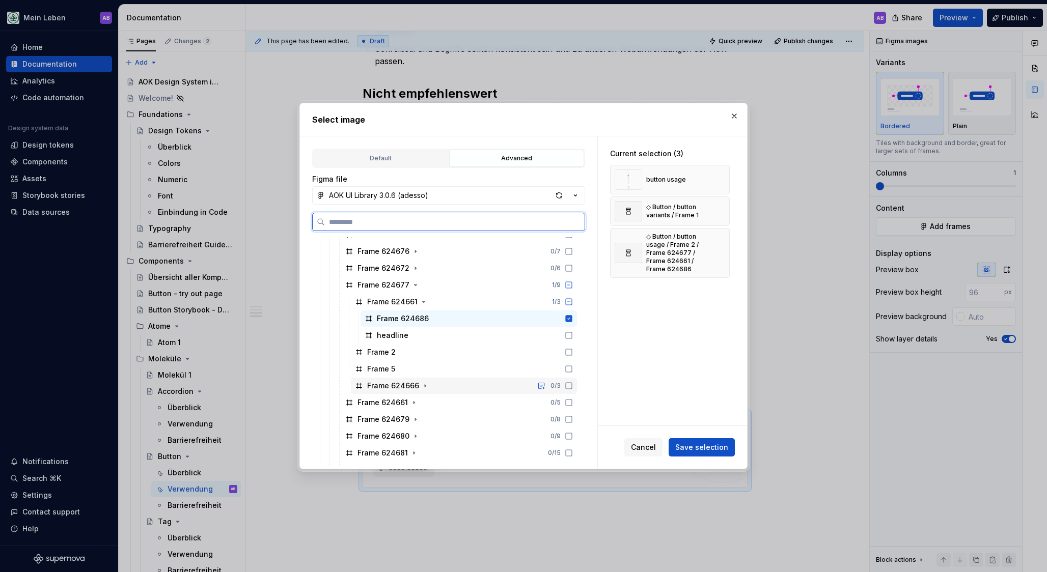
click at [403, 386] on div "Frame 624666" at bounding box center [393, 386] width 52 height 10
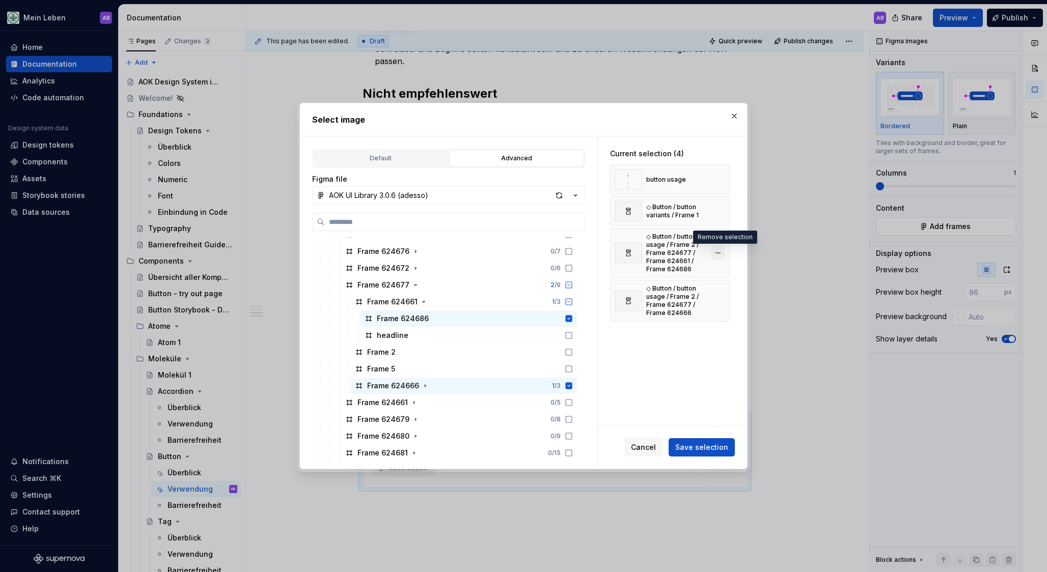
click at [720, 249] on button "button" at bounding box center [718, 253] width 14 height 14
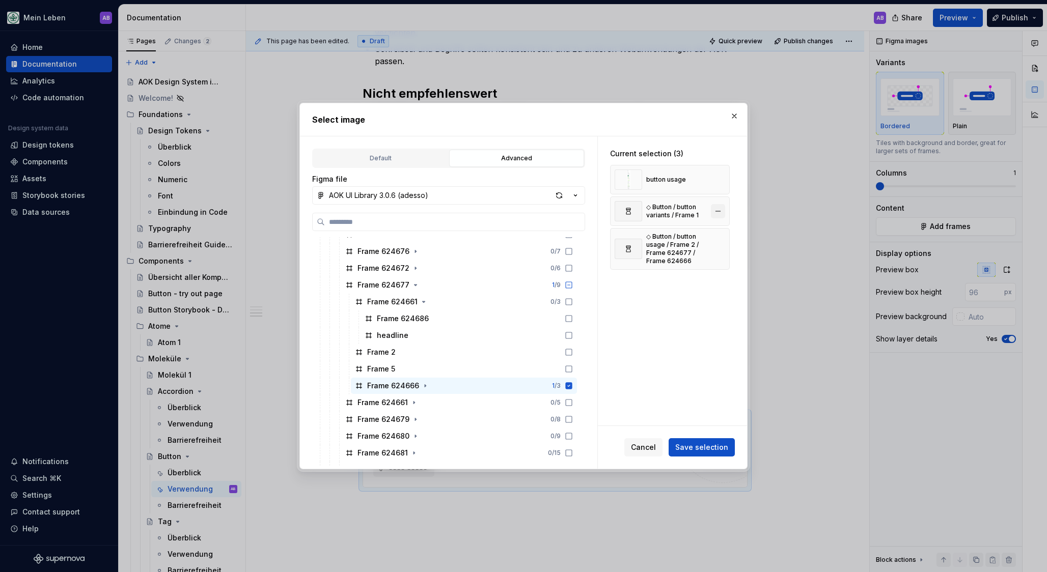
click at [723, 212] on button "button" at bounding box center [718, 211] width 14 height 14
click at [723, 180] on button "button" at bounding box center [718, 180] width 14 height 14
click at [423, 302] on icon "button" at bounding box center [423, 302] width 8 height 8
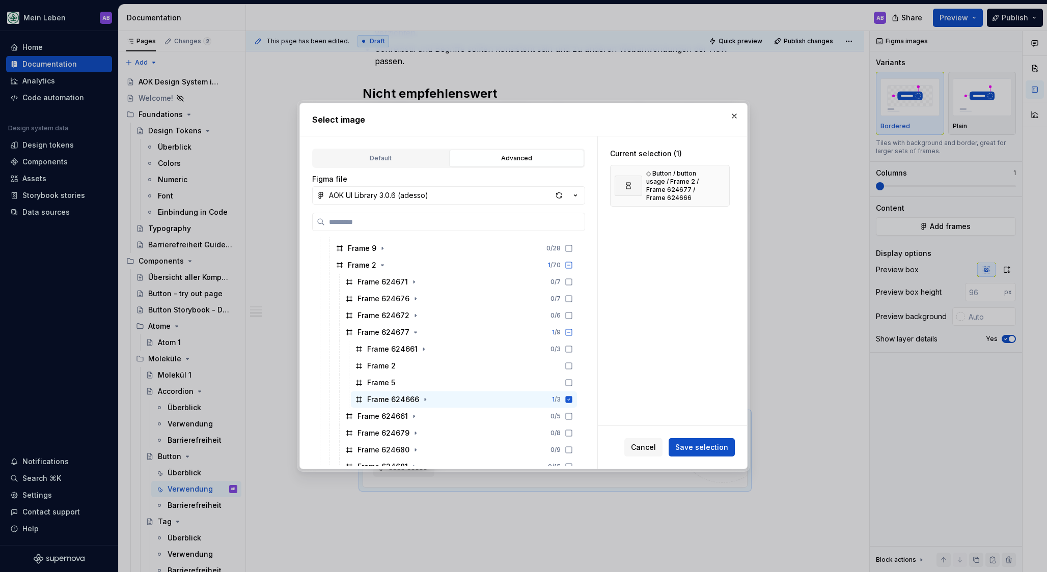
scroll to position [846, 0]
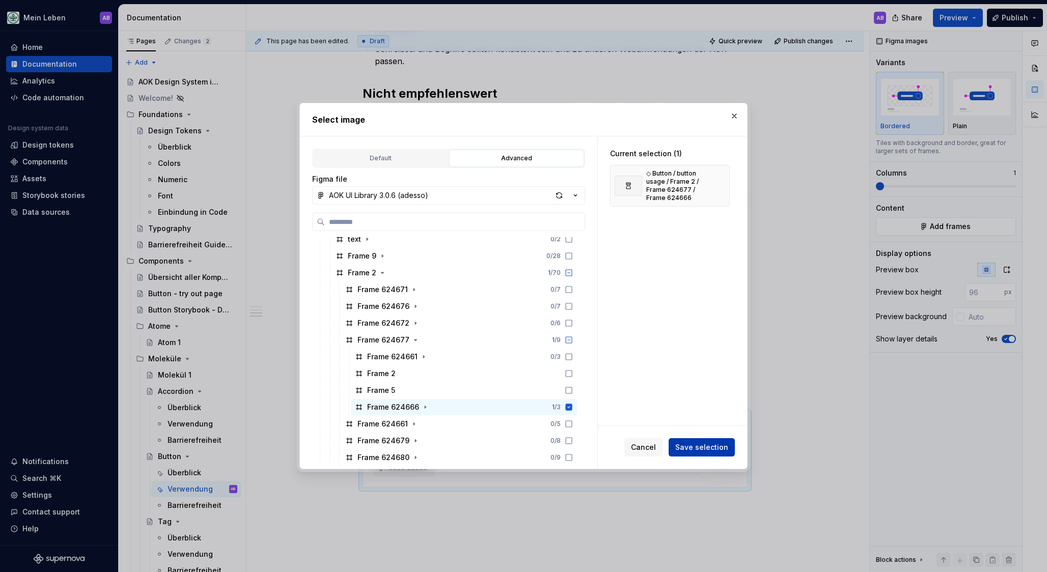
click at [706, 449] on span "Save selection" at bounding box center [701, 447] width 53 height 10
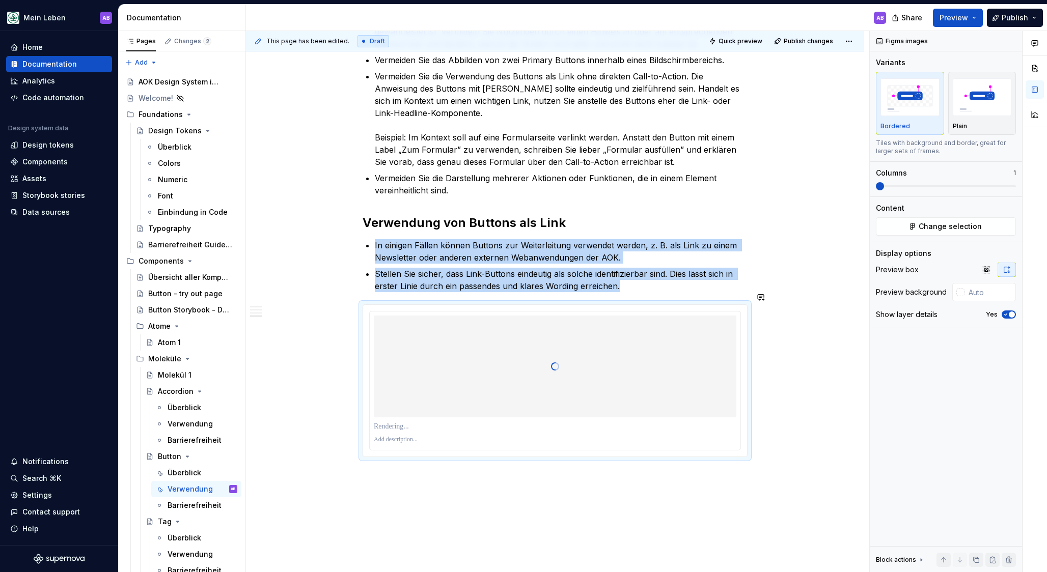
scroll to position [590, 0]
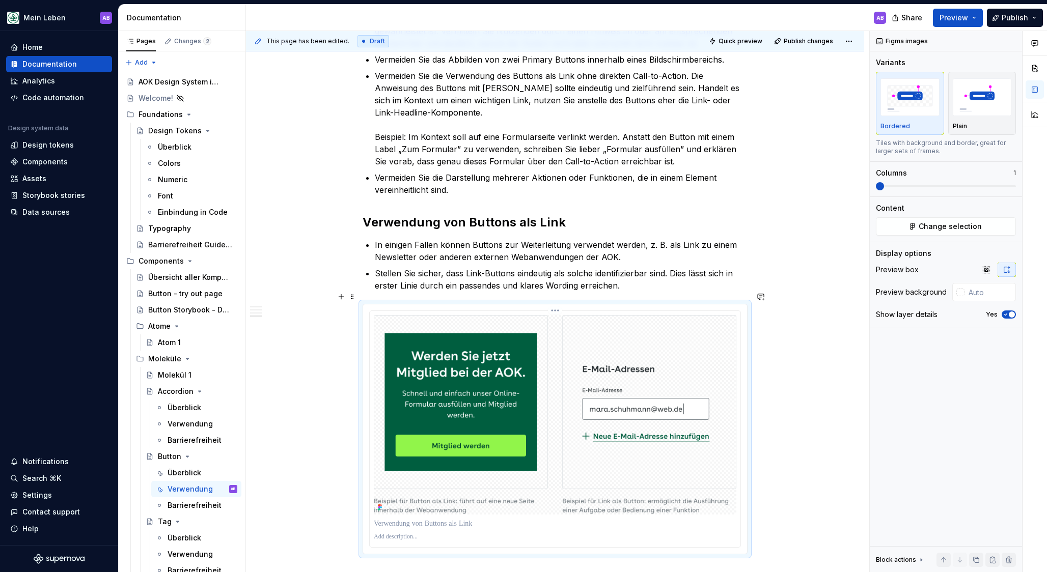
click at [429, 533] on p at bounding box center [555, 537] width 362 height 8
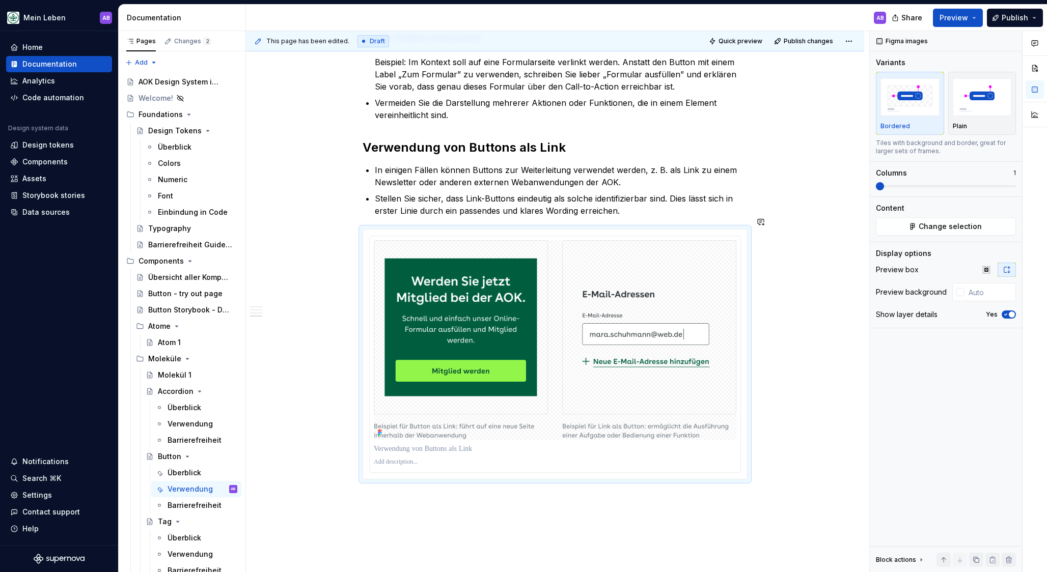
scroll to position [665, 0]
click at [434, 504] on div "Verwenden Sie Buttons für wichtige Funktionen, wie das Absenden einer Antwort, …" at bounding box center [555, 99] width 618 height 1127
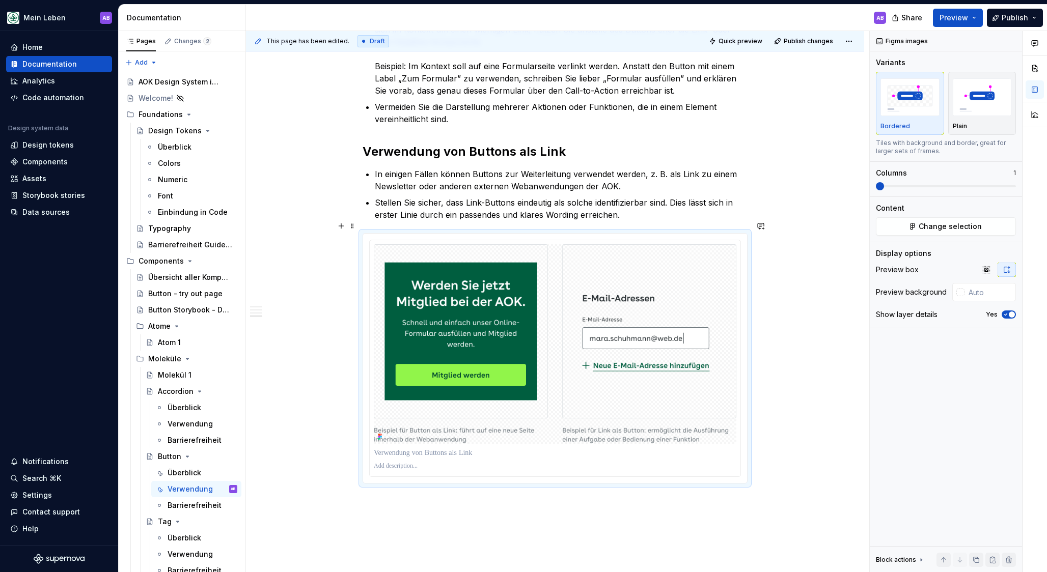
click at [333, 427] on div "Verwenden Sie Buttons für wichtige Funktionen, wie das Absenden einer Antwort, …" at bounding box center [555, 104] width 618 height 1127
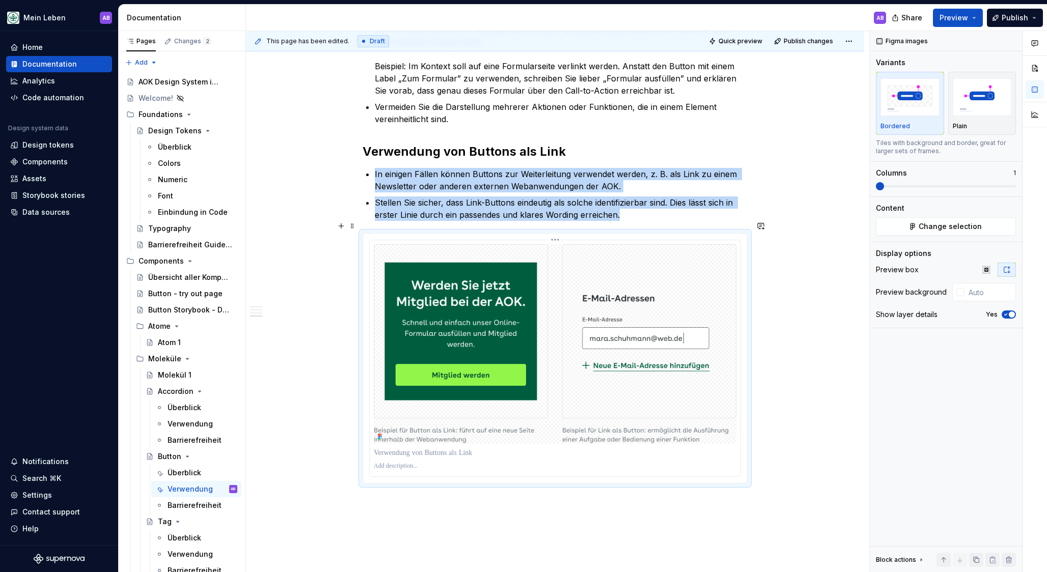
click at [735, 460] on div at bounding box center [555, 466] width 362 height 12
click at [788, 418] on div "Verwenden Sie Buttons für wichtige Funktionen, wie das Absenden einer Antwort, …" at bounding box center [555, 104] width 618 height 1127
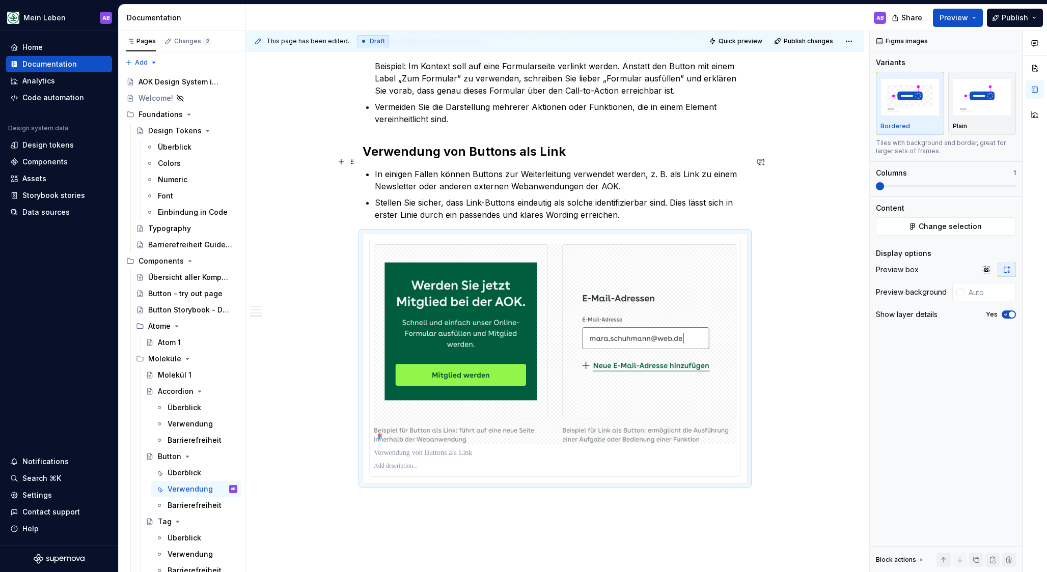
click at [444, 176] on p "In einigen Fällen können Buttons zur Weiterleitung verwendet werden, z. B. als …" at bounding box center [561, 180] width 373 height 24
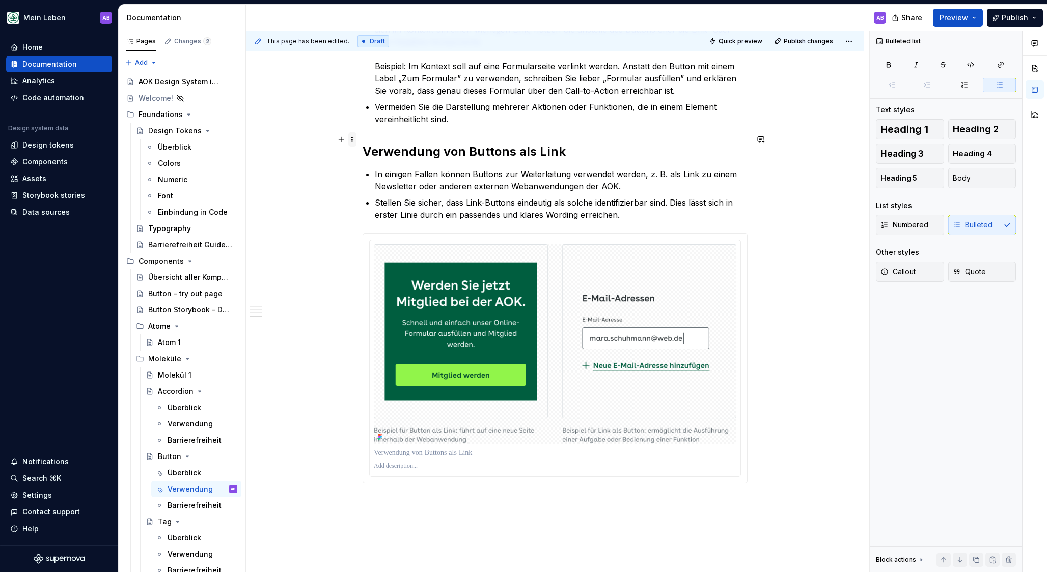
click at [355, 141] on span at bounding box center [352, 139] width 8 height 14
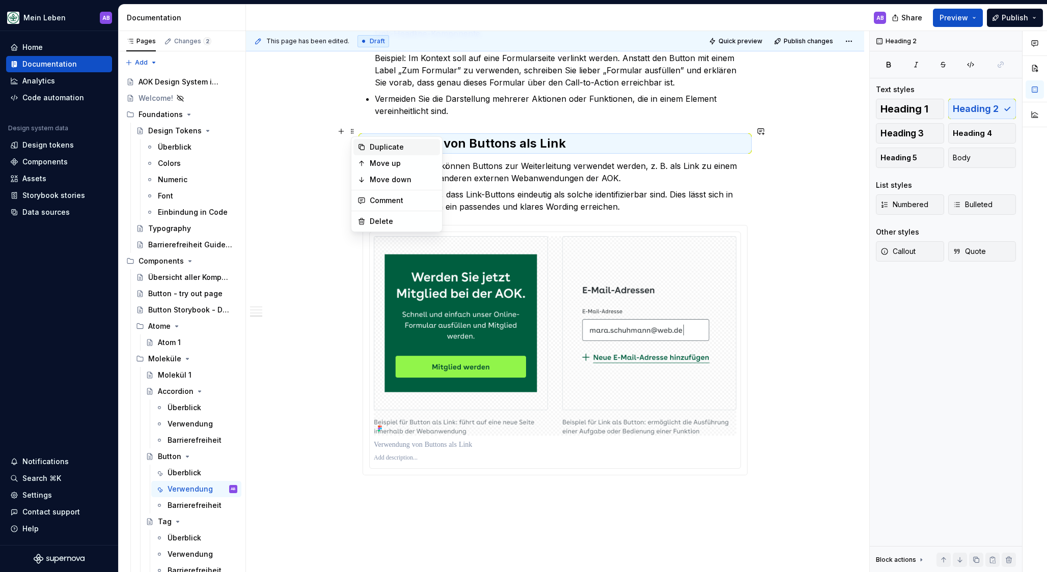
click at [371, 144] on div "Duplicate" at bounding box center [403, 147] width 66 height 10
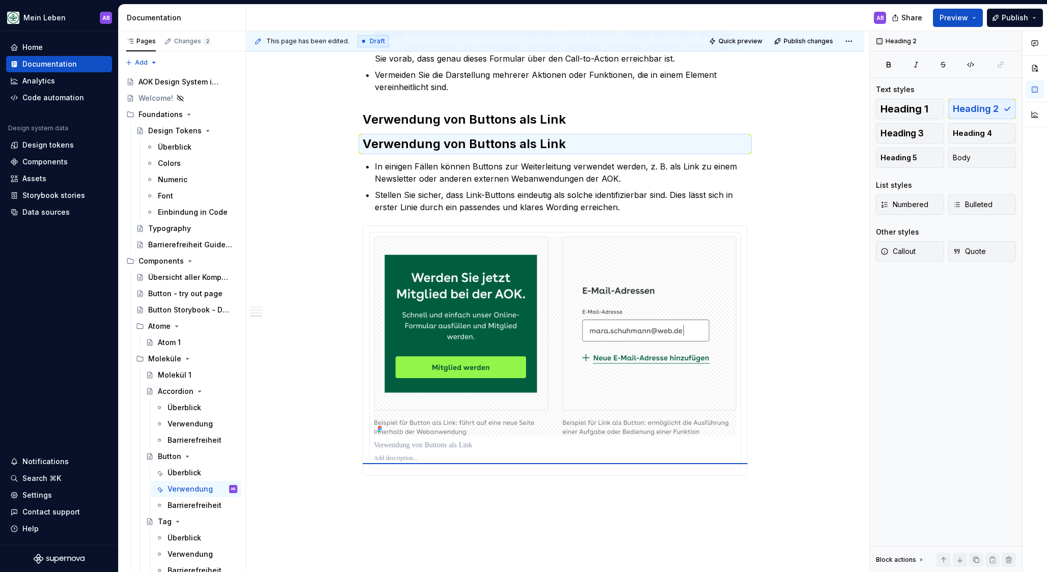
scroll to position [689, 0]
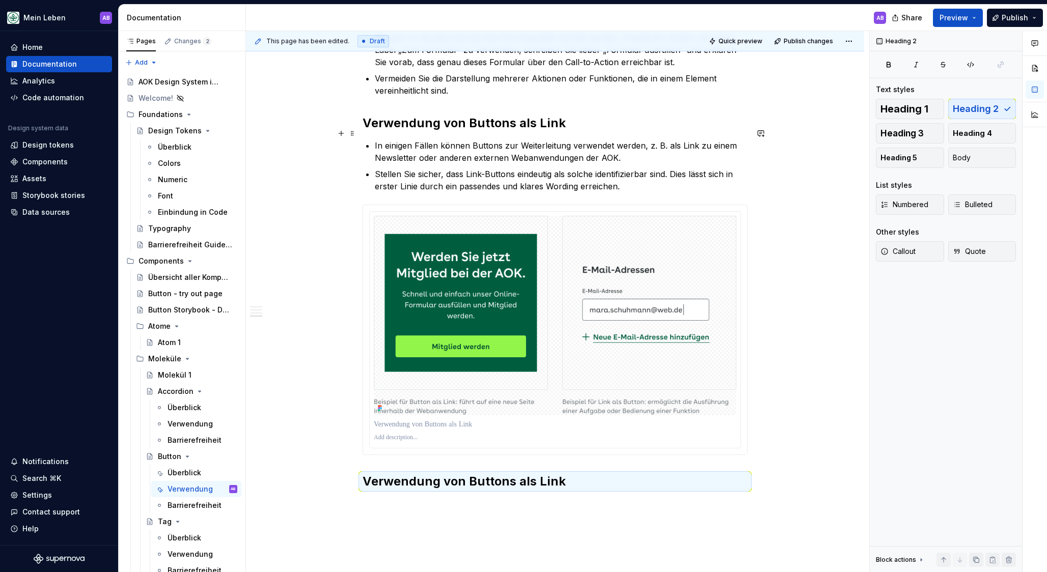
click at [404, 144] on p "In einigen Fällen können Buttons zur Weiterleitung verwendet werden, z. B. als …" at bounding box center [561, 151] width 373 height 24
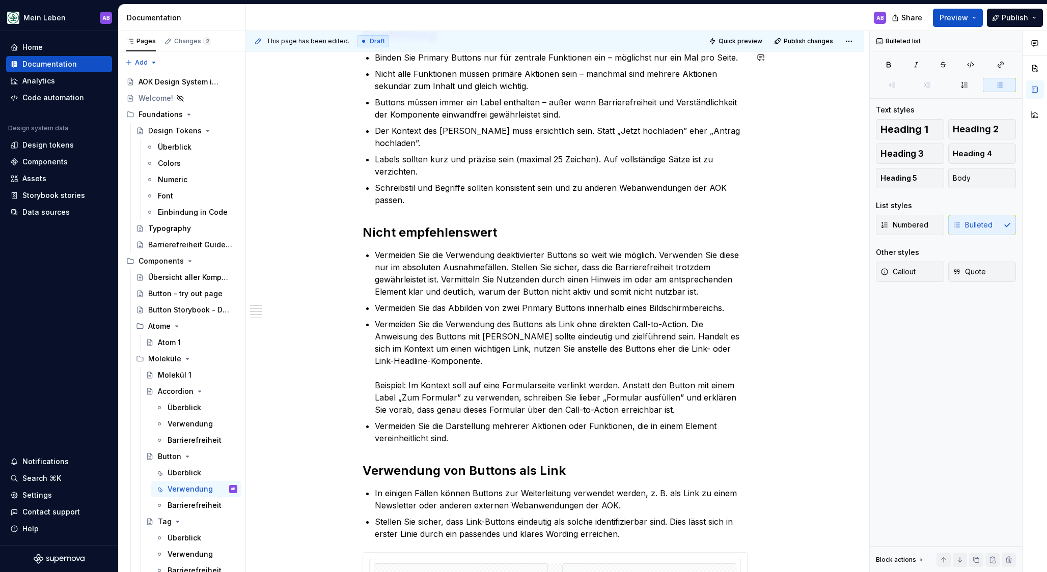
scroll to position [0, 0]
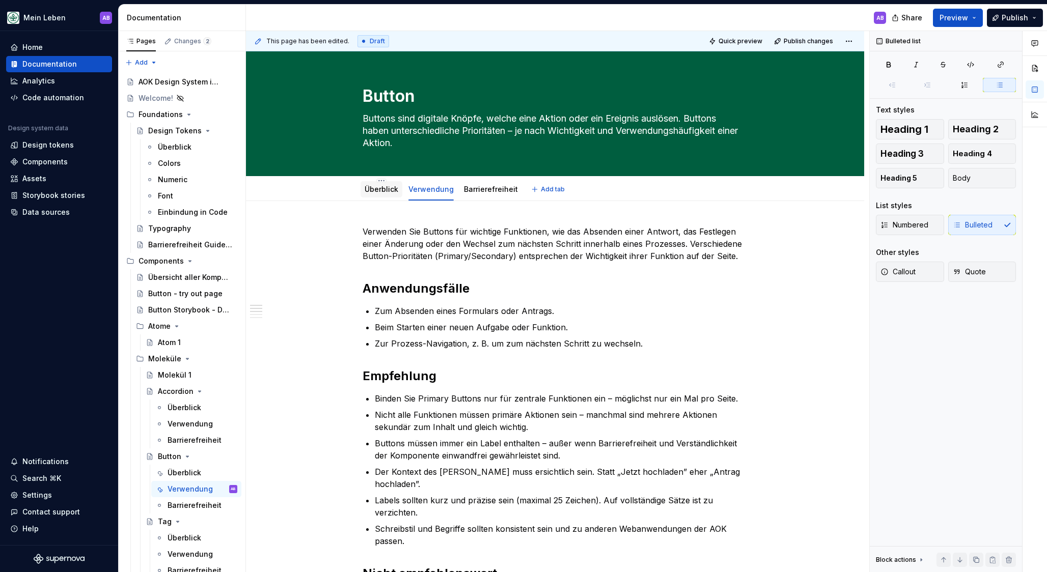
click at [395, 193] on link "Überblick" at bounding box center [382, 189] width 34 height 9
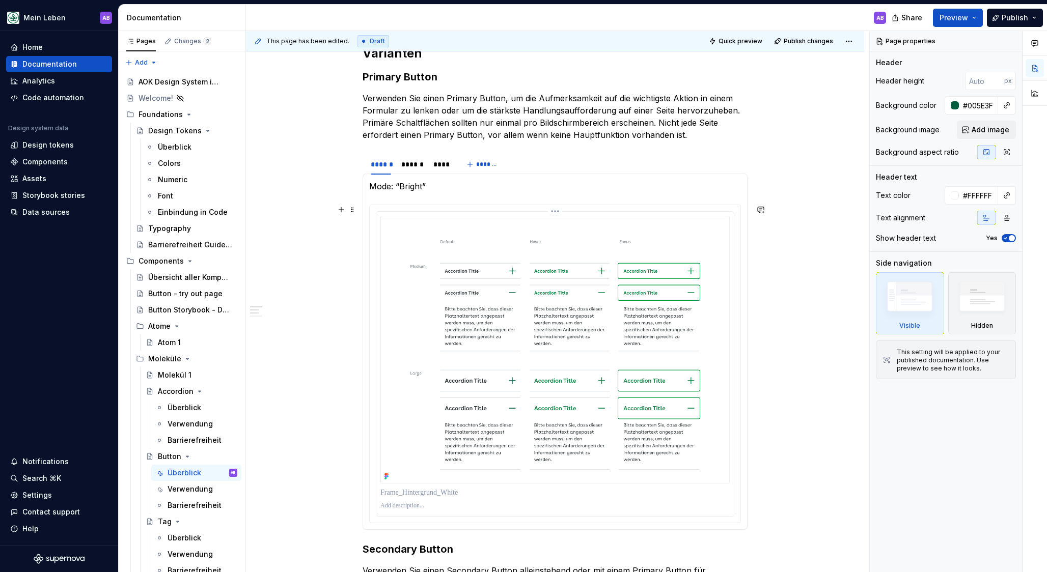
scroll to position [487, 0]
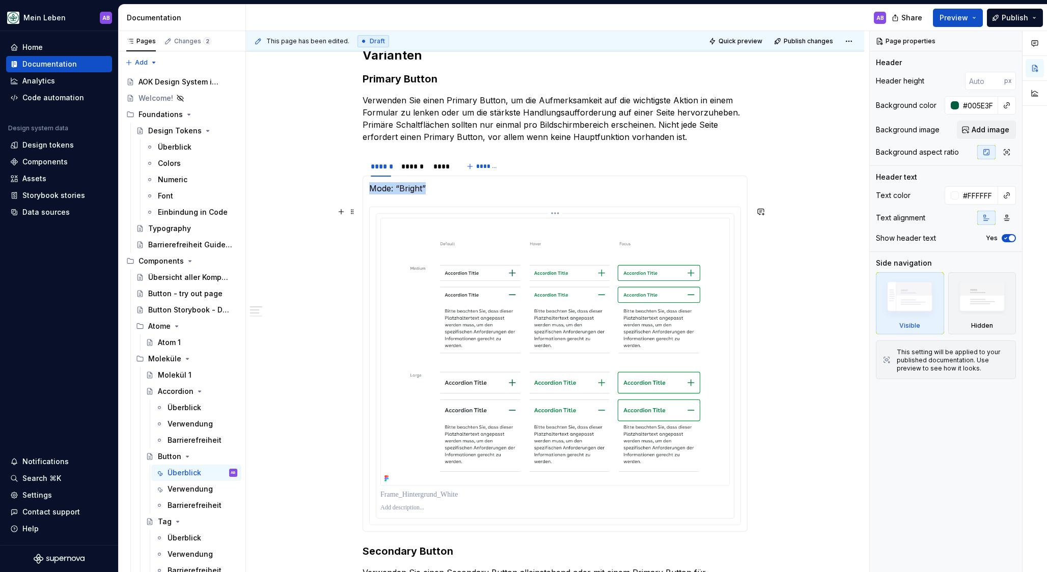
click at [496, 286] on img at bounding box center [554, 352] width 349 height 268
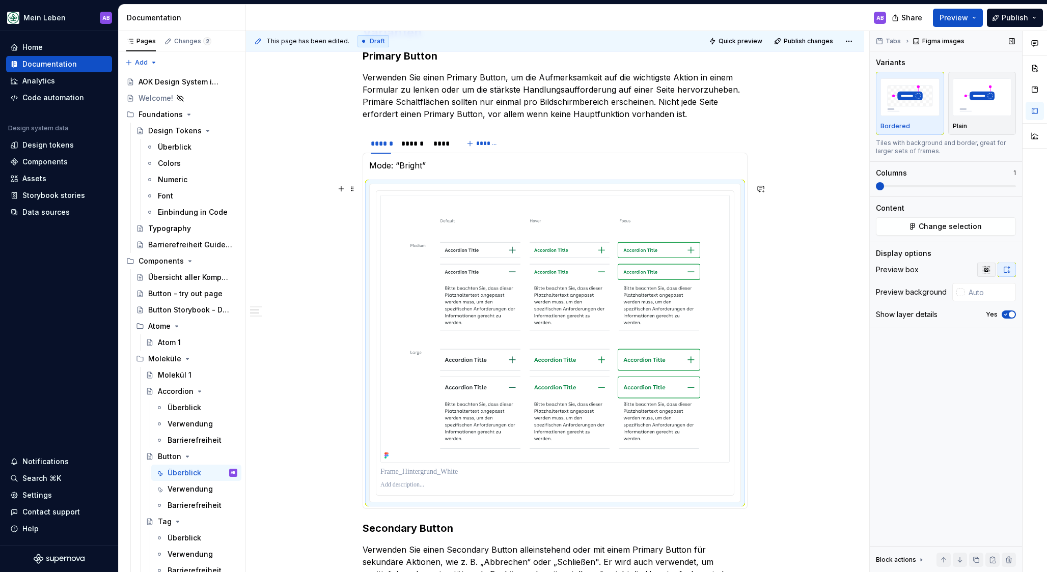
scroll to position [509, 0]
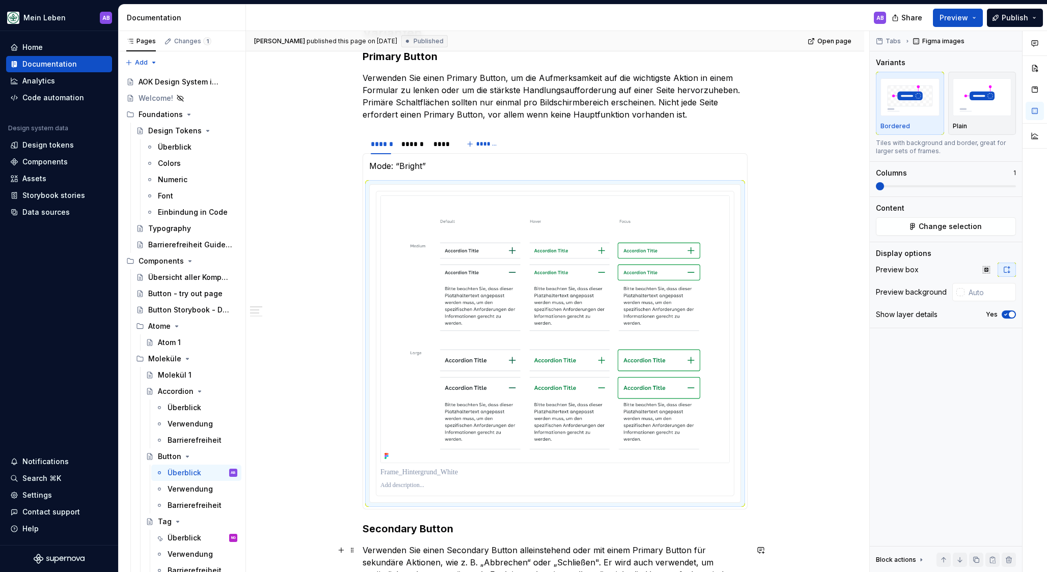
type textarea "*"
